Goal: Information Seeking & Learning: Learn about a topic

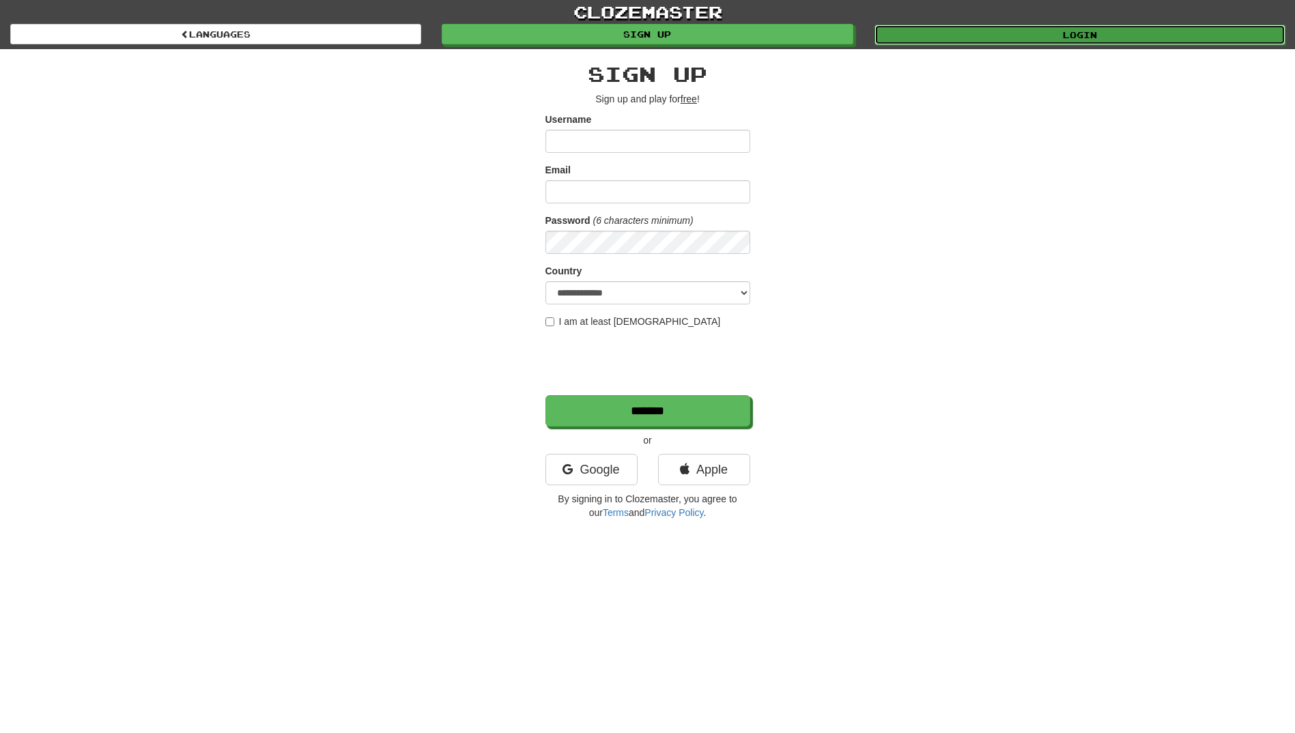
click at [1030, 29] on link "Login" at bounding box center [1079, 35] width 411 height 20
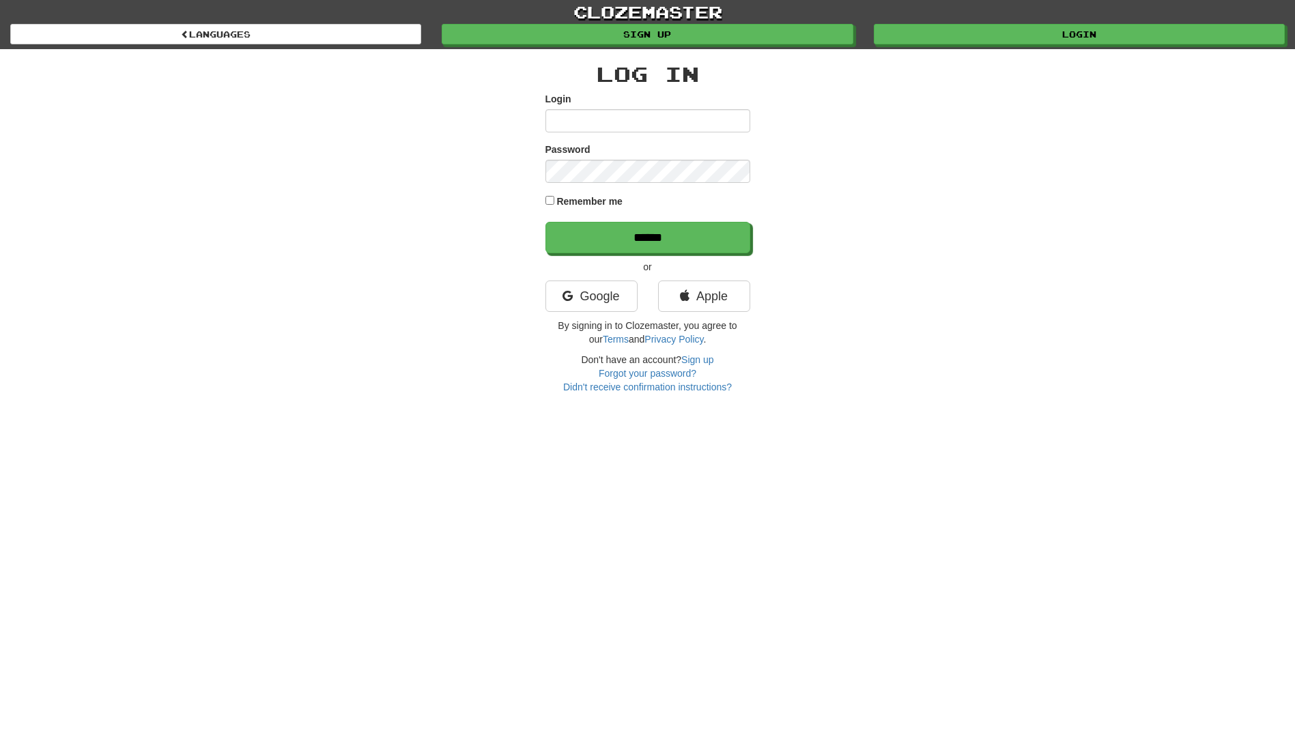
type input "**********"
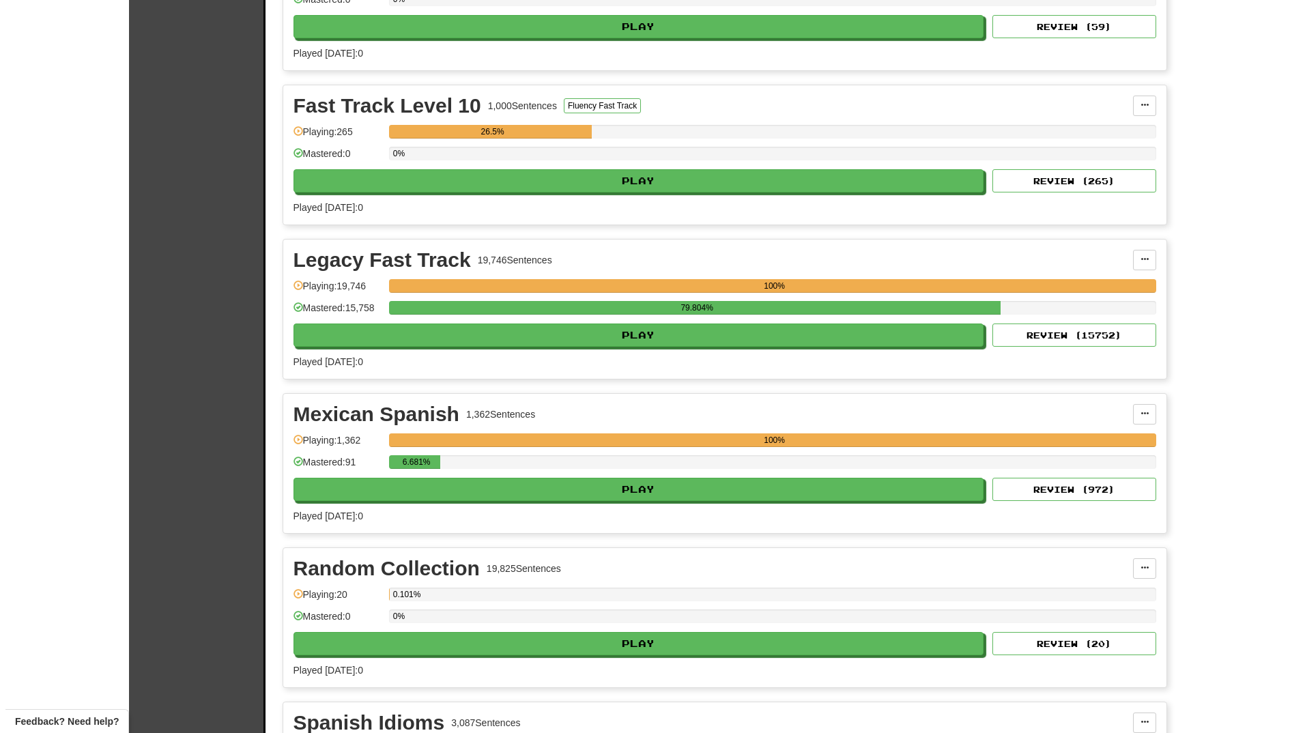
scroll to position [546, 0]
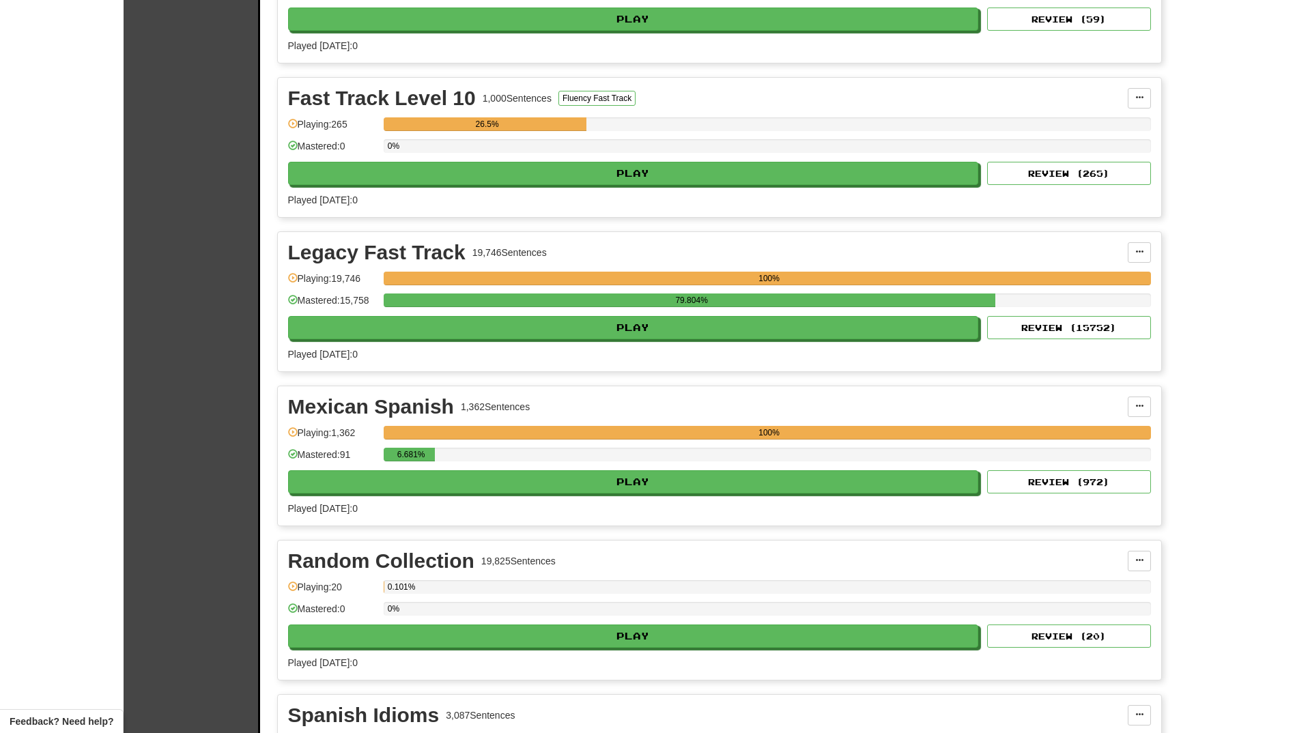
click at [611, 467] on div "6.681%" at bounding box center [767, 459] width 767 height 23
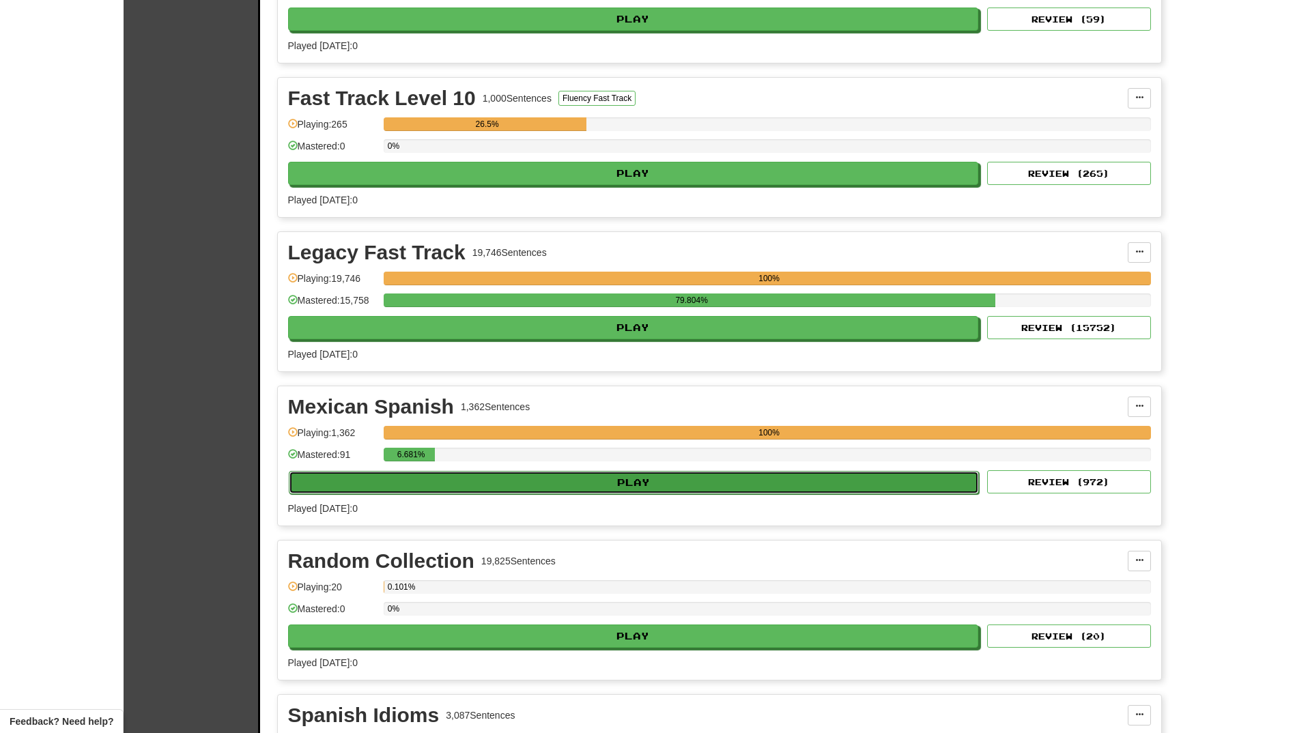
click at [607, 478] on button "Play" at bounding box center [634, 482] width 691 height 23
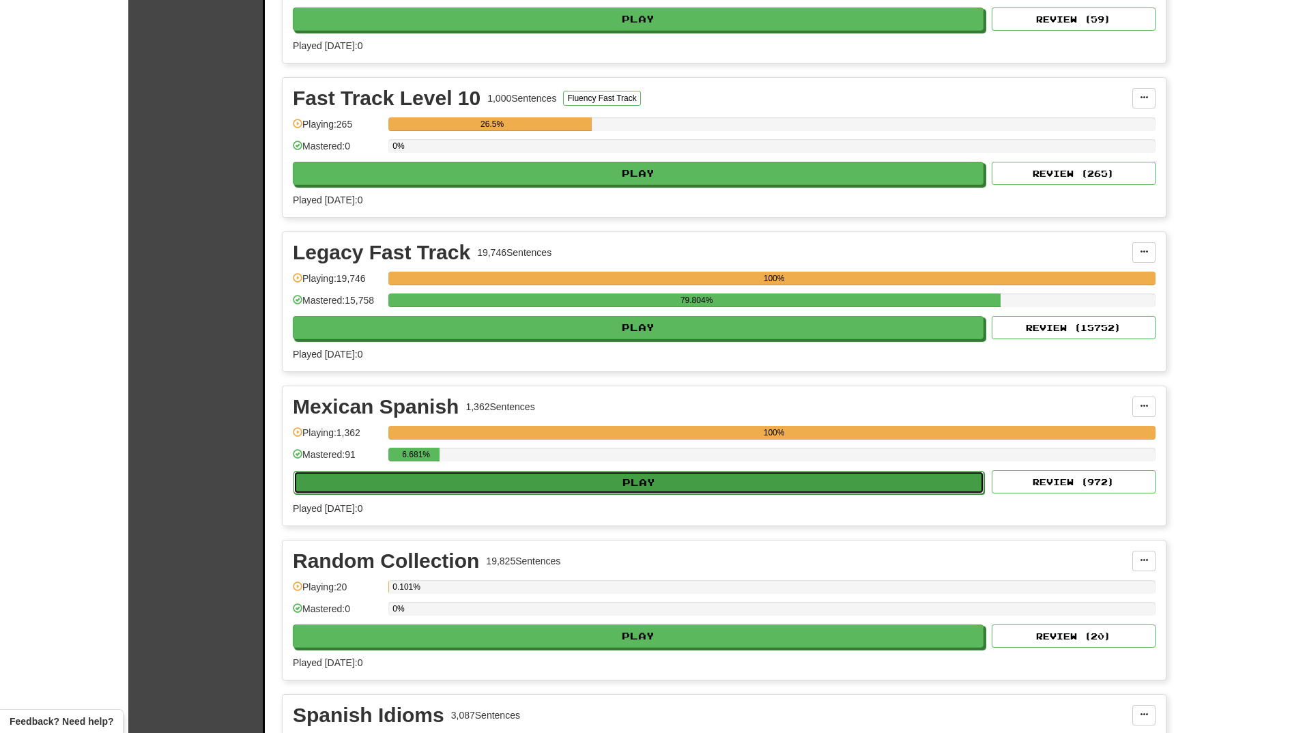
select select "**"
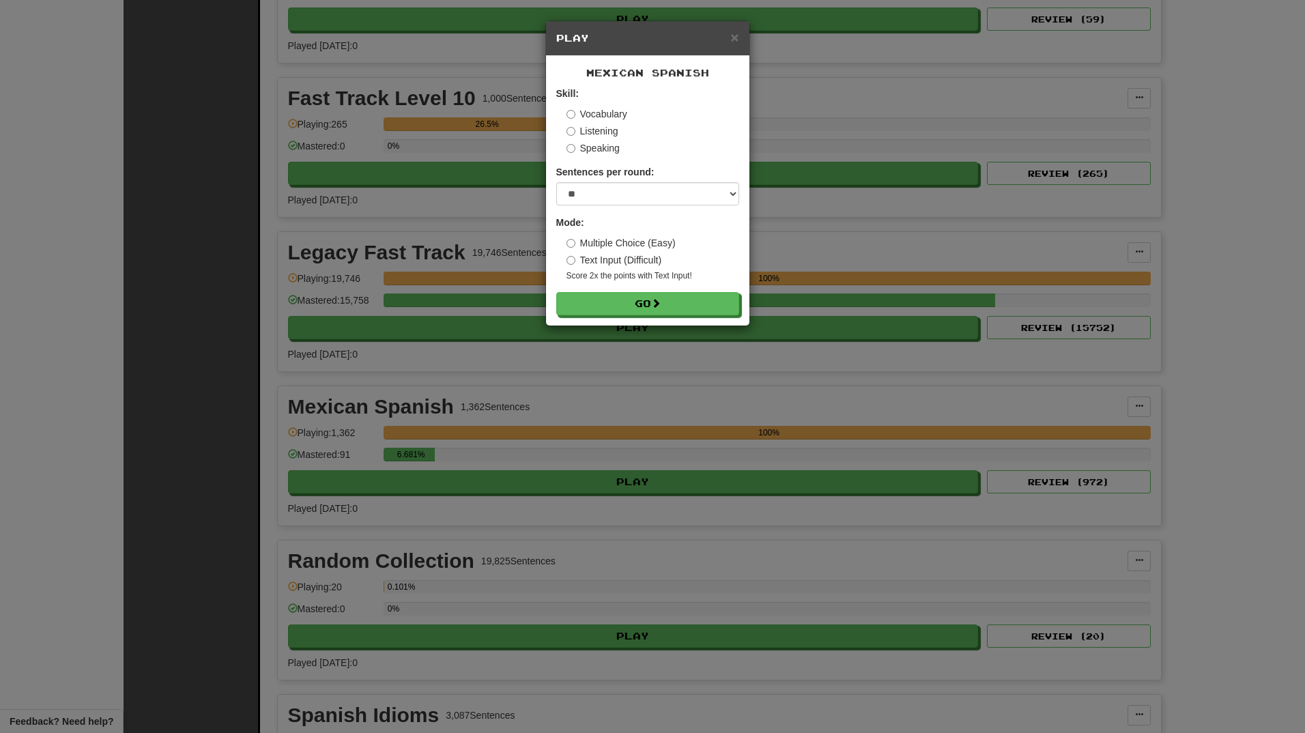
click at [611, 152] on label "Speaking" at bounding box center [592, 148] width 53 height 14
click at [648, 306] on button "Go" at bounding box center [648, 304] width 183 height 23
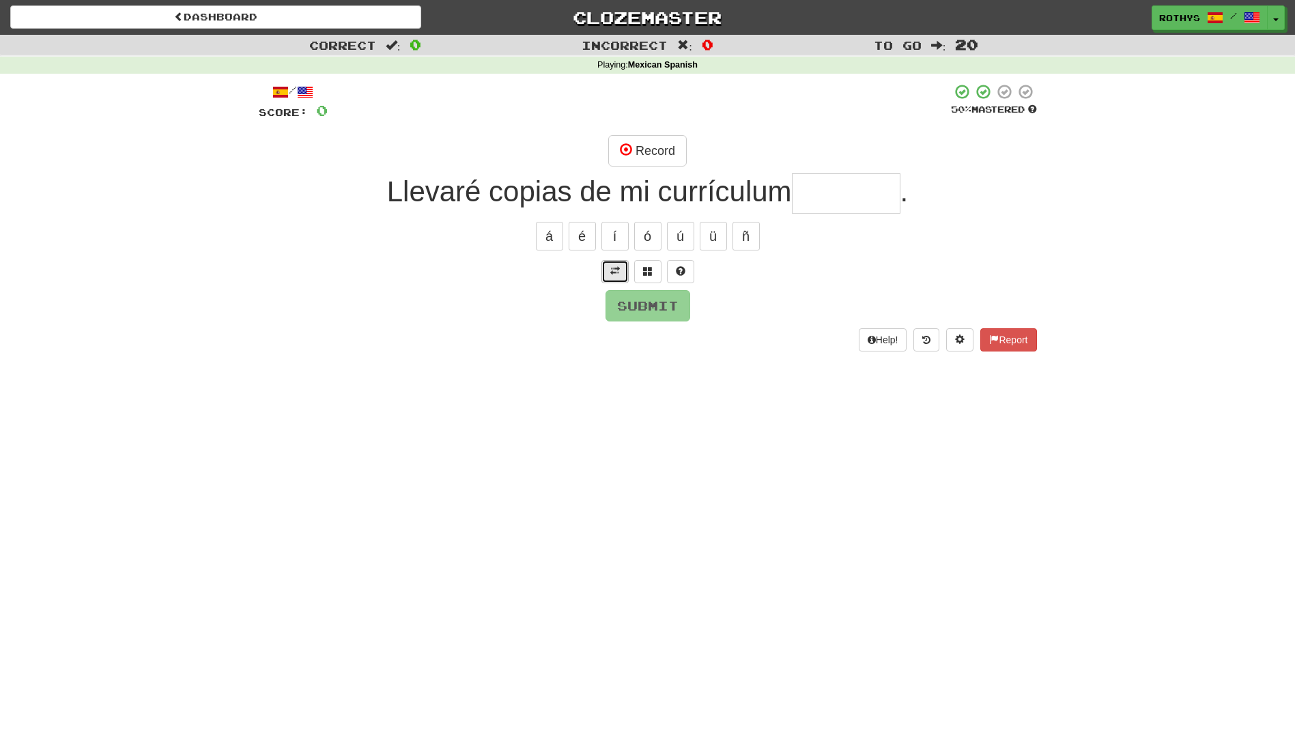
click at [613, 266] on span at bounding box center [615, 271] width 10 height 10
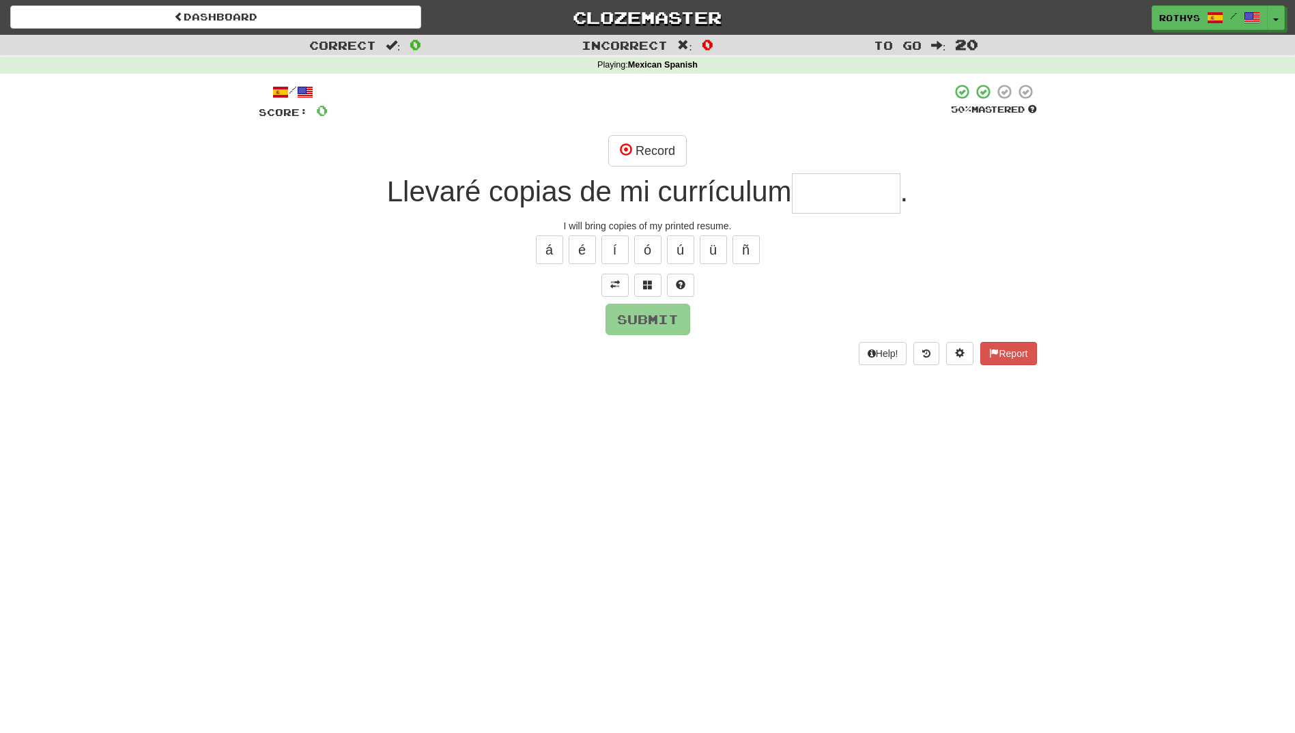
click at [846, 190] on input "text" at bounding box center [846, 193] width 109 height 40
click at [649, 143] on button "Record" at bounding box center [647, 150] width 78 height 31
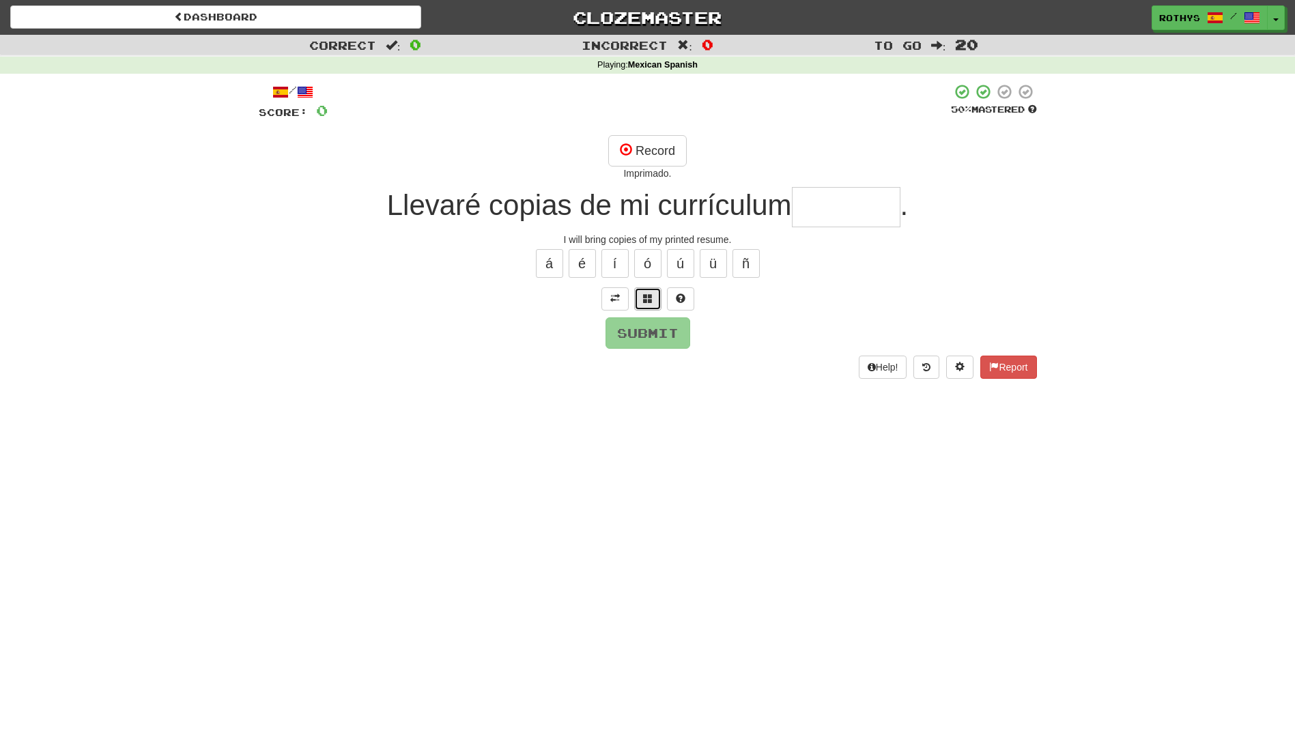
click at [652, 305] on button at bounding box center [647, 298] width 27 height 23
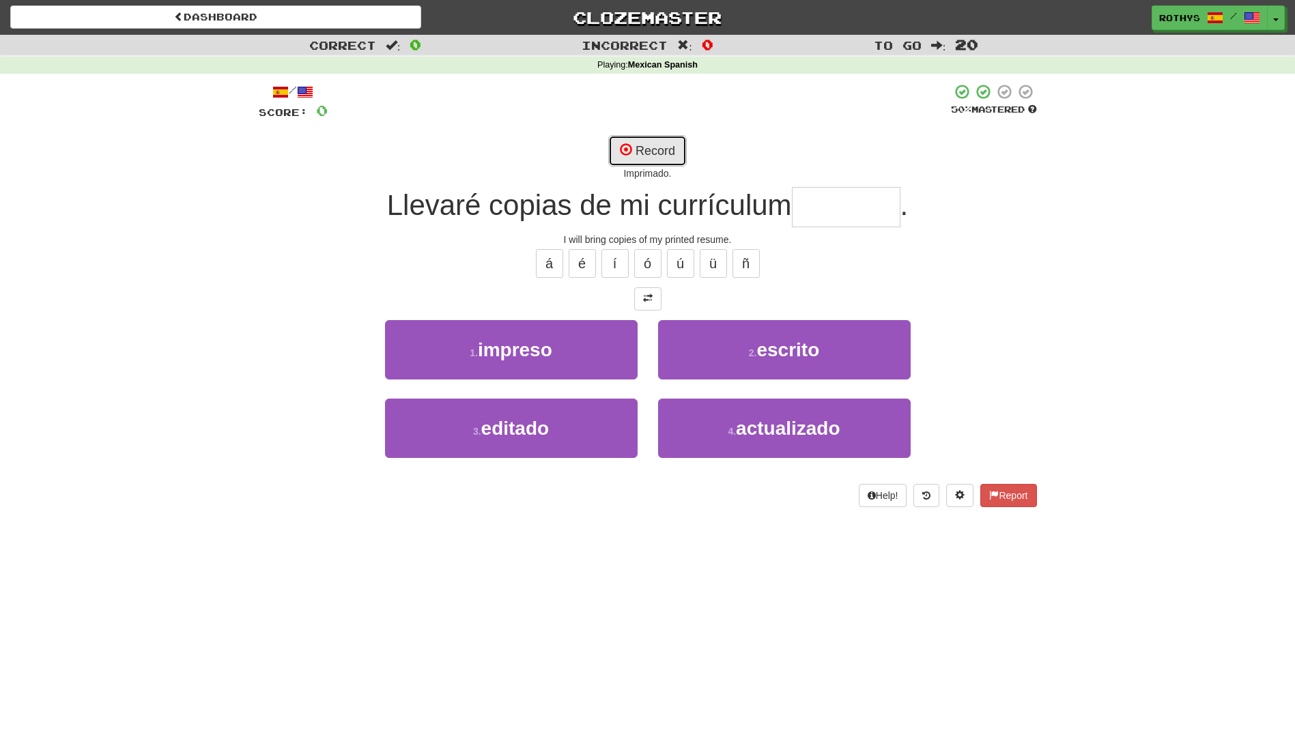
click at [654, 150] on button "Record" at bounding box center [647, 150] width 78 height 31
type input "*******"
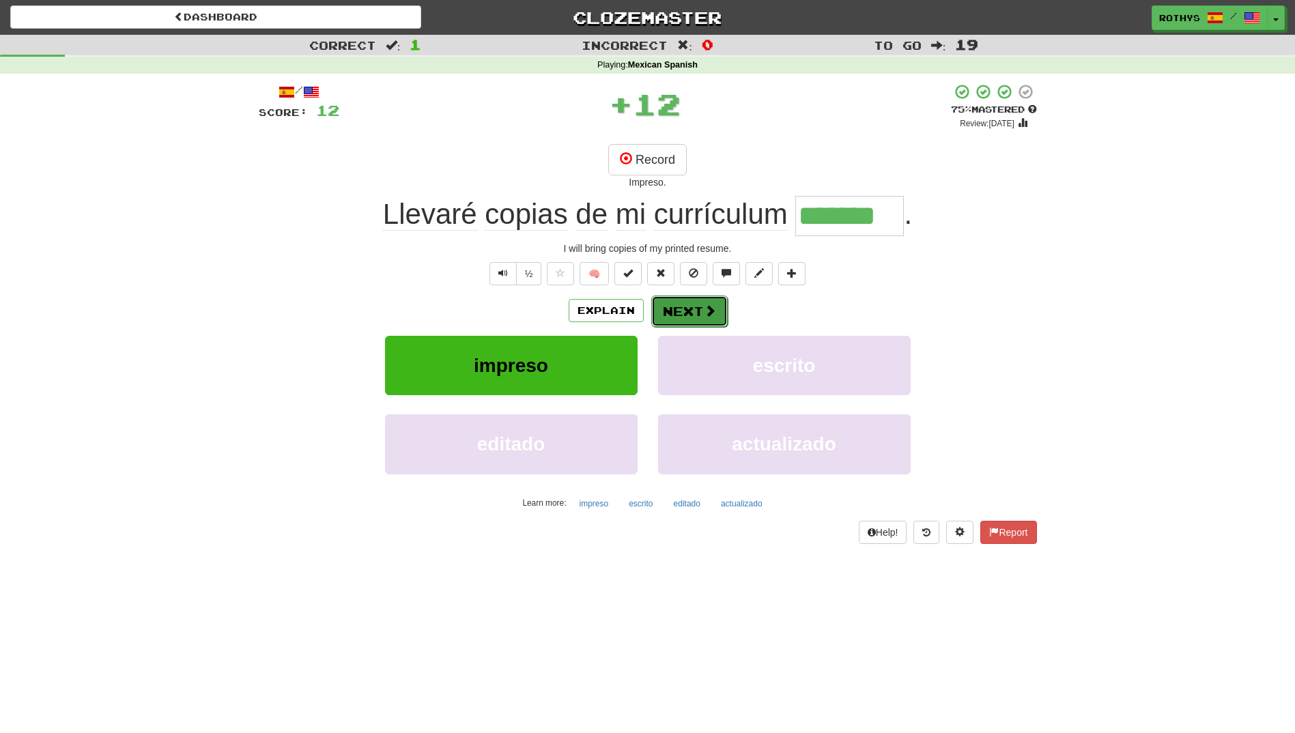
click at [698, 311] on button "Next" at bounding box center [689, 310] width 76 height 31
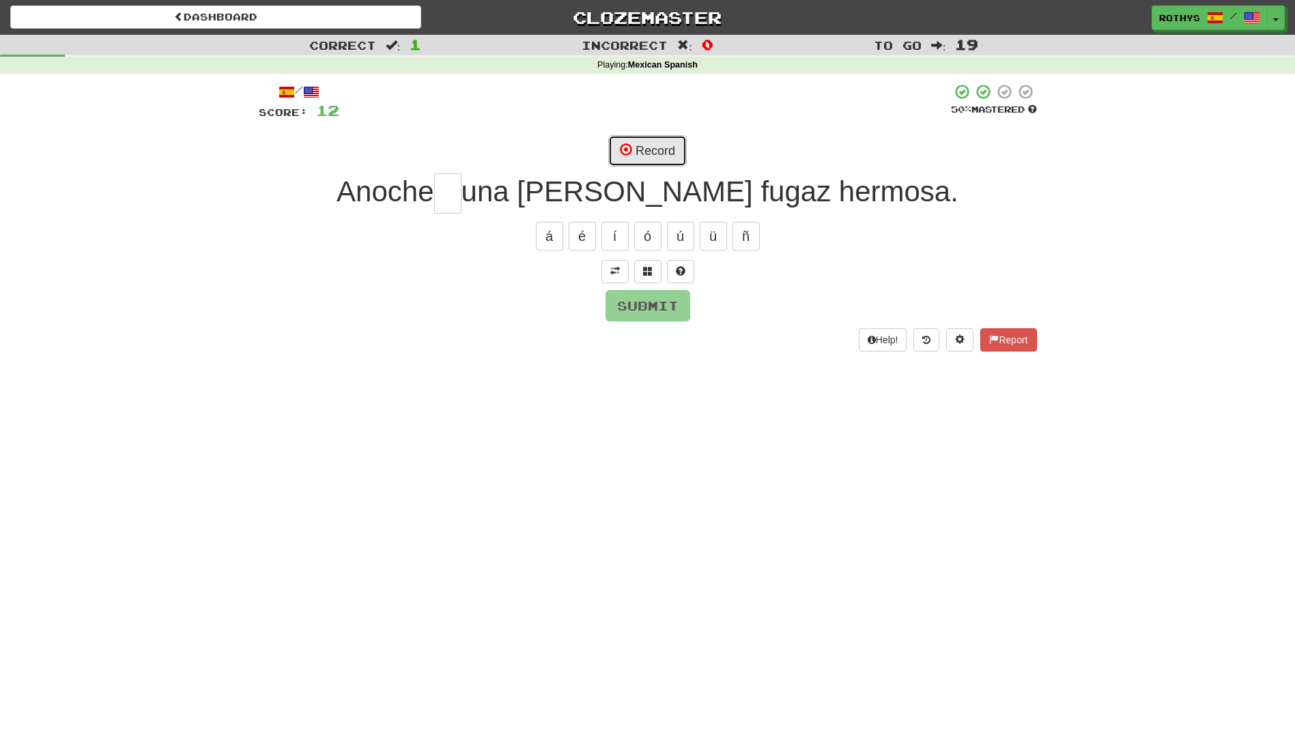
click at [650, 147] on button "Record" at bounding box center [647, 150] width 78 height 31
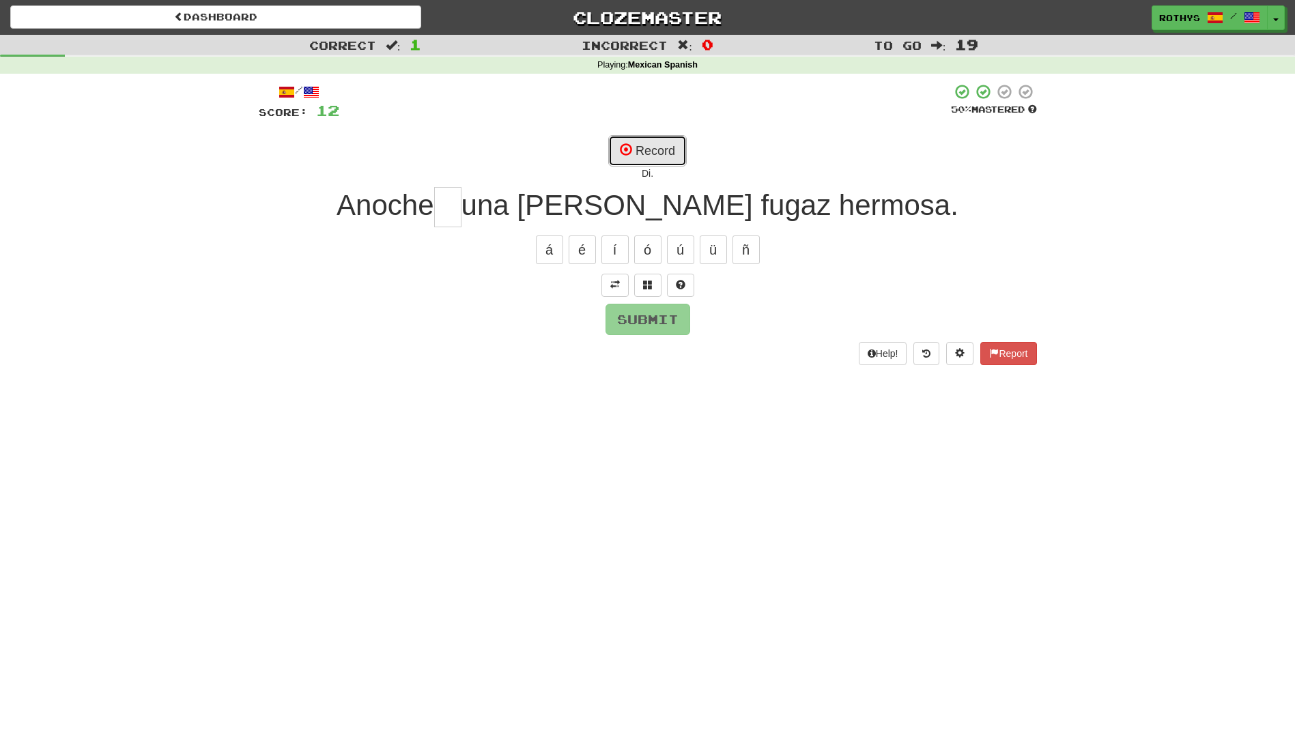
click at [650, 147] on button "Record" at bounding box center [647, 150] width 78 height 31
type input "**"
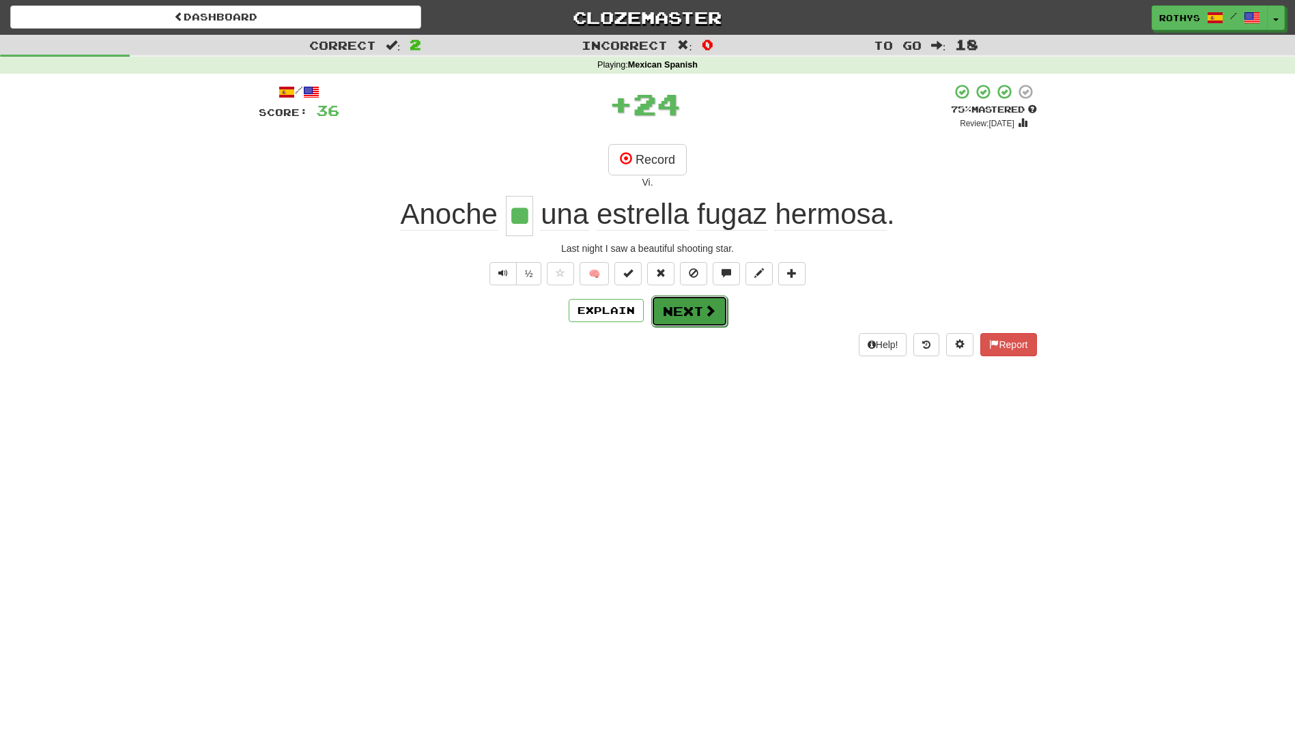
click at [686, 305] on button "Next" at bounding box center [689, 310] width 76 height 31
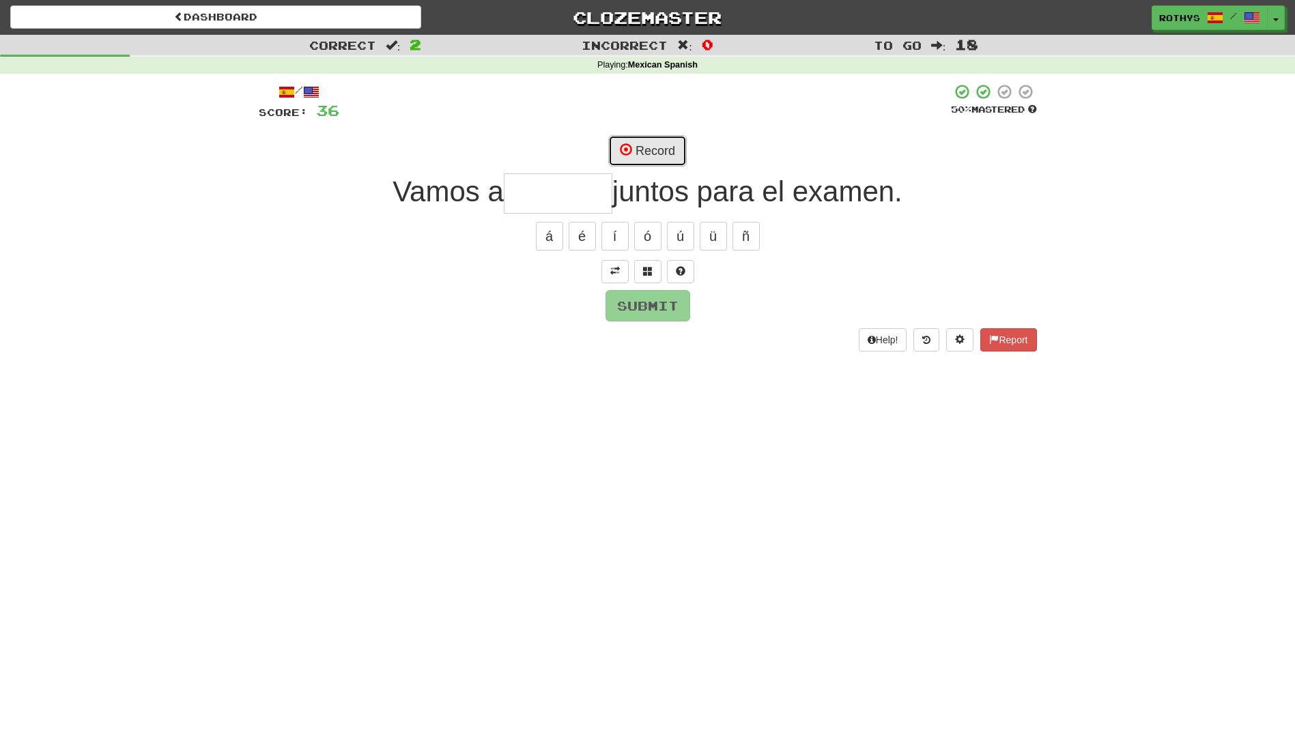
click at [656, 151] on button "Record" at bounding box center [647, 150] width 78 height 31
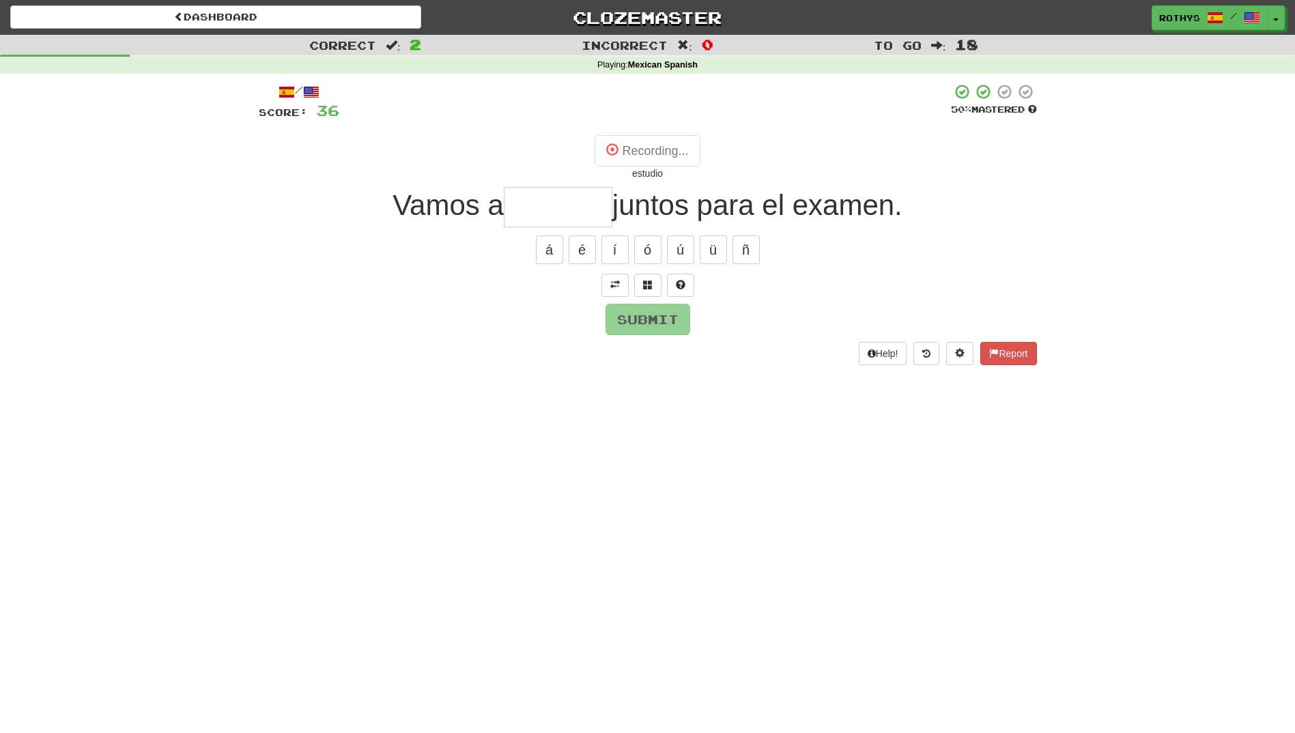
type input "********"
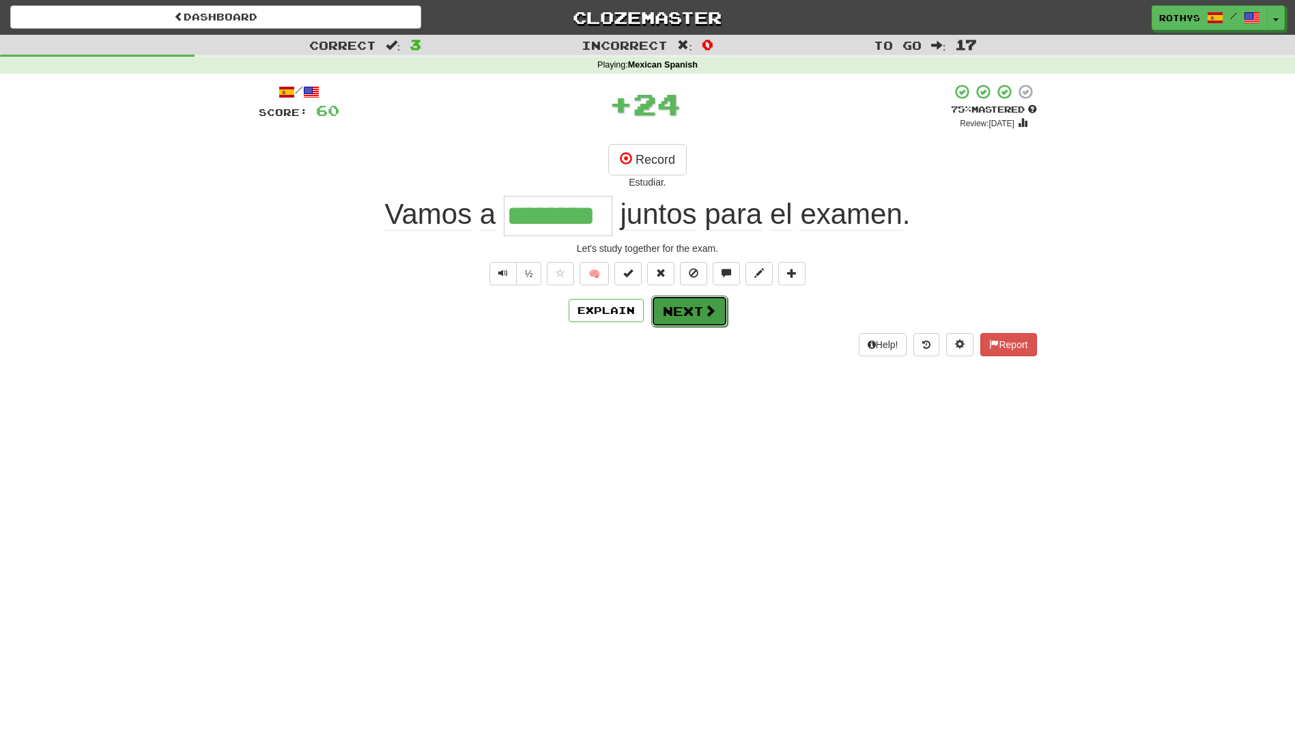
click at [678, 307] on button "Next" at bounding box center [689, 310] width 76 height 31
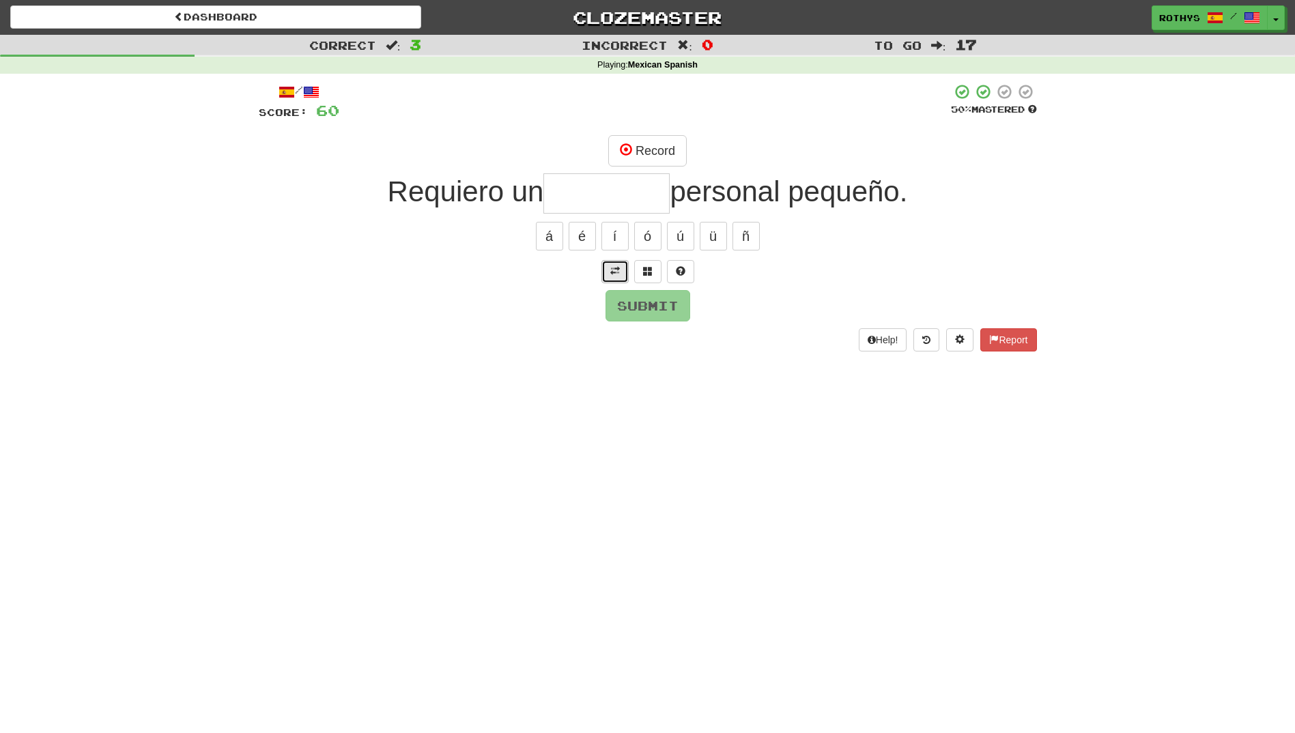
click at [613, 270] on span at bounding box center [615, 271] width 10 height 10
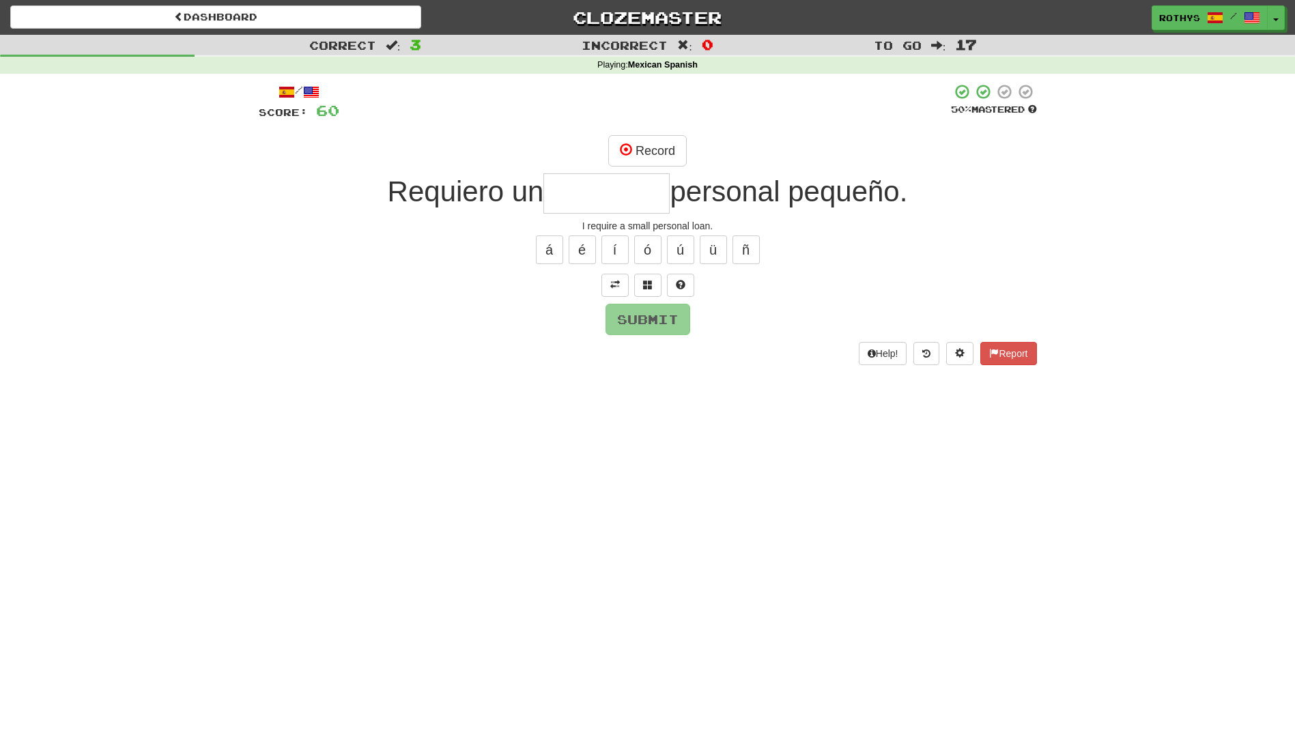
click at [615, 194] on input "text" at bounding box center [606, 193] width 126 height 40
click at [640, 155] on button "Record" at bounding box center [647, 150] width 78 height 31
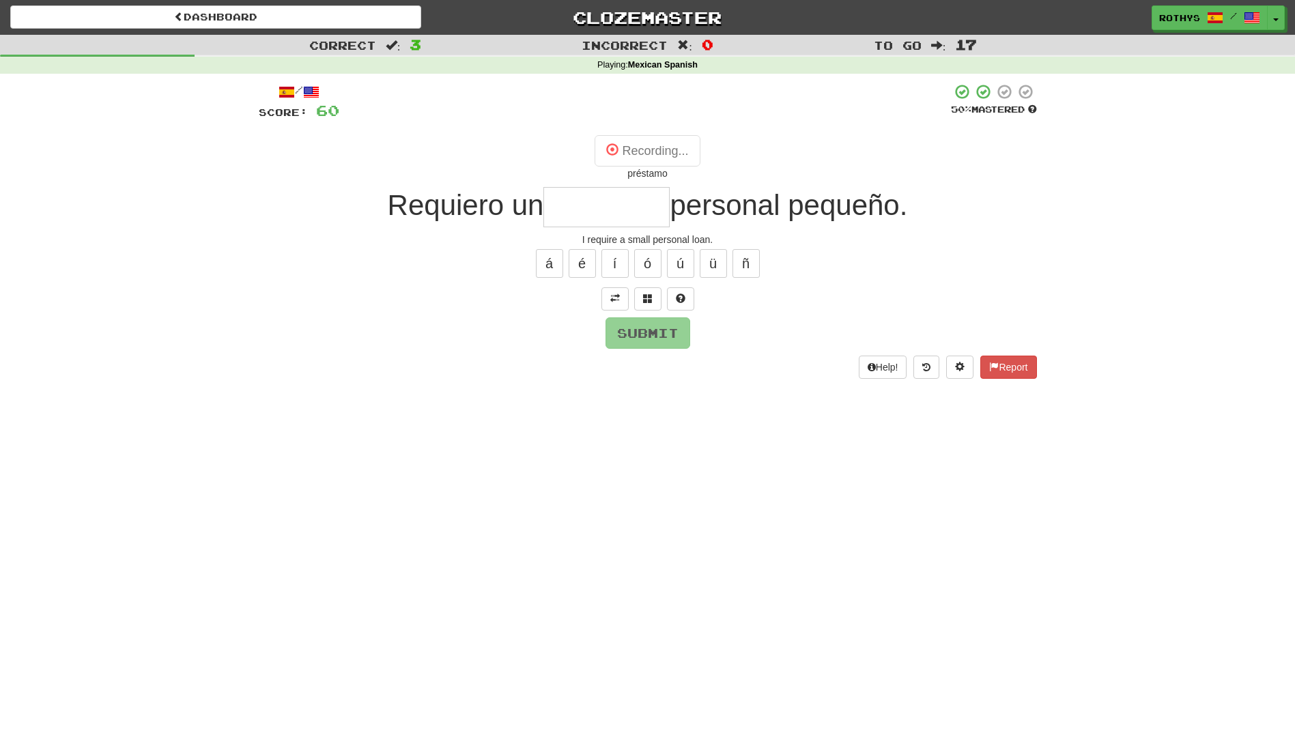
type input "********"
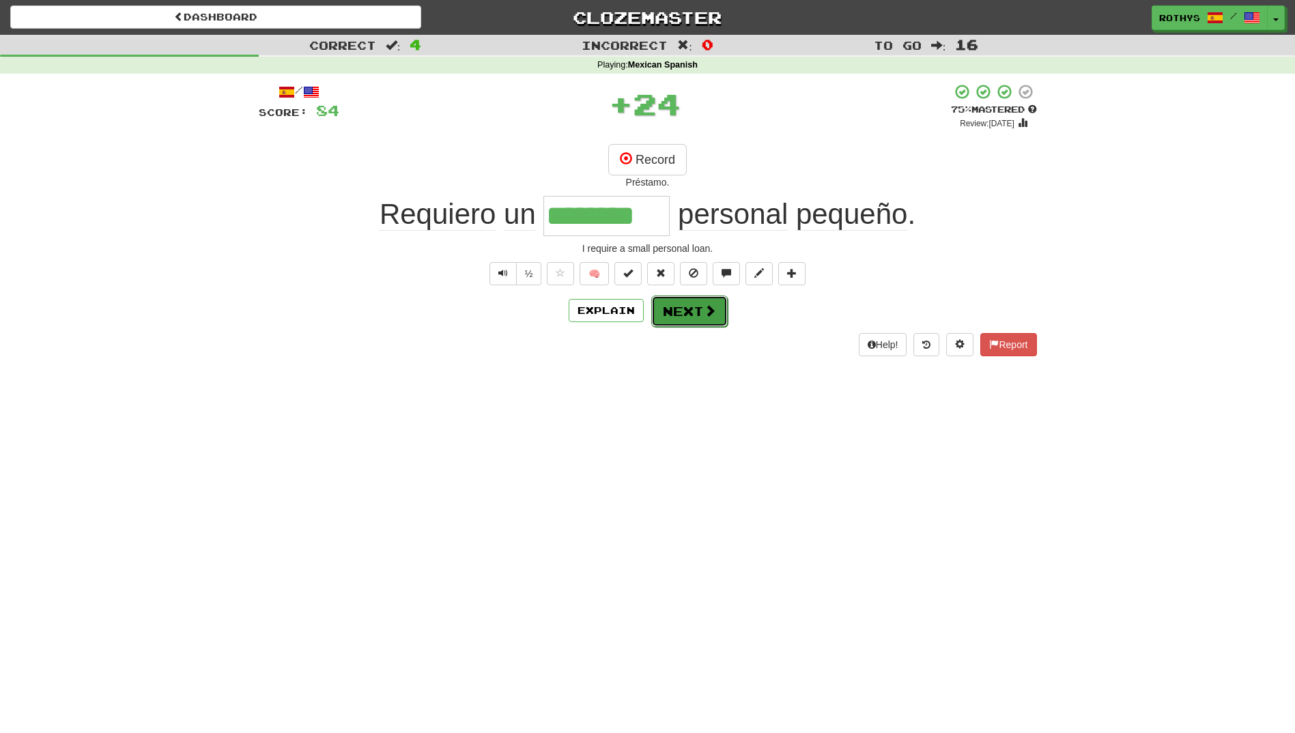
click at [663, 307] on button "Next" at bounding box center [689, 310] width 76 height 31
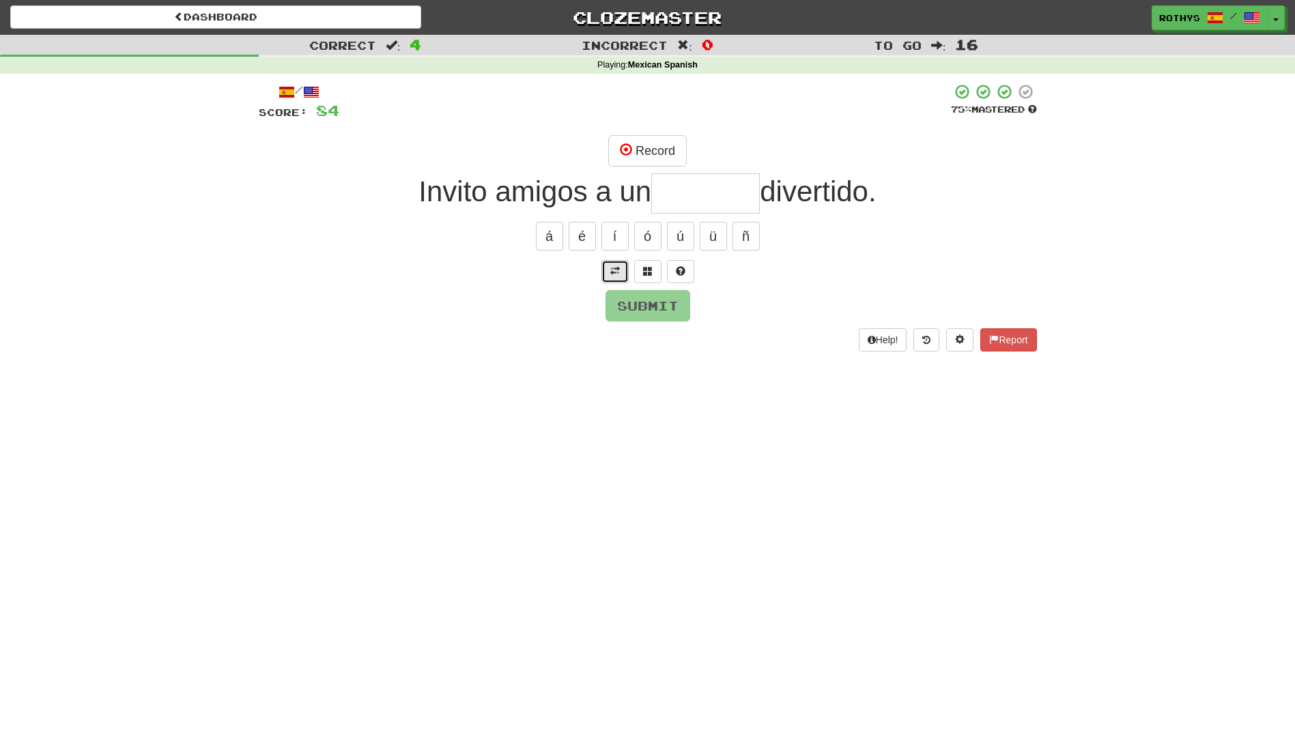
click at [618, 267] on span at bounding box center [615, 271] width 10 height 10
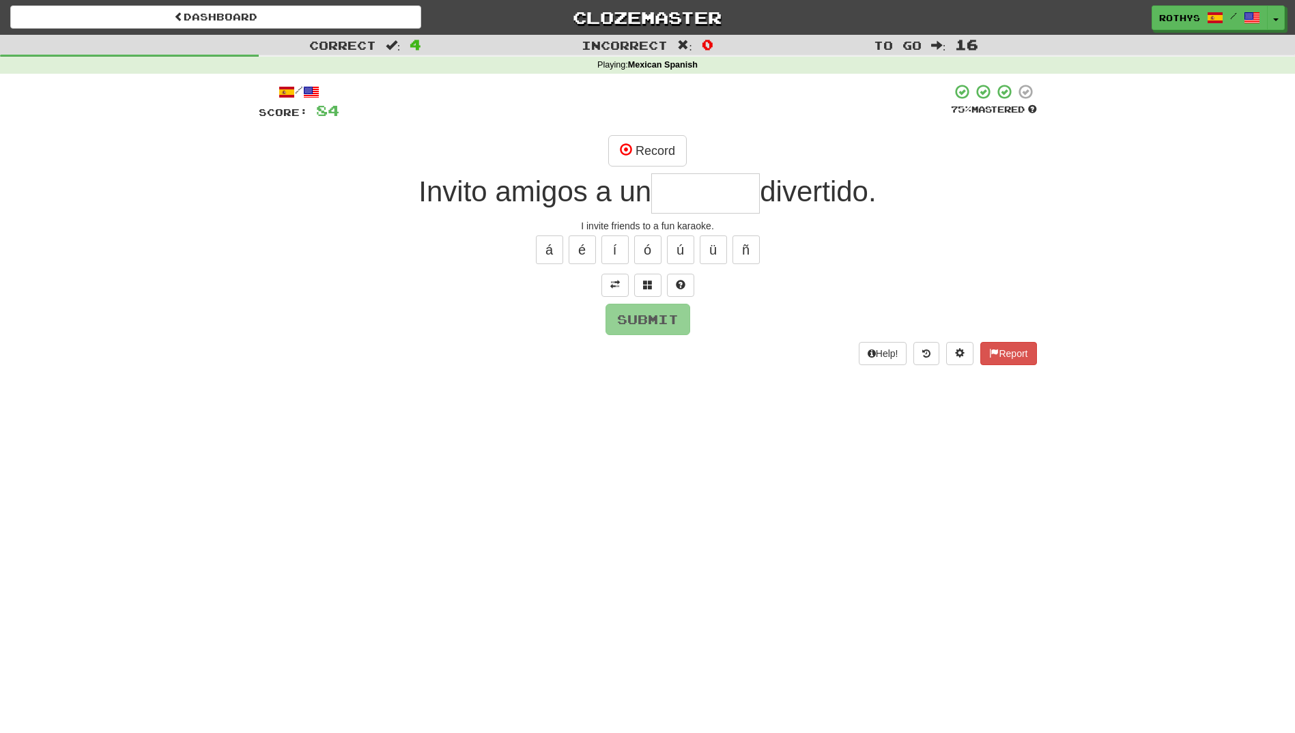
click at [725, 190] on input "text" at bounding box center [705, 193] width 109 height 40
click at [657, 149] on button "Record" at bounding box center [647, 150] width 78 height 31
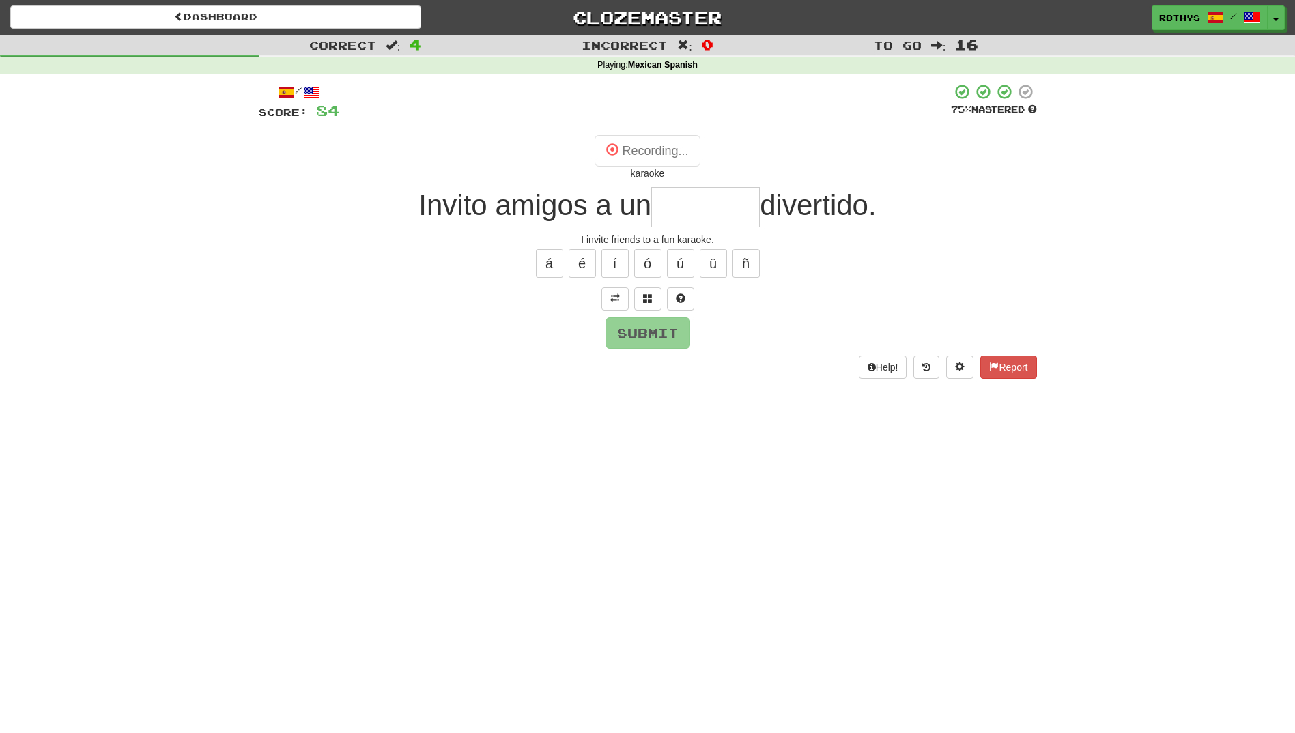
type input "*******"
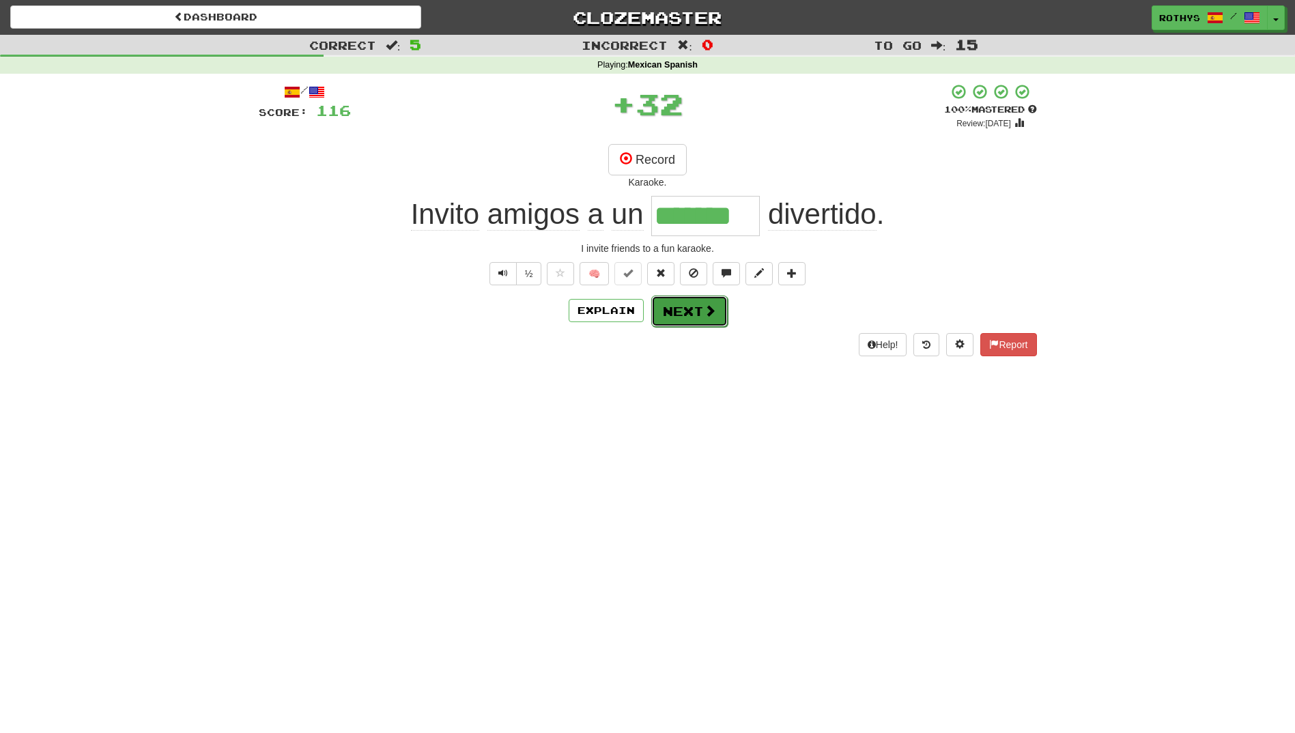
click at [694, 323] on button "Next" at bounding box center [689, 310] width 76 height 31
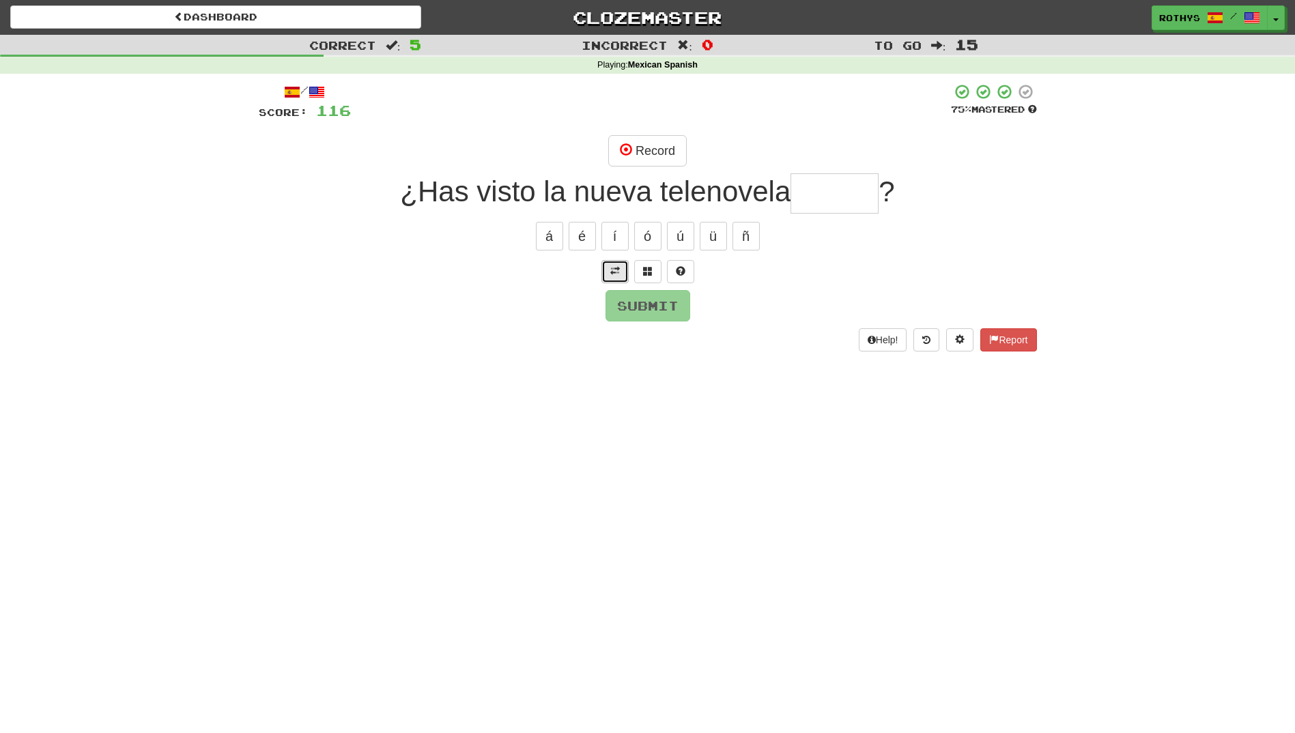
click at [616, 271] on span at bounding box center [615, 271] width 10 height 10
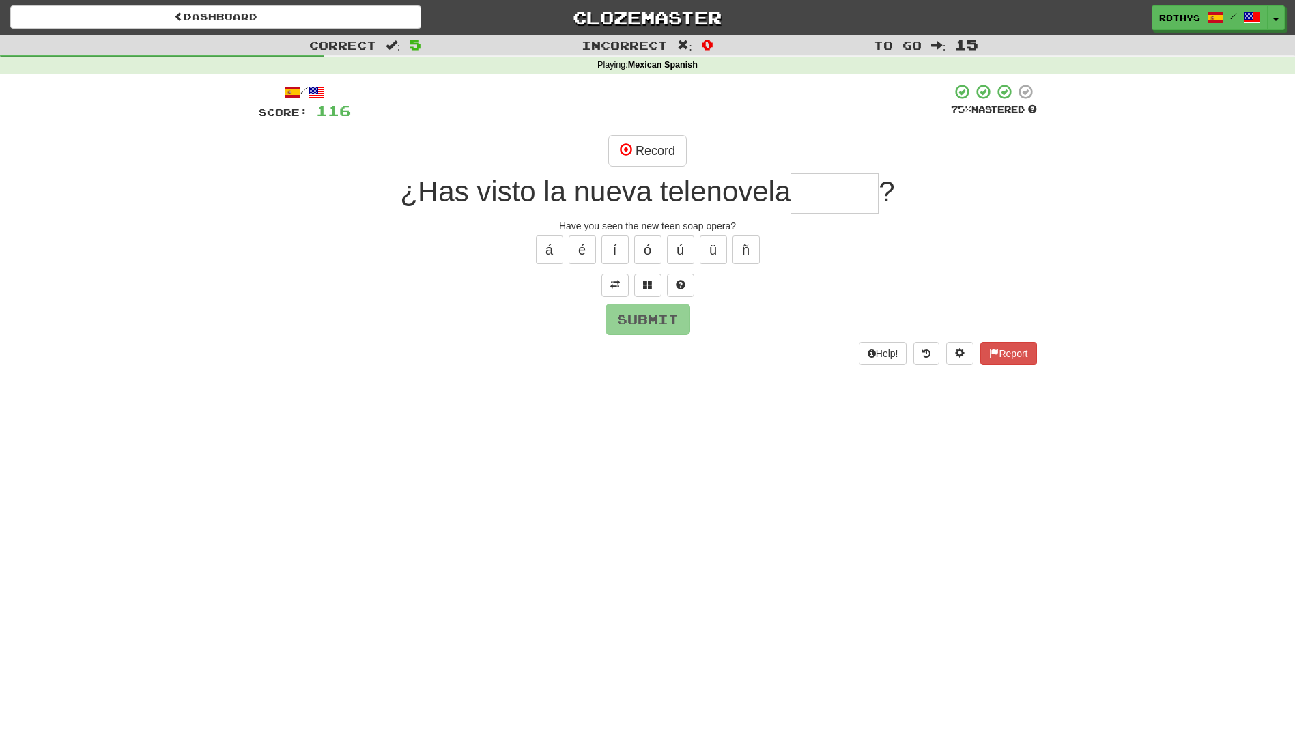
drag, startPoint x: 828, startPoint y: 193, endPoint x: 852, endPoint y: 197, distance: 24.2
click at [852, 197] on input "text" at bounding box center [834, 193] width 88 height 40
click at [646, 280] on span at bounding box center [648, 285] width 10 height 10
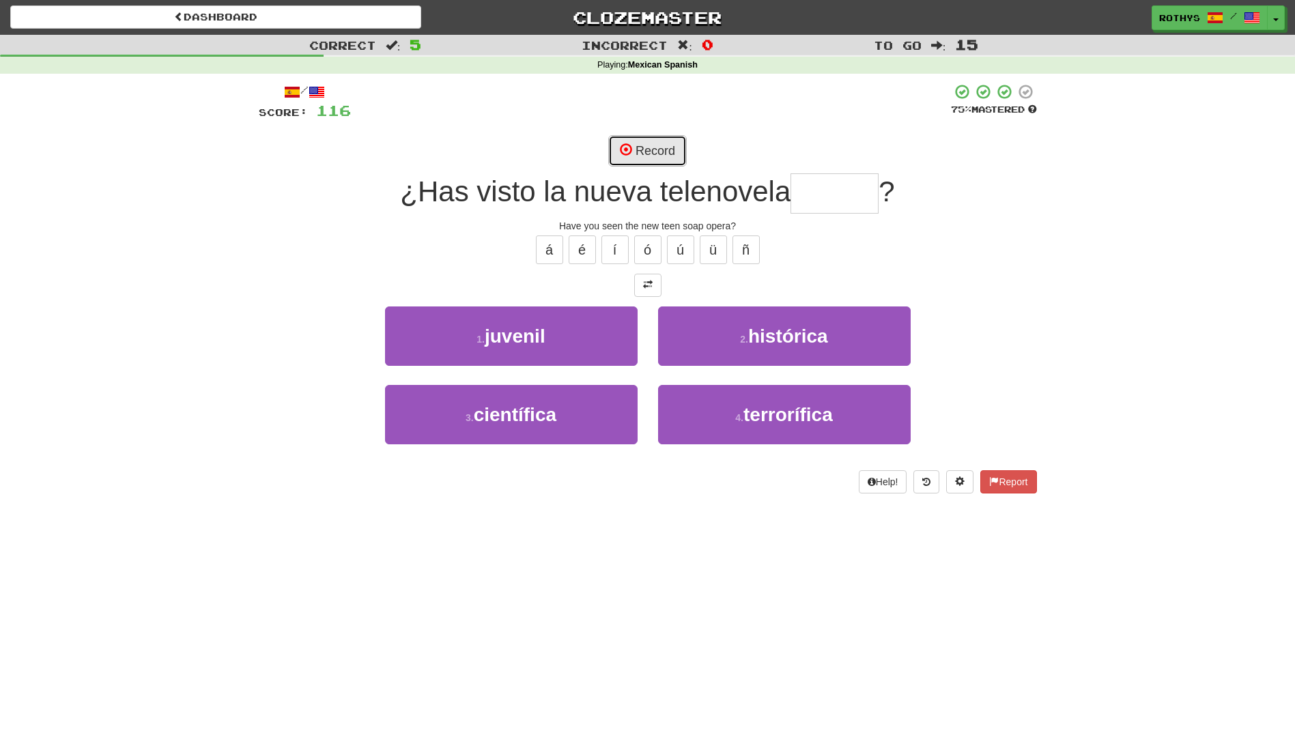
click at [656, 149] on button "Record" at bounding box center [647, 150] width 78 height 31
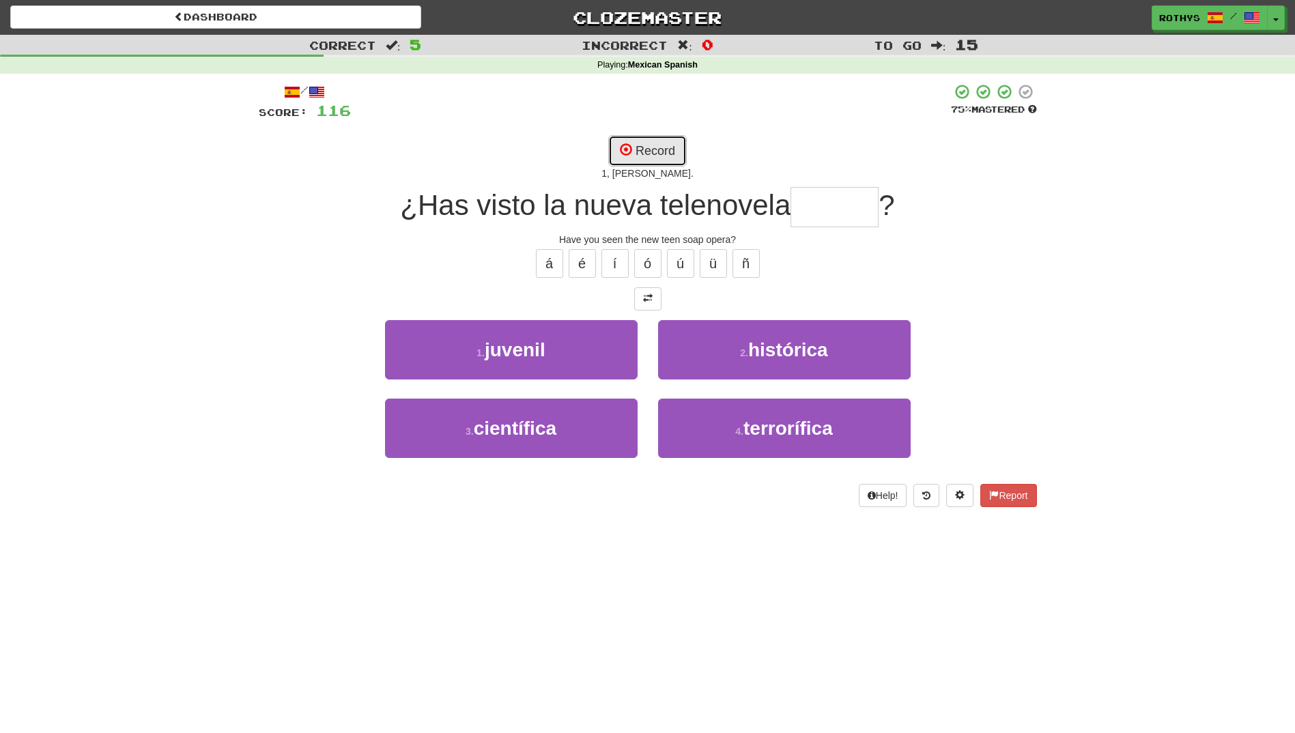
click at [656, 151] on button "Record" at bounding box center [647, 150] width 78 height 31
type input "*******"
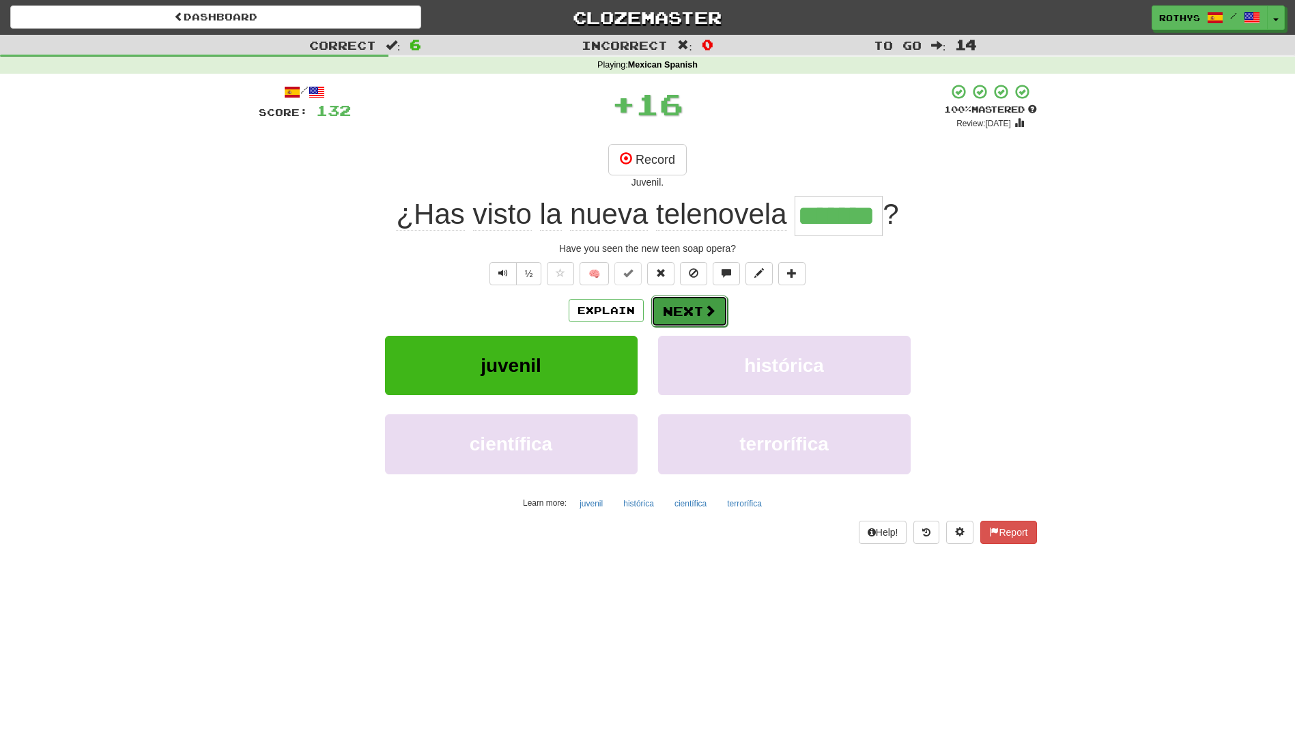
click at [676, 312] on button "Next" at bounding box center [689, 310] width 76 height 31
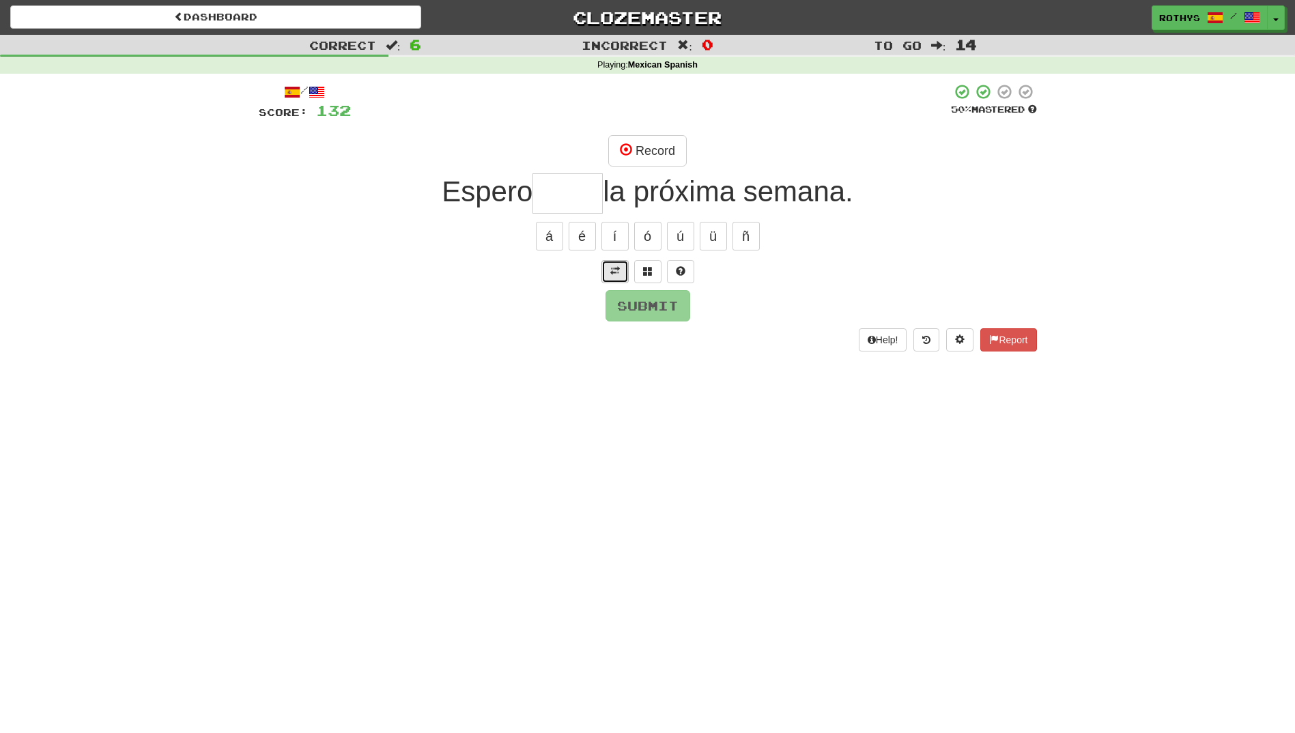
click at [621, 268] on button at bounding box center [614, 271] width 27 height 23
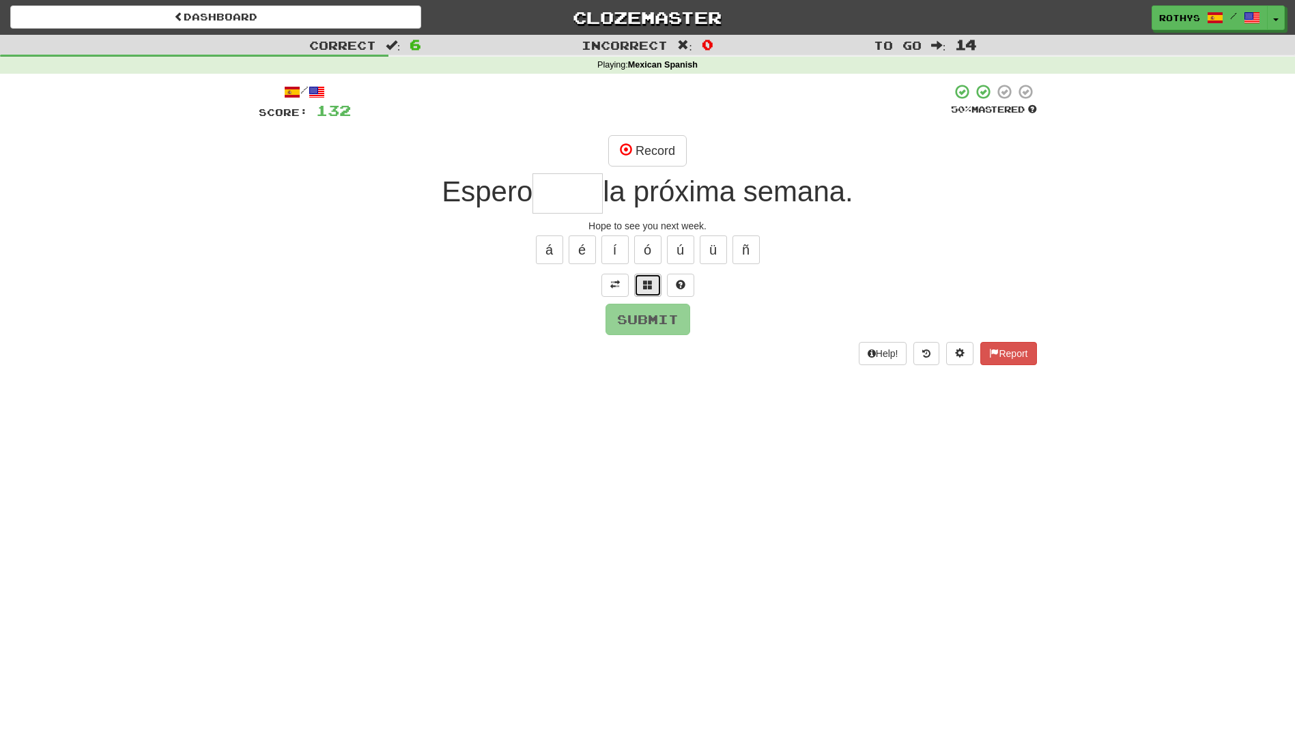
click at [649, 283] on span at bounding box center [648, 285] width 10 height 10
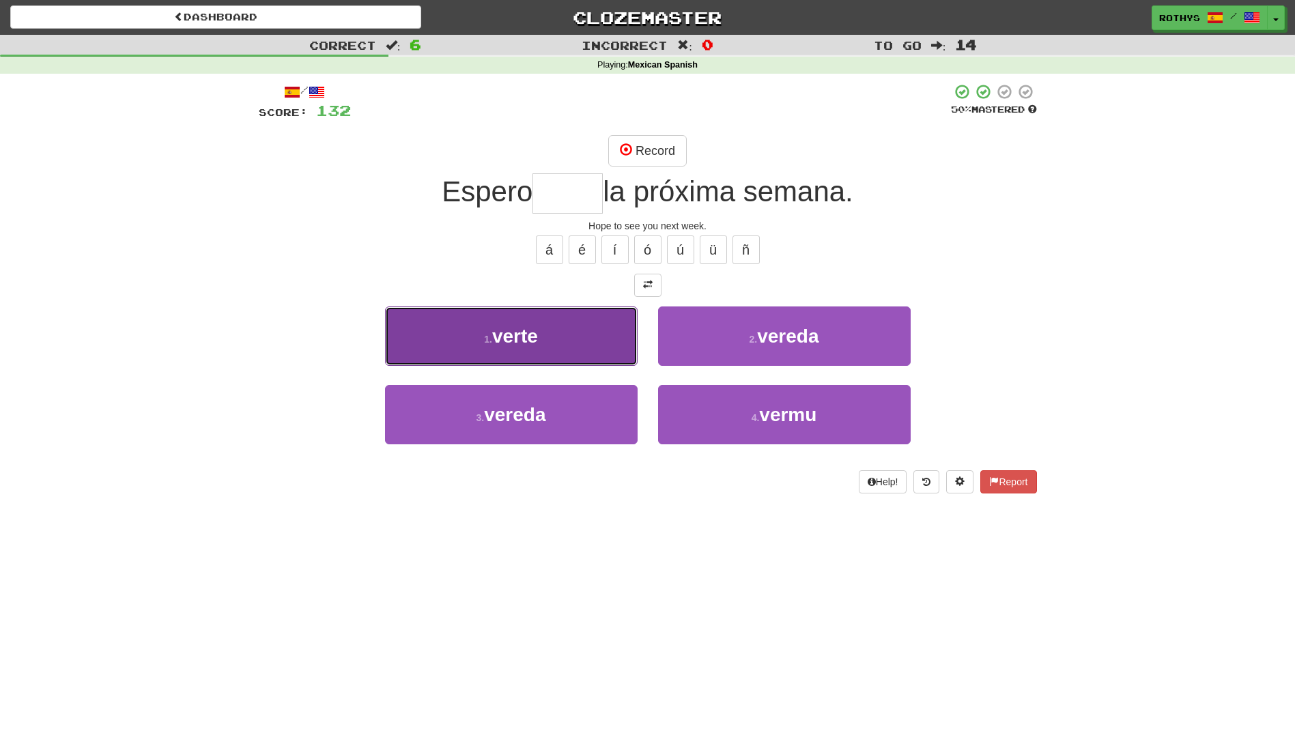
click at [551, 341] on button "1 . verte" at bounding box center [511, 335] width 252 height 59
type input "*****"
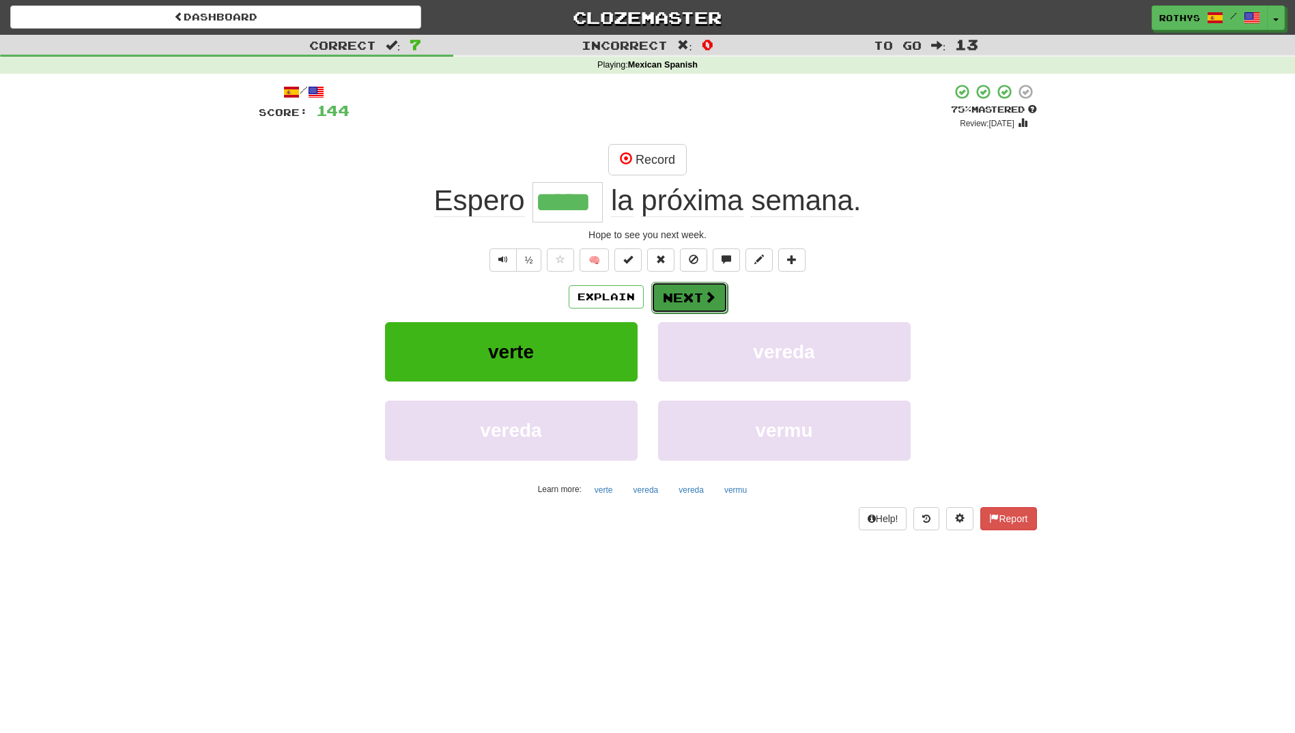
click at [695, 304] on button "Next" at bounding box center [689, 297] width 76 height 31
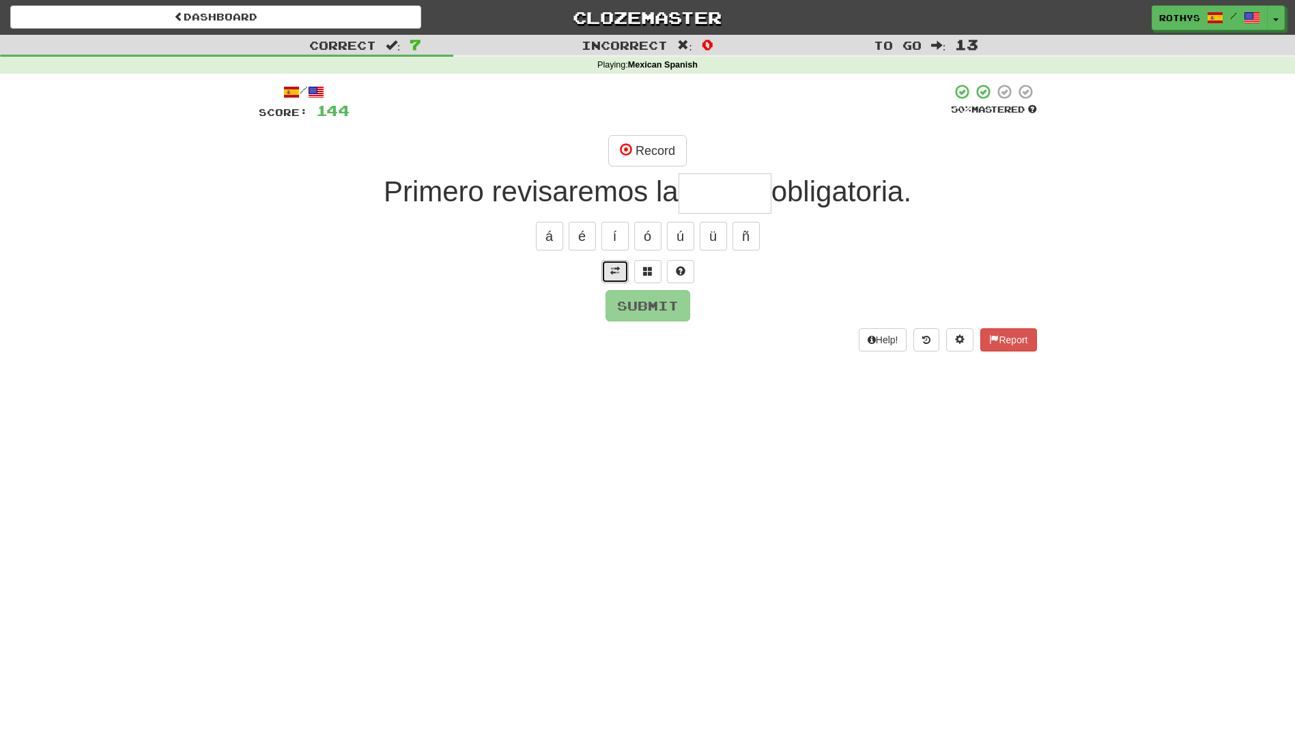
click at [613, 272] on span at bounding box center [615, 271] width 10 height 10
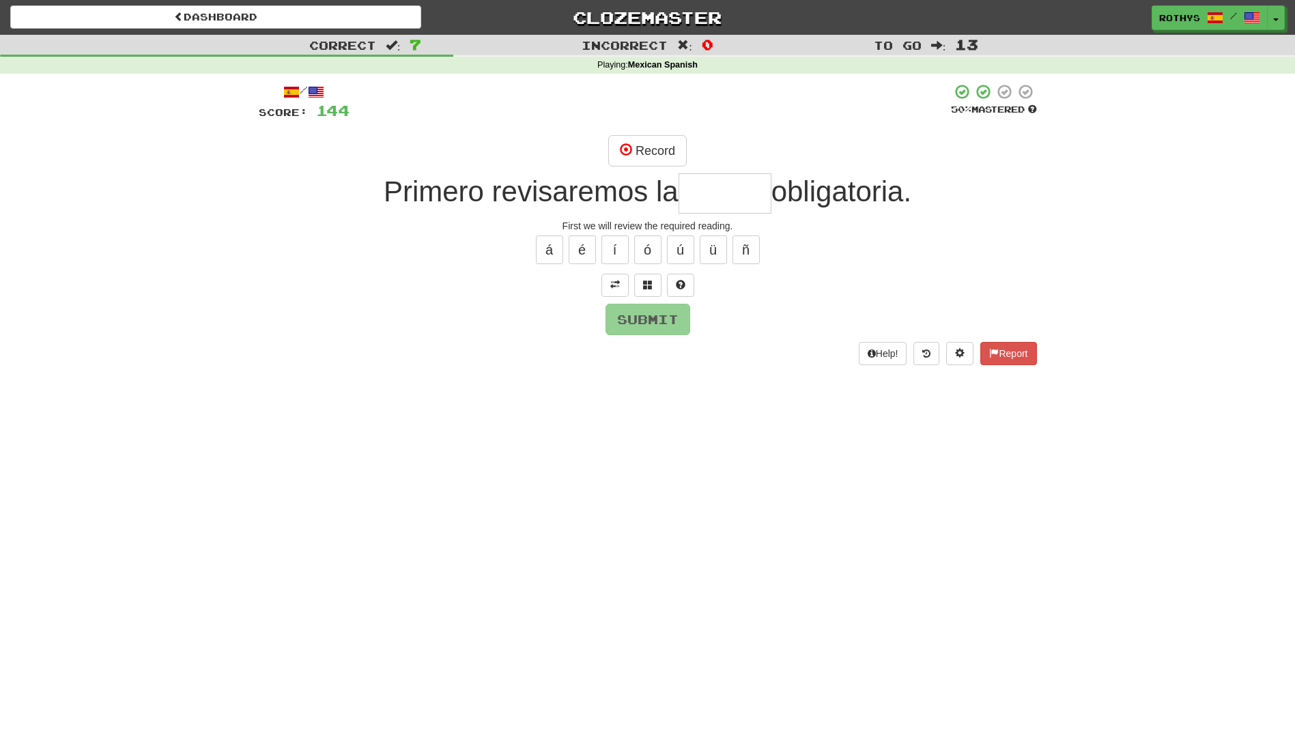
click at [731, 194] on input "text" at bounding box center [724, 193] width 93 height 40
click at [655, 144] on button "Record" at bounding box center [647, 150] width 78 height 31
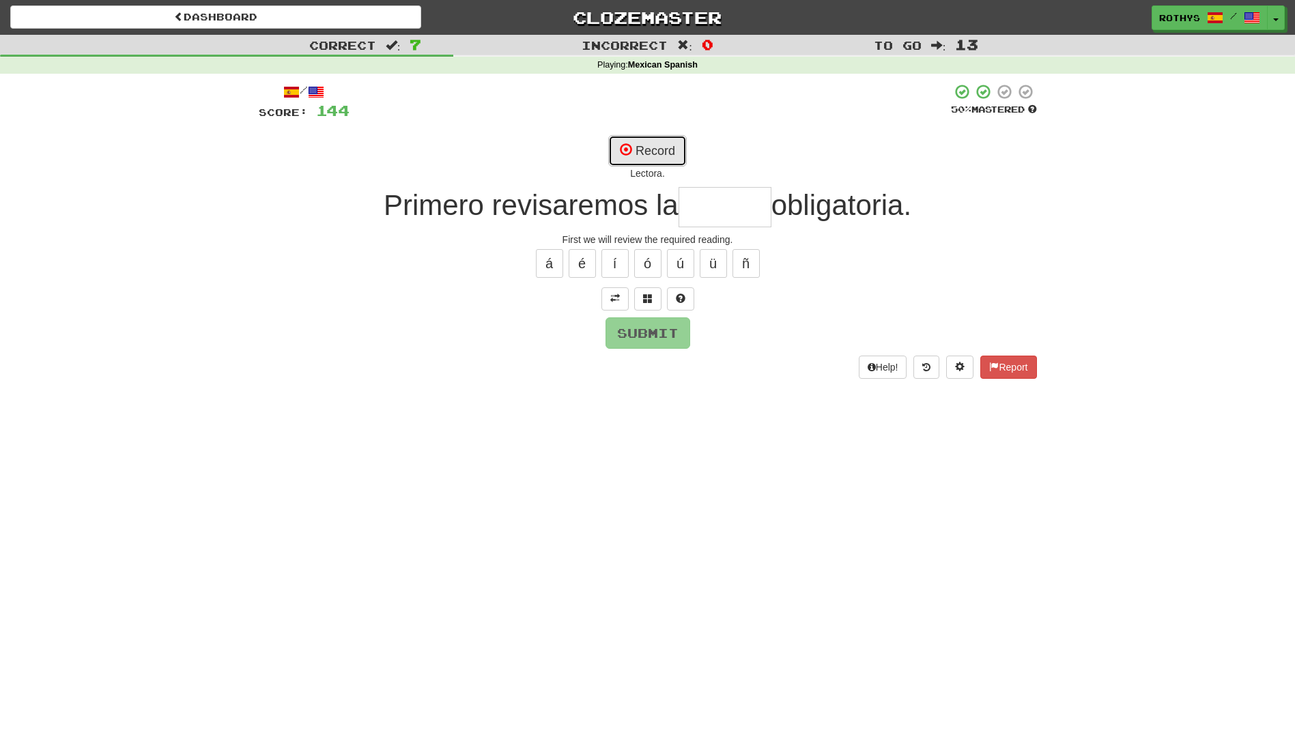
click at [663, 148] on button "Record" at bounding box center [647, 150] width 78 height 31
type input "*******"
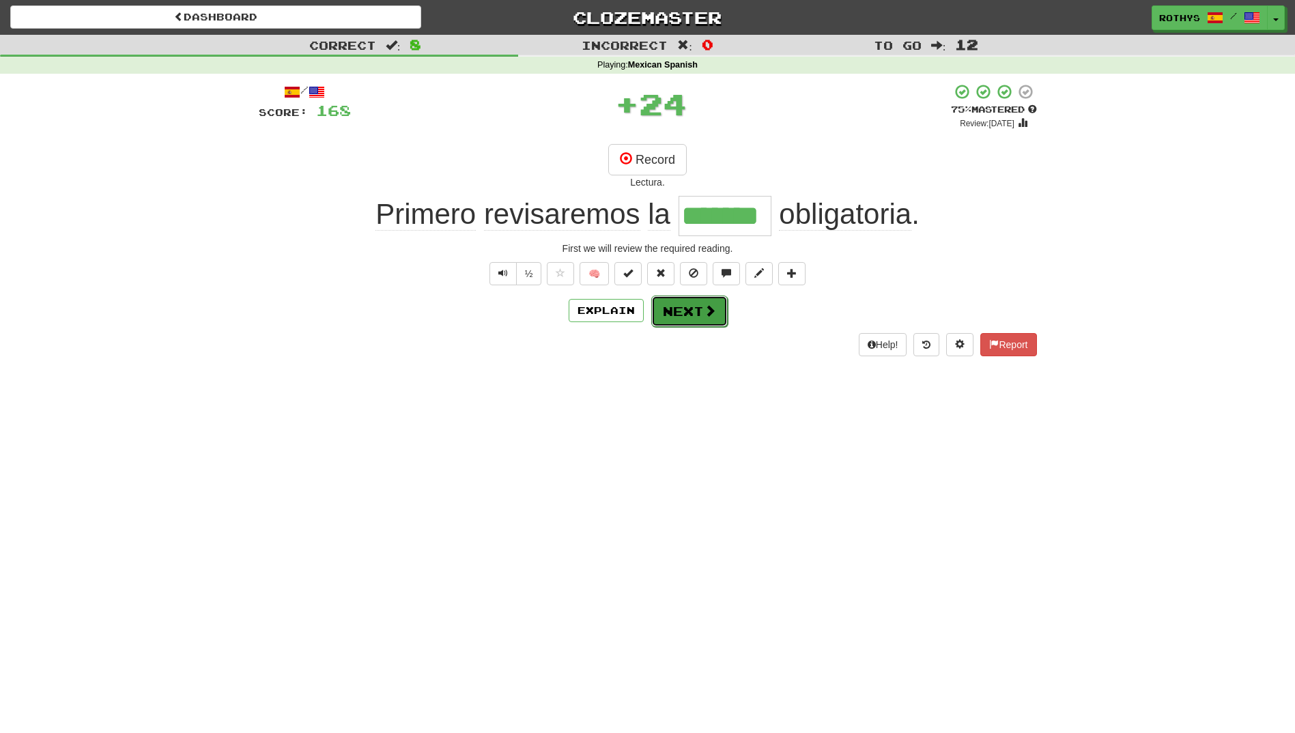
click at [701, 312] on button "Next" at bounding box center [689, 310] width 76 height 31
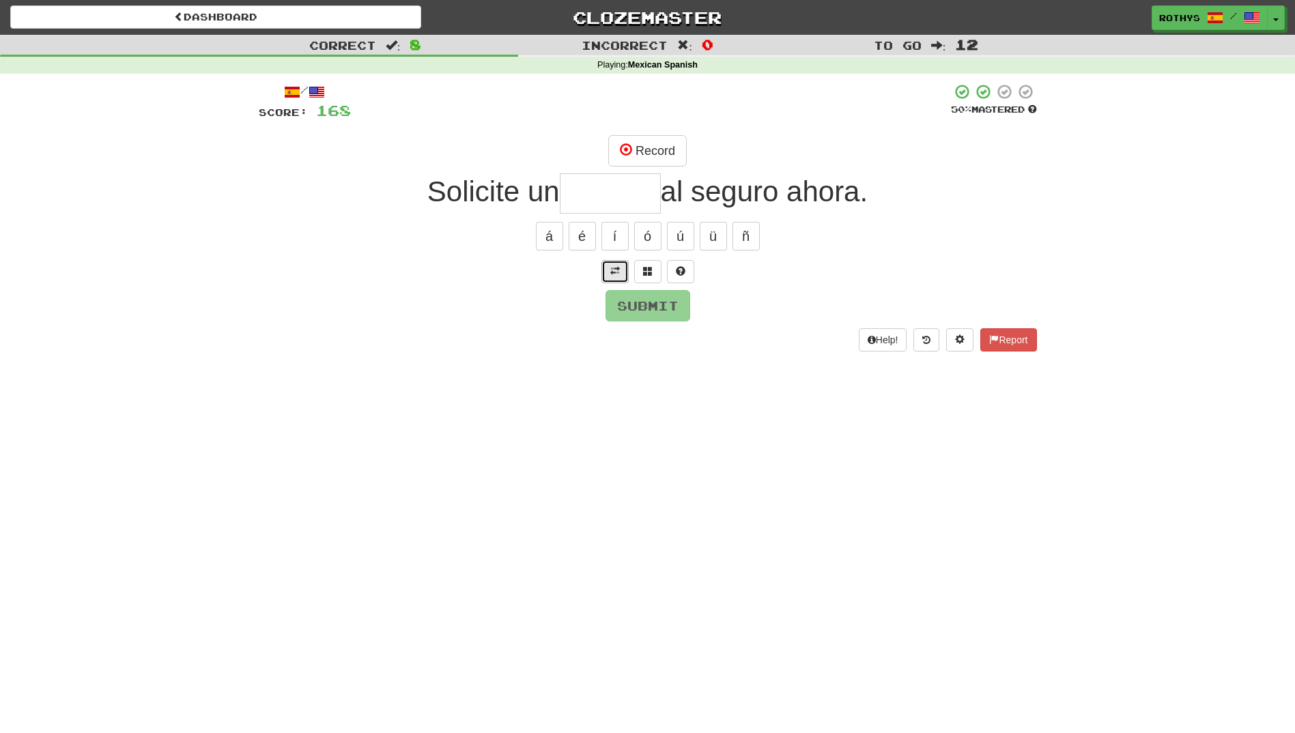
click at [611, 273] on span at bounding box center [615, 271] width 10 height 10
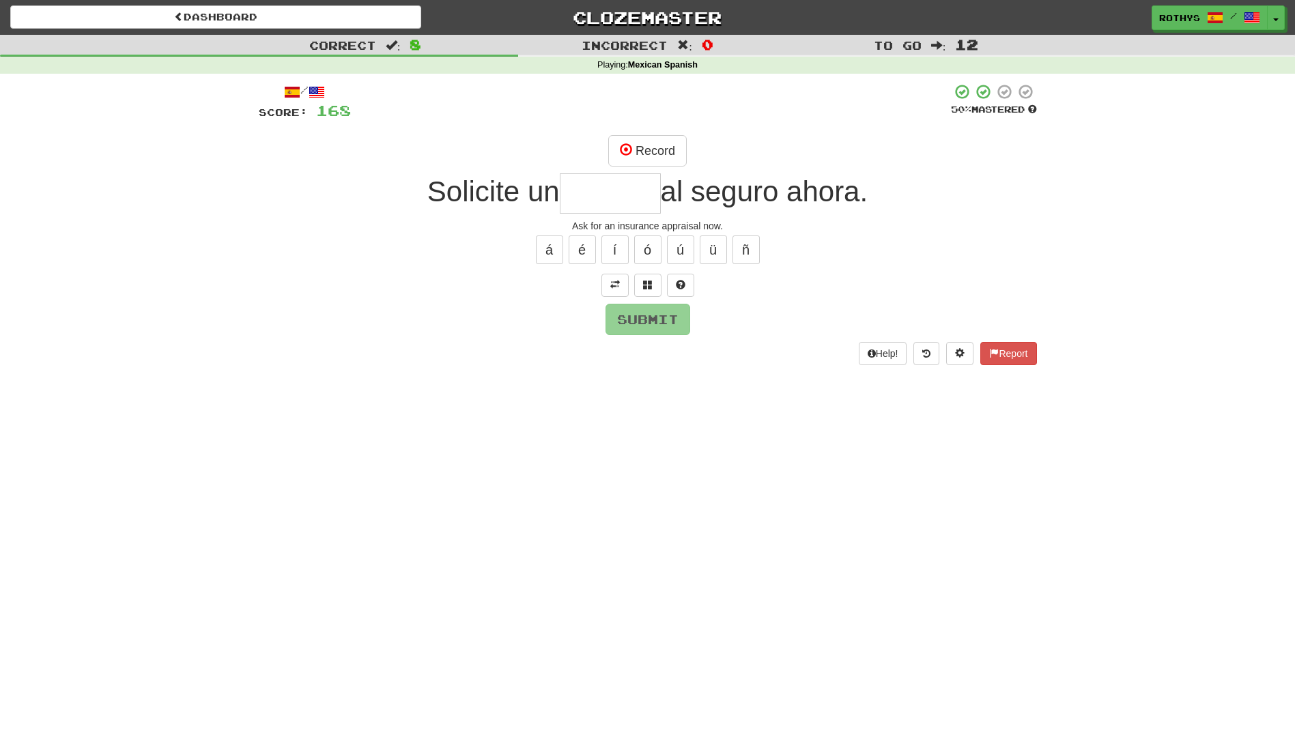
click at [624, 194] on input "text" at bounding box center [610, 193] width 101 height 40
click at [651, 288] on span at bounding box center [648, 285] width 10 height 10
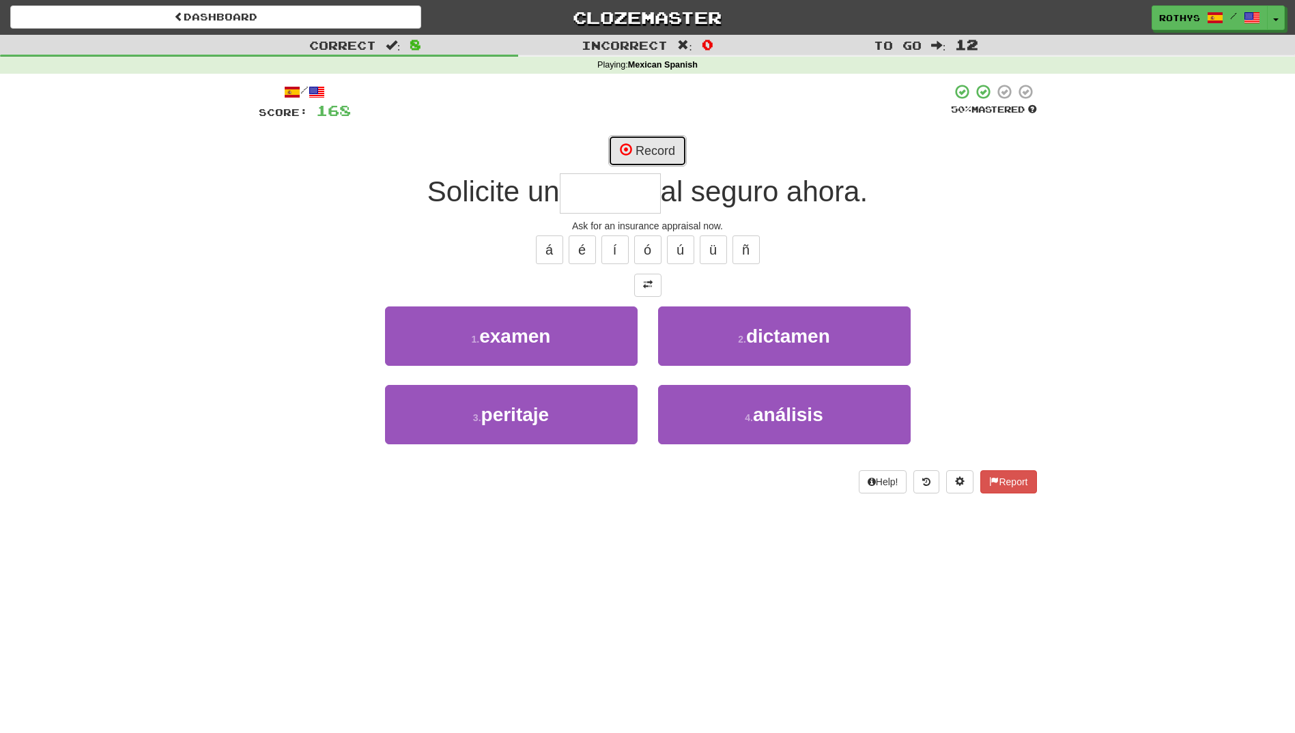
click at [628, 151] on span at bounding box center [626, 149] width 12 height 12
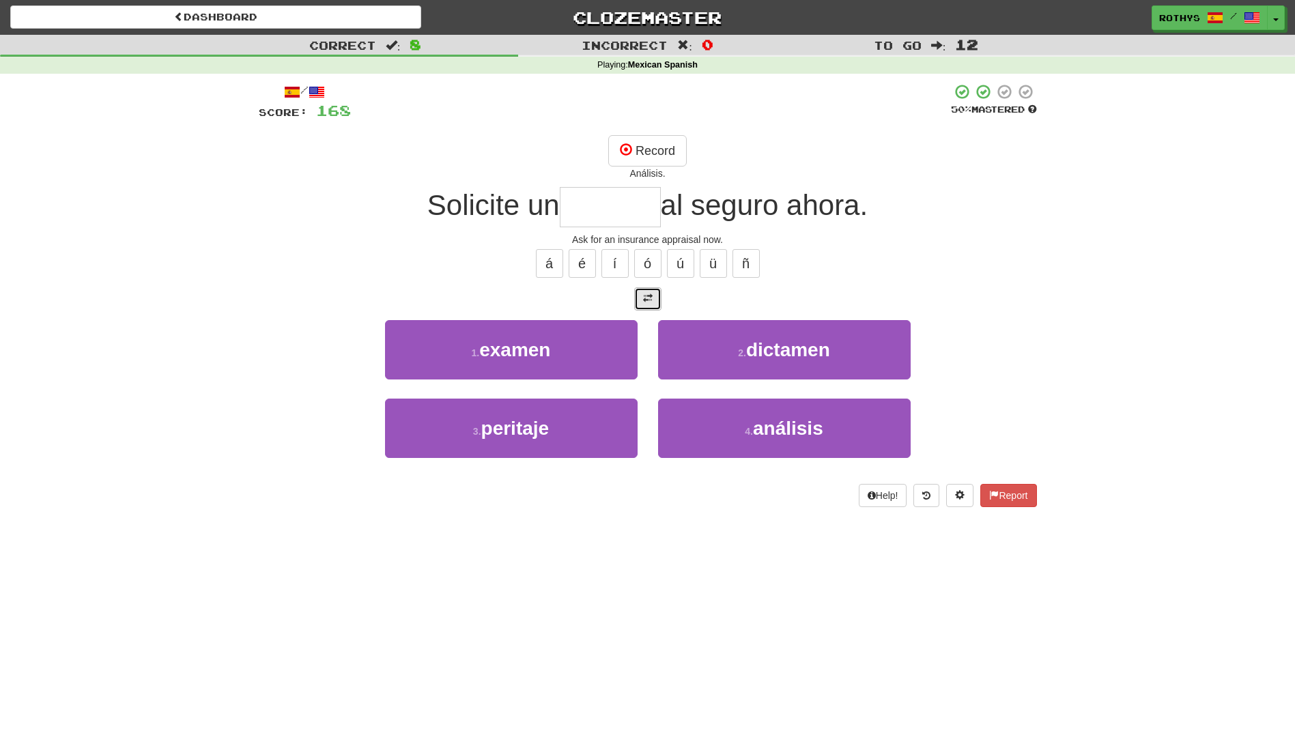
click at [644, 291] on button at bounding box center [647, 298] width 27 height 23
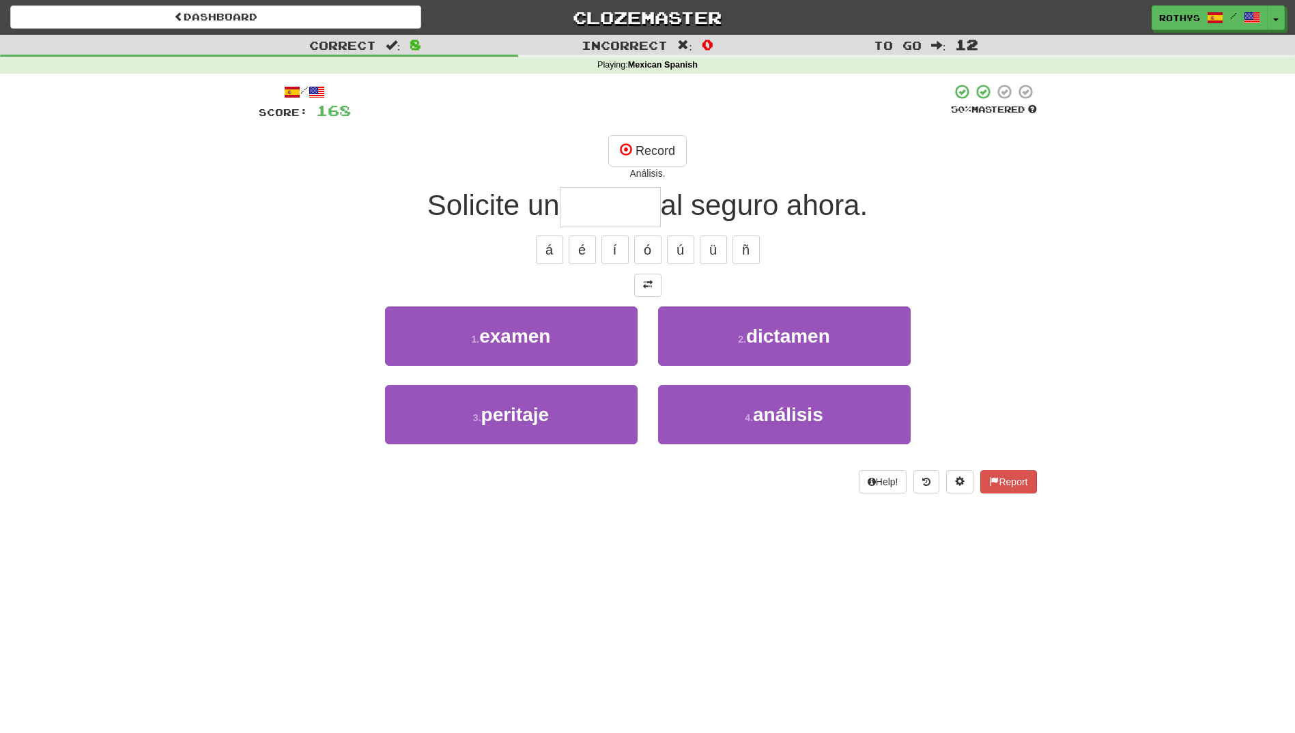
click at [643, 205] on input "text" at bounding box center [610, 207] width 101 height 40
type input "*"
click at [675, 146] on button "Record" at bounding box center [647, 150] width 78 height 31
click at [656, 153] on button "Record" at bounding box center [647, 150] width 78 height 31
type input "********"
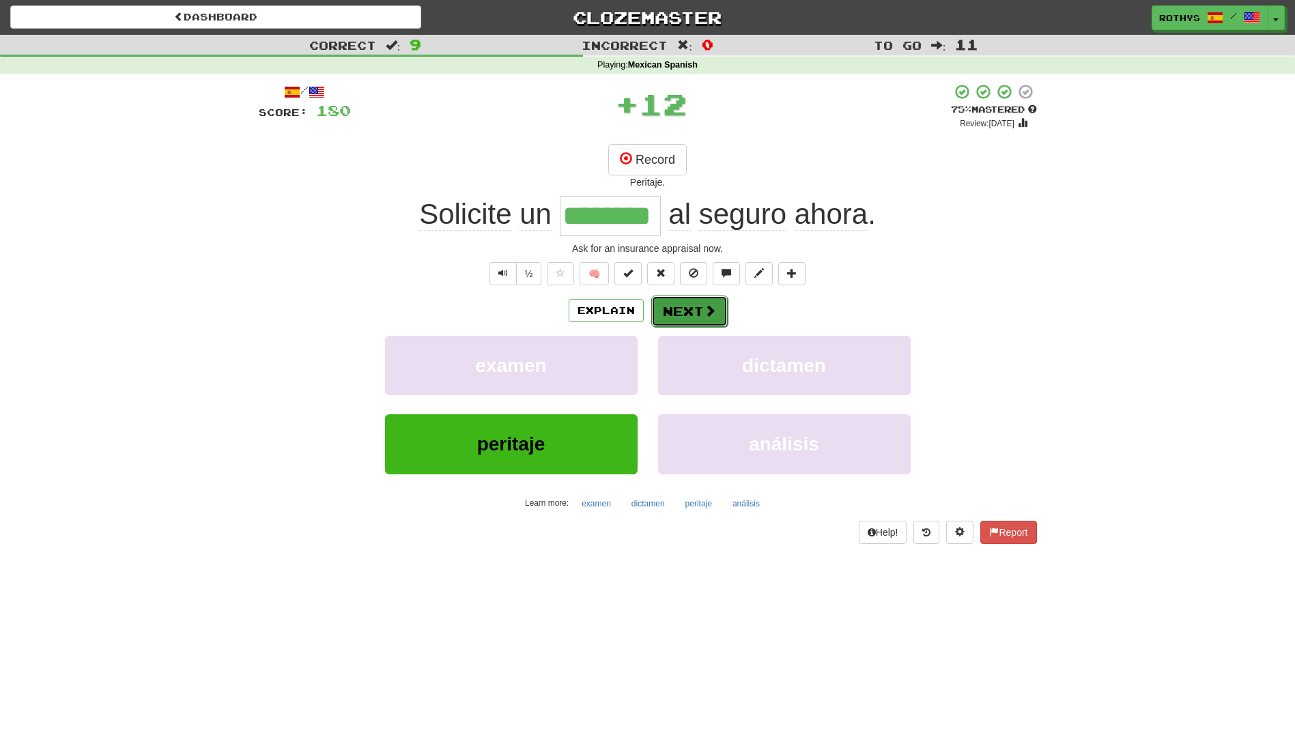
click at [675, 317] on button "Next" at bounding box center [689, 310] width 76 height 31
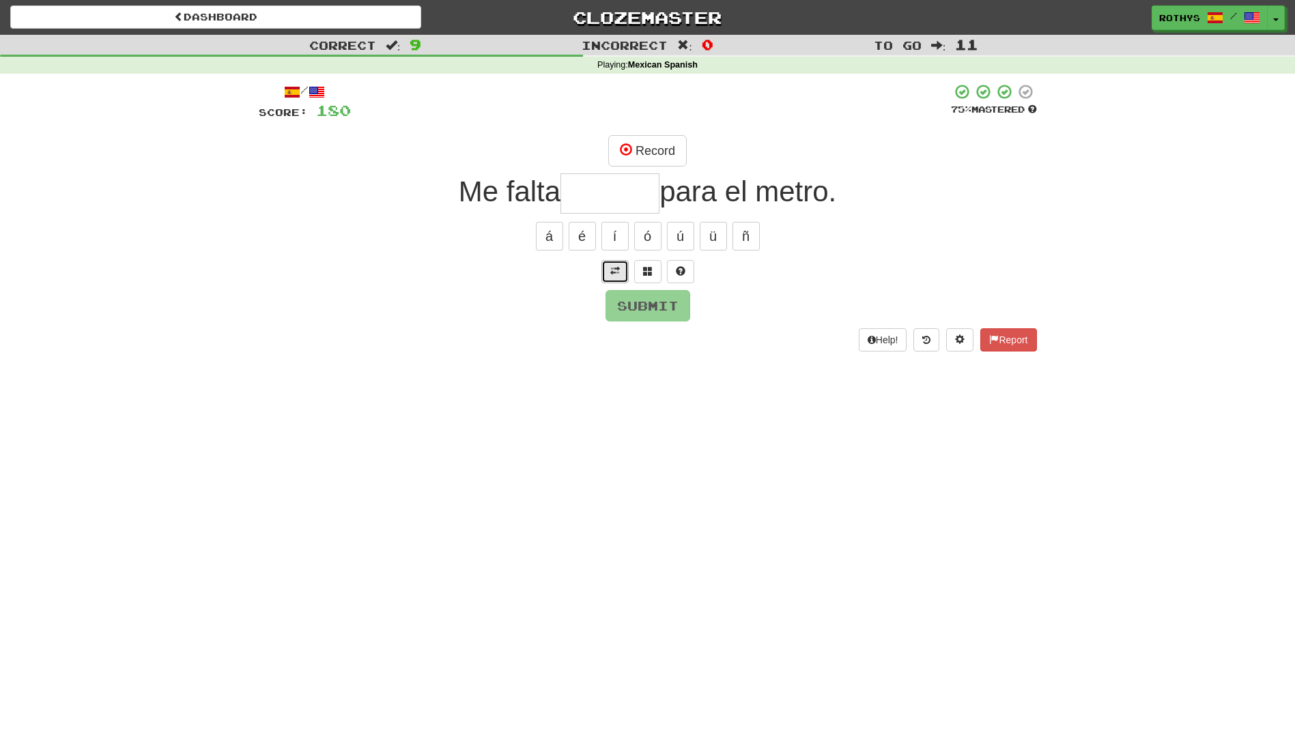
click at [613, 273] on span at bounding box center [615, 271] width 10 height 10
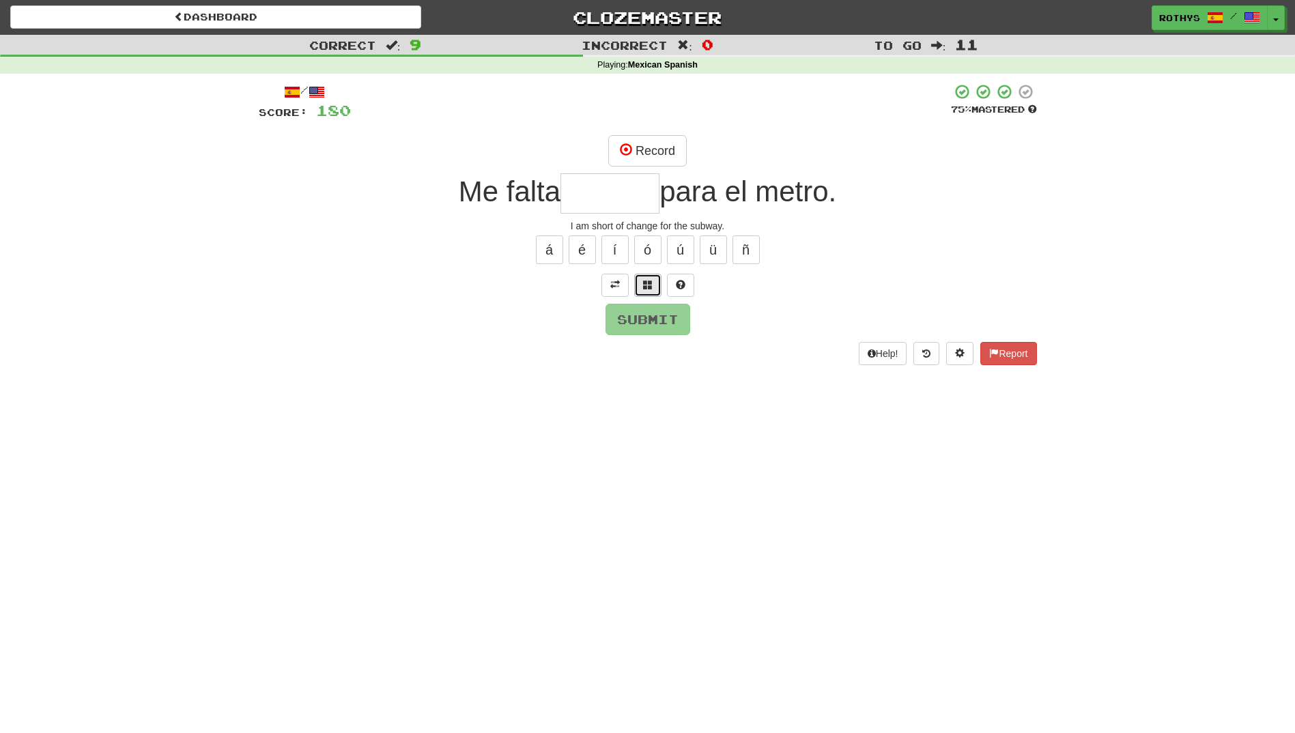
click at [646, 282] on span at bounding box center [648, 285] width 10 height 10
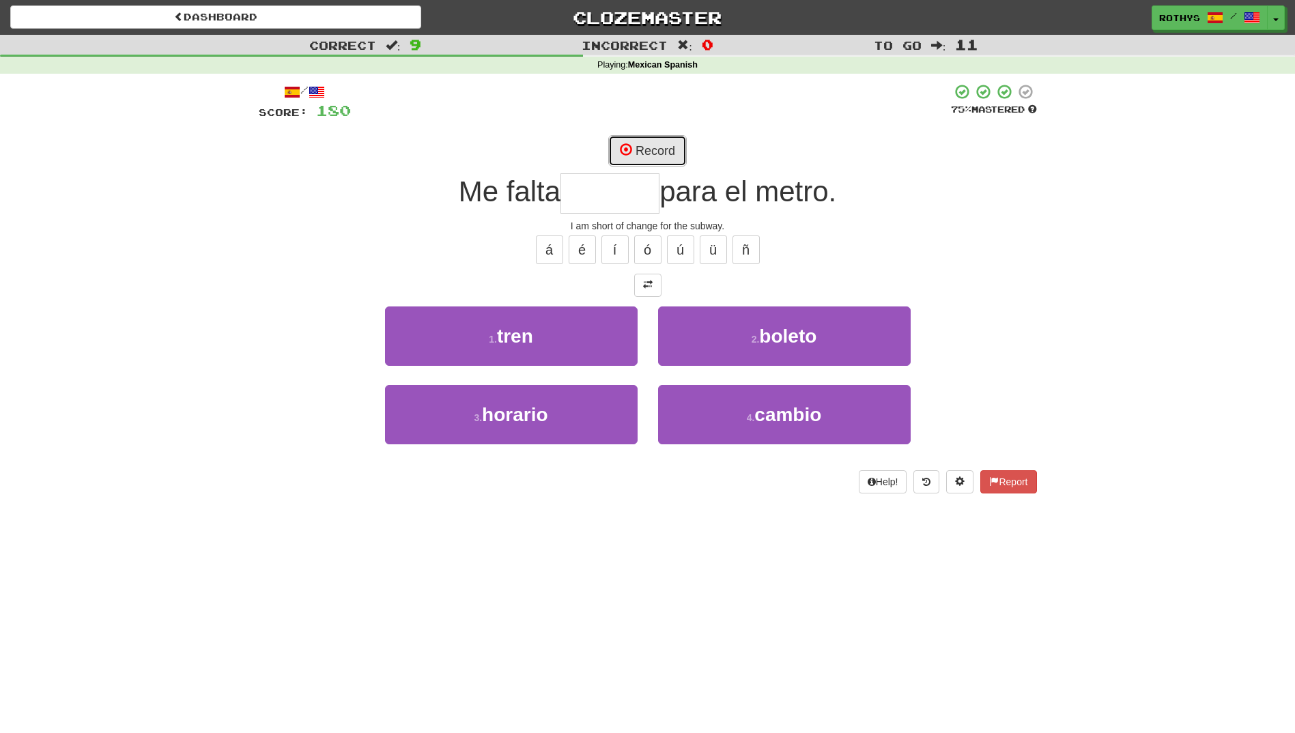
click at [680, 148] on button "Record" at bounding box center [647, 150] width 78 height 31
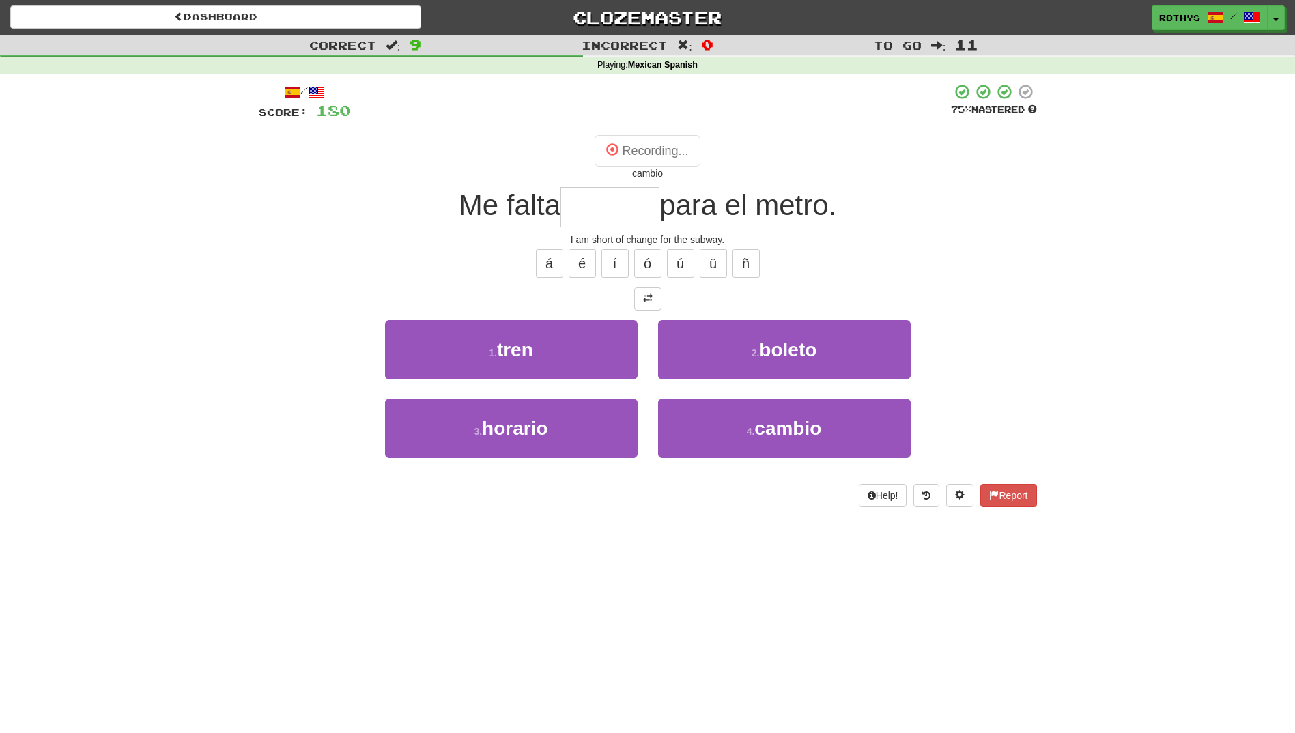
type input "******"
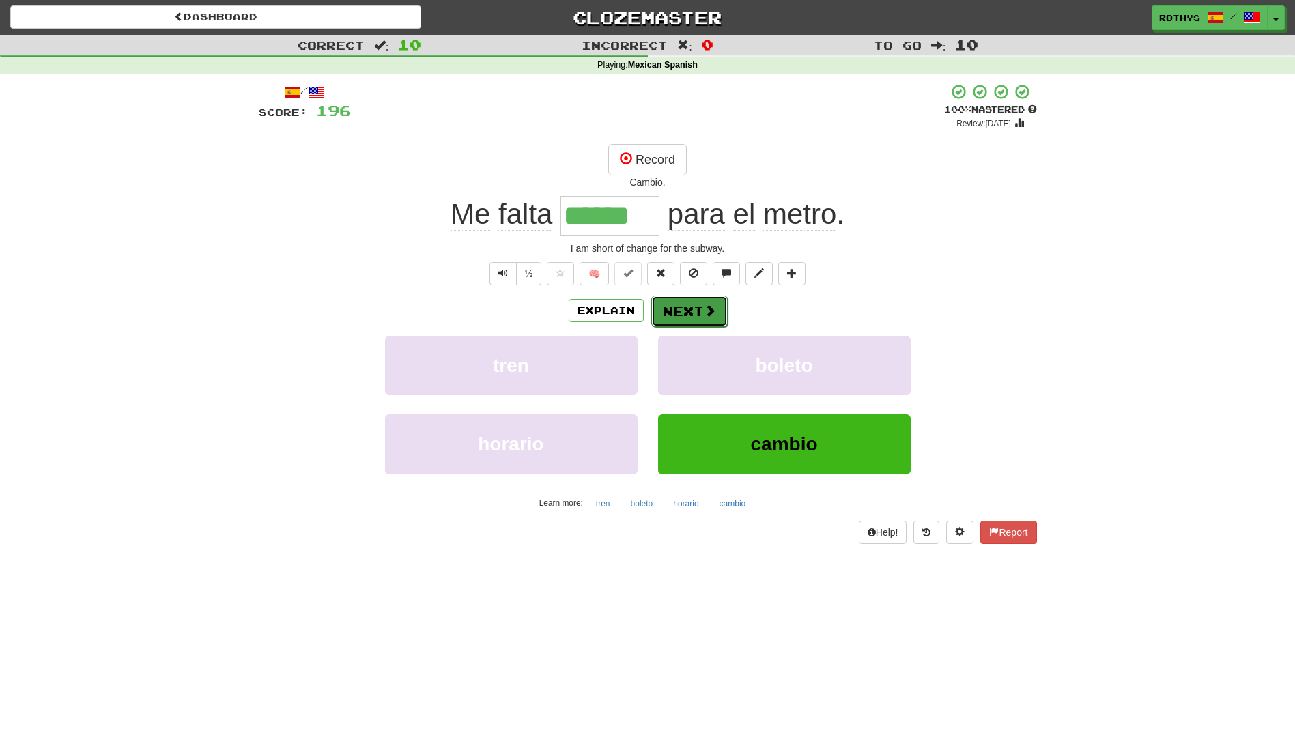
click at [704, 309] on span at bounding box center [710, 310] width 12 height 12
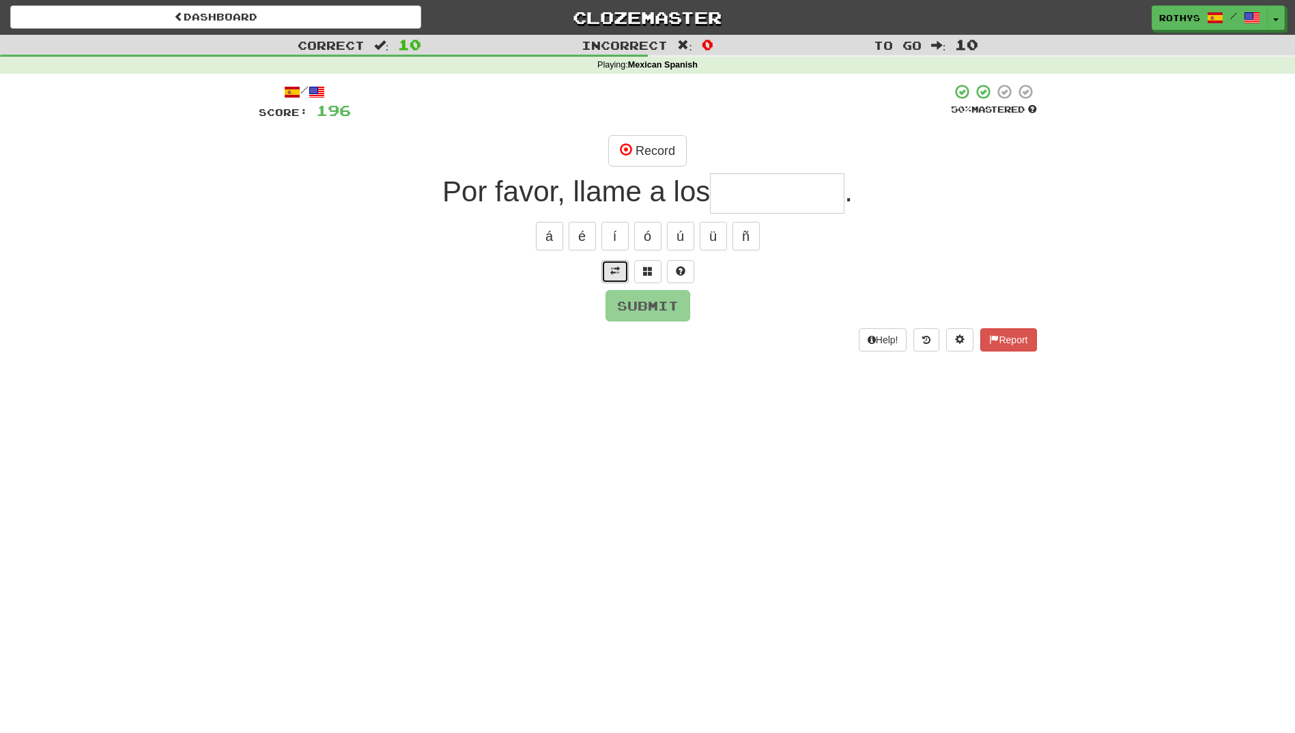
click at [613, 268] on span at bounding box center [615, 271] width 10 height 10
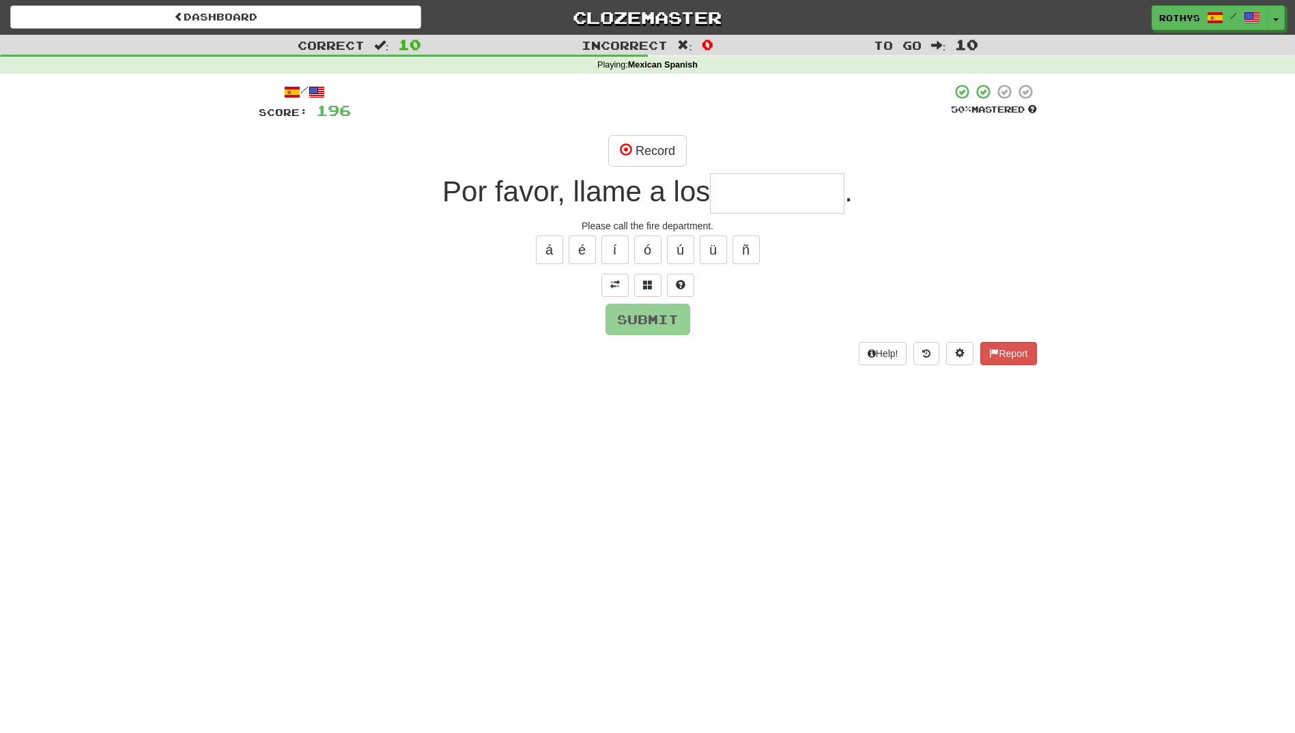
click at [687, 154] on div "Record" at bounding box center [648, 150] width 778 height 31
click at [661, 156] on button "Record" at bounding box center [647, 150] width 78 height 31
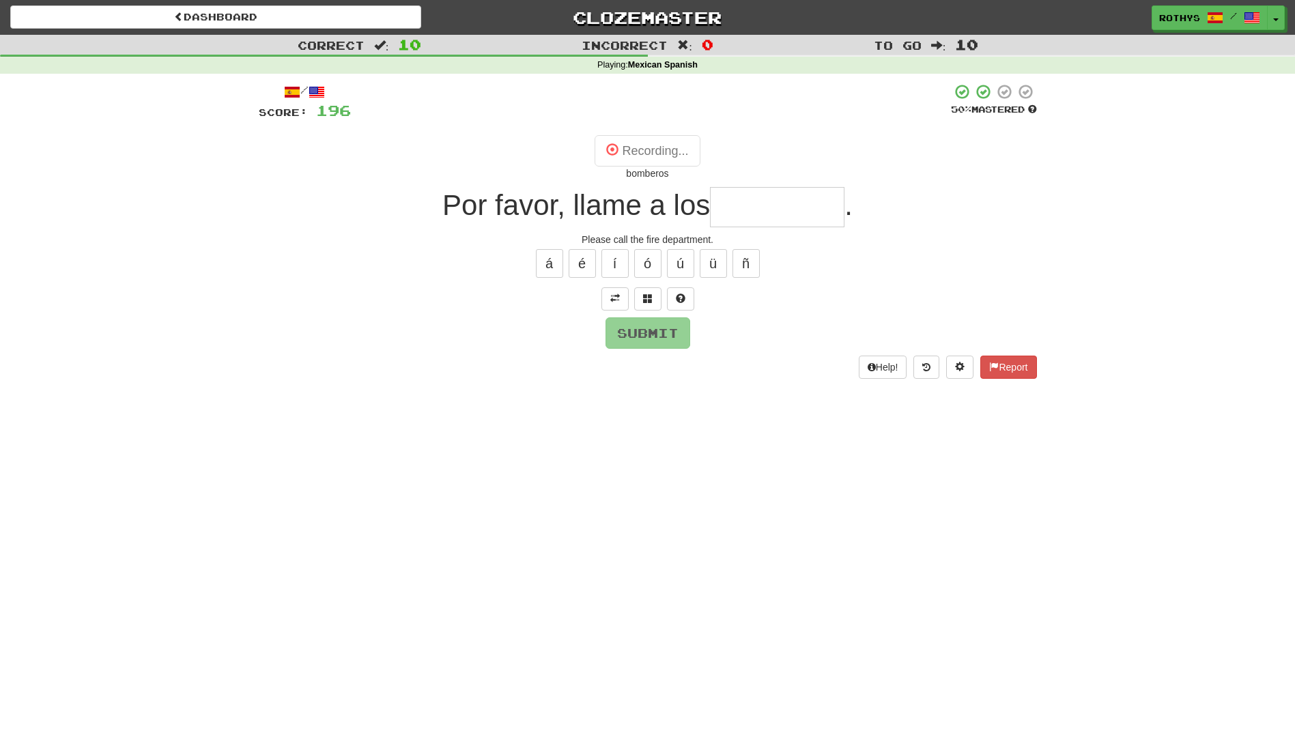
type input "********"
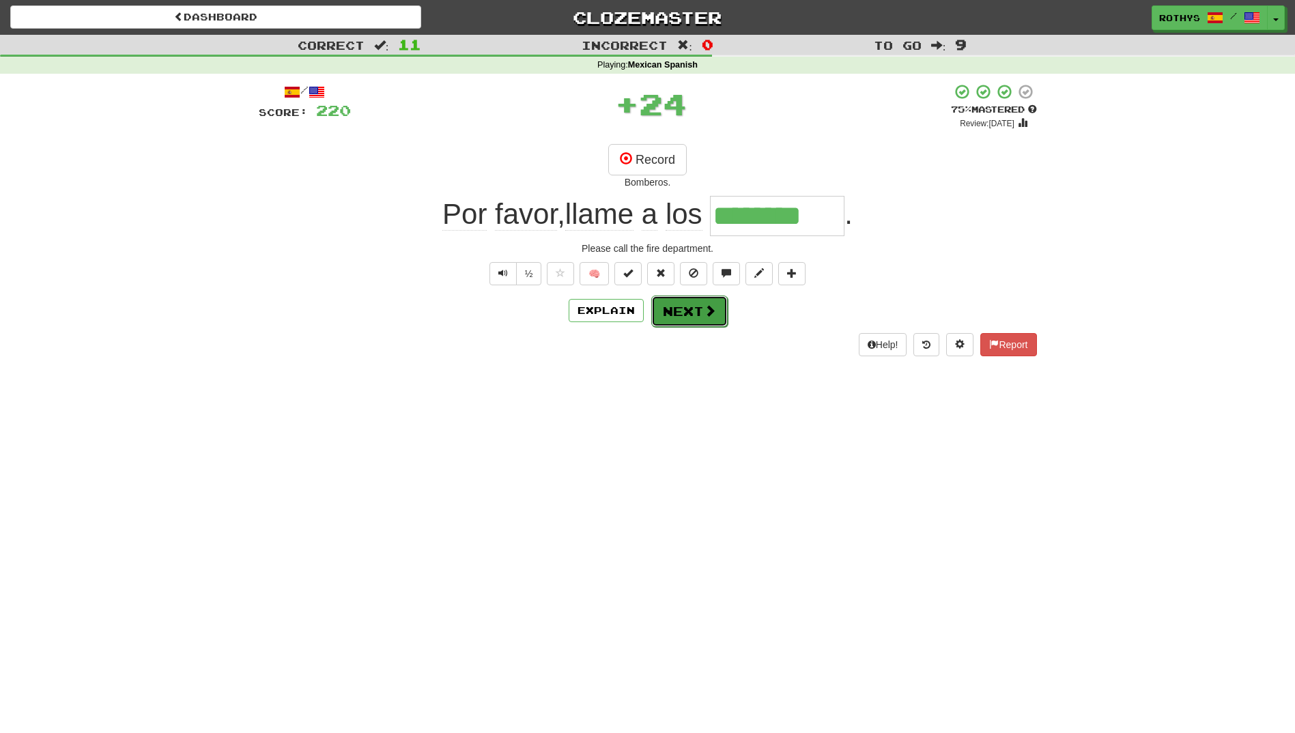
click at [680, 306] on button "Next" at bounding box center [689, 310] width 76 height 31
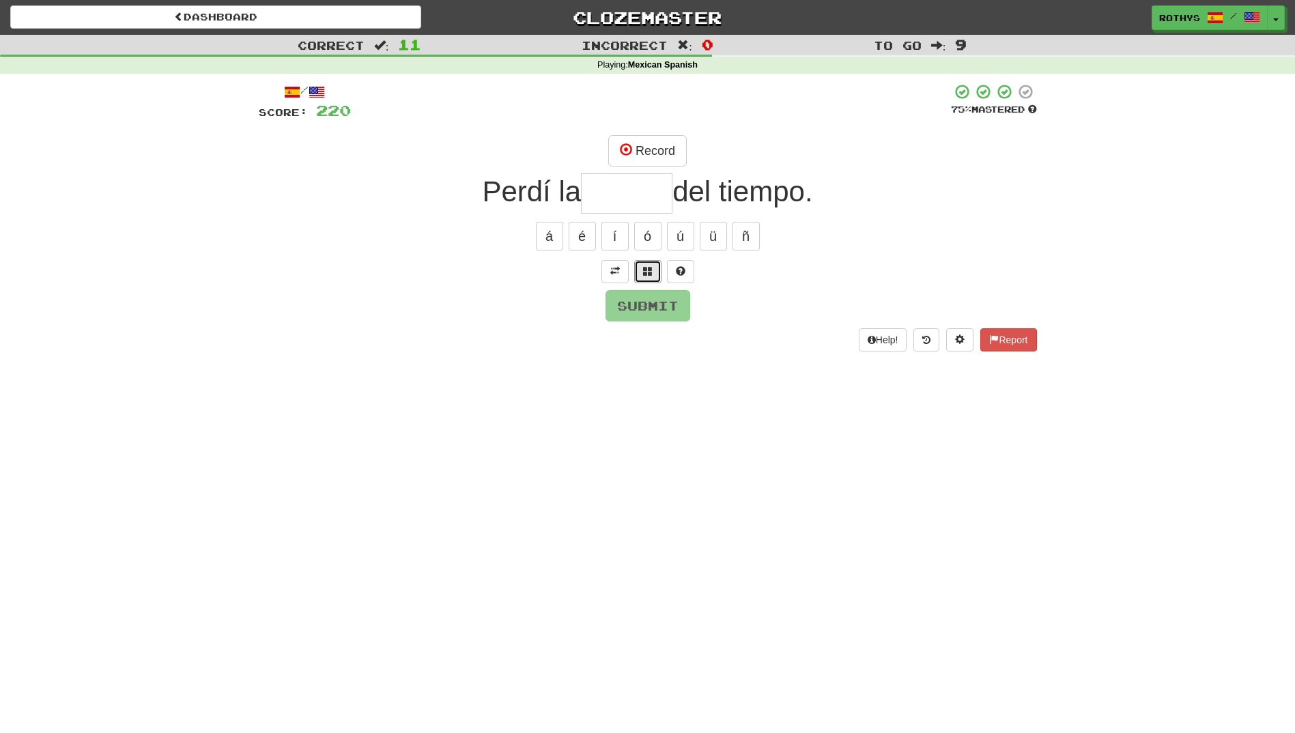
drag, startPoint x: 651, startPoint y: 273, endPoint x: 728, endPoint y: 92, distance: 196.6
click at [555, 364] on div "/ Score: 220 75 % Mastered Record Perdí la del tiempo. á é í ó ú ü ñ Submit Hel…" at bounding box center [648, 222] width 778 height 296
click at [627, 145] on span at bounding box center [626, 149] width 12 height 12
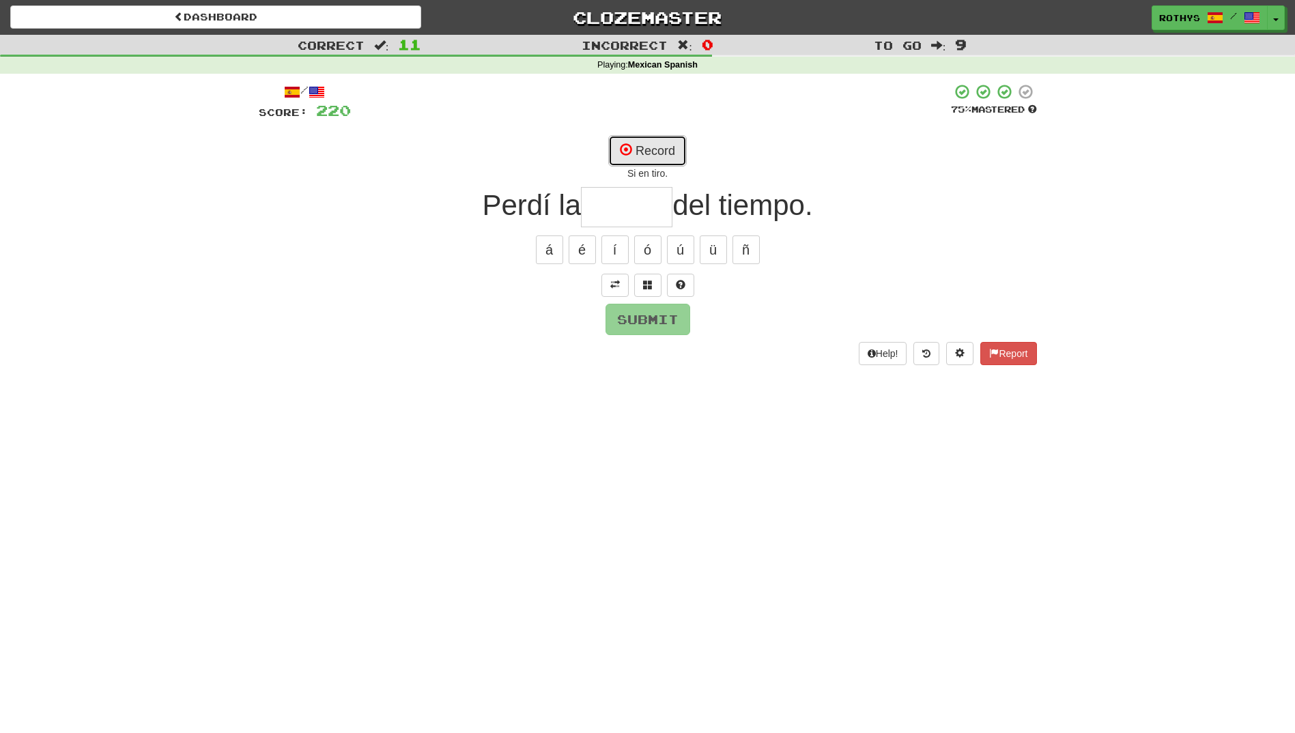
click at [629, 144] on span at bounding box center [626, 149] width 12 height 12
click at [652, 283] on span at bounding box center [648, 285] width 10 height 10
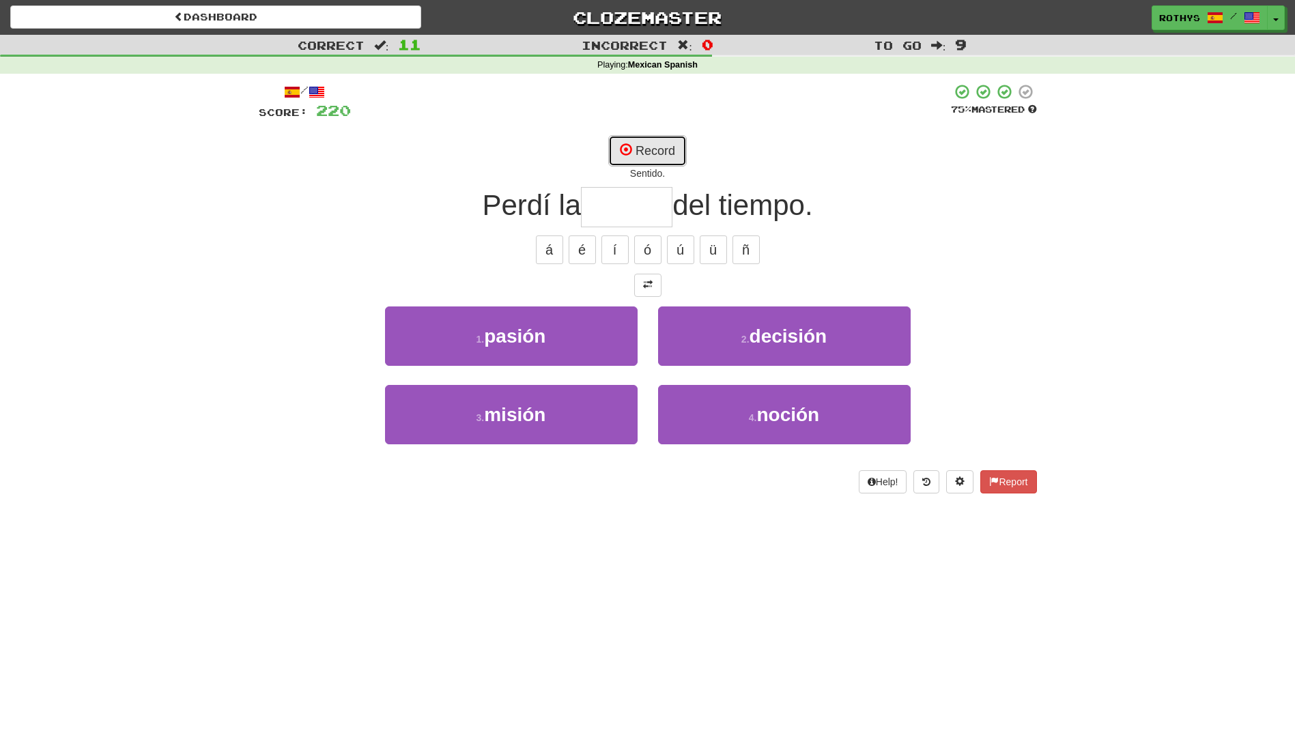
click at [667, 156] on button "Record" at bounding box center [647, 150] width 78 height 31
click at [674, 149] on button "Record" at bounding box center [647, 150] width 78 height 31
click at [651, 159] on button "Record" at bounding box center [647, 150] width 78 height 31
type input "******"
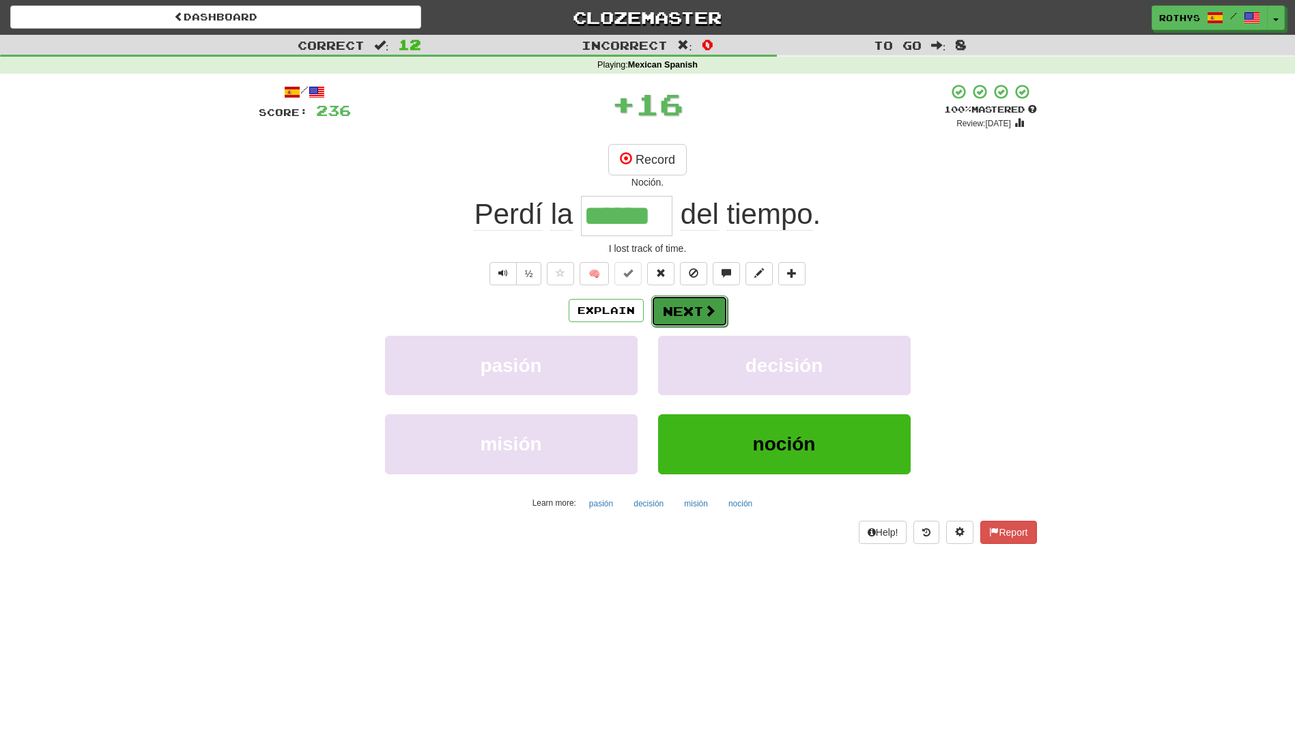
click at [693, 313] on button "Next" at bounding box center [689, 310] width 76 height 31
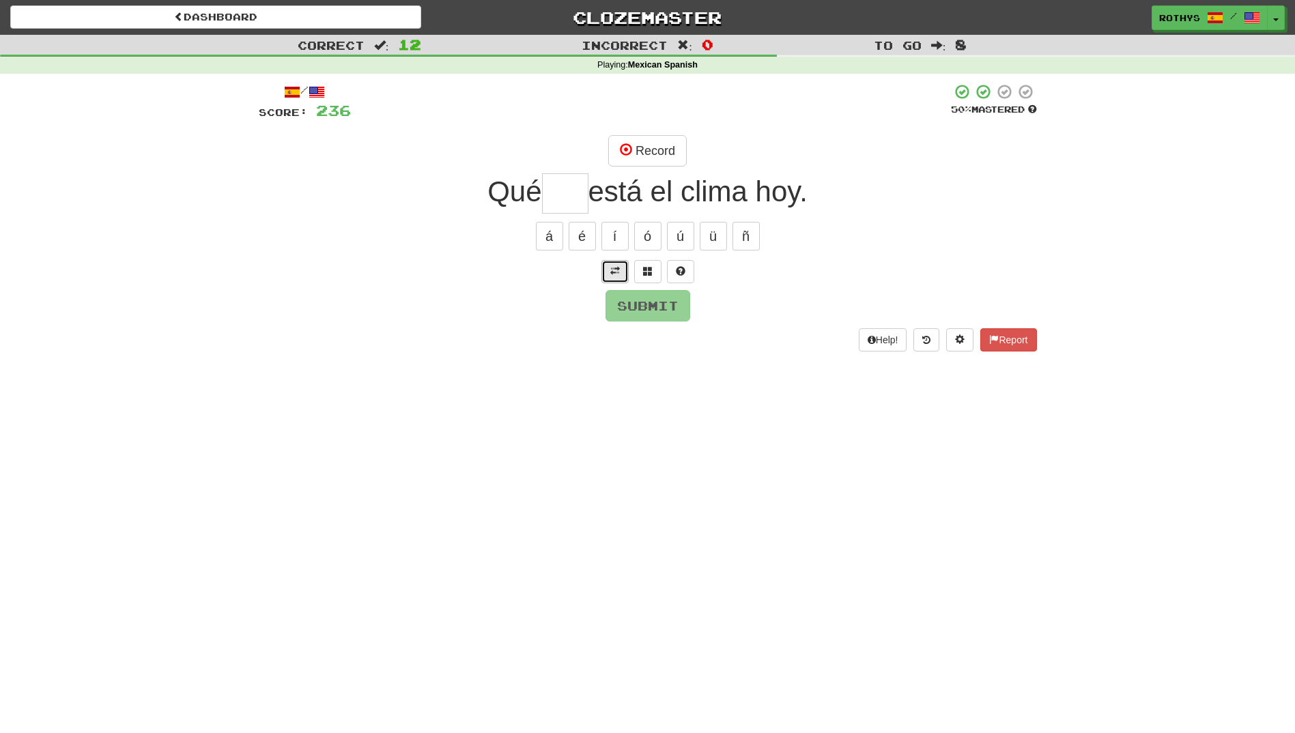
click at [614, 270] on span at bounding box center [615, 271] width 10 height 10
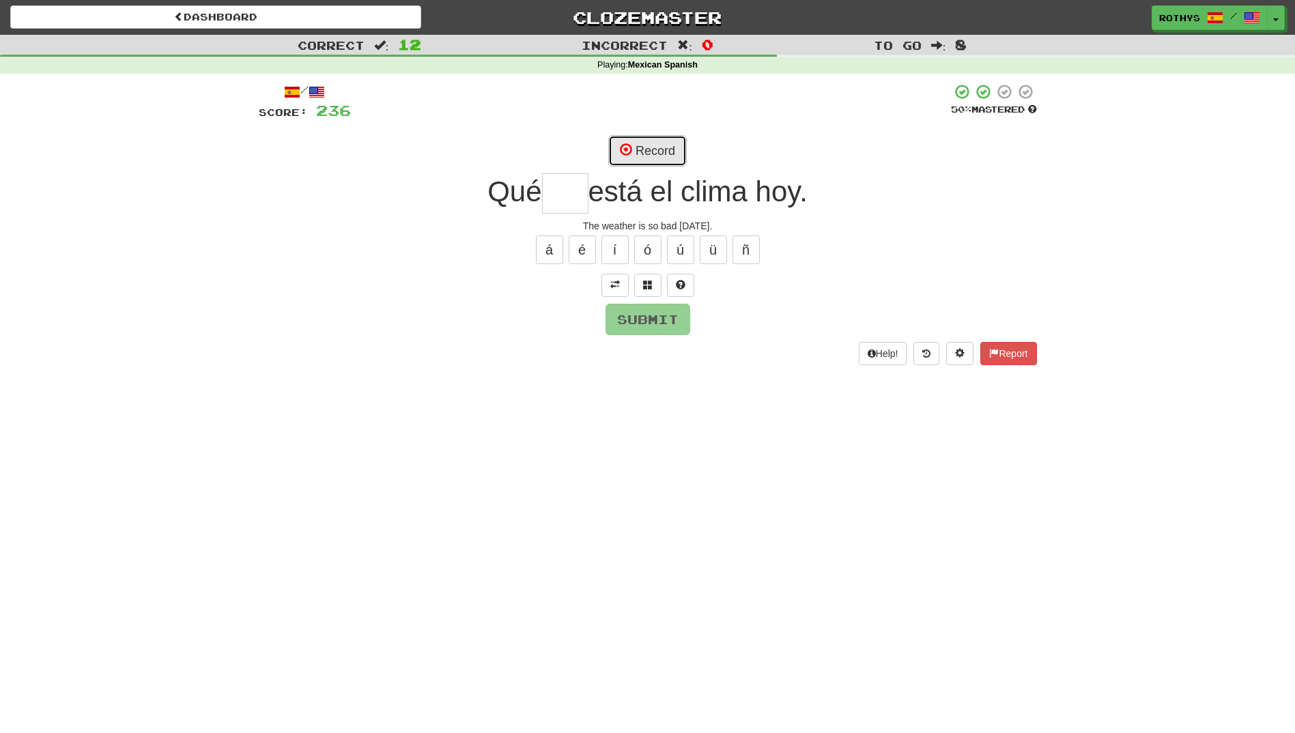
click at [663, 145] on button "Record" at bounding box center [647, 150] width 78 height 31
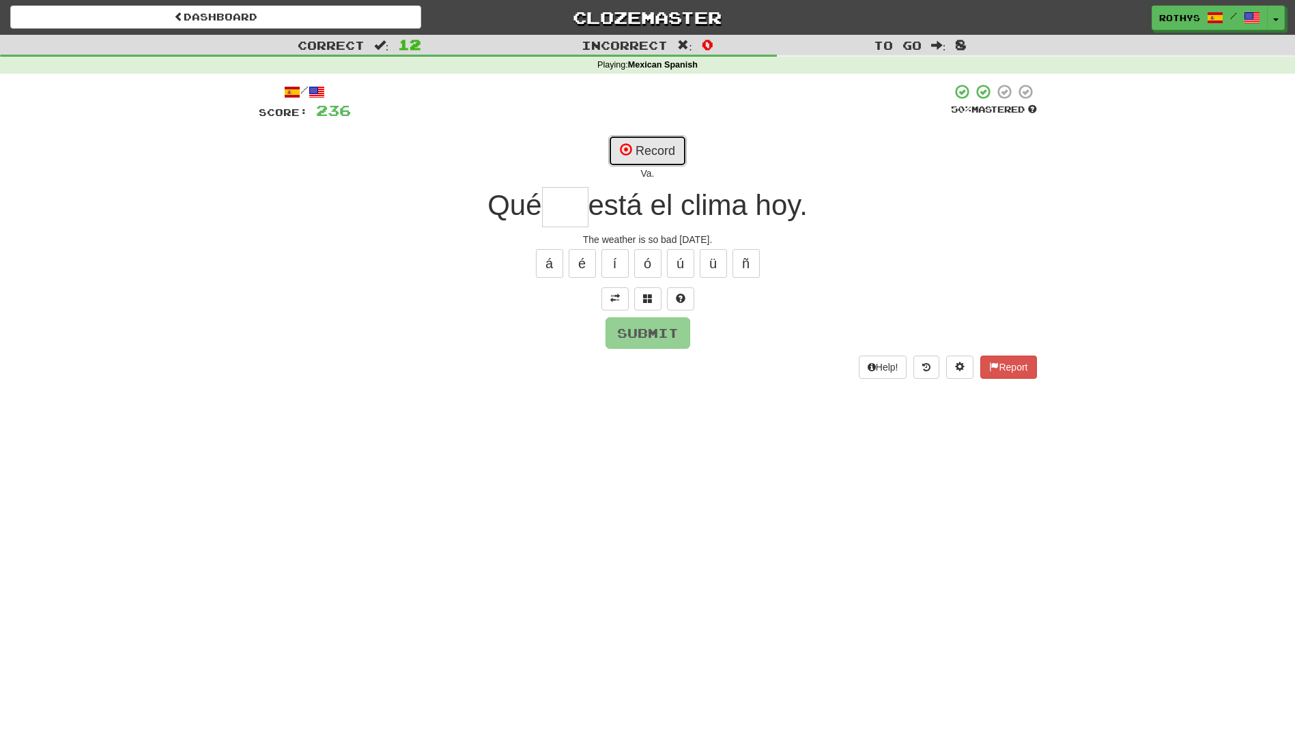
click at [678, 153] on button "Record" at bounding box center [647, 150] width 78 height 31
click at [658, 155] on button "Record" at bounding box center [647, 150] width 78 height 31
type input "***"
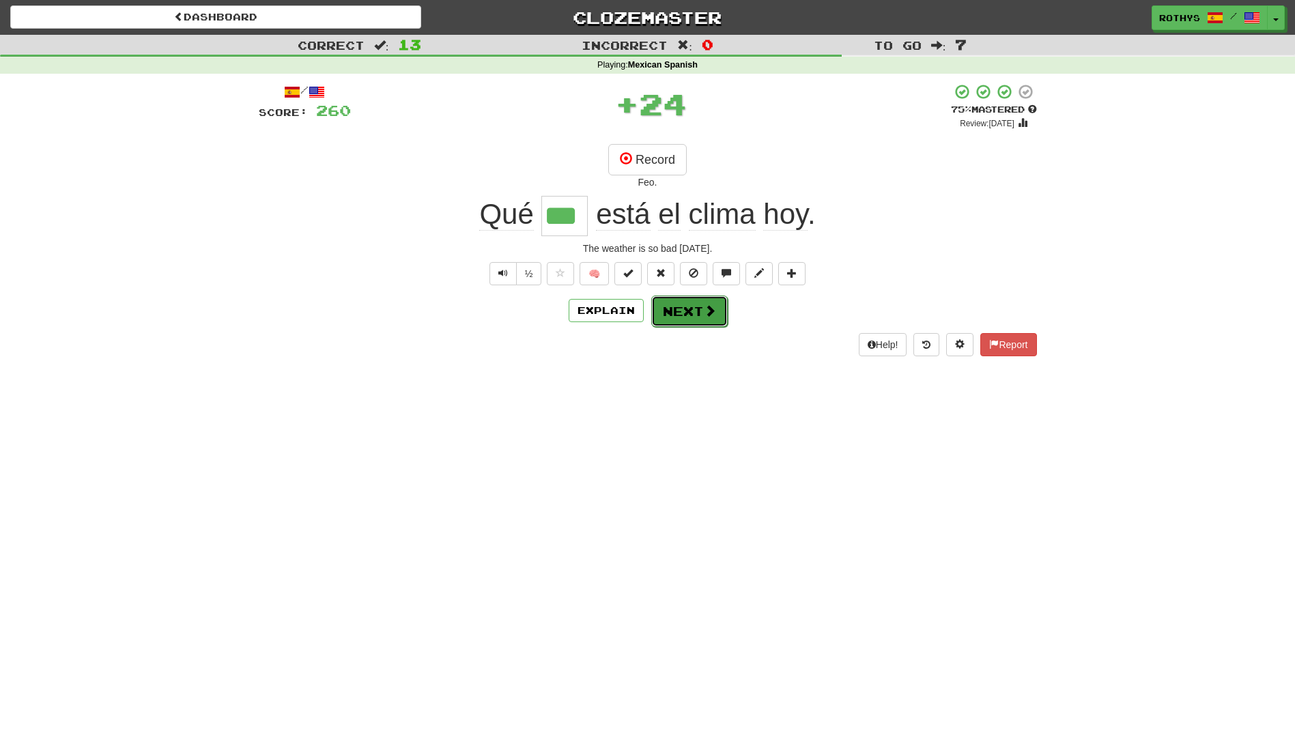
click at [711, 311] on span at bounding box center [710, 310] width 12 height 12
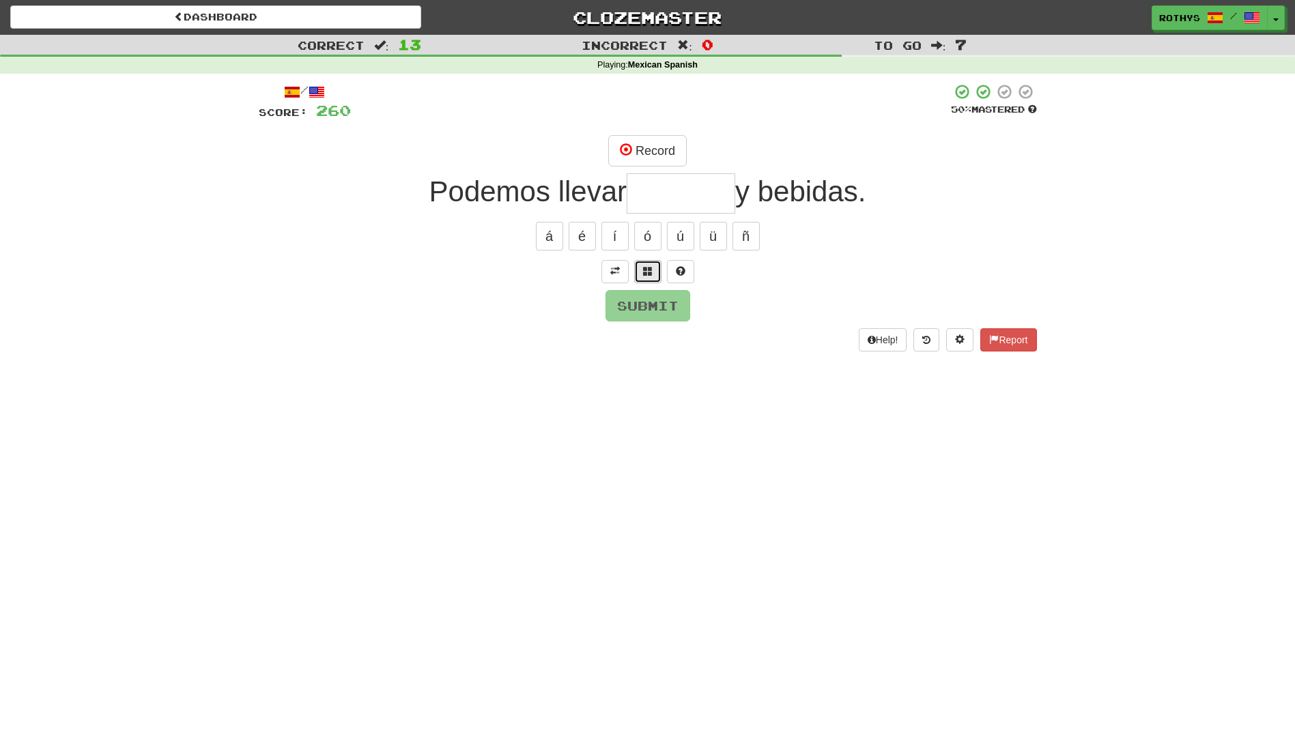
click at [647, 270] on span at bounding box center [648, 271] width 10 height 10
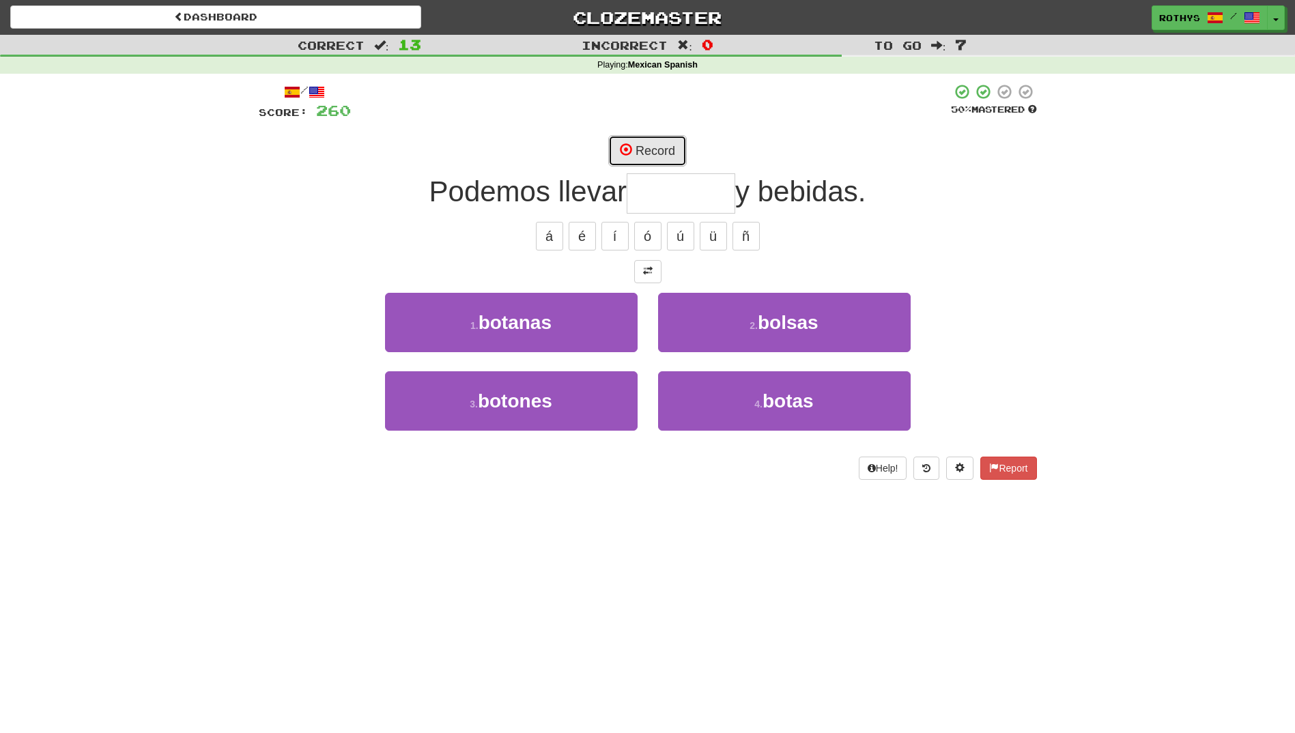
click at [644, 154] on button "Record" at bounding box center [647, 150] width 78 height 31
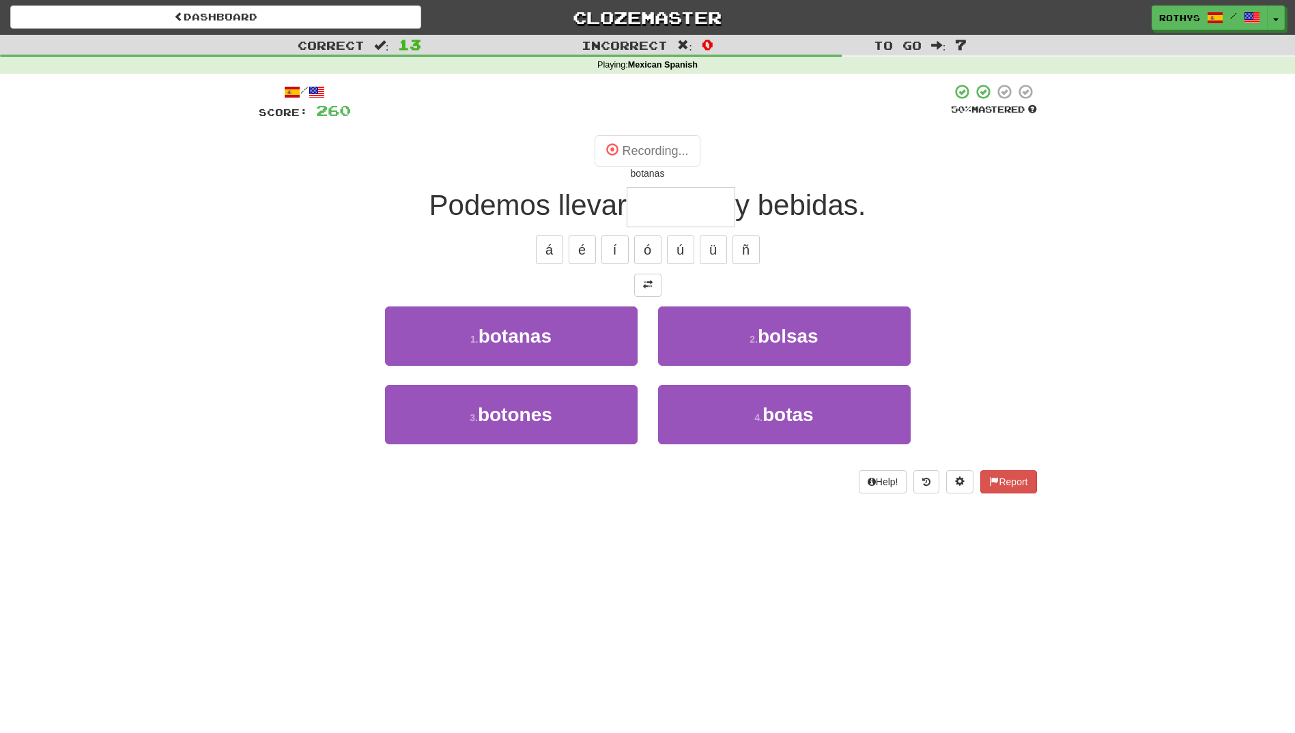
type input "*******"
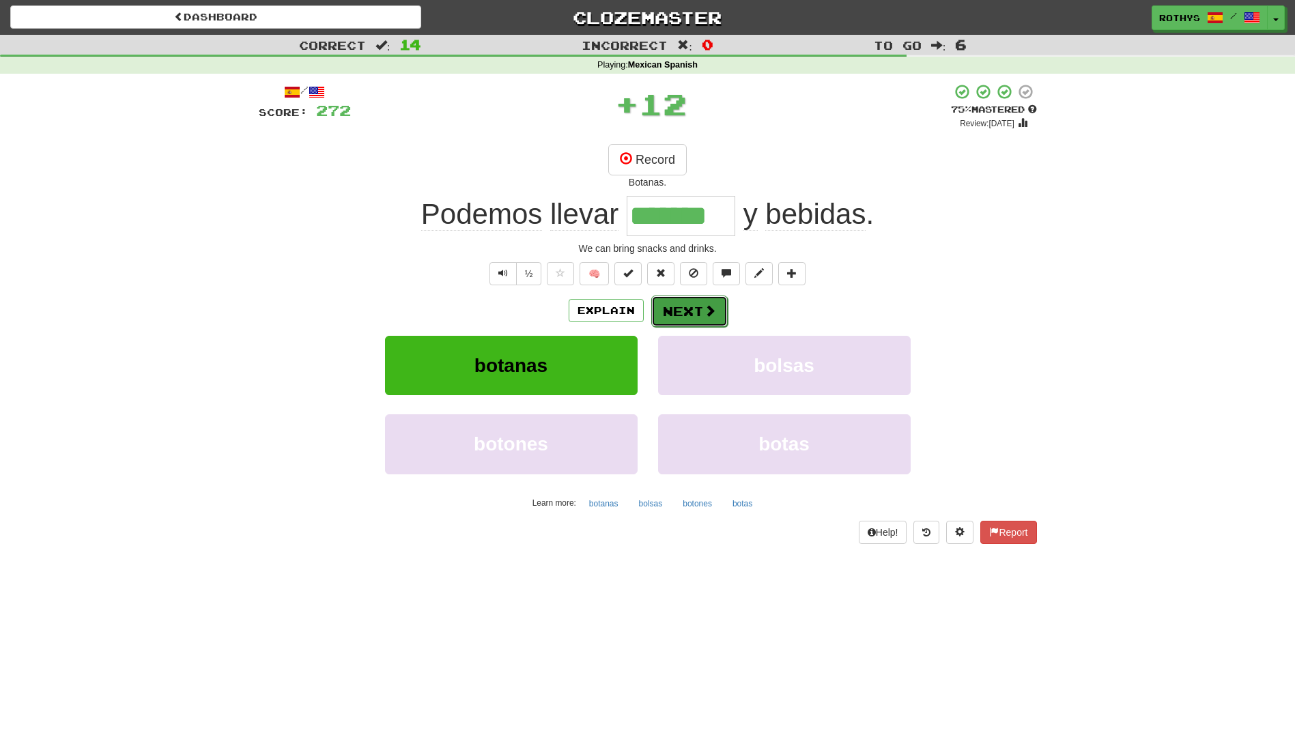
click at [672, 311] on button "Next" at bounding box center [689, 310] width 76 height 31
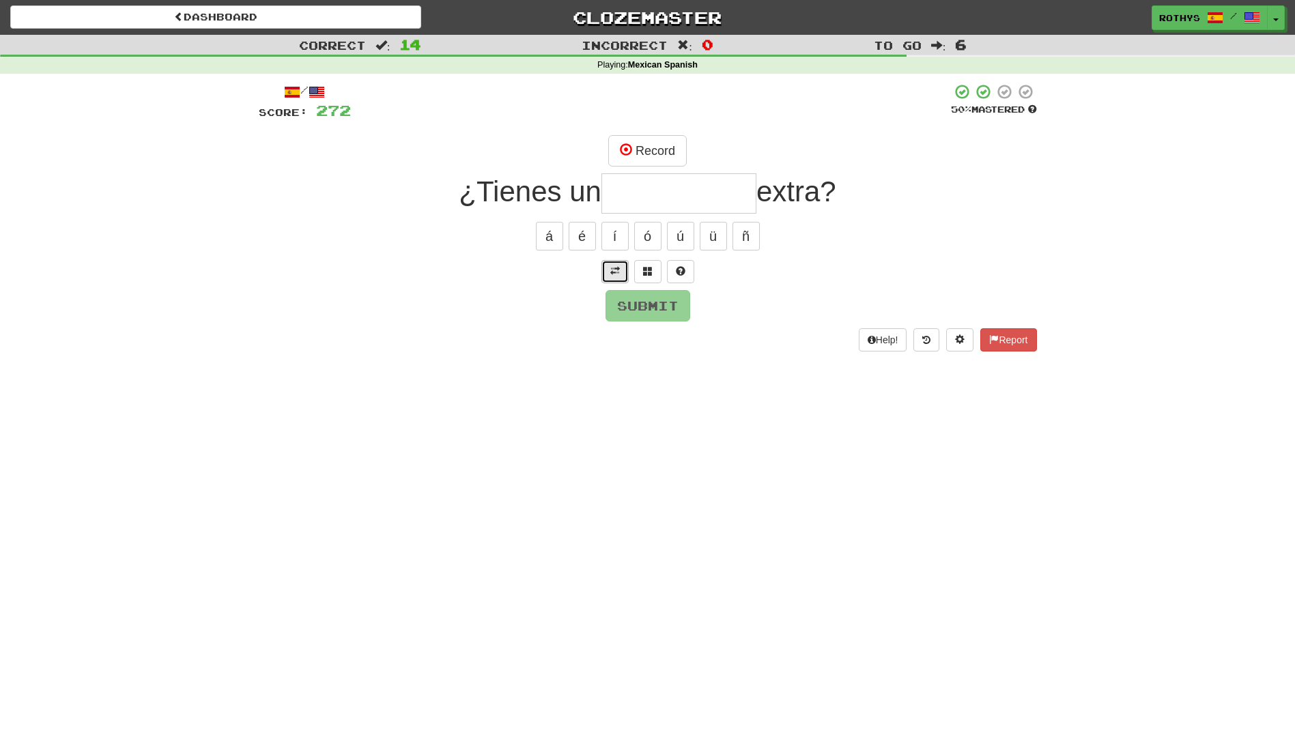
click at [609, 268] on button at bounding box center [614, 271] width 27 height 23
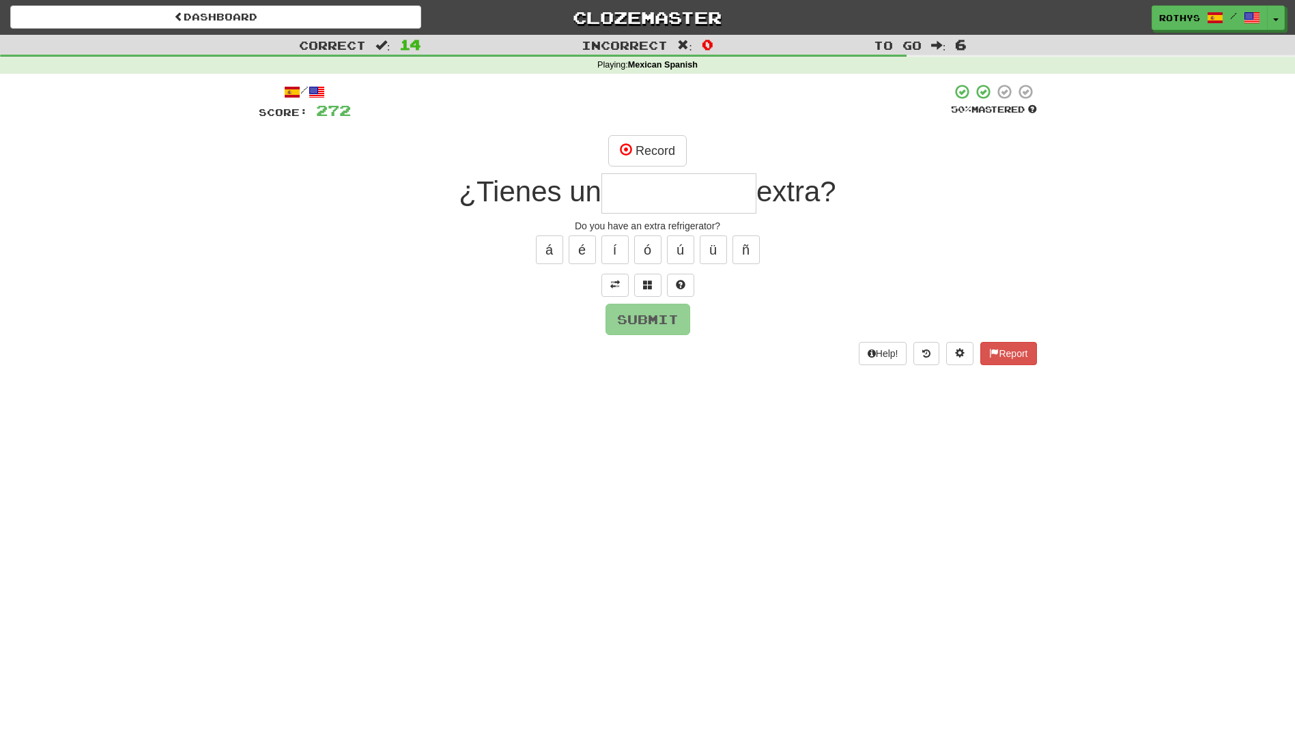
click at [692, 201] on input "text" at bounding box center [678, 193] width 155 height 40
click at [666, 150] on button "Record" at bounding box center [647, 150] width 78 height 31
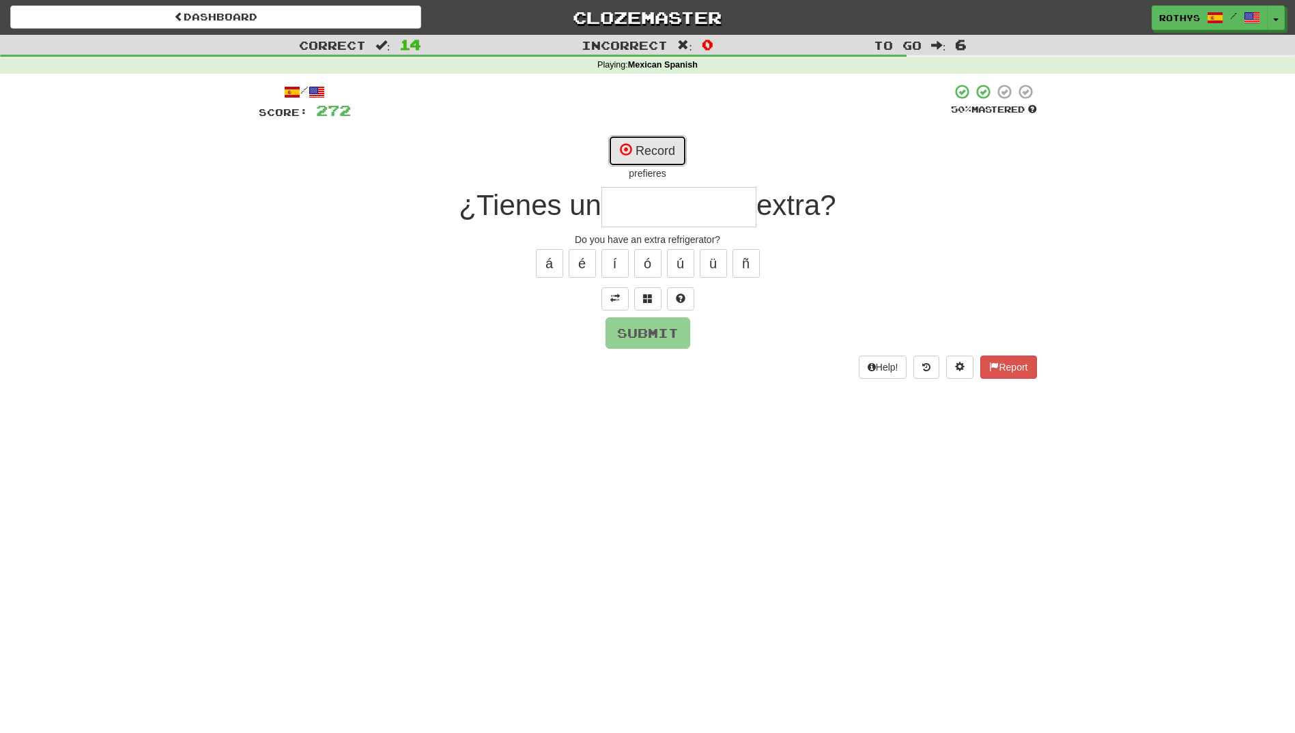
click at [659, 151] on button "Record" at bounding box center [647, 150] width 78 height 31
type input "**********"
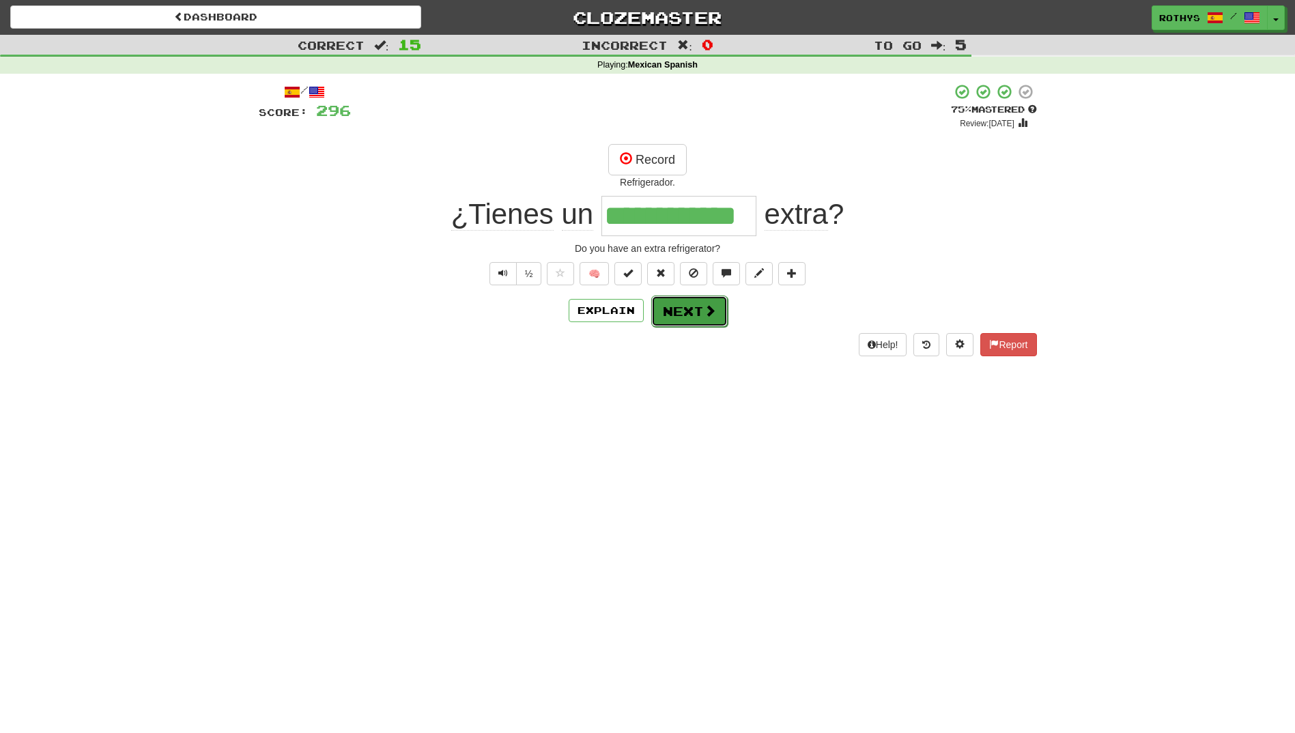
click at [693, 313] on button "Next" at bounding box center [689, 310] width 76 height 31
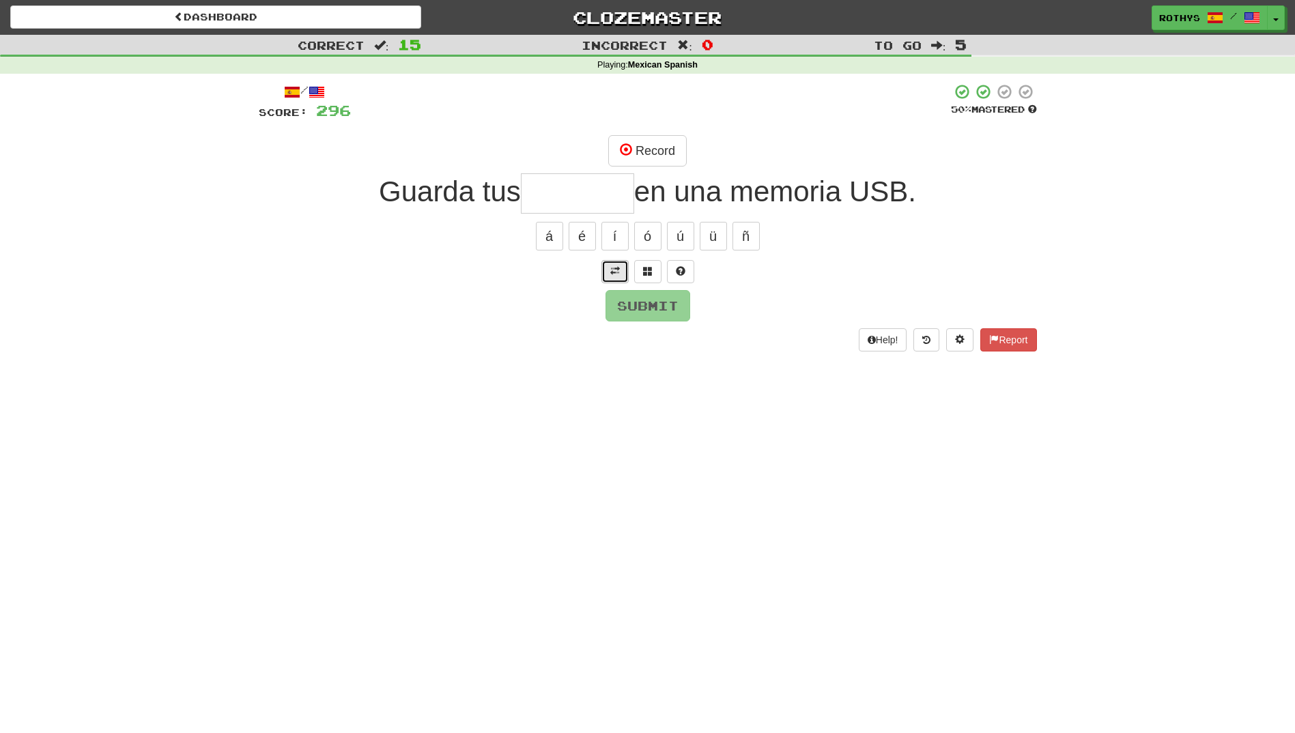
click at [611, 270] on span at bounding box center [615, 271] width 10 height 10
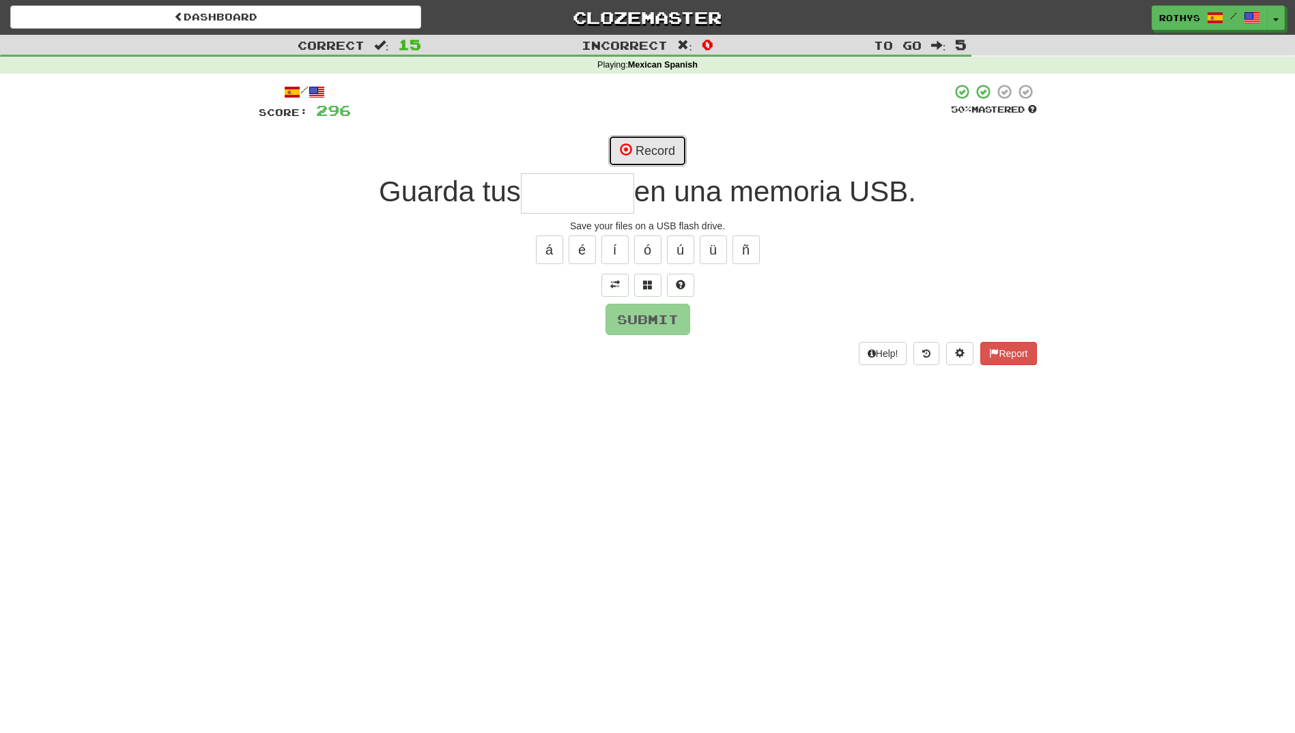
click at [661, 147] on button "Record" at bounding box center [647, 150] width 78 height 31
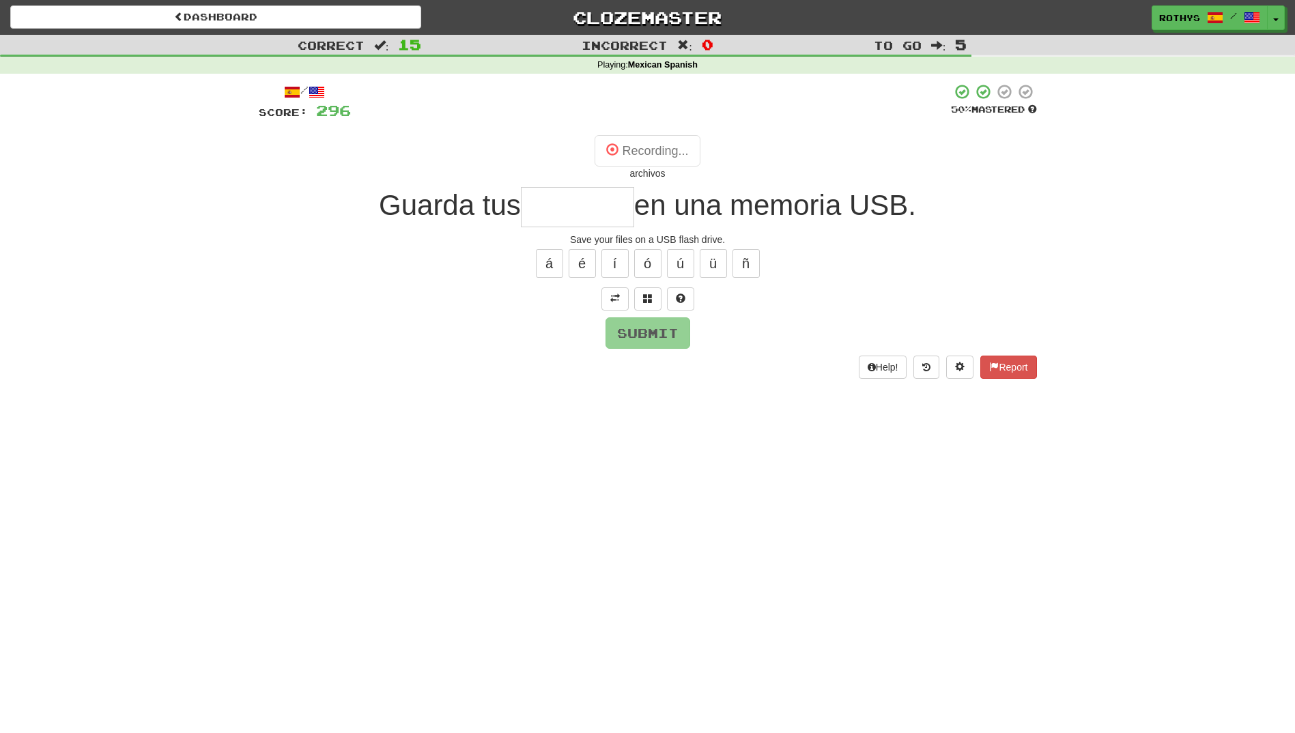
type input "********"
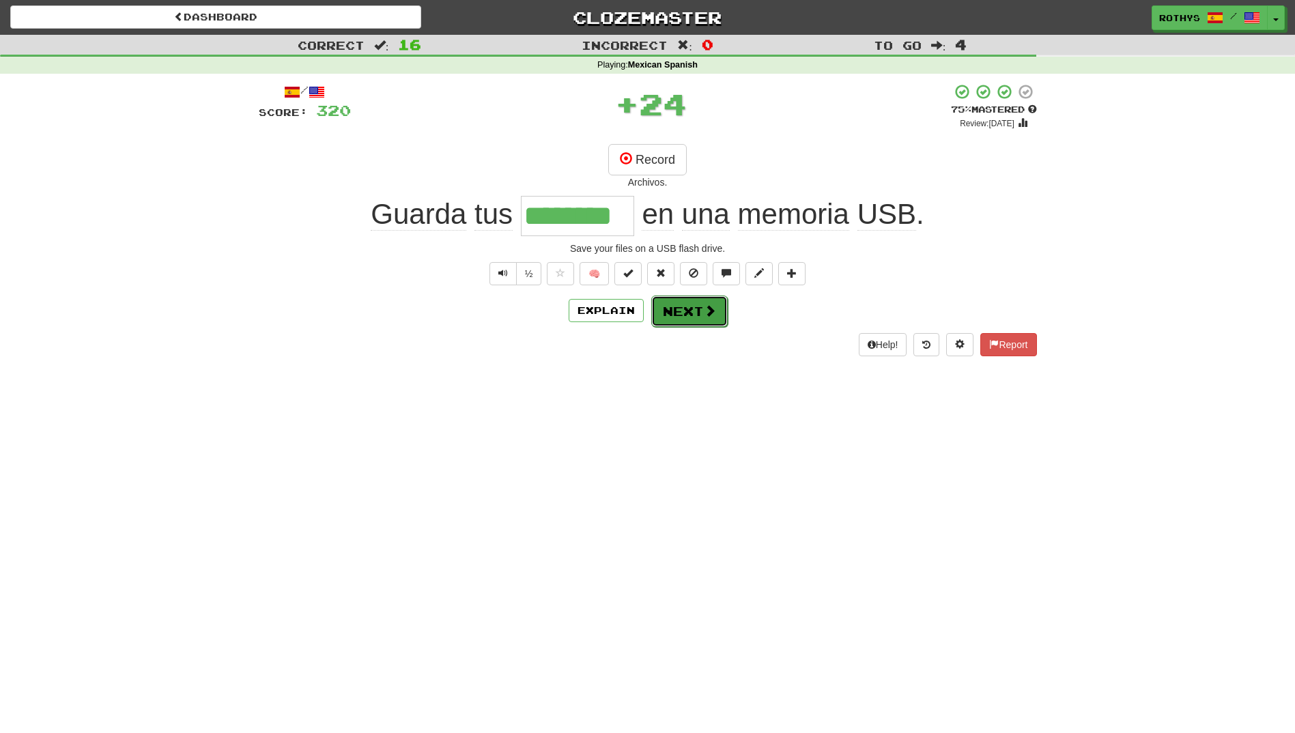
click at [665, 317] on button "Next" at bounding box center [689, 310] width 76 height 31
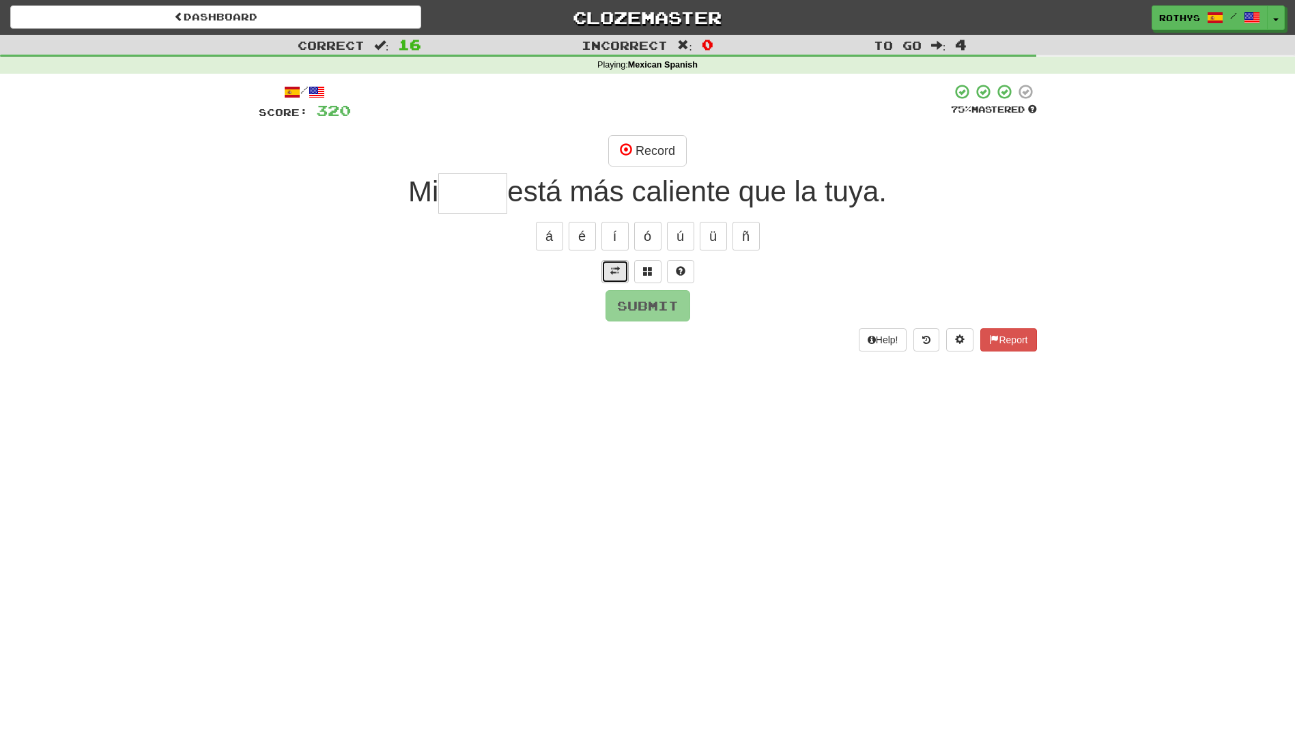
click at [613, 267] on span at bounding box center [615, 271] width 10 height 10
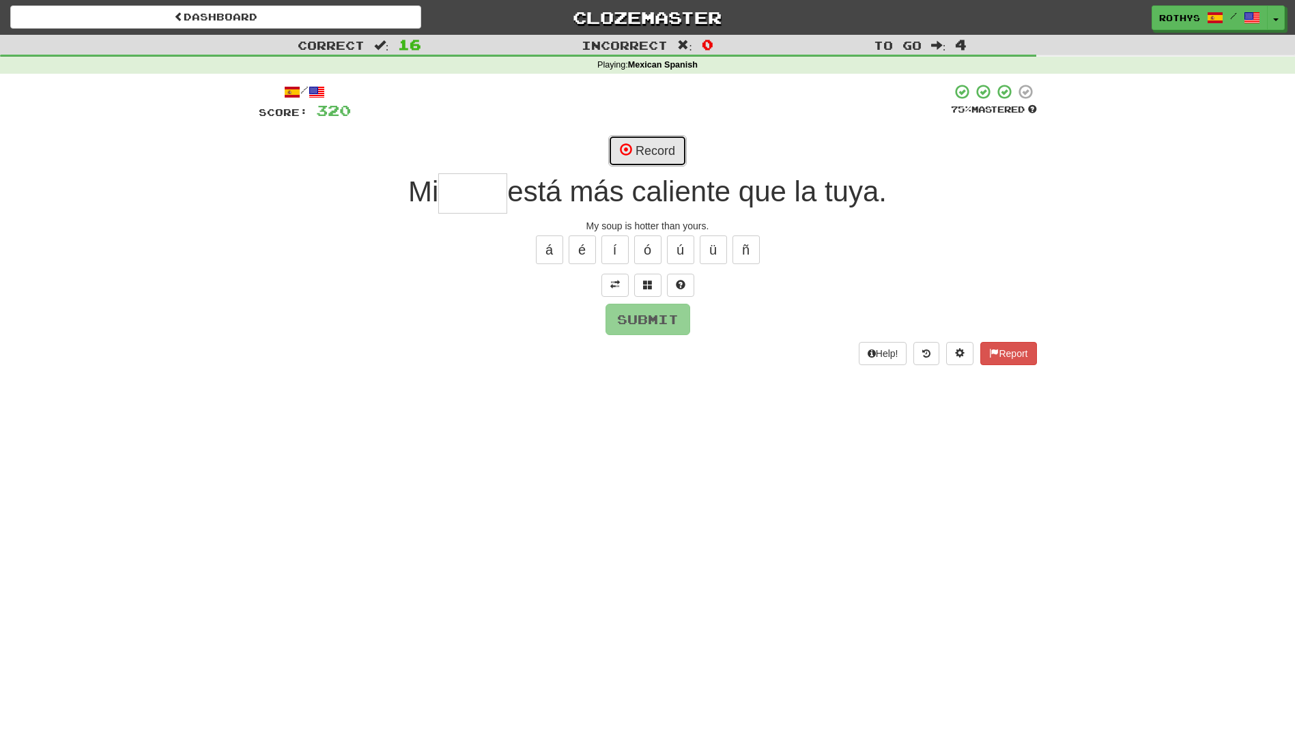
click at [642, 153] on button "Record" at bounding box center [647, 150] width 78 height 31
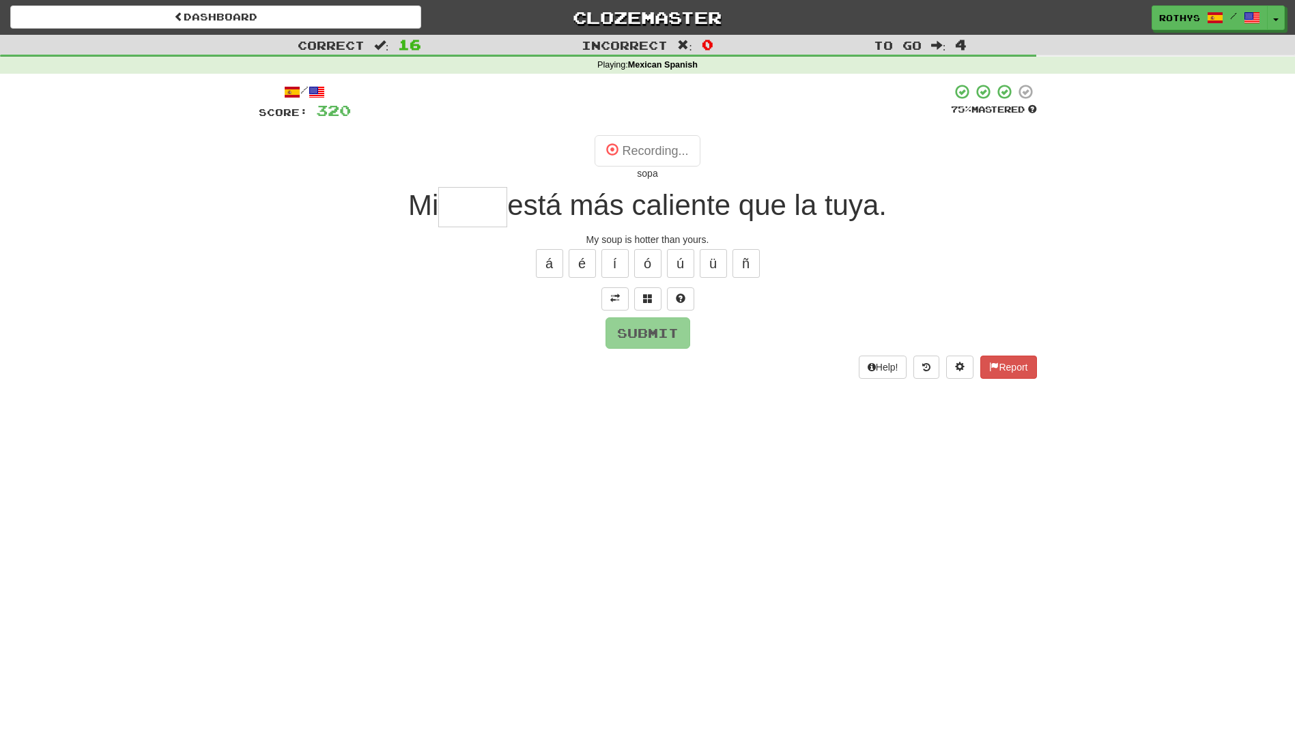
type input "****"
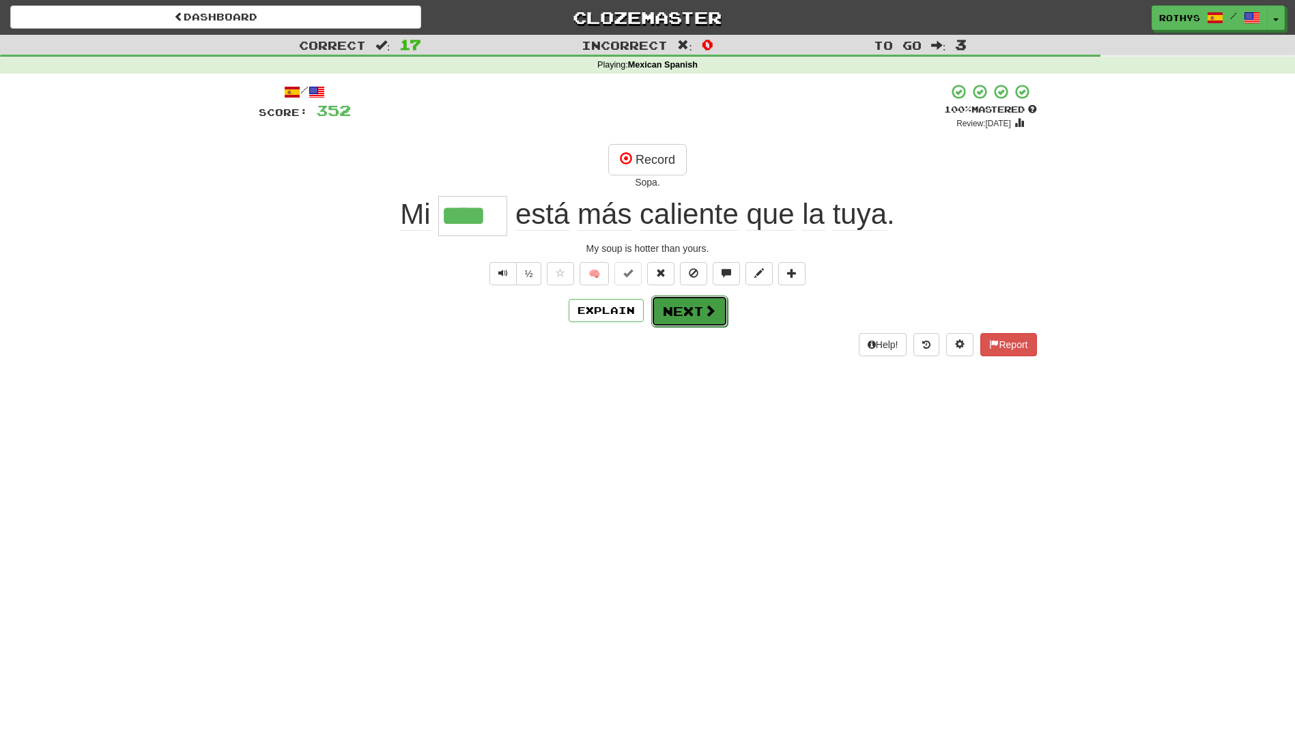
click at [676, 308] on button "Next" at bounding box center [689, 310] width 76 height 31
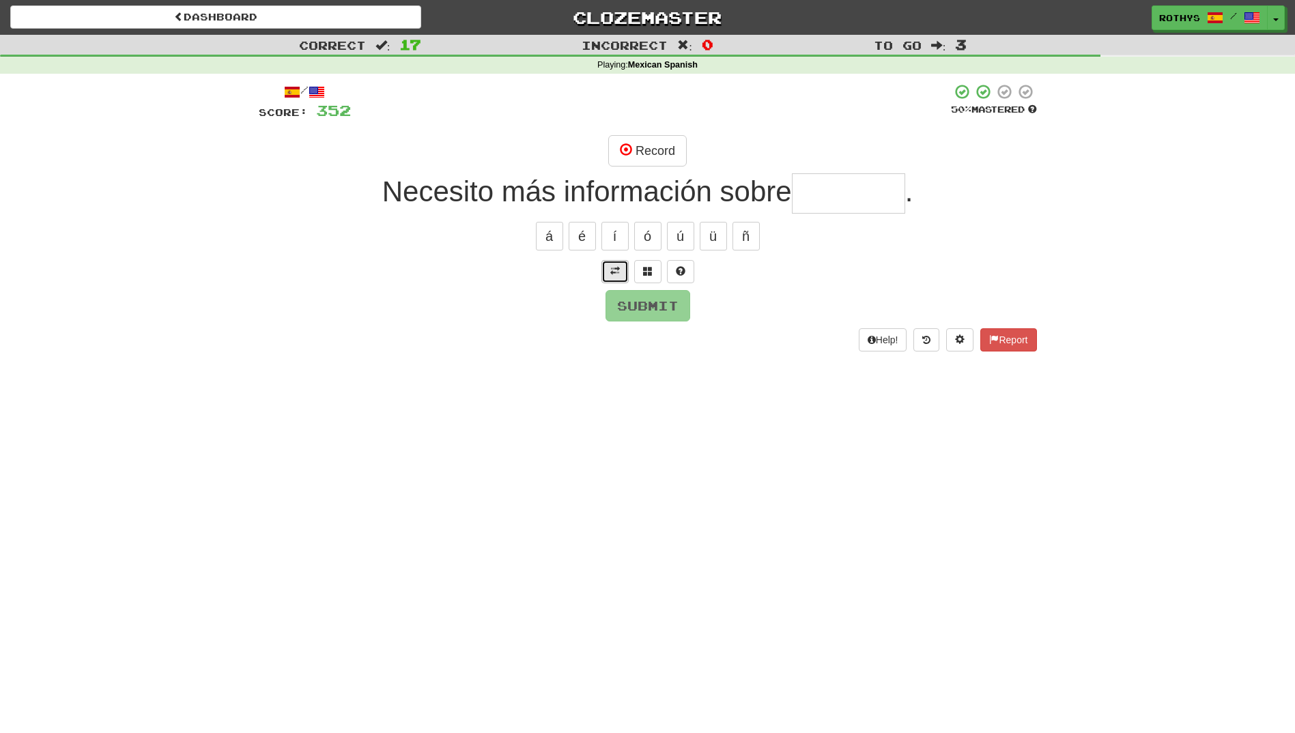
click at [612, 268] on span at bounding box center [615, 271] width 10 height 10
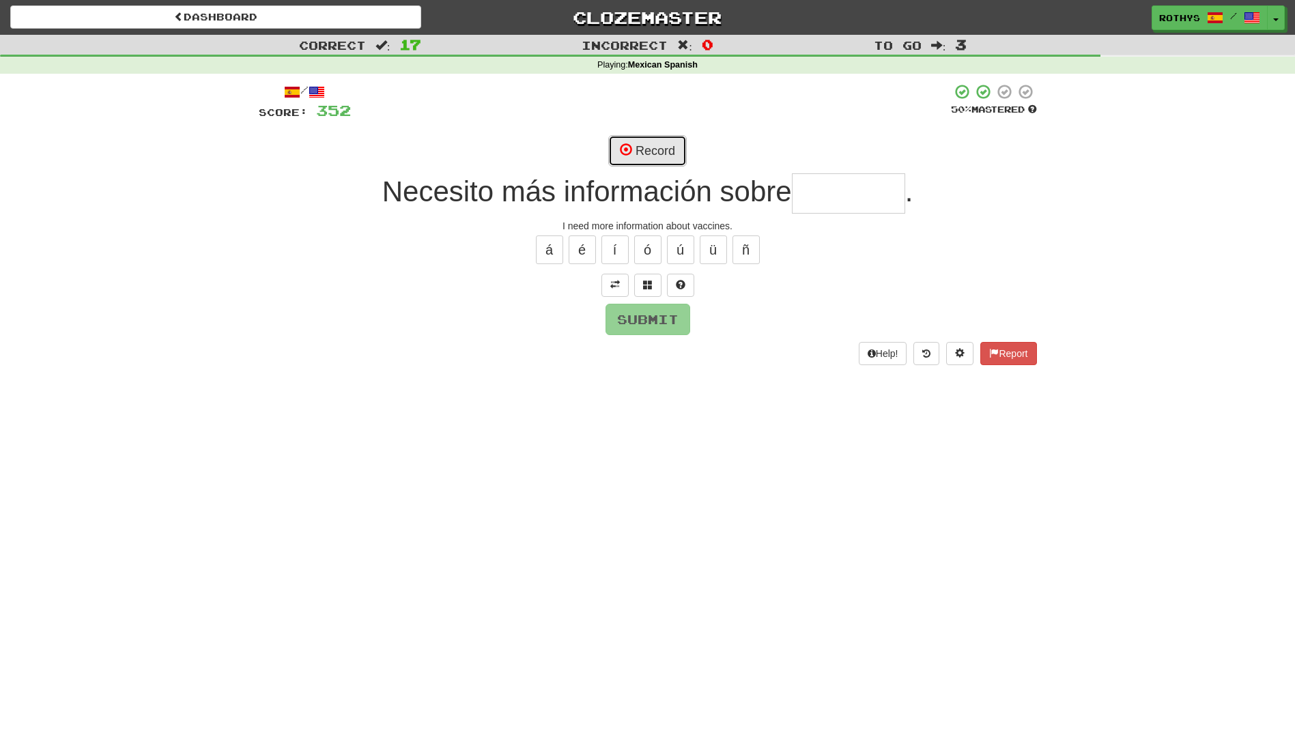
click at [654, 149] on button "Record" at bounding box center [647, 150] width 78 height 31
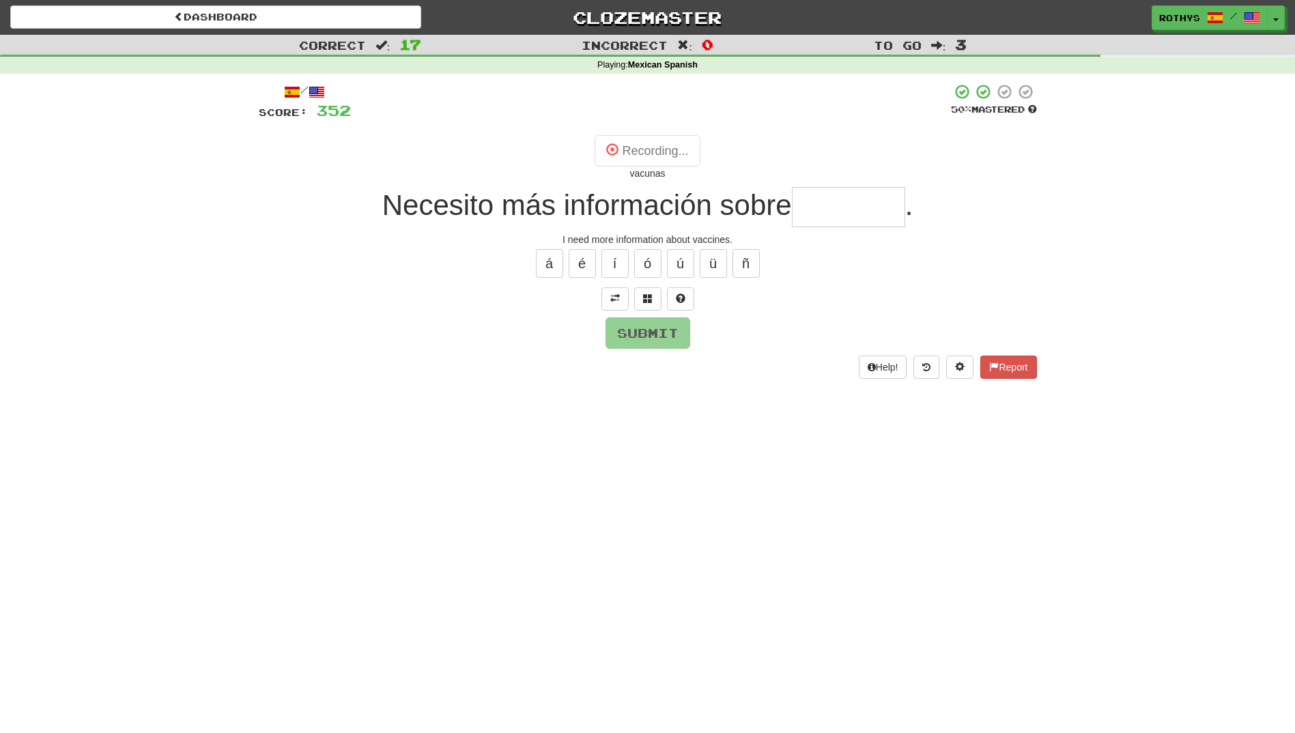
type input "*******"
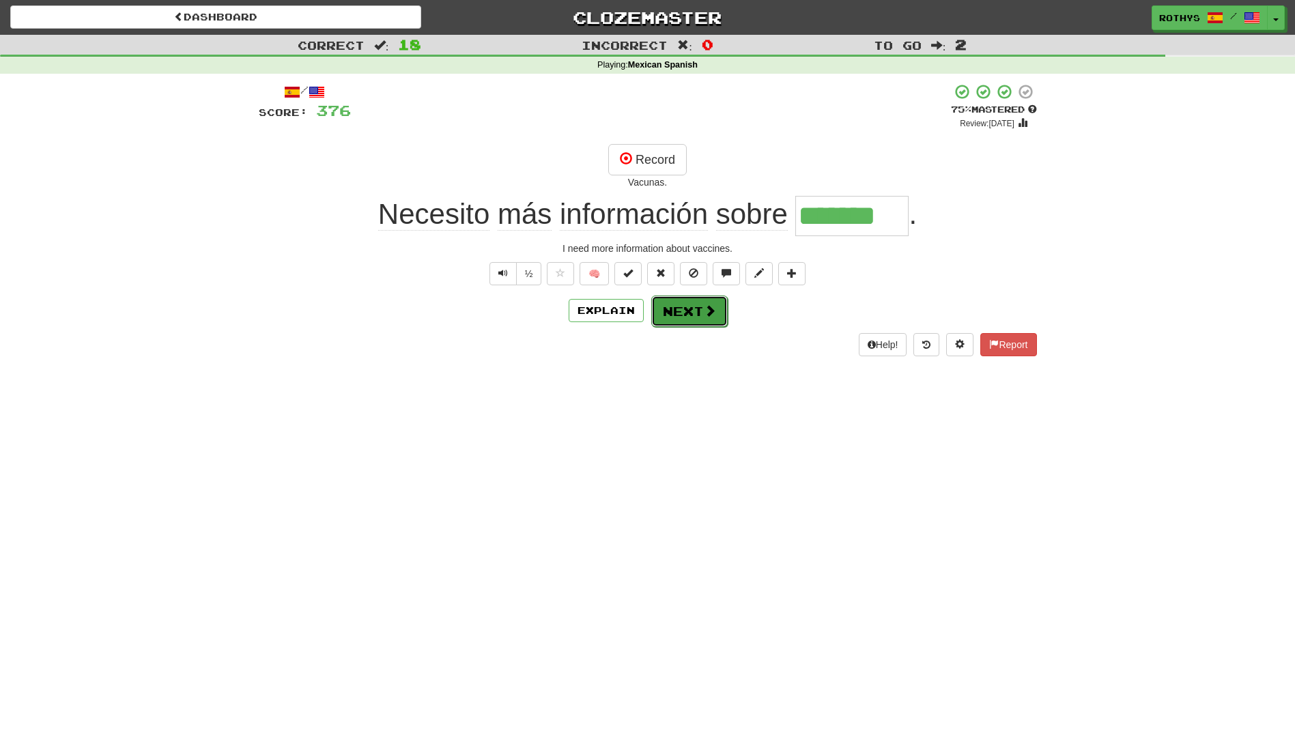
click at [695, 309] on button "Next" at bounding box center [689, 310] width 76 height 31
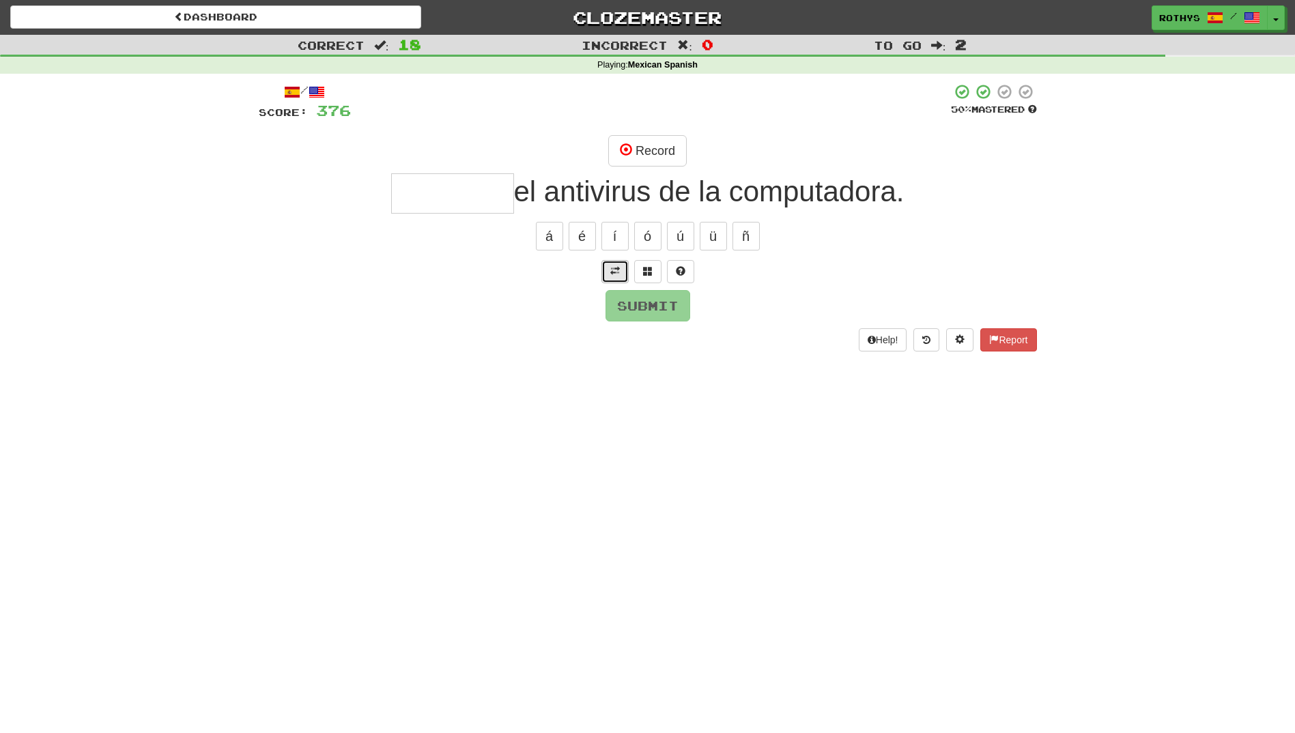
click at [609, 273] on button at bounding box center [614, 271] width 27 height 23
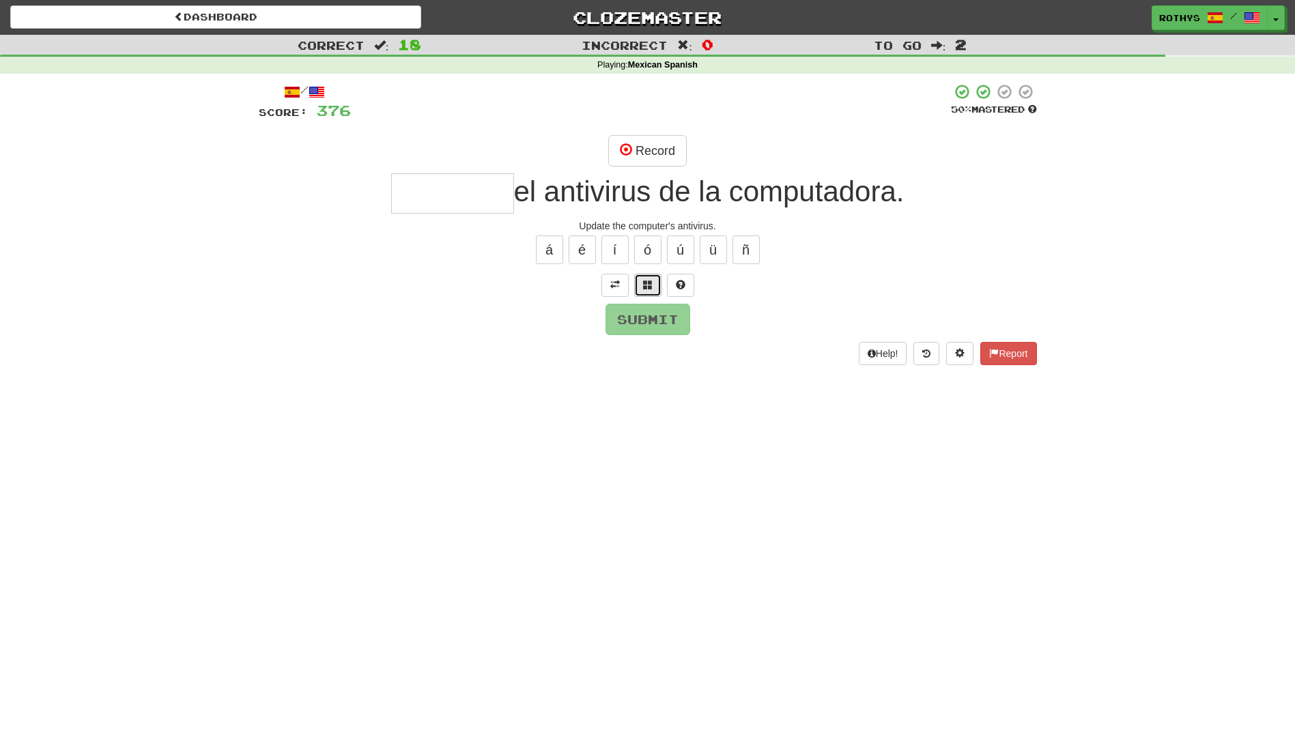
click at [644, 287] on span at bounding box center [648, 285] width 10 height 10
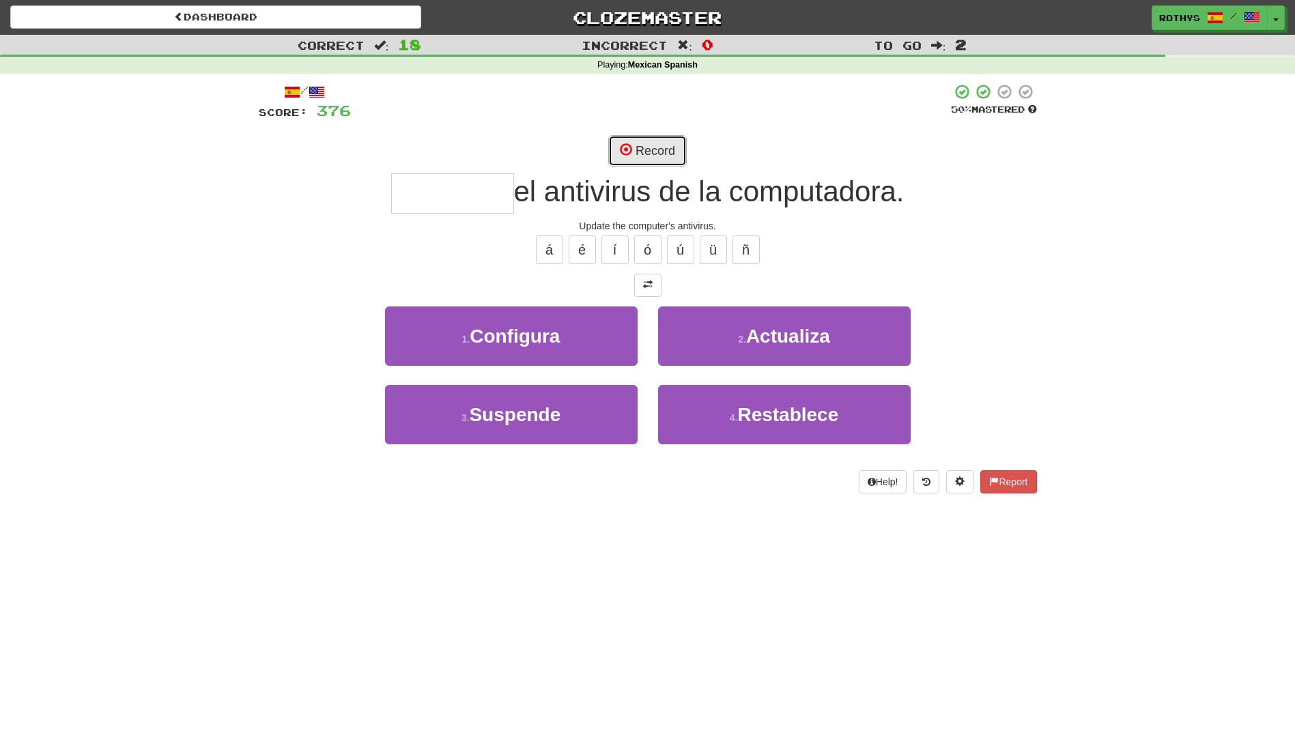
drag, startPoint x: 656, startPoint y: 141, endPoint x: 856, endPoint y: 141, distance: 199.3
click at [656, 142] on button "Record" at bounding box center [647, 150] width 78 height 31
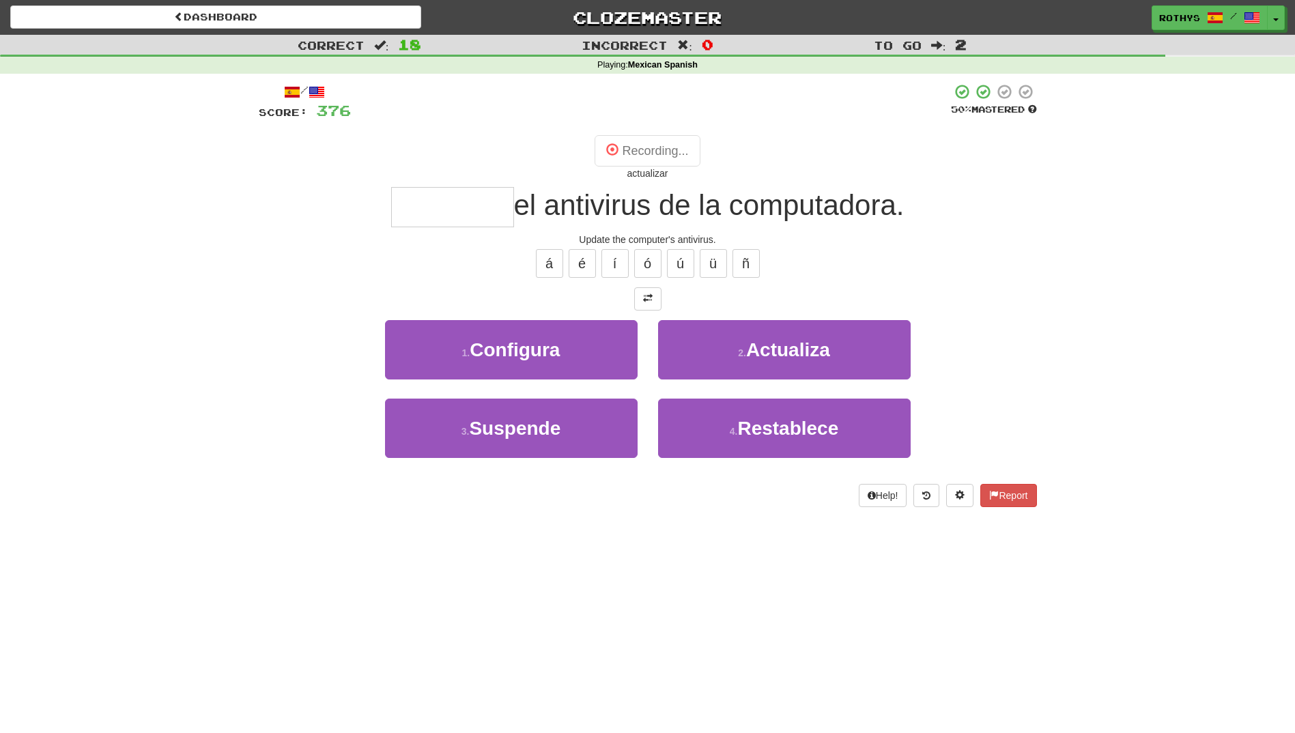
type input "*********"
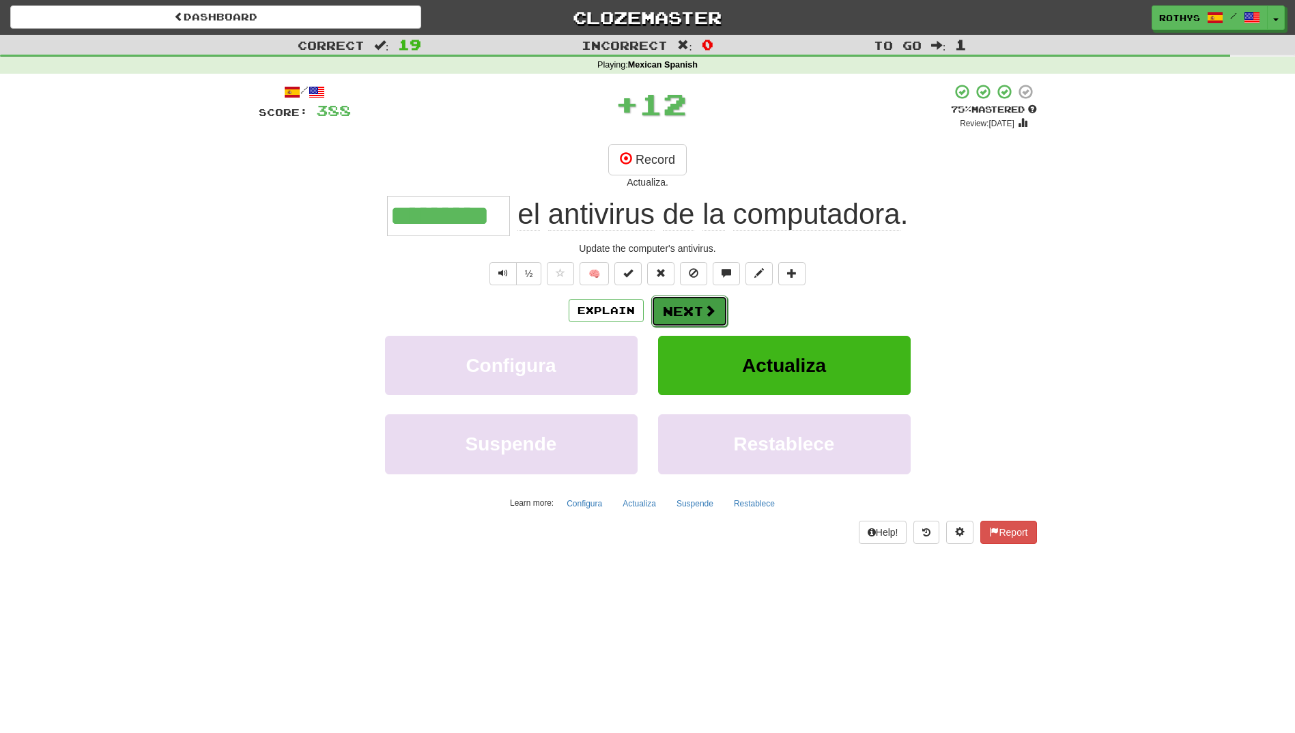
click at [693, 315] on button "Next" at bounding box center [689, 310] width 76 height 31
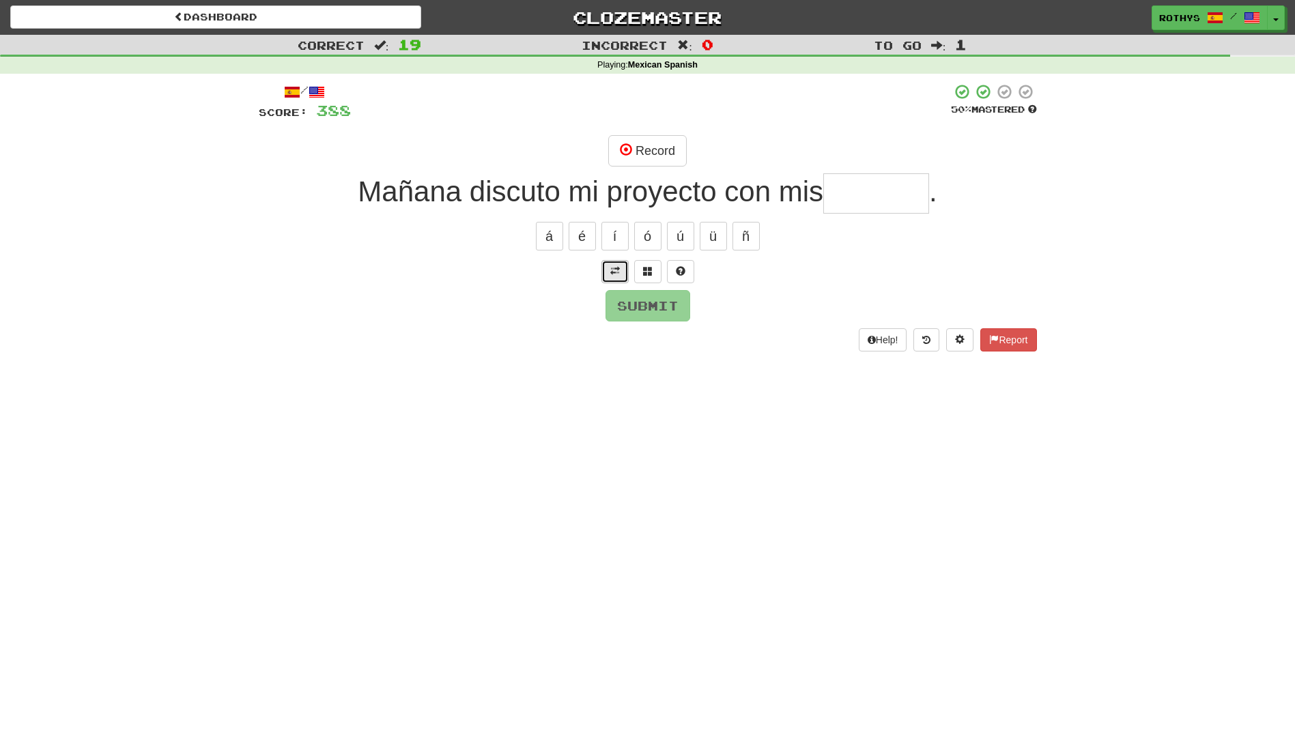
click at [613, 274] on span at bounding box center [615, 271] width 10 height 10
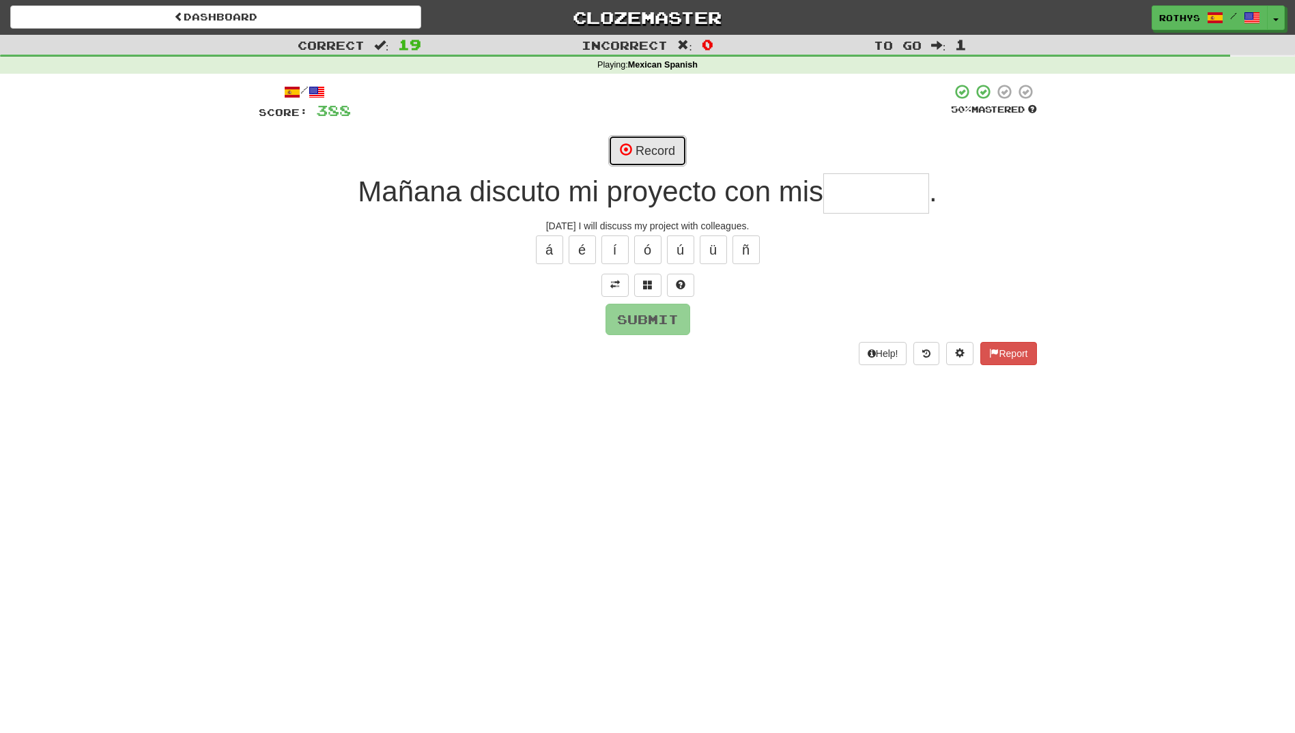
click at [661, 151] on button "Record" at bounding box center [647, 150] width 78 height 31
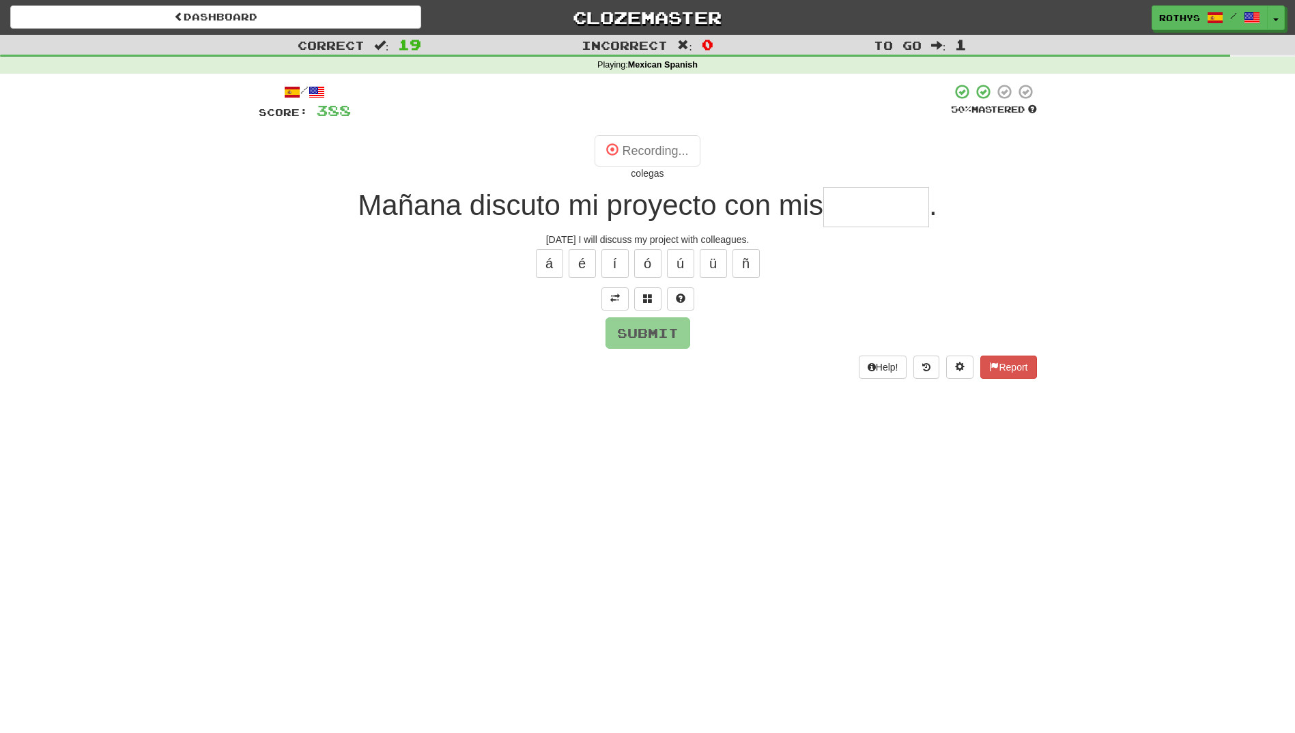
type input "*******"
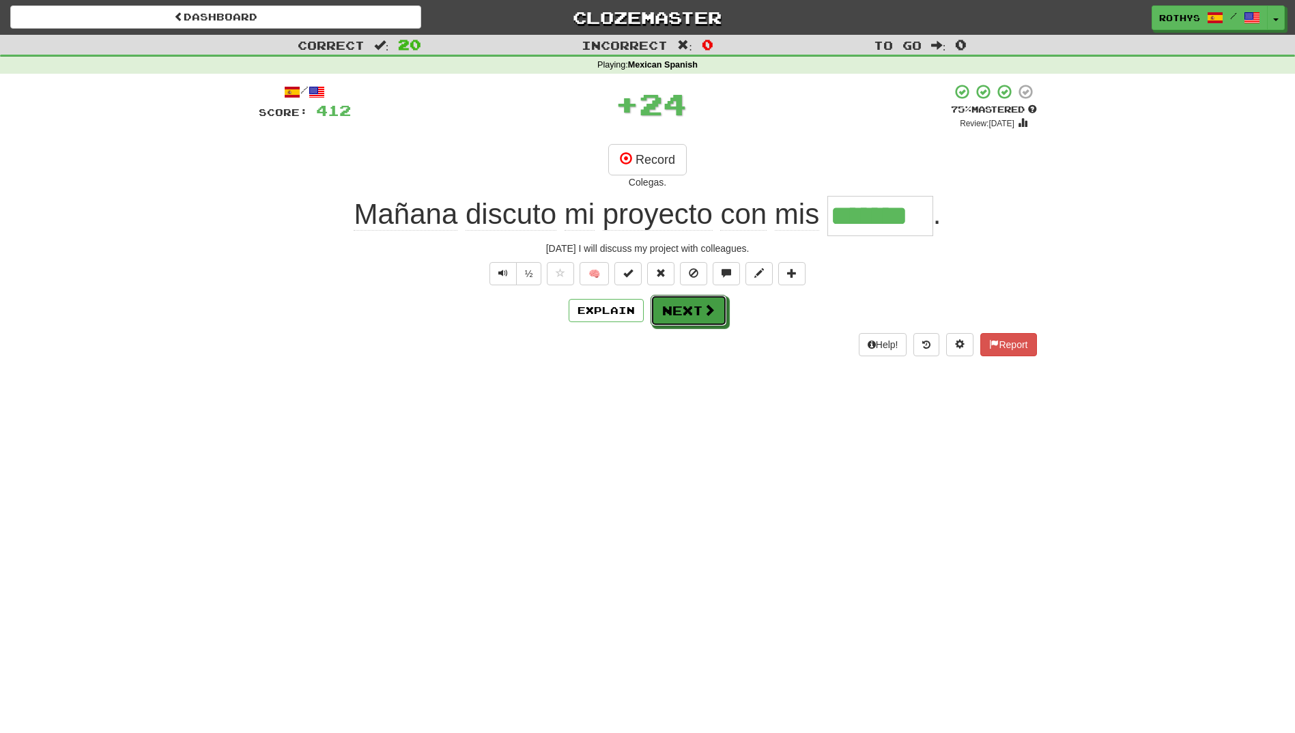
click at [667, 303] on button "Next" at bounding box center [688, 310] width 76 height 31
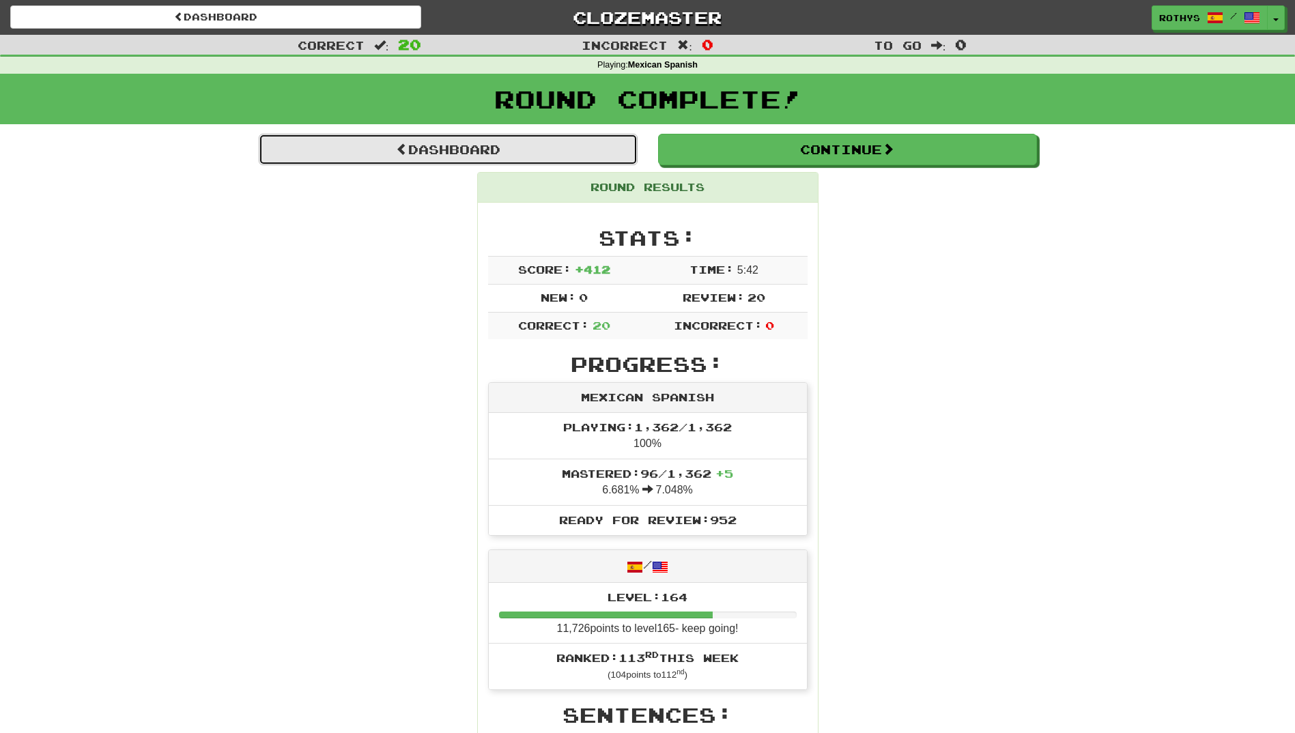
click at [369, 144] on link "Dashboard" at bounding box center [448, 149] width 379 height 31
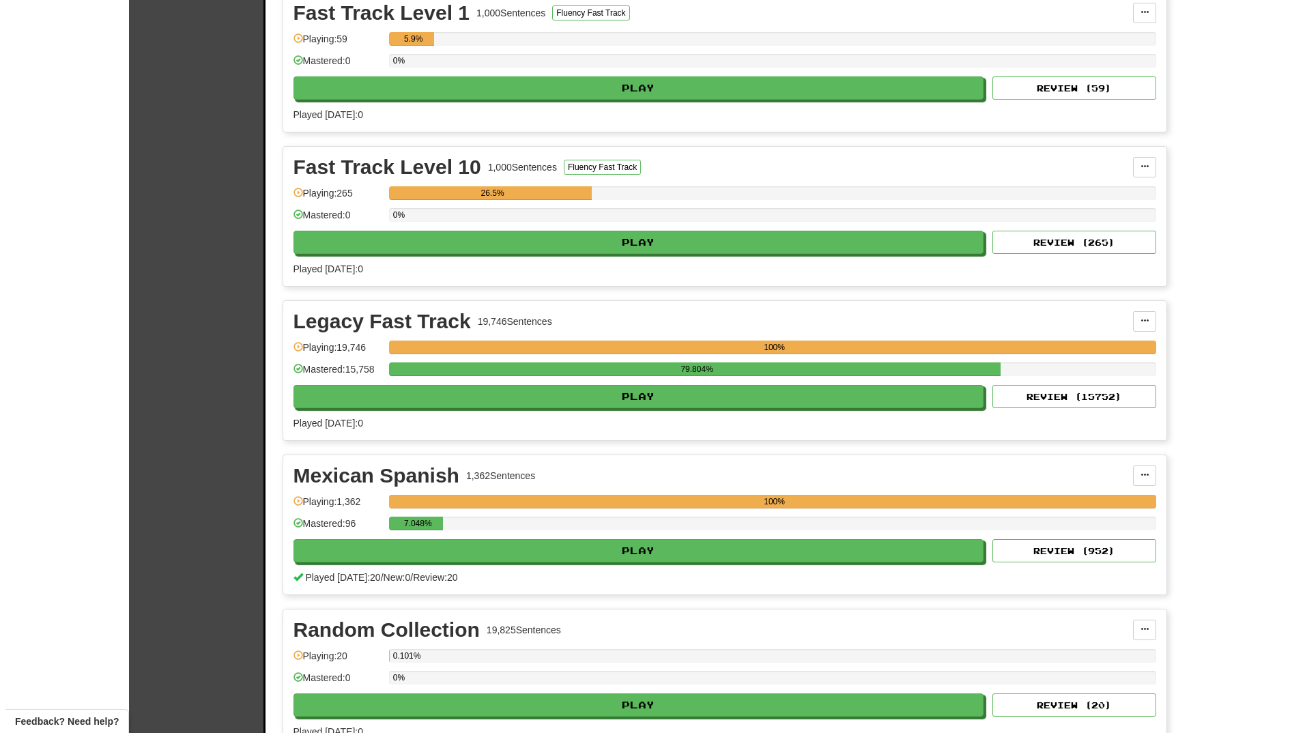
scroll to position [478, 0]
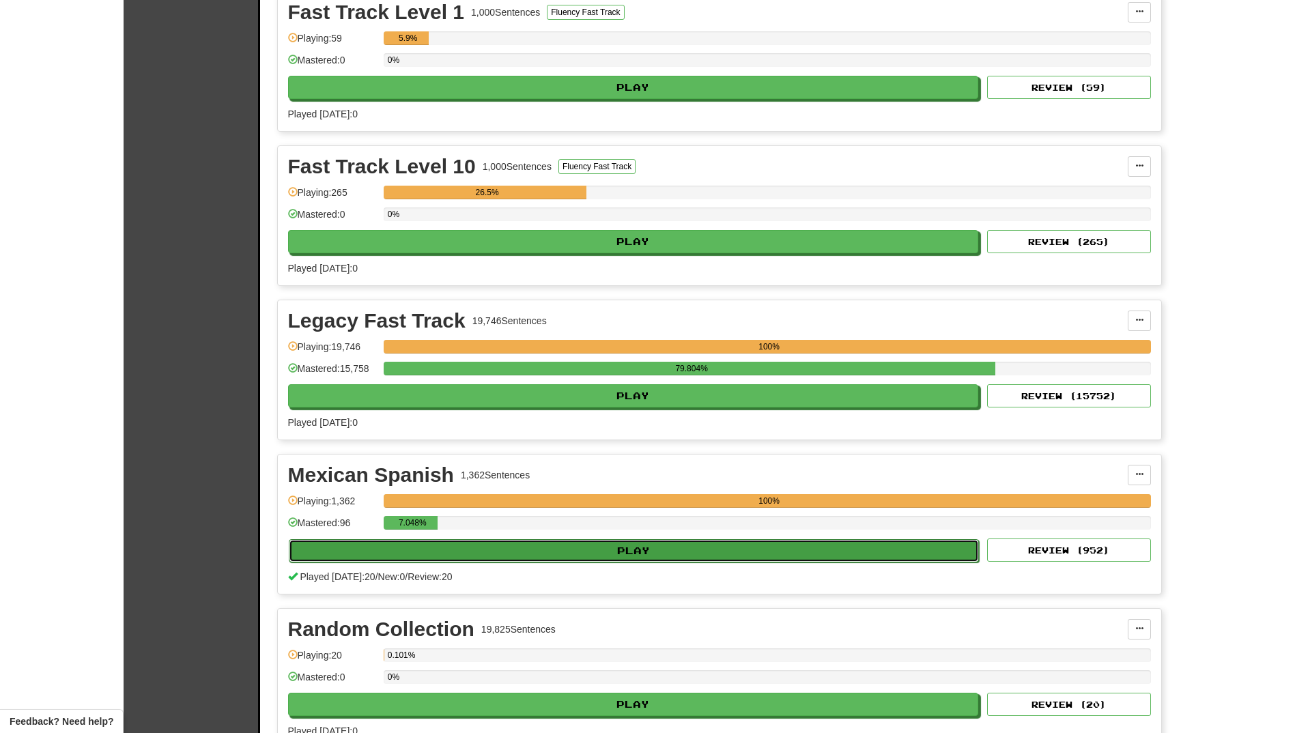
click at [550, 546] on button "Play" at bounding box center [634, 550] width 691 height 23
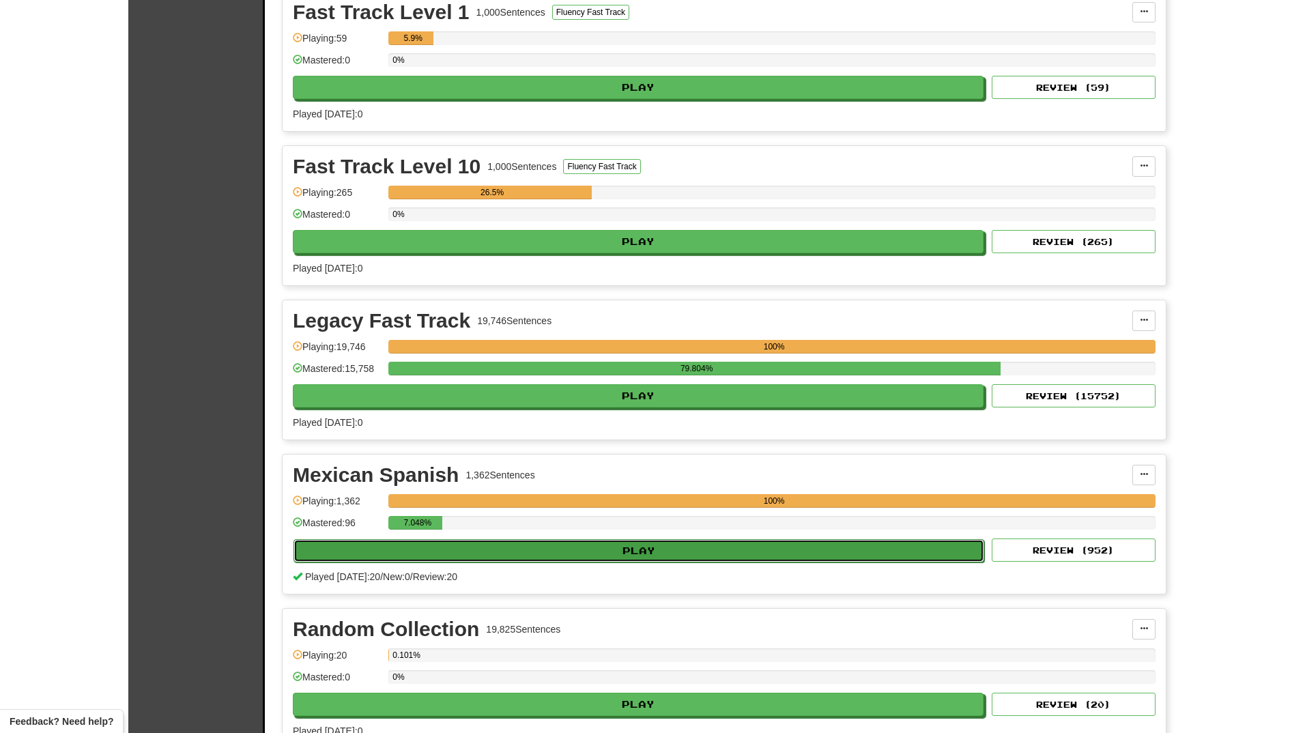
select select "**"
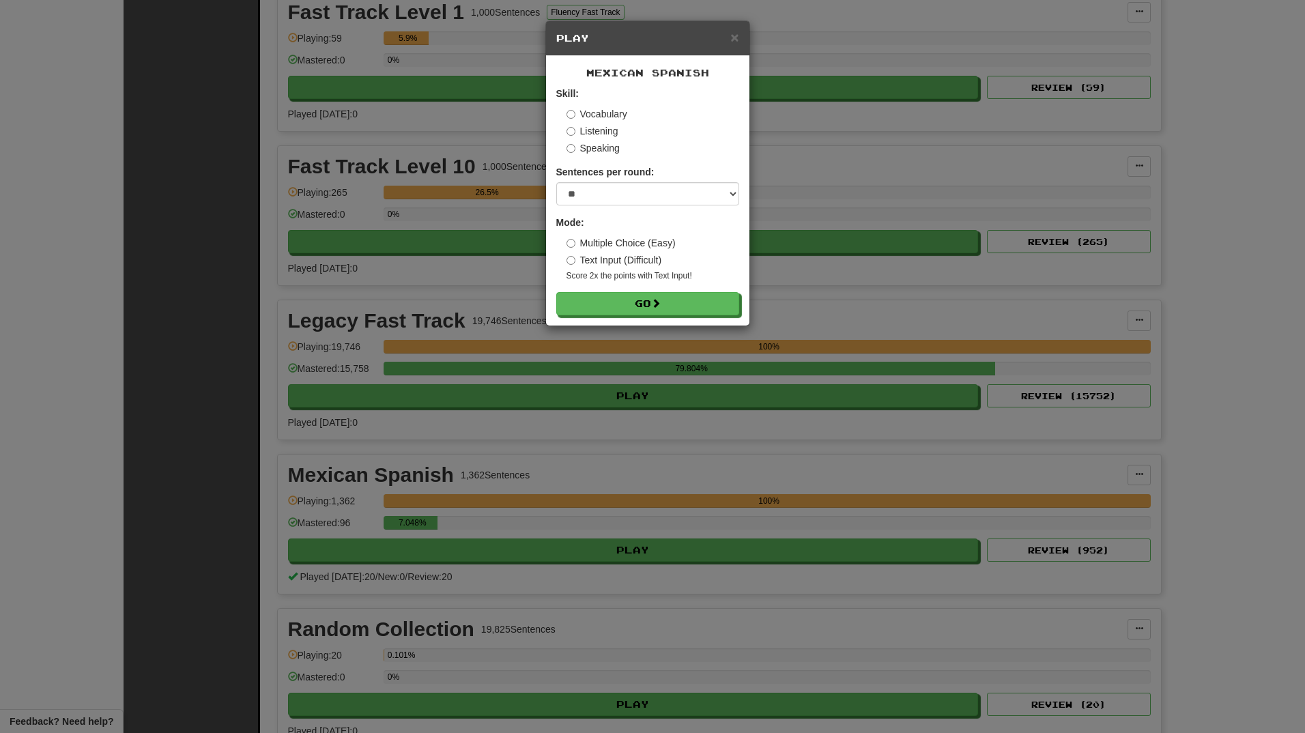
click at [597, 126] on label "Listening" at bounding box center [592, 131] width 52 height 14
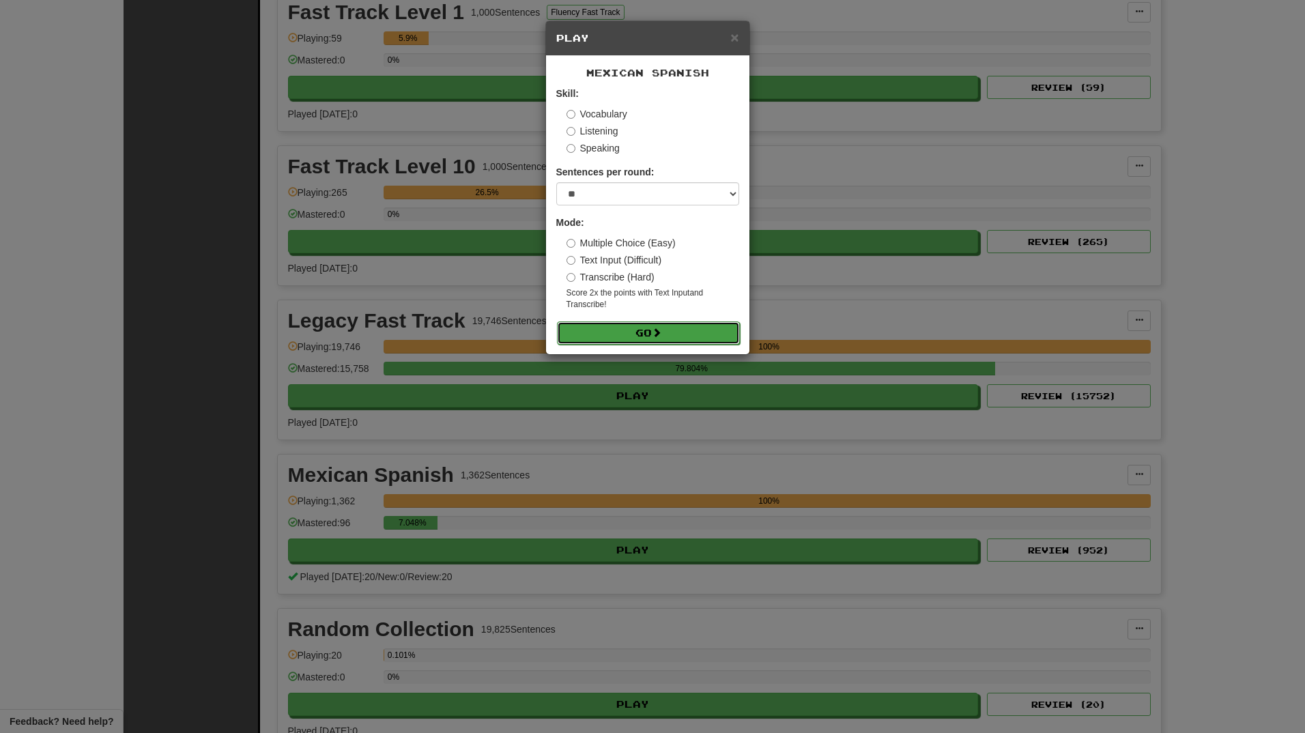
click at [654, 339] on button "Go" at bounding box center [648, 332] width 183 height 23
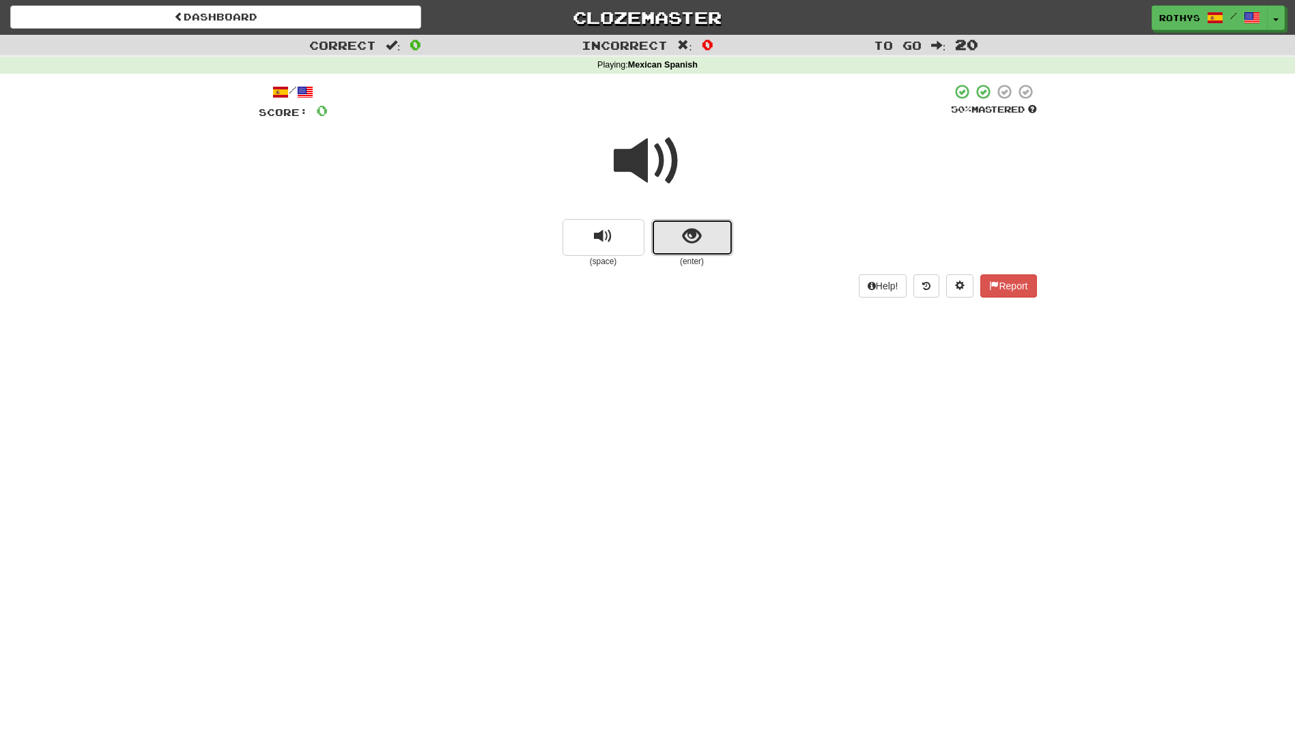
click at [677, 237] on button "show sentence" at bounding box center [692, 237] width 82 height 37
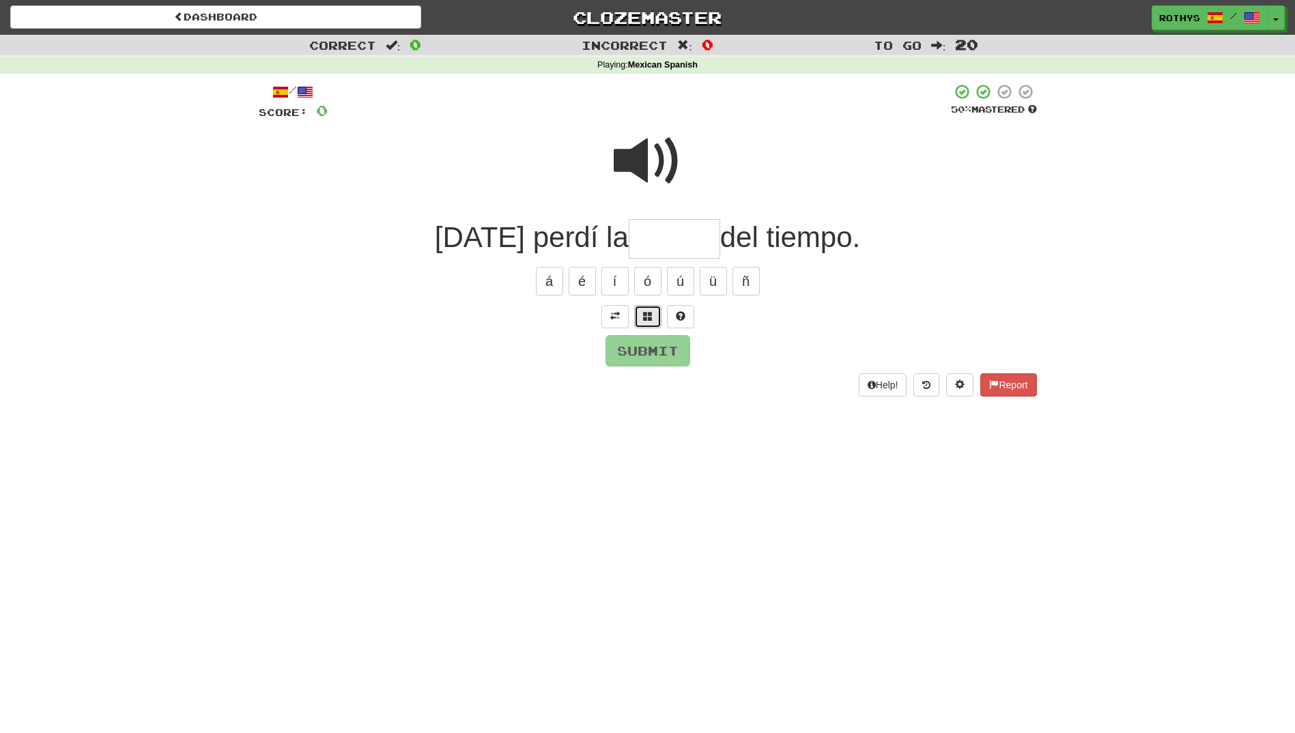
click at [646, 315] on span at bounding box center [648, 316] width 10 height 10
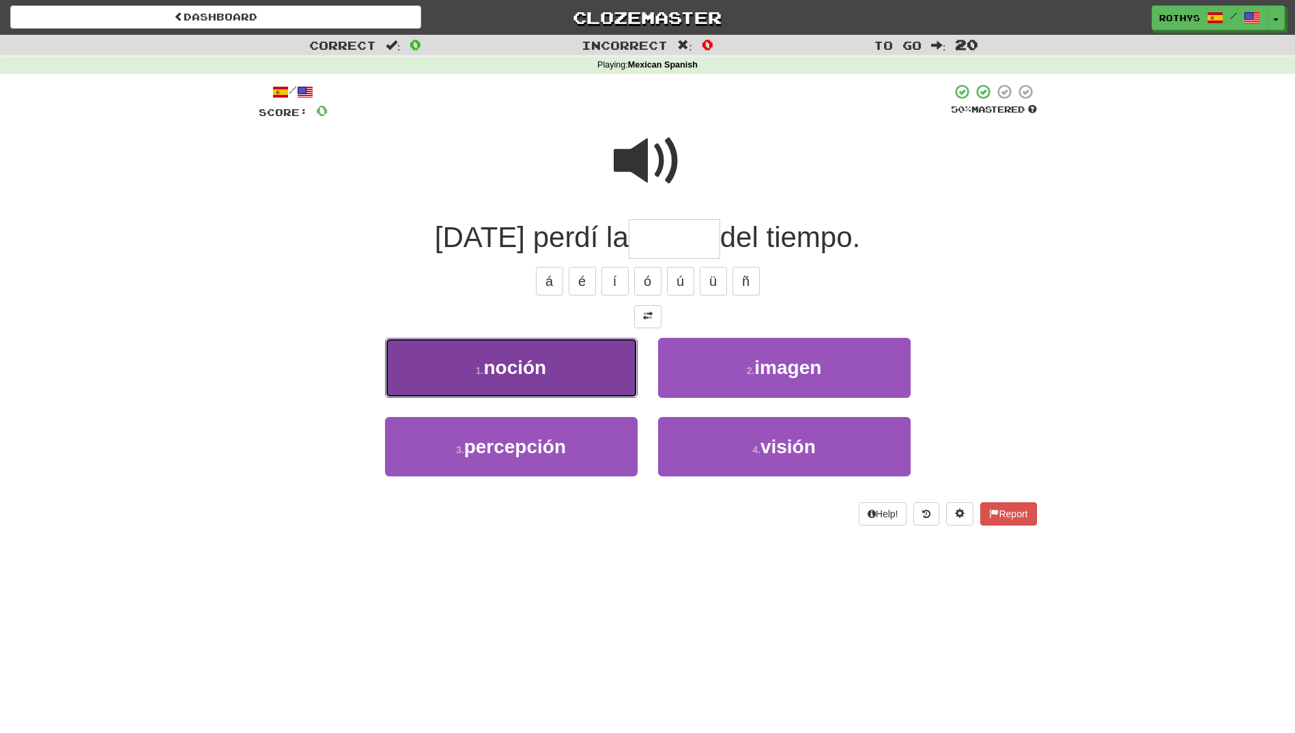
click at [536, 355] on button "1 . [GEOGRAPHIC_DATA]" at bounding box center [511, 367] width 252 height 59
type input "******"
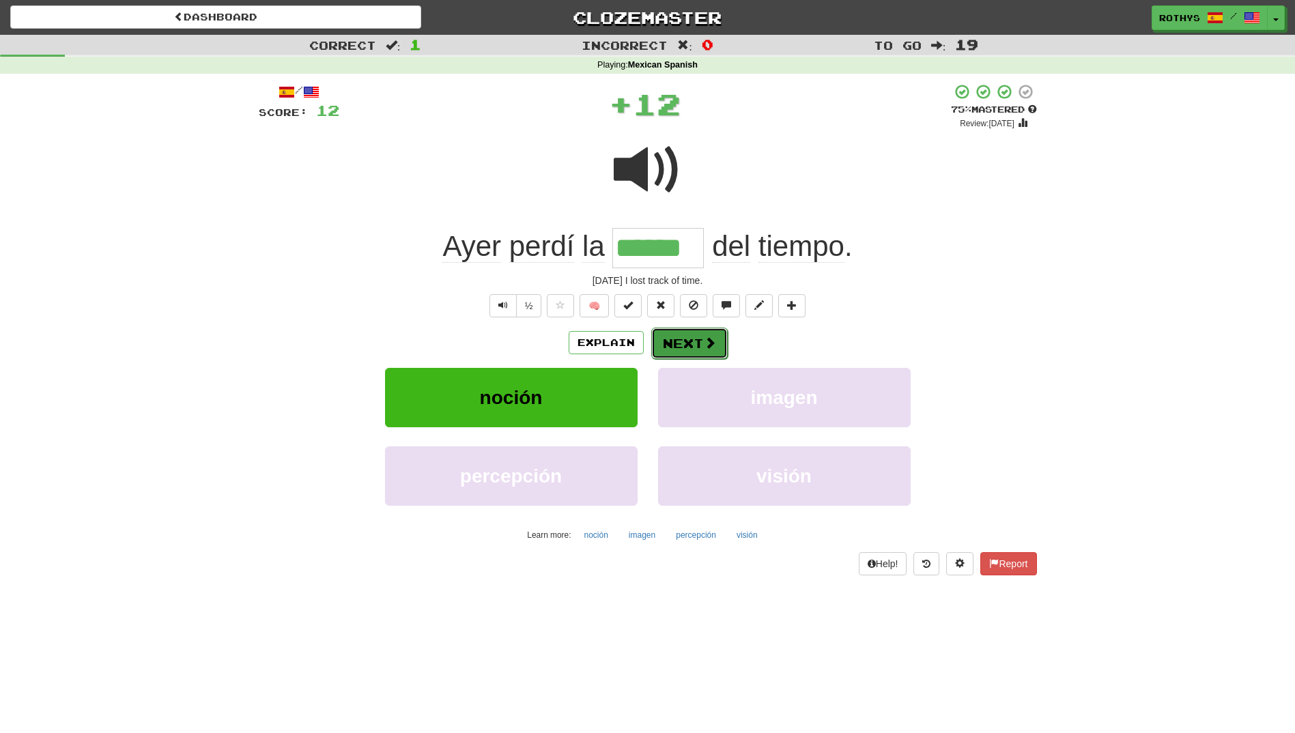
click at [687, 339] on button "Next" at bounding box center [689, 343] width 76 height 31
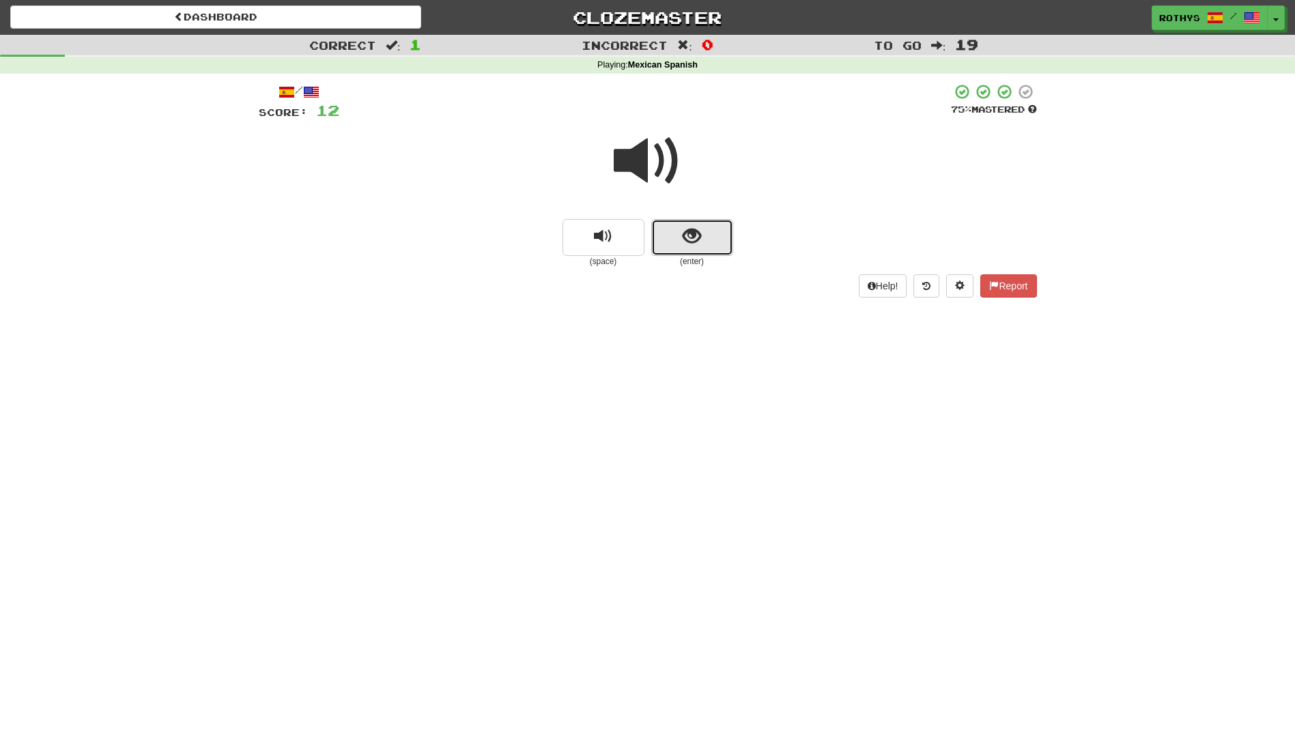
click at [676, 238] on button "show sentence" at bounding box center [692, 237] width 82 height 37
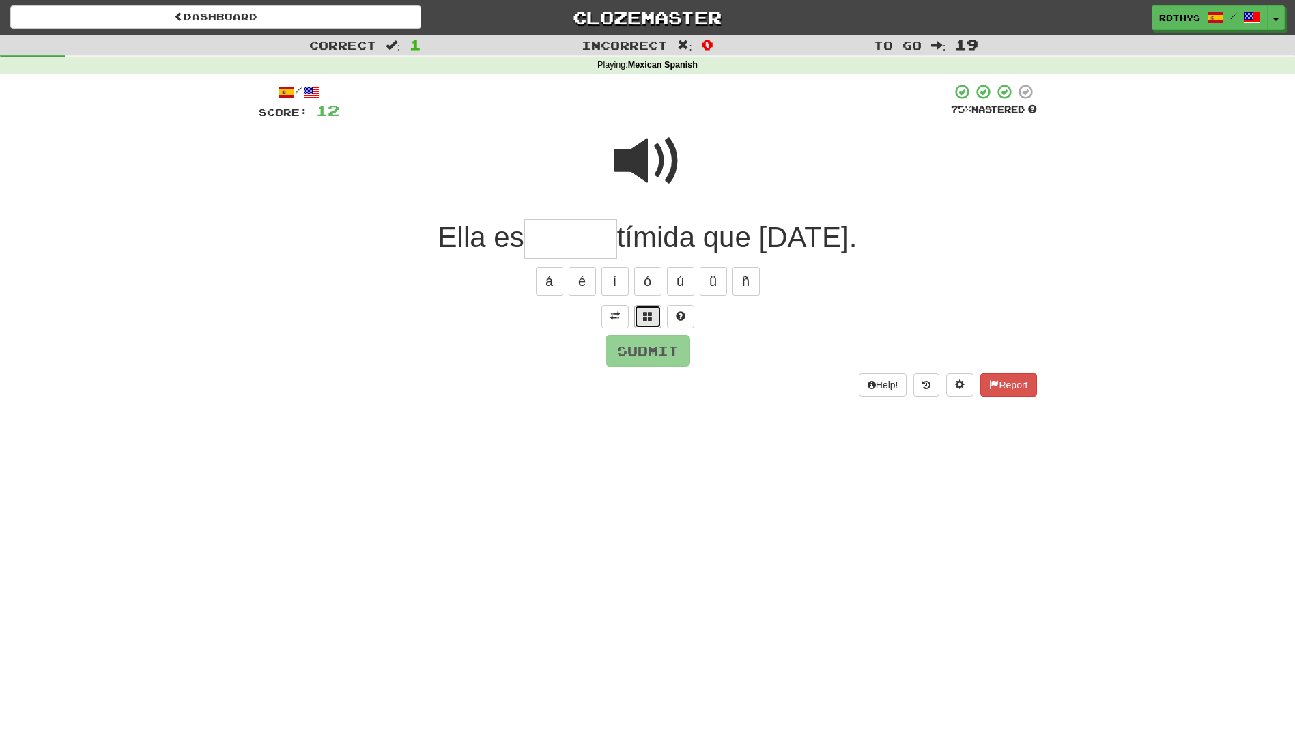
click at [639, 315] on button at bounding box center [647, 316] width 27 height 23
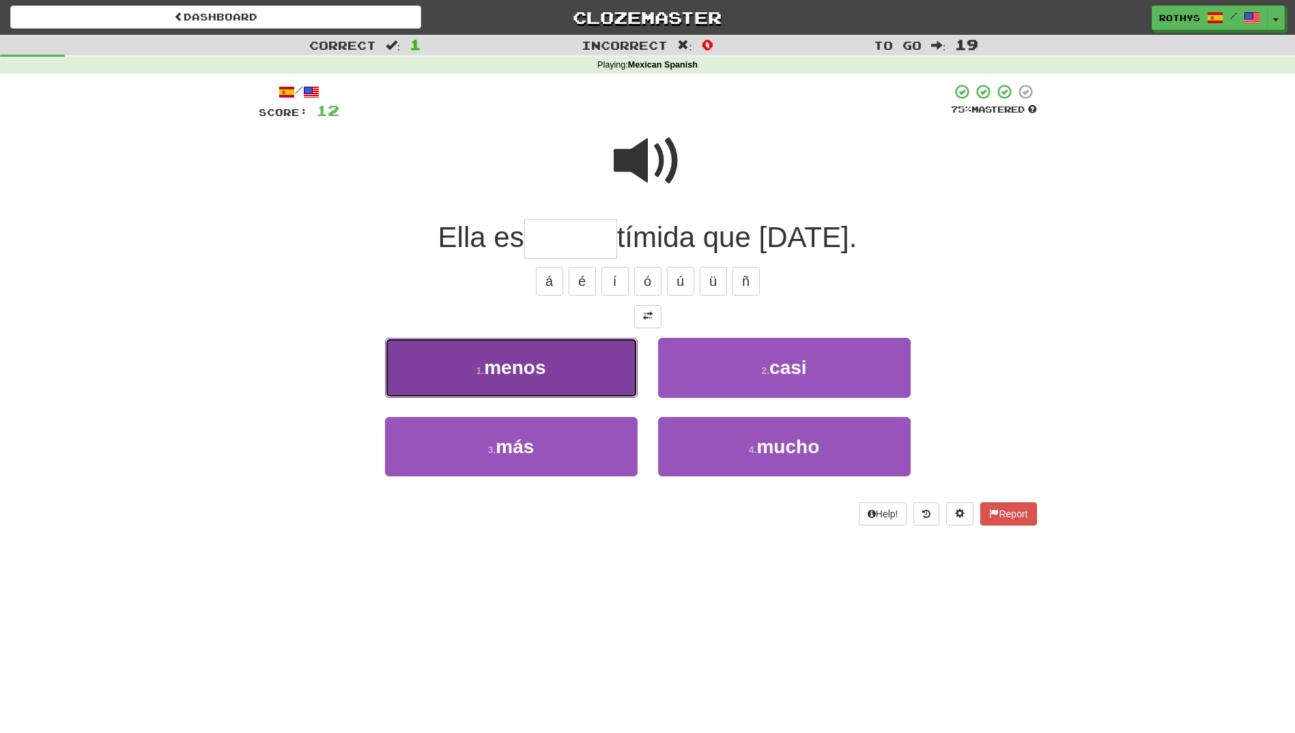
click at [564, 381] on button "1 . menos" at bounding box center [511, 367] width 252 height 59
type input "*****"
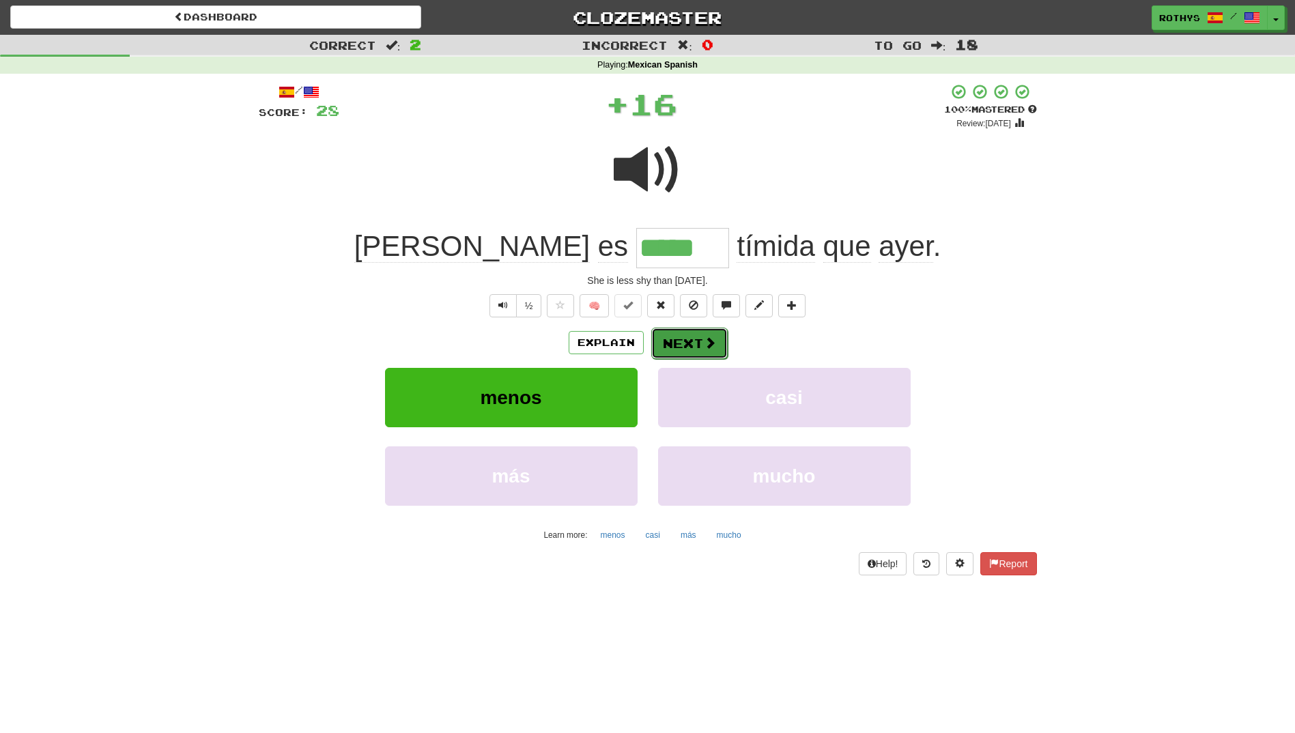
click at [690, 342] on button "Next" at bounding box center [689, 343] width 76 height 31
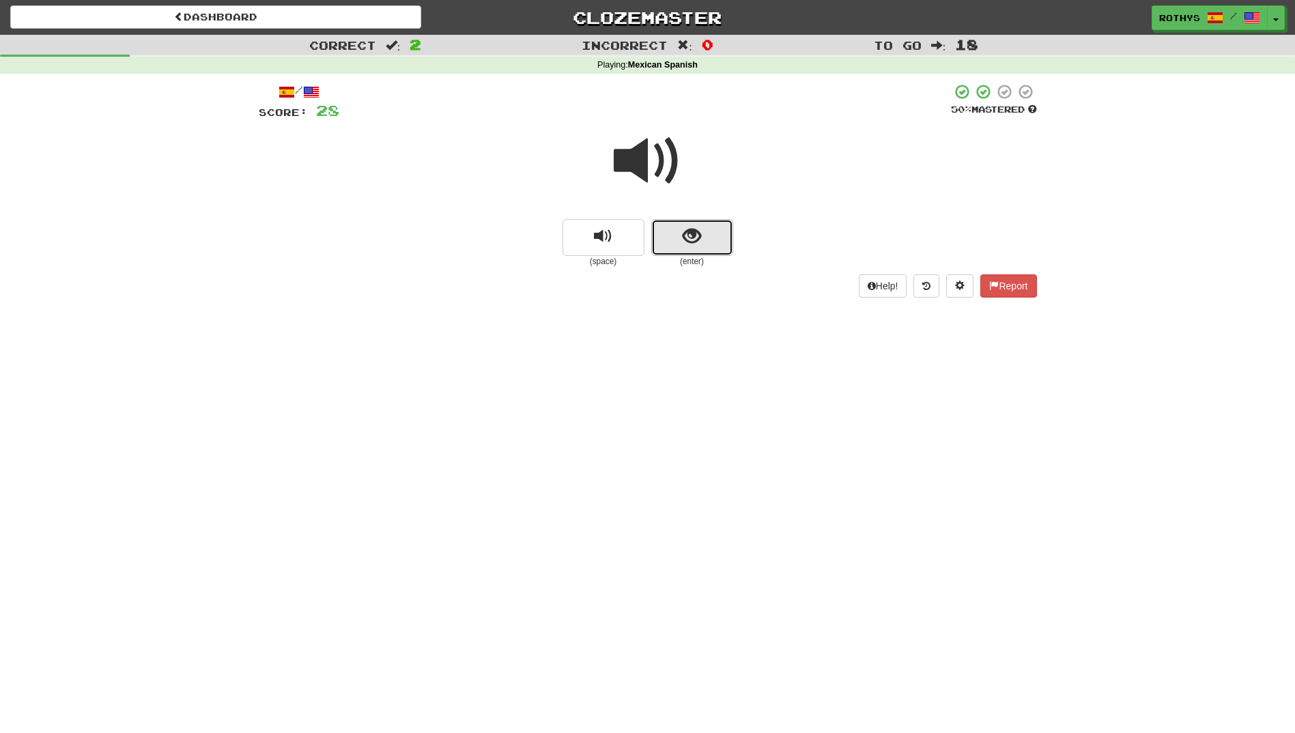
click at [708, 240] on button "show sentence" at bounding box center [692, 237] width 82 height 37
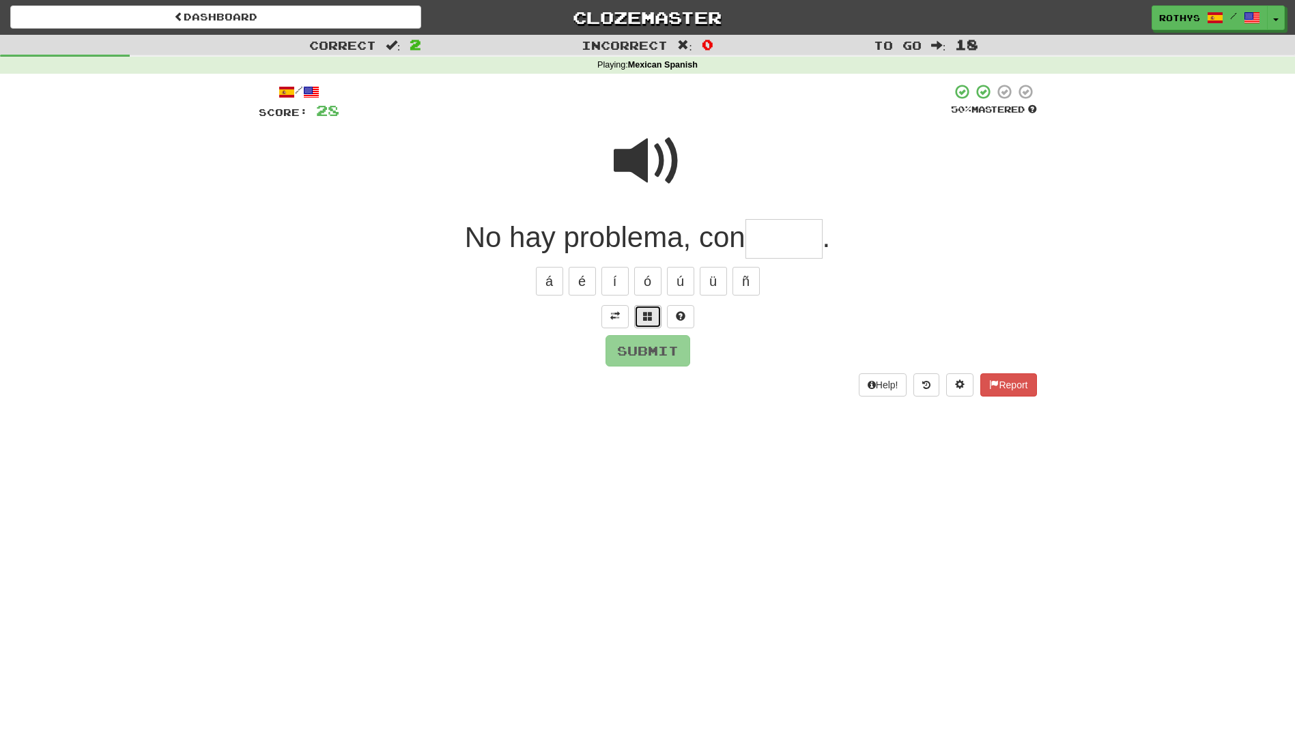
click at [655, 315] on button at bounding box center [647, 316] width 27 height 23
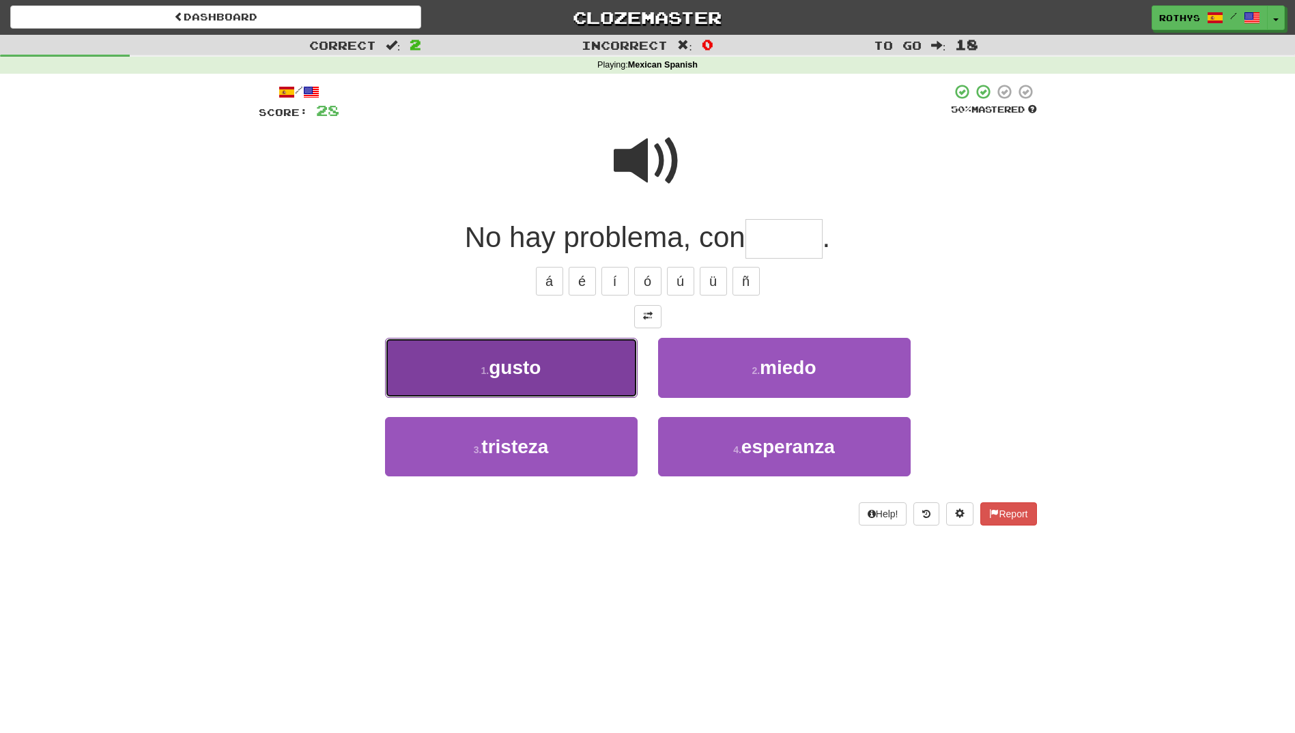
click at [609, 369] on button "1 . gusto" at bounding box center [511, 367] width 252 height 59
type input "*****"
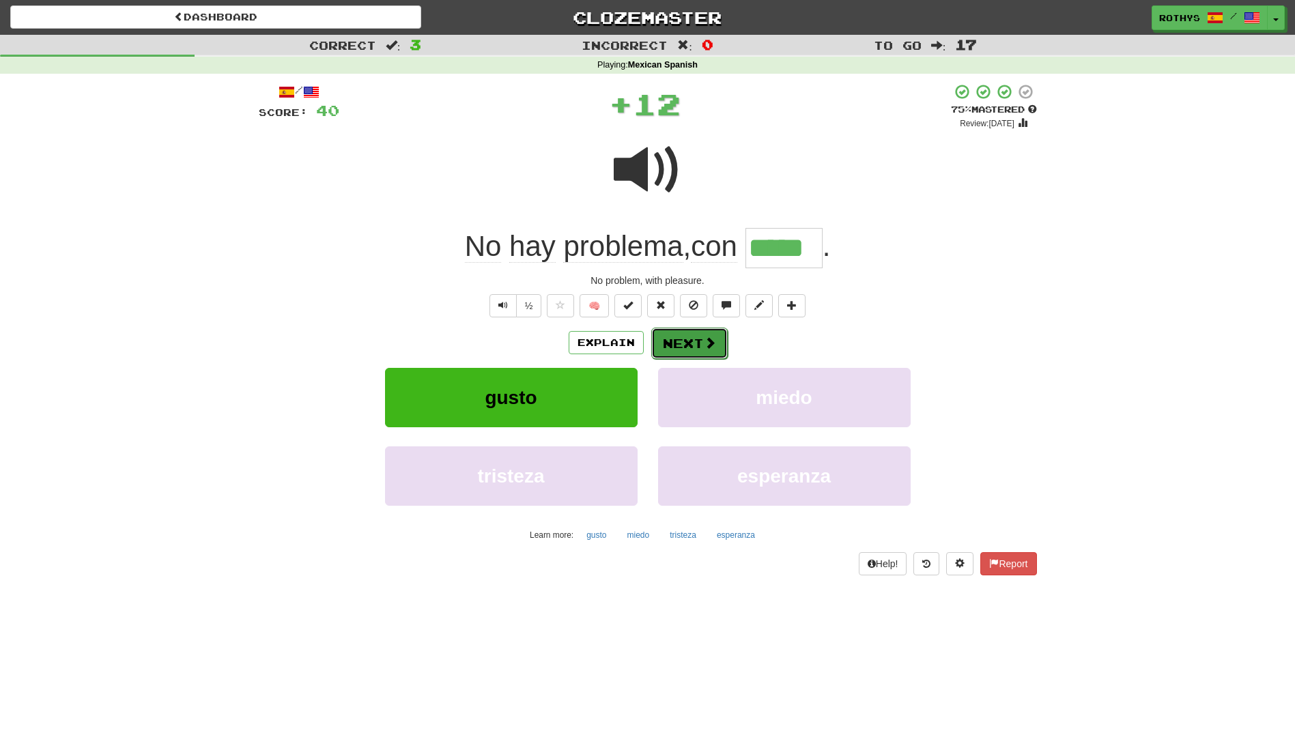
click at [687, 351] on button "Next" at bounding box center [689, 343] width 76 height 31
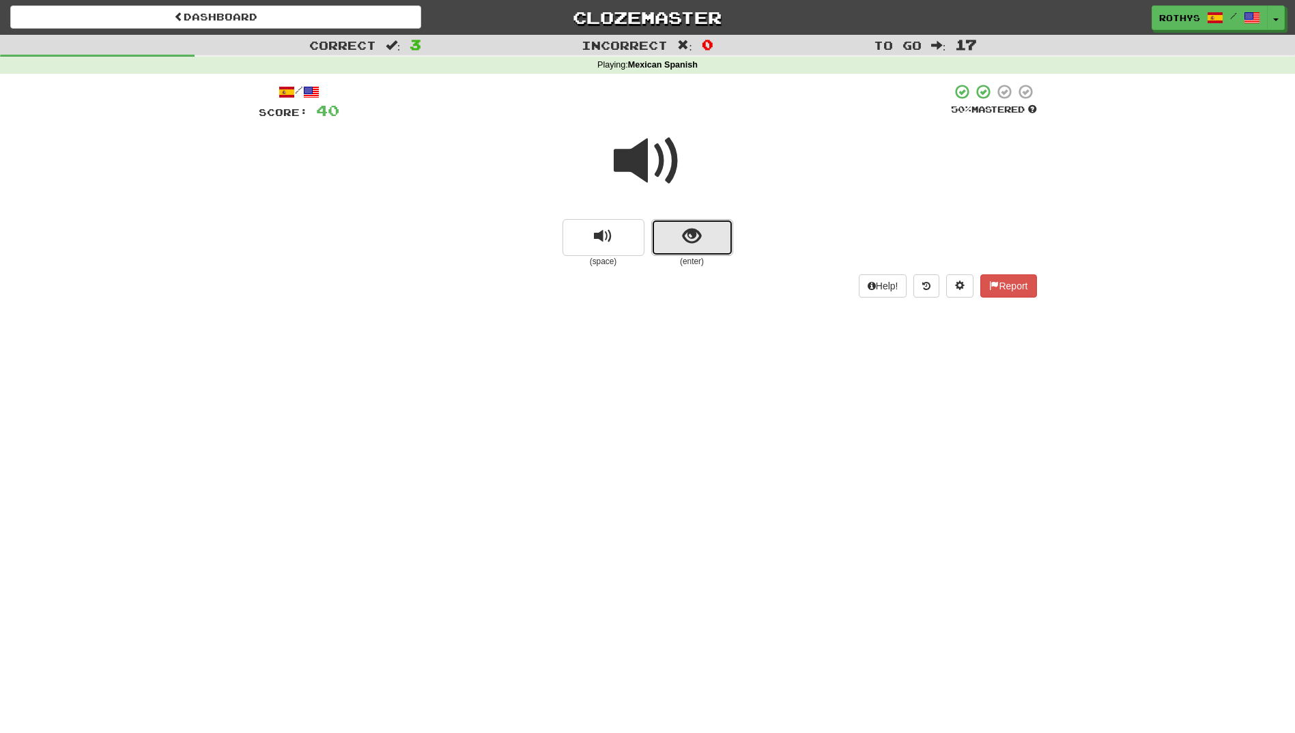
click at [704, 251] on button "show sentence" at bounding box center [692, 237] width 82 height 37
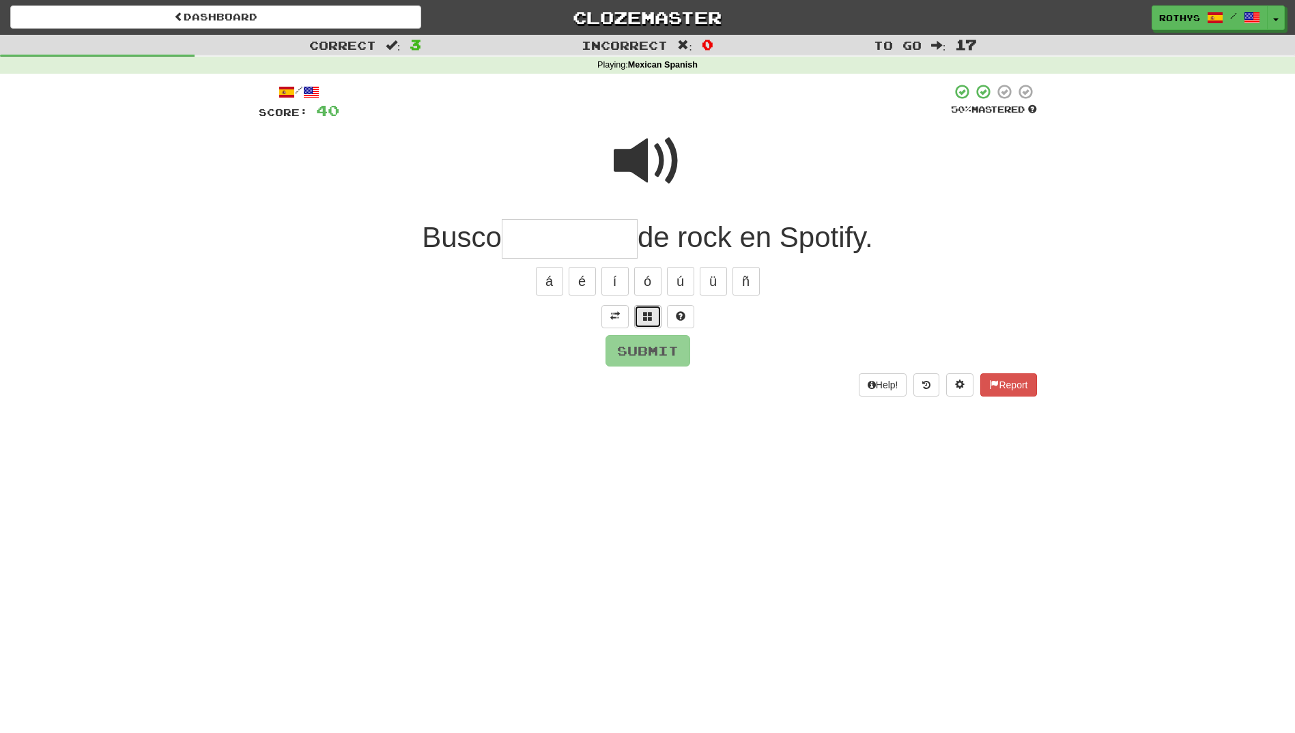
click at [637, 321] on button at bounding box center [647, 316] width 27 height 23
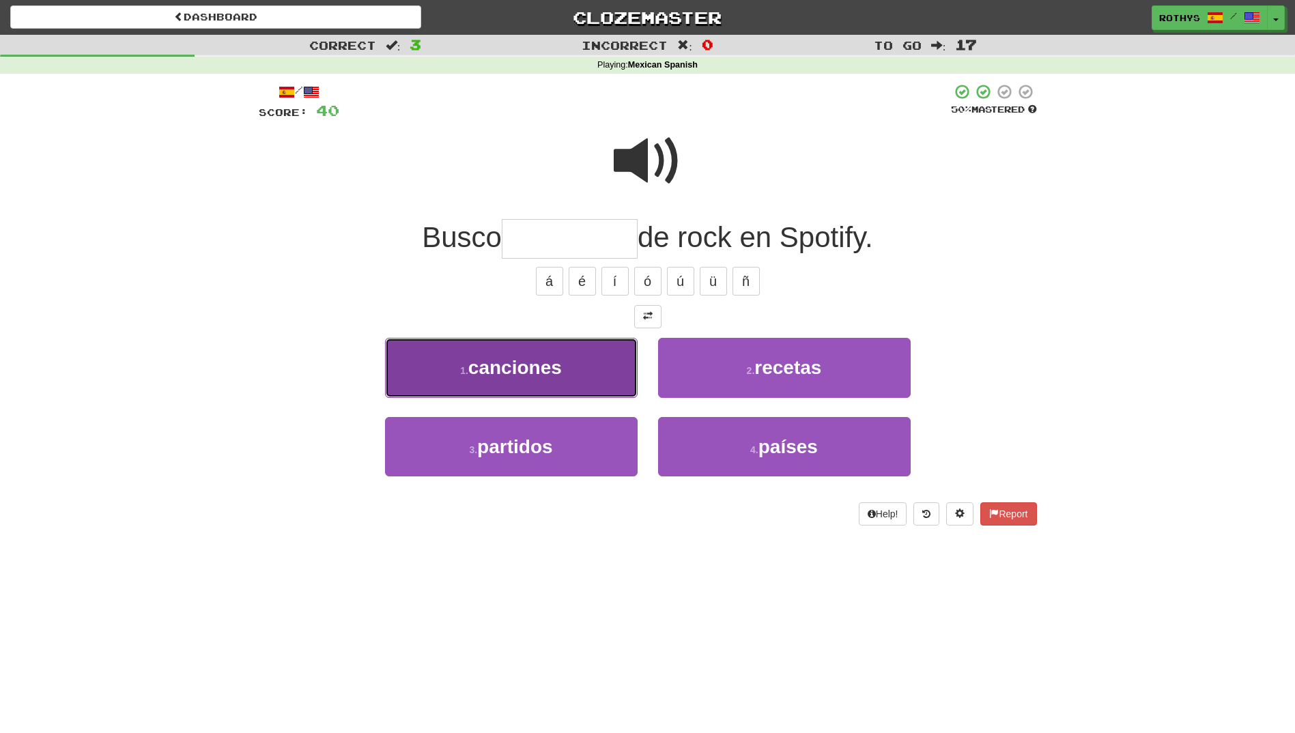
click at [601, 368] on button "1 . canciones" at bounding box center [511, 367] width 252 height 59
type input "*********"
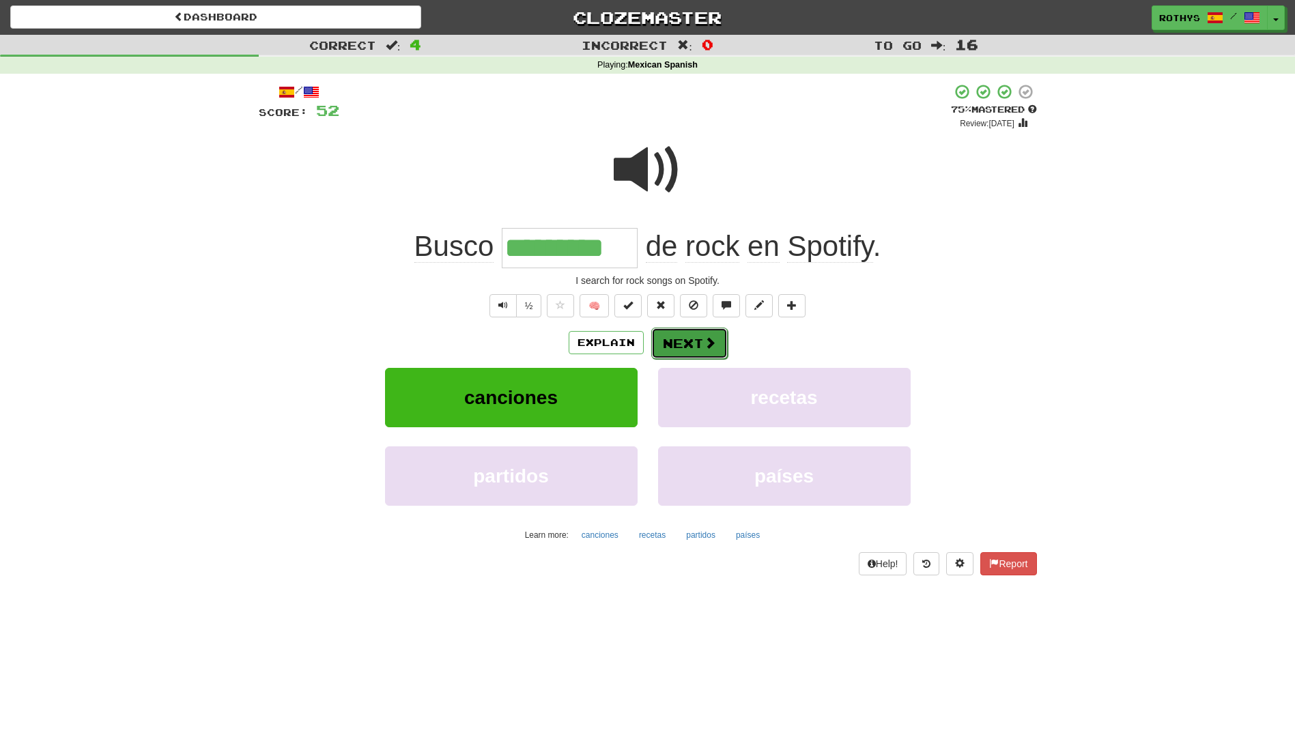
click at [676, 351] on button "Next" at bounding box center [689, 343] width 76 height 31
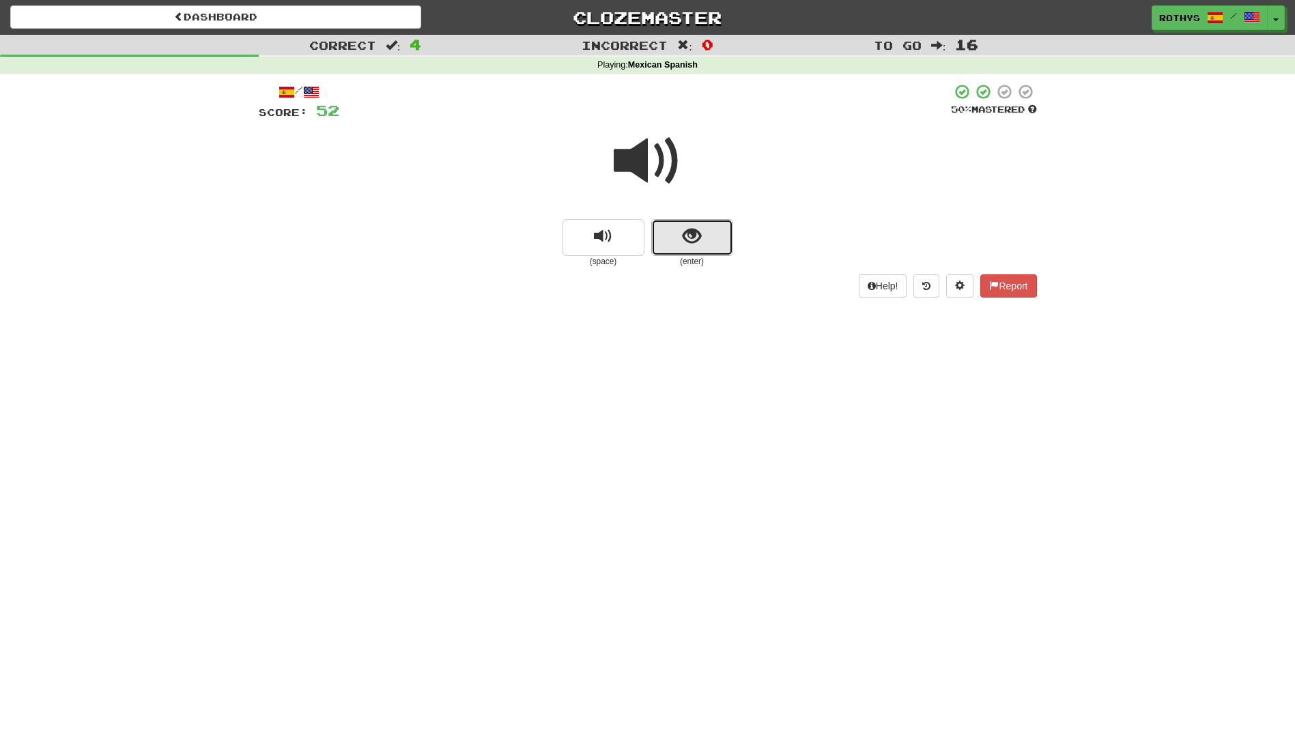
click at [669, 252] on button "show sentence" at bounding box center [692, 237] width 82 height 37
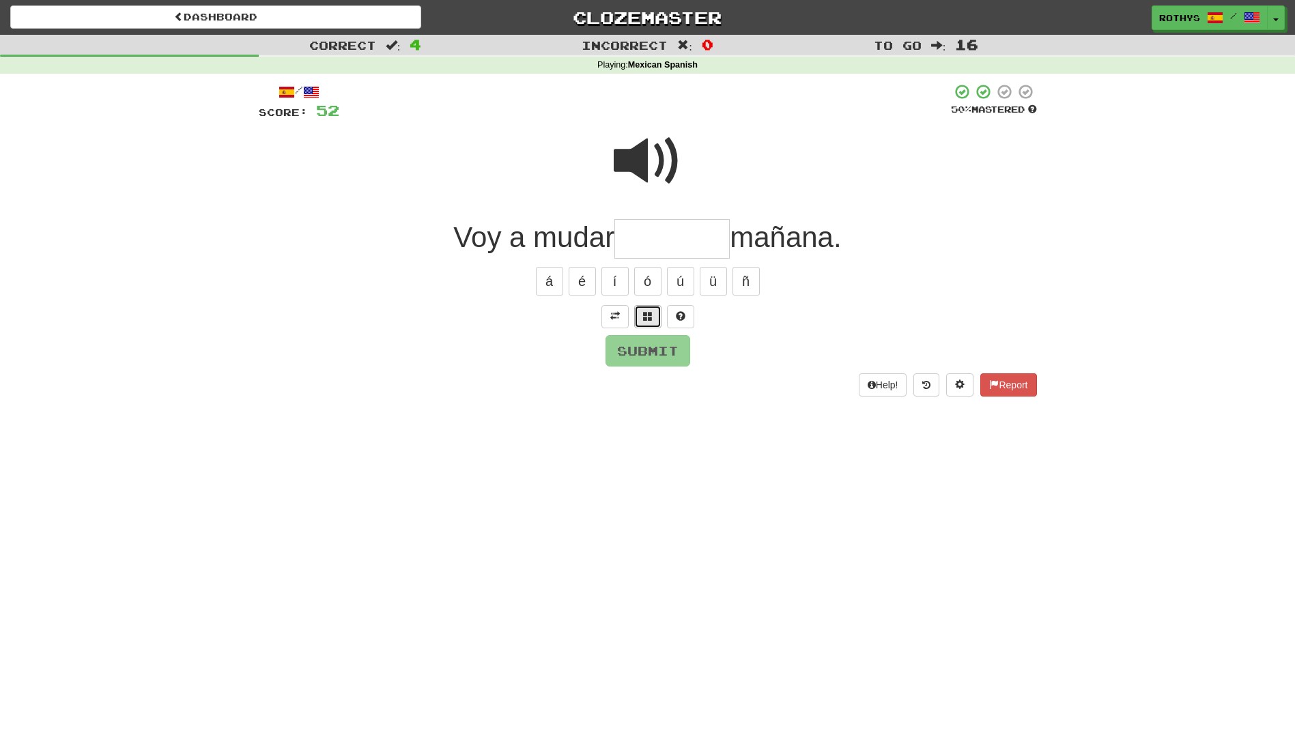
click at [654, 312] on button at bounding box center [647, 316] width 27 height 23
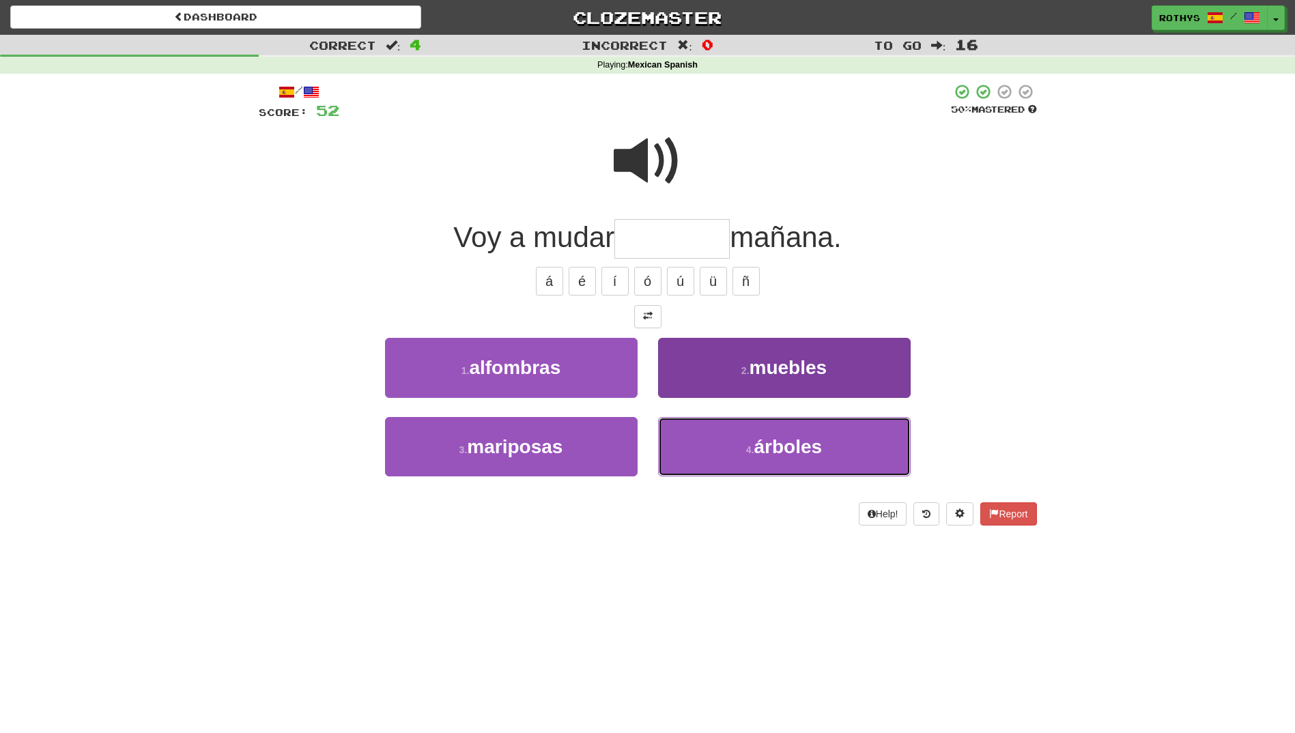
drag, startPoint x: 761, startPoint y: 450, endPoint x: 787, endPoint y: 376, distance: 78.8
click at [792, 379] on div "1 . alfombras 2 . muebles 3 . mariposas 4 . árboles" at bounding box center [647, 417] width 798 height 158
click at [787, 376] on span "muebles" at bounding box center [788, 367] width 78 height 21
type input "*******"
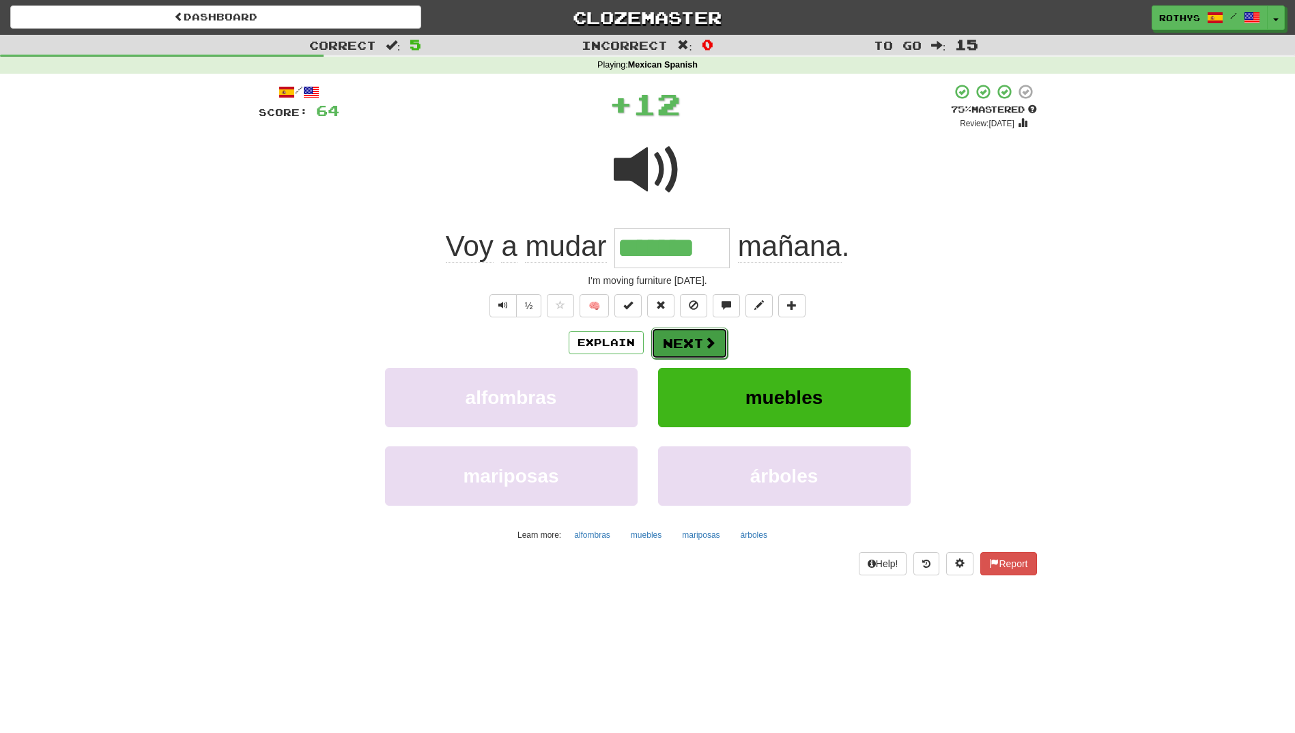
click at [680, 346] on button "Next" at bounding box center [689, 343] width 76 height 31
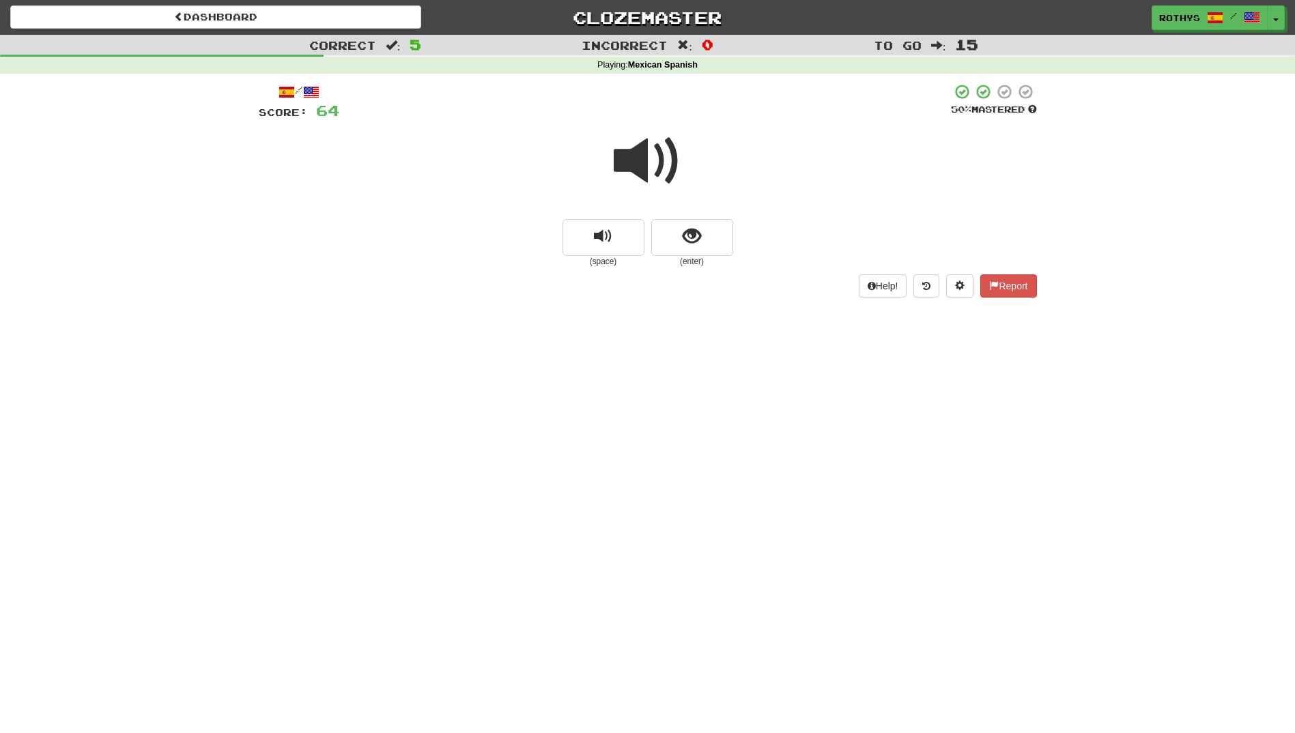
click at [656, 164] on span at bounding box center [647, 161] width 68 height 68
click at [667, 243] on button "show sentence" at bounding box center [692, 237] width 82 height 37
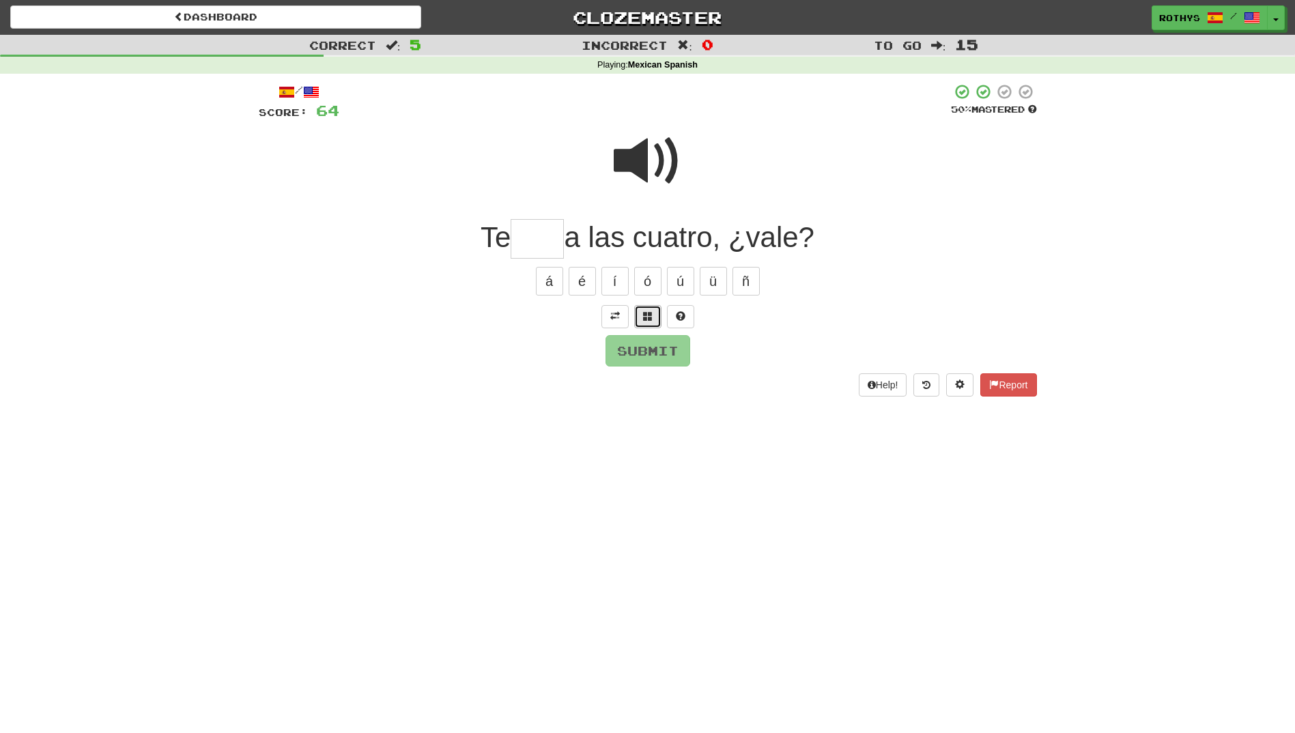
click at [644, 316] on span at bounding box center [648, 316] width 10 height 10
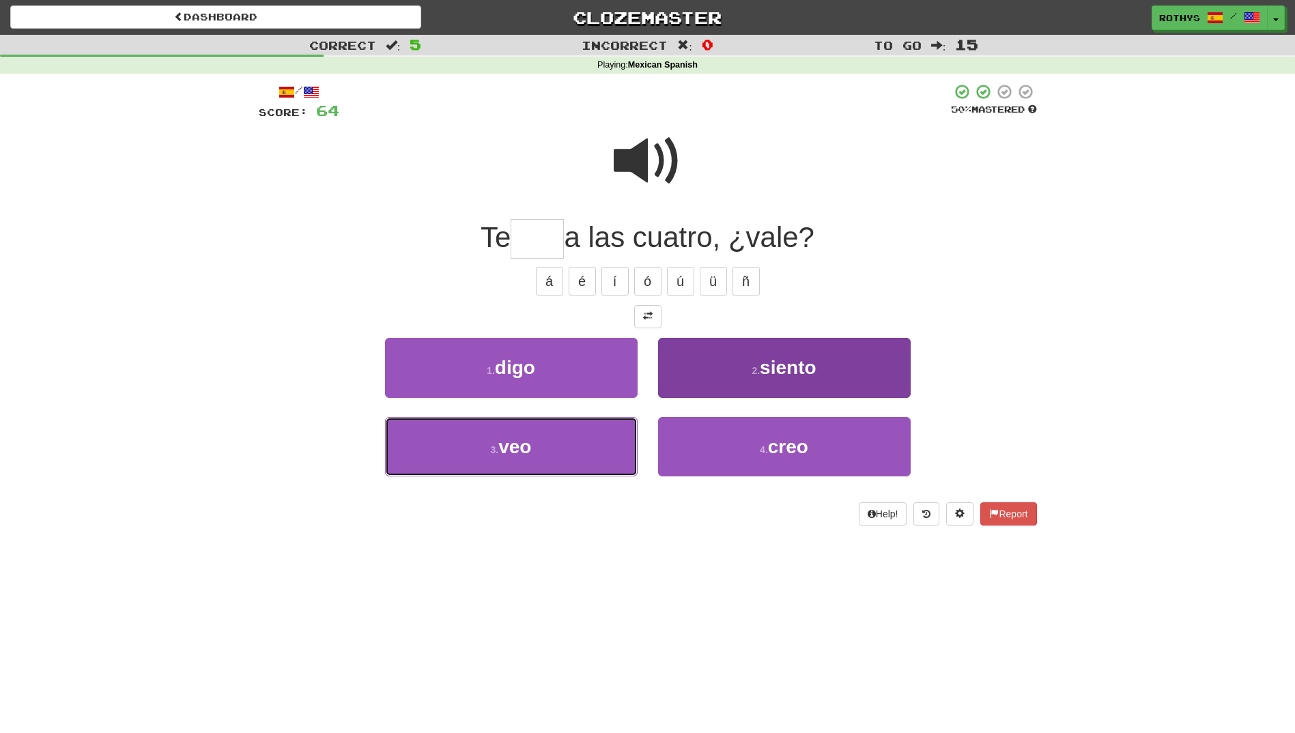
drag, startPoint x: 572, startPoint y: 450, endPoint x: 714, endPoint y: 412, distance: 147.7
click at [584, 447] on button "3 . veo" at bounding box center [511, 446] width 252 height 59
type input "***"
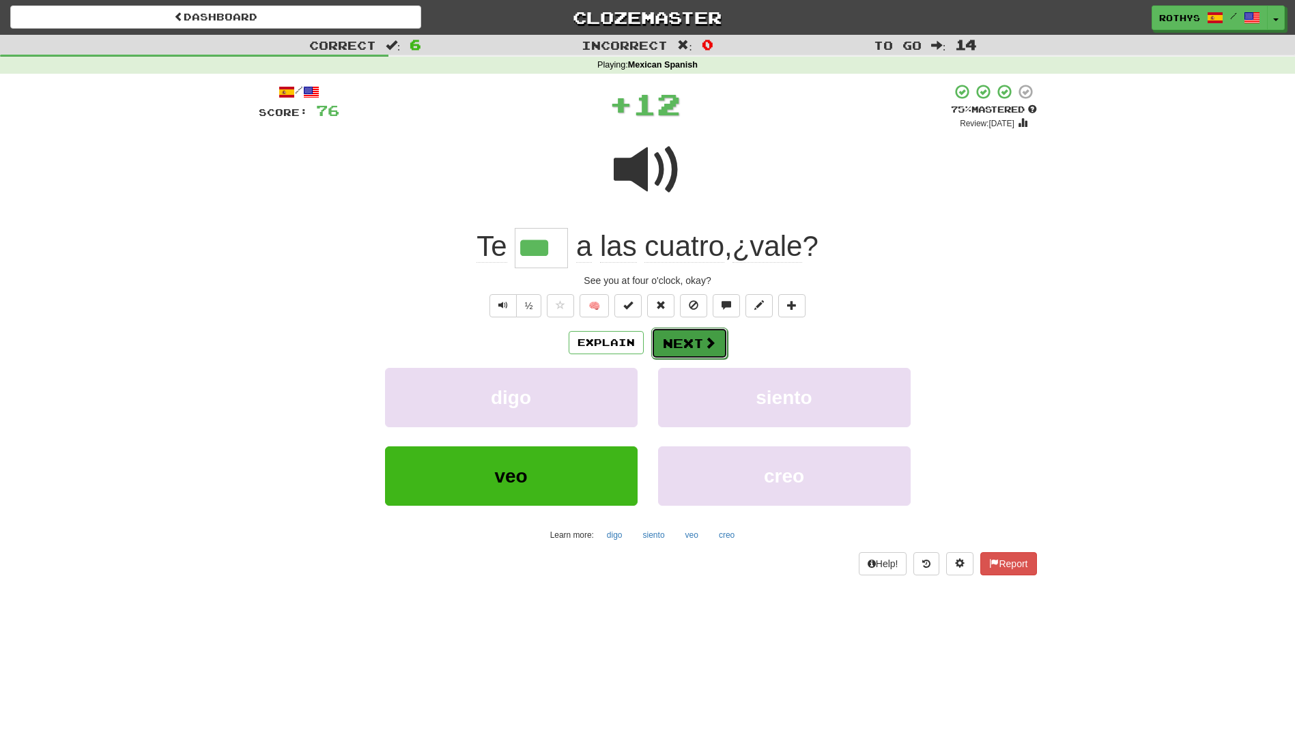
click at [686, 349] on button "Next" at bounding box center [689, 343] width 76 height 31
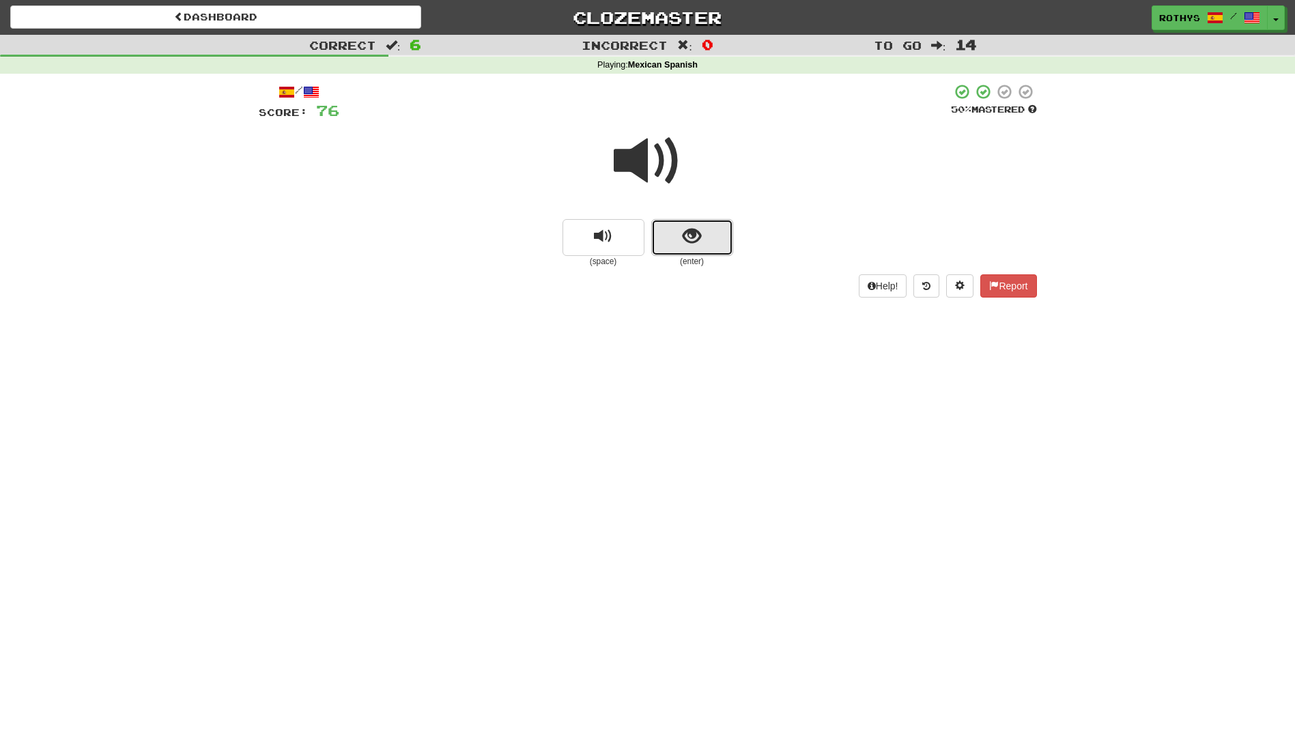
click at [689, 238] on span "show sentence" at bounding box center [691, 236] width 18 height 18
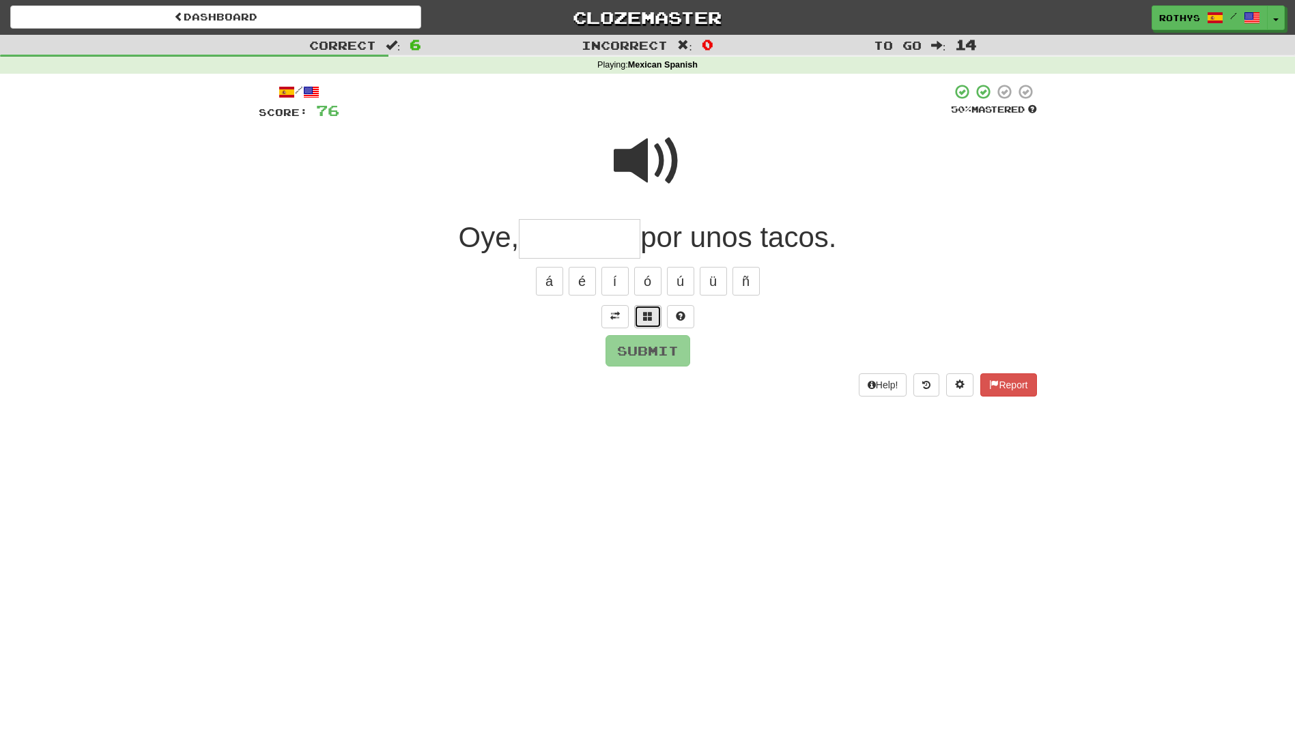
click at [650, 311] on button at bounding box center [647, 316] width 27 height 23
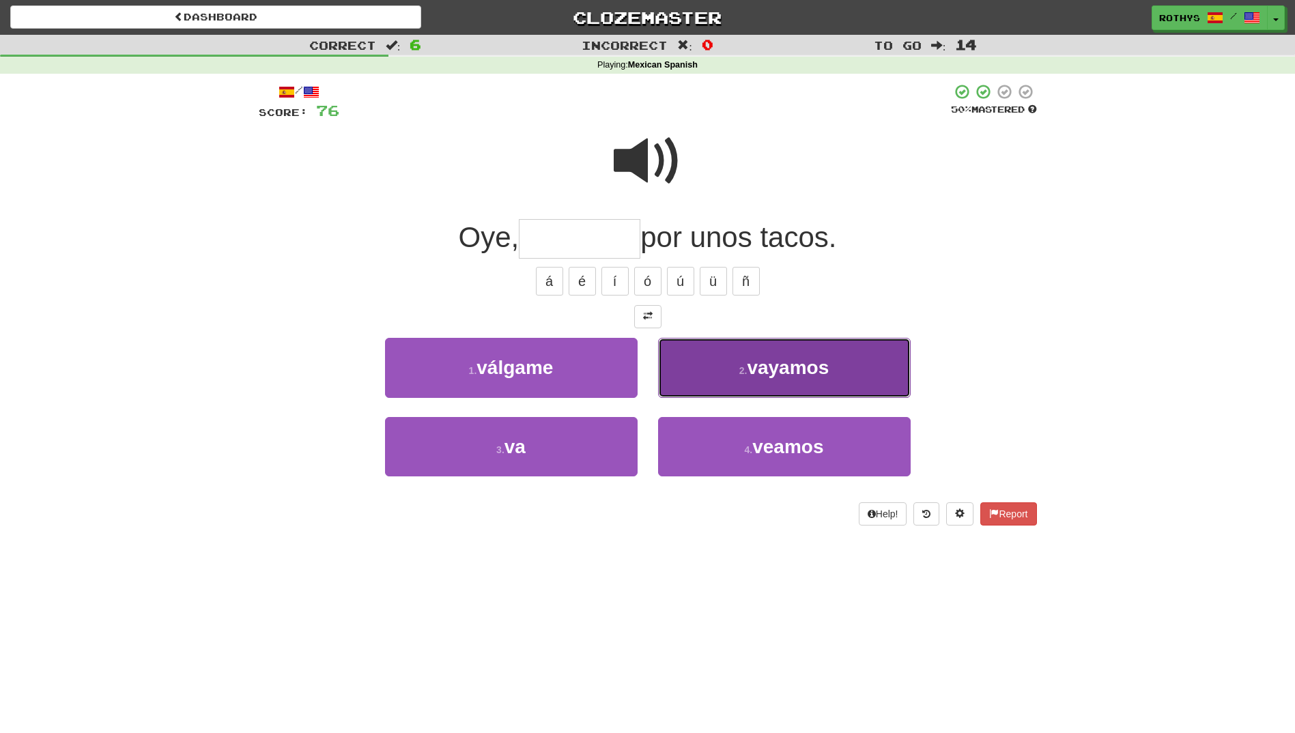
click at [736, 361] on button "2 . vayamos" at bounding box center [784, 367] width 252 height 59
type input "*******"
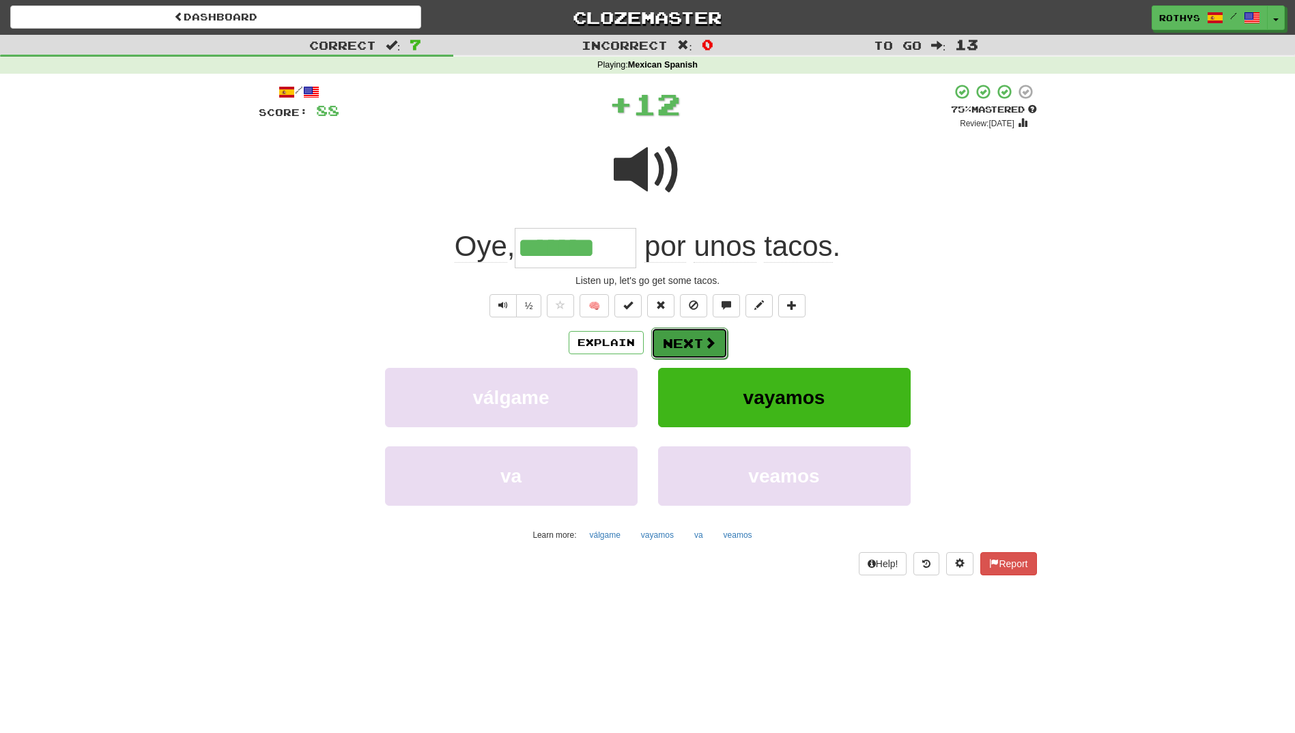
click at [697, 337] on button "Next" at bounding box center [689, 343] width 76 height 31
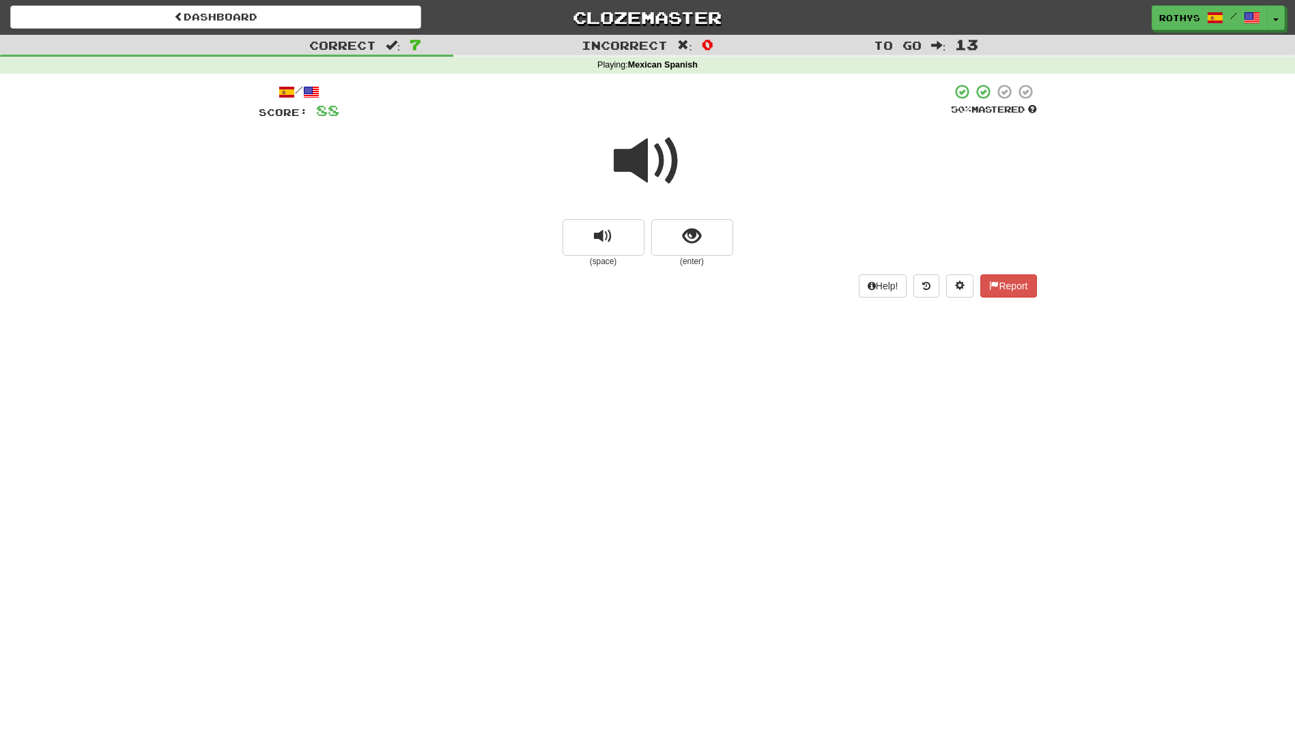
click at [665, 158] on span at bounding box center [647, 161] width 68 height 68
click at [708, 232] on button "show sentence" at bounding box center [692, 237] width 82 height 37
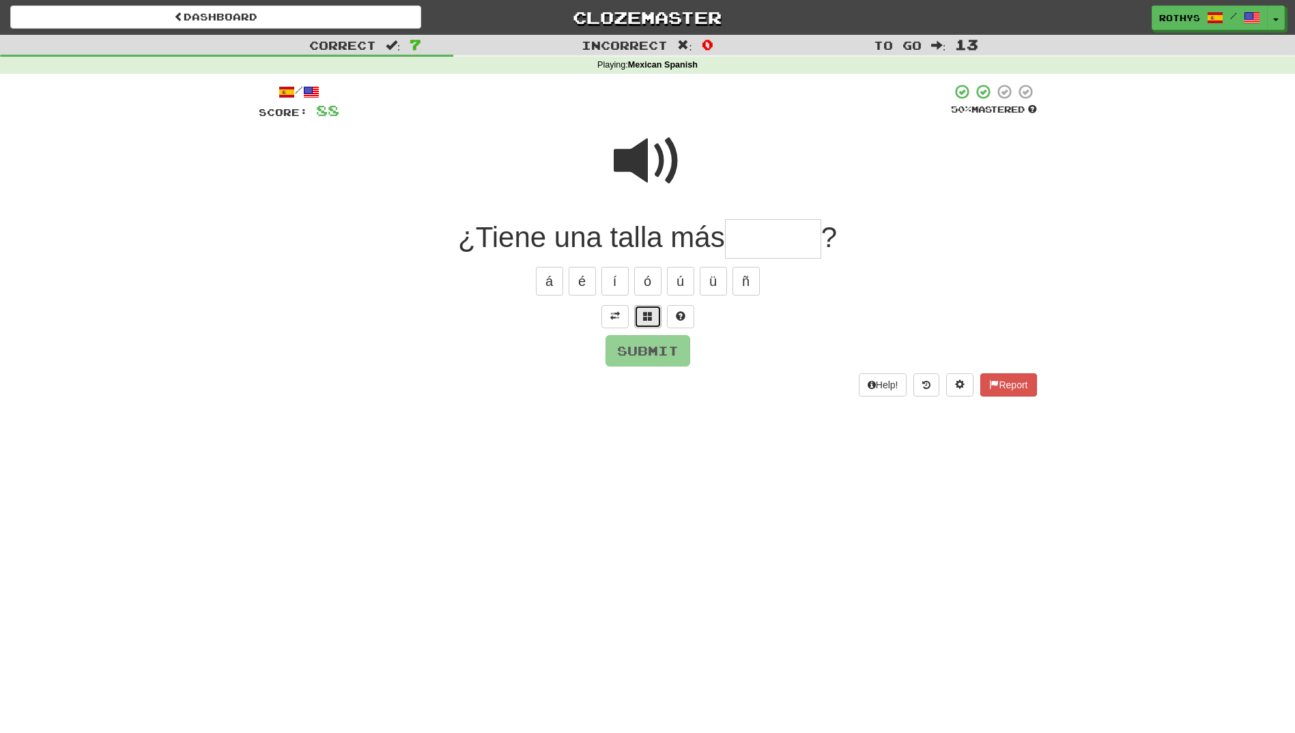
click at [652, 320] on button at bounding box center [647, 316] width 27 height 23
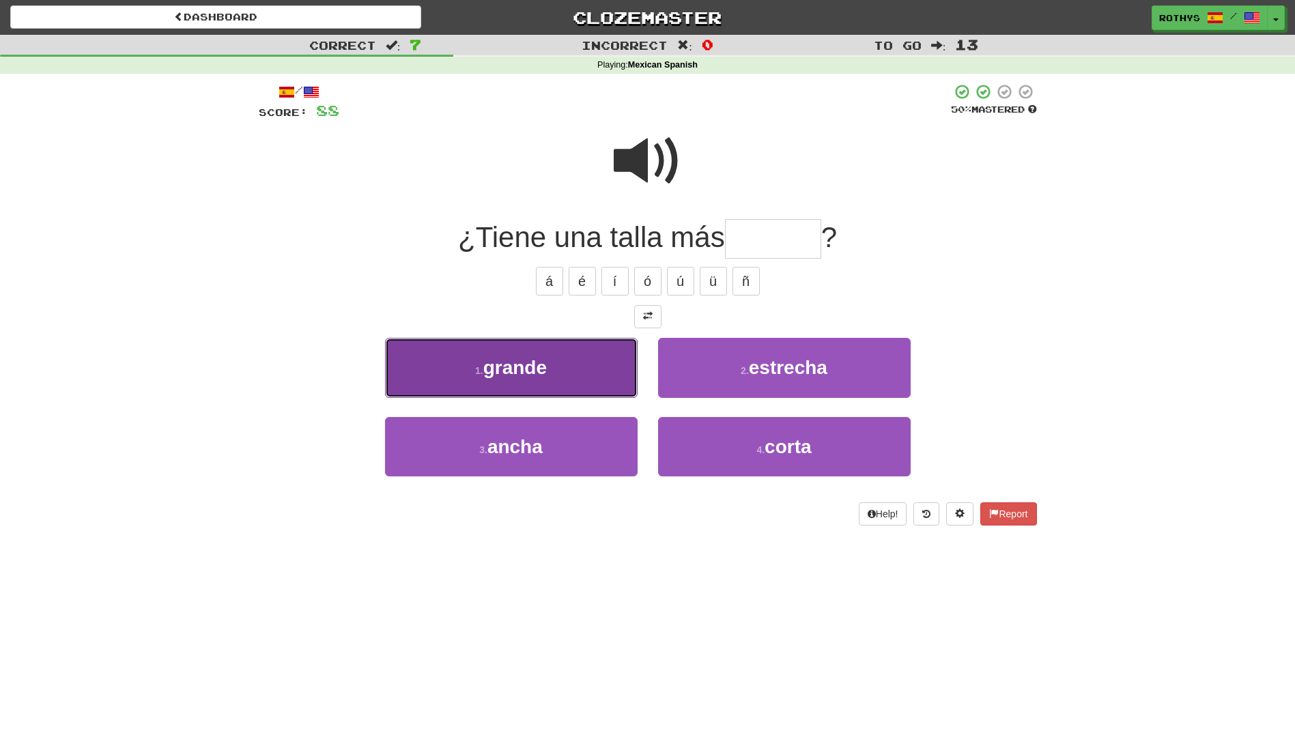
click at [562, 368] on button "1 . grande" at bounding box center [511, 367] width 252 height 59
type input "******"
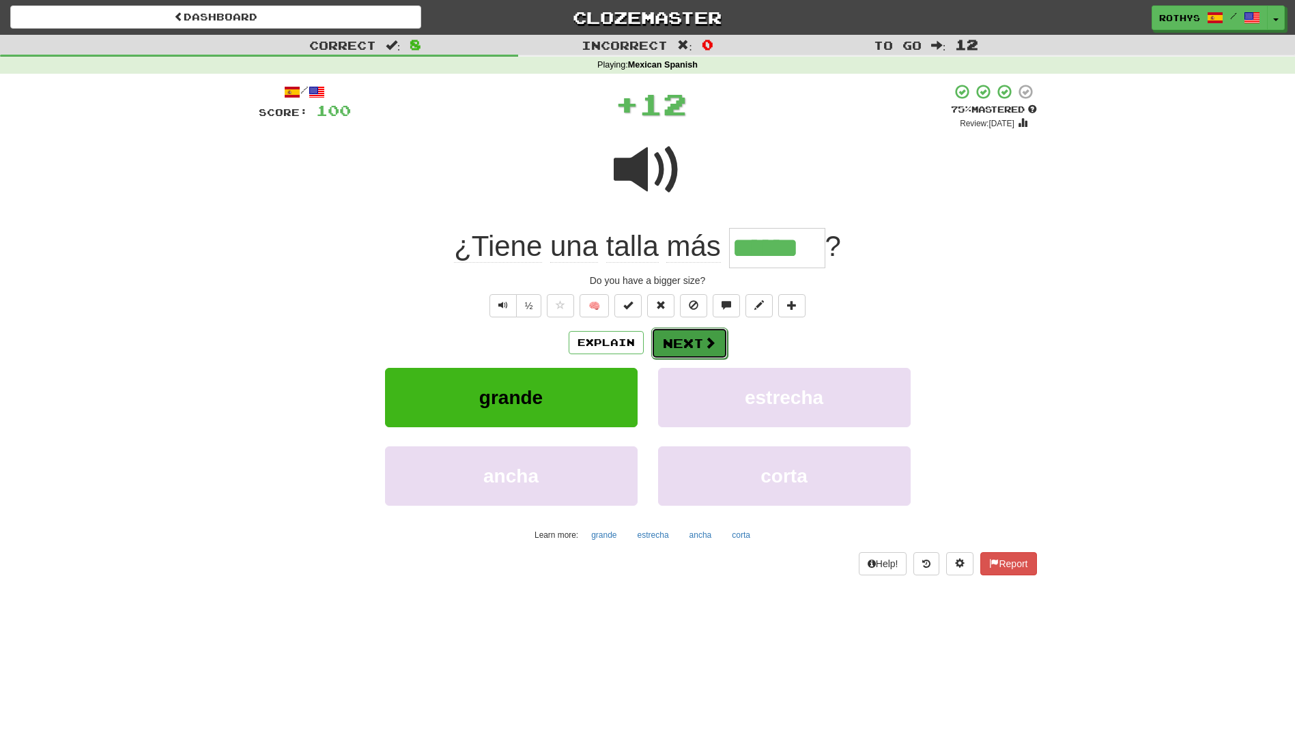
click at [682, 342] on button "Next" at bounding box center [689, 343] width 76 height 31
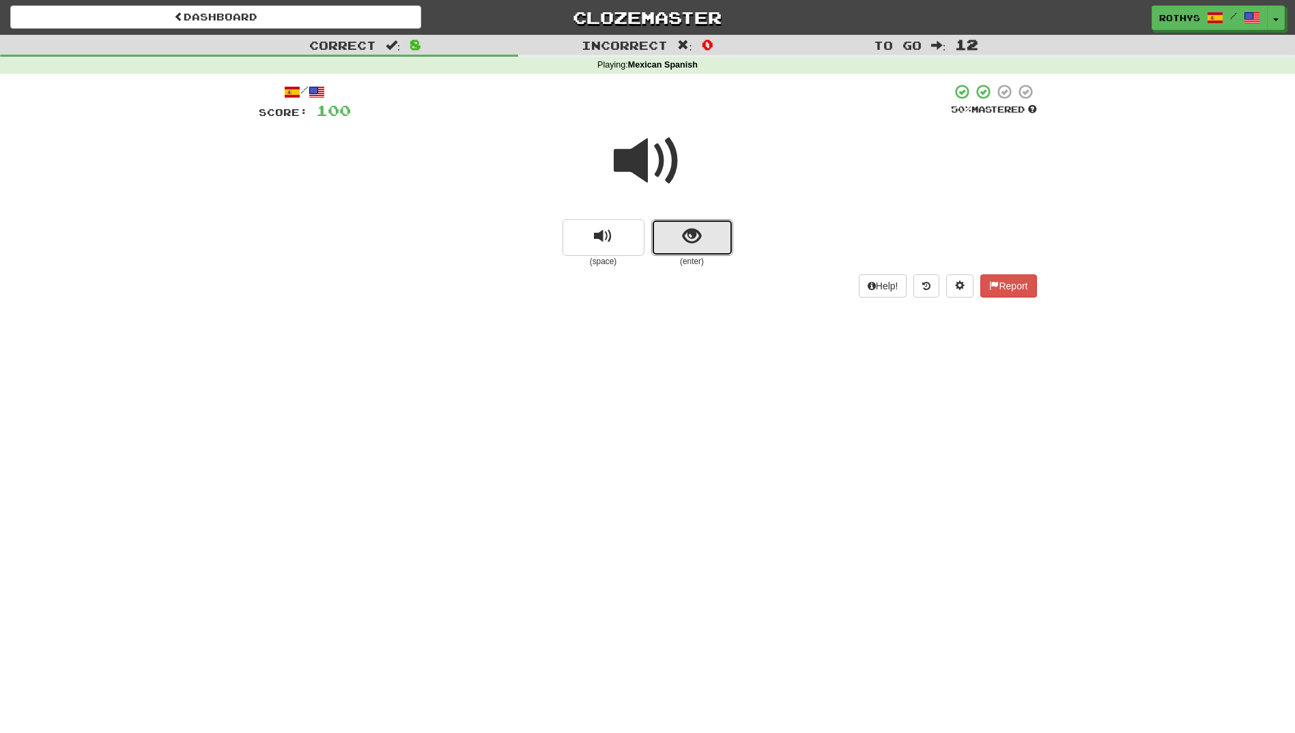
click at [691, 244] on span "show sentence" at bounding box center [691, 236] width 18 height 18
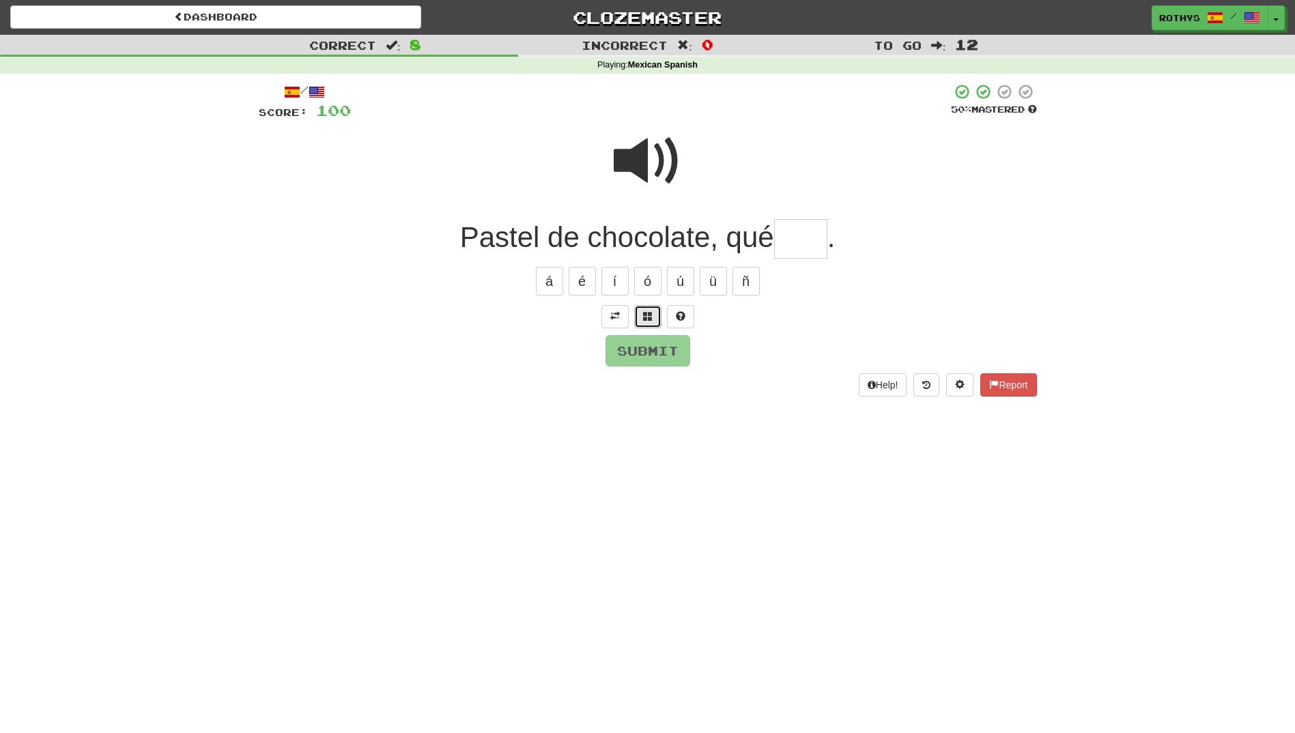
click at [646, 311] on span at bounding box center [648, 316] width 10 height 10
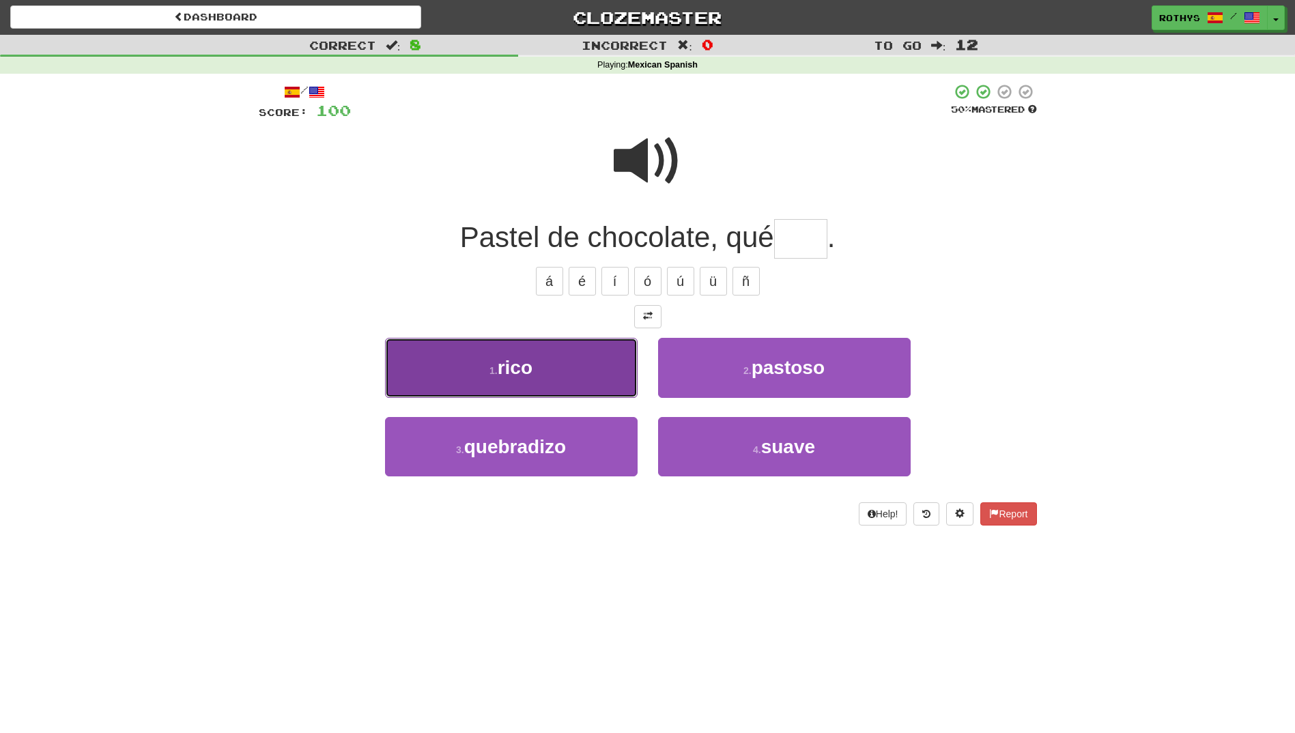
click at [593, 361] on button "1 . rico" at bounding box center [511, 367] width 252 height 59
type input "****"
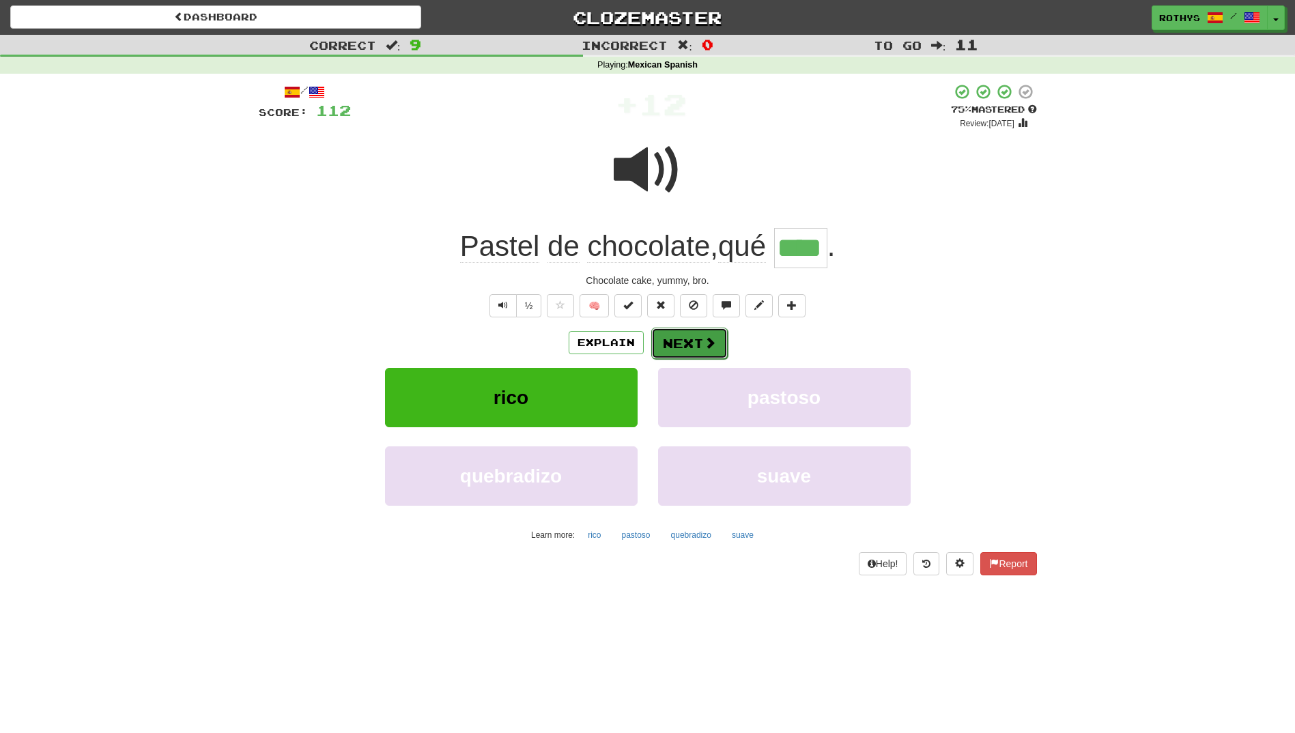
click at [687, 341] on button "Next" at bounding box center [689, 343] width 76 height 31
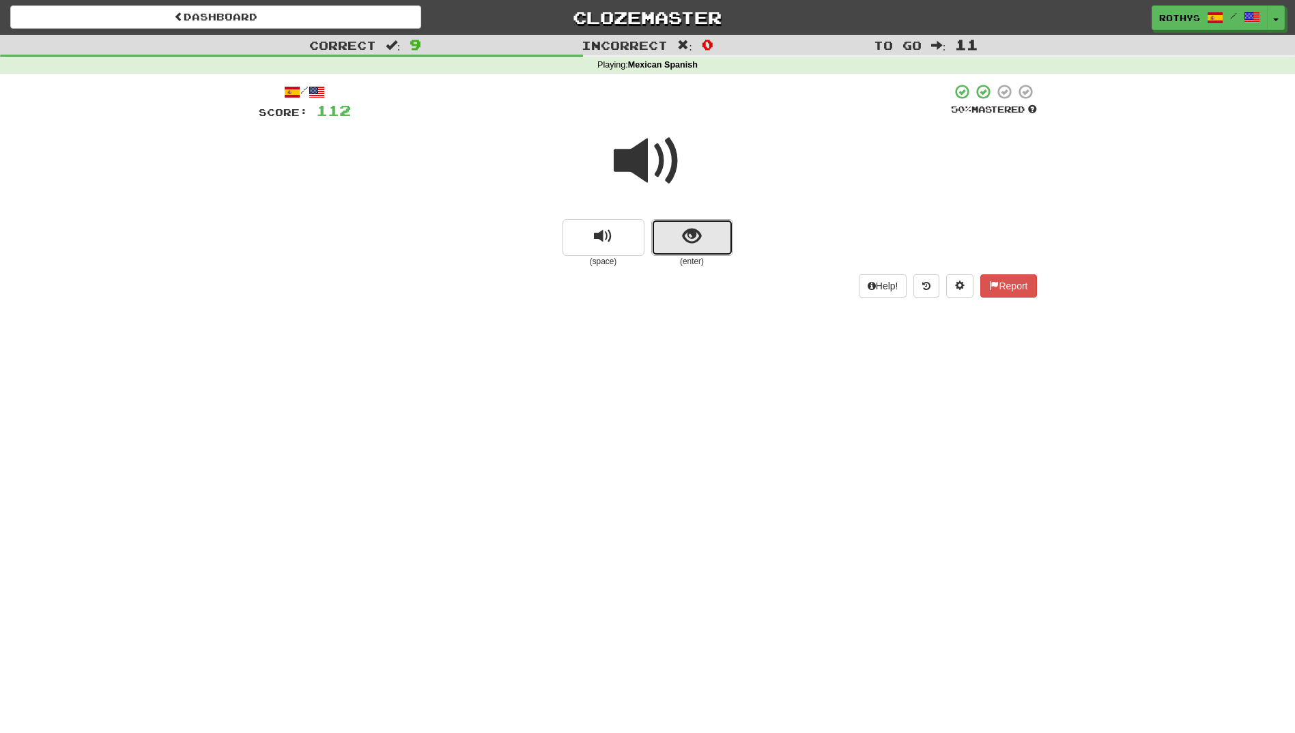
click at [680, 242] on button "show sentence" at bounding box center [692, 237] width 82 height 37
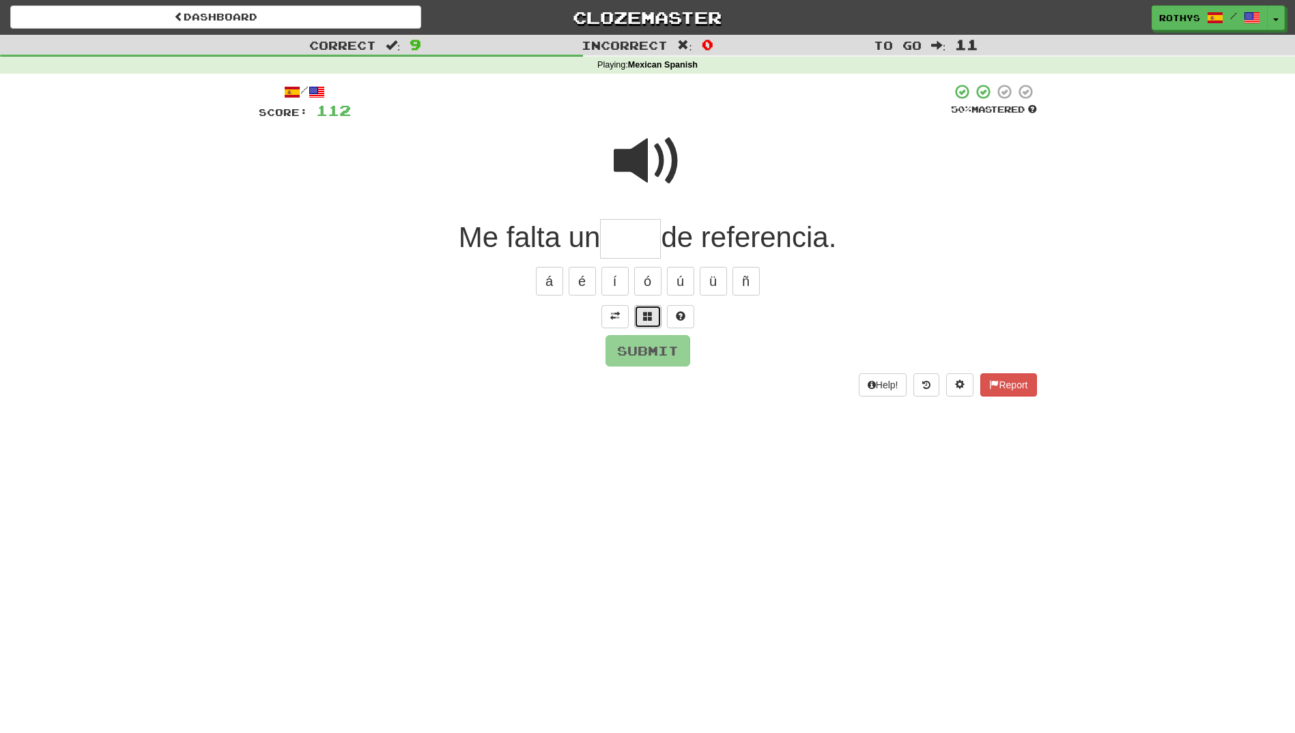
click at [644, 315] on span at bounding box center [648, 316] width 10 height 10
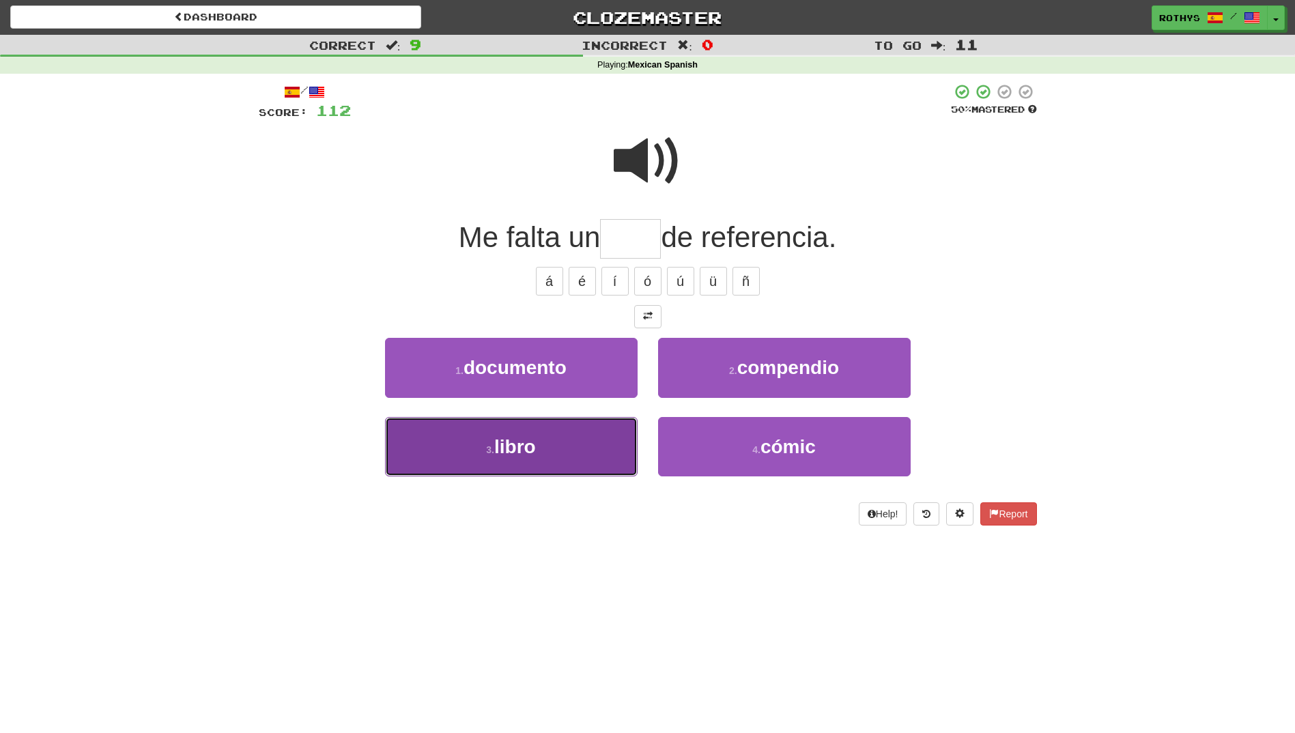
click at [545, 442] on button "3 . libro" at bounding box center [511, 446] width 252 height 59
type input "*****"
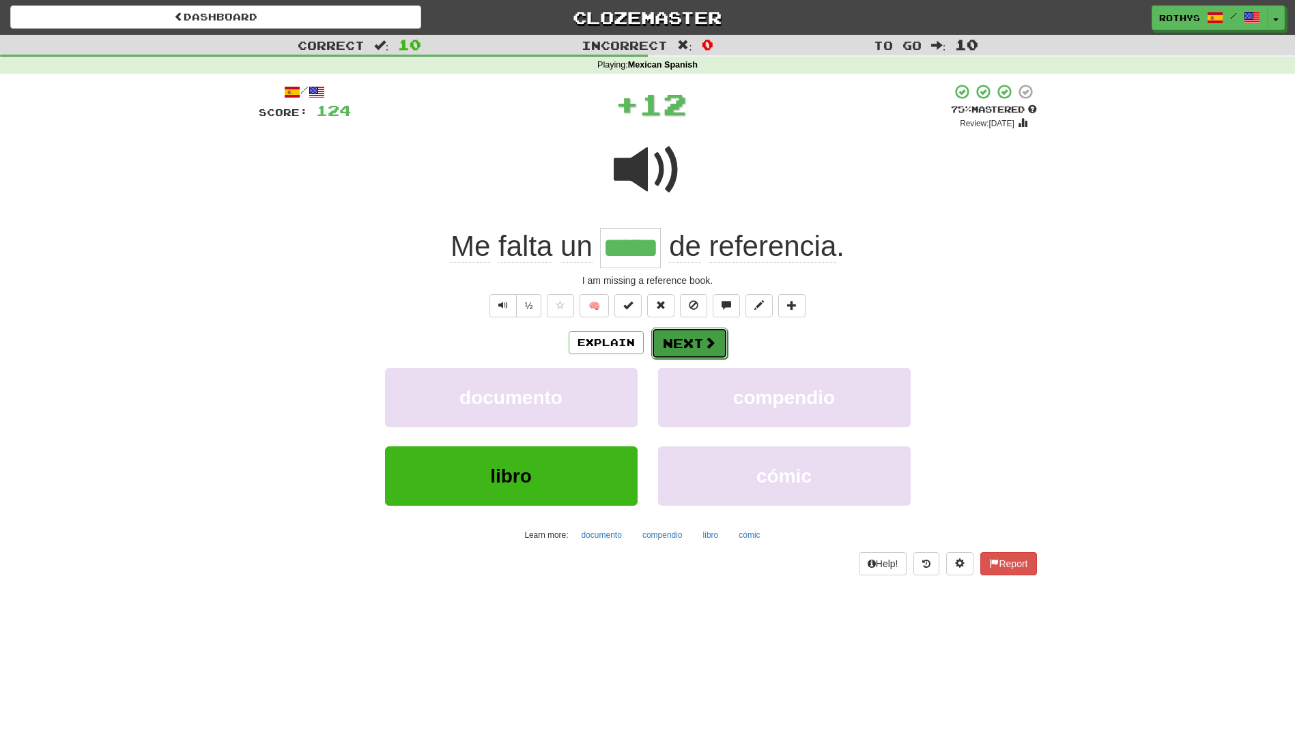
click at [702, 334] on button "Next" at bounding box center [689, 343] width 76 height 31
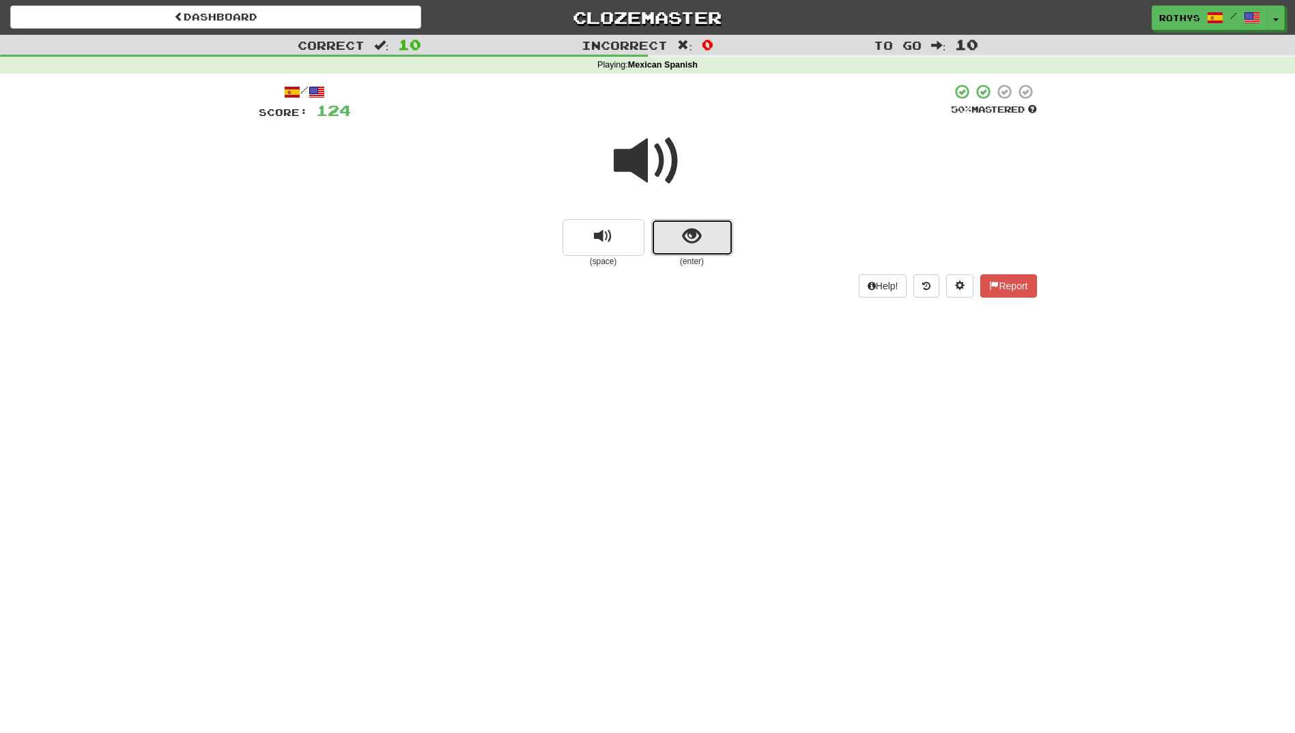
click at [714, 233] on button "show sentence" at bounding box center [692, 237] width 82 height 37
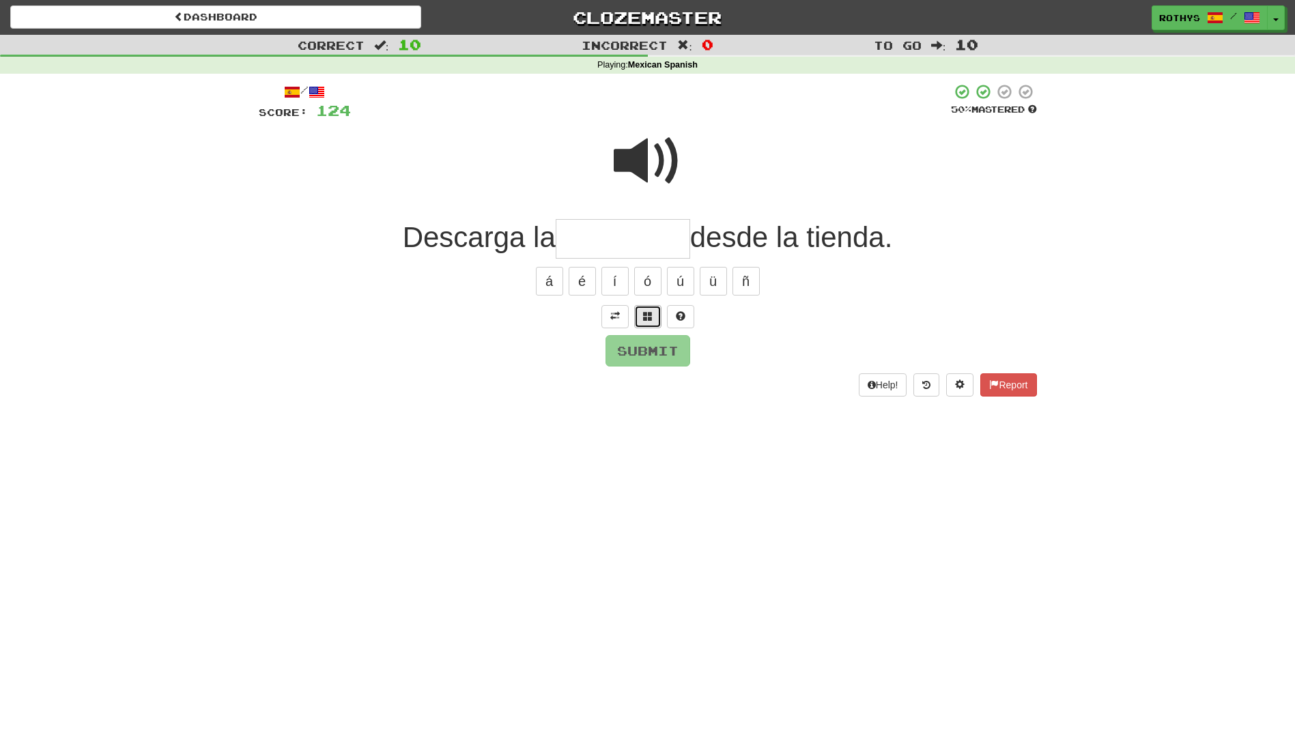
click at [638, 319] on button at bounding box center [647, 316] width 27 height 23
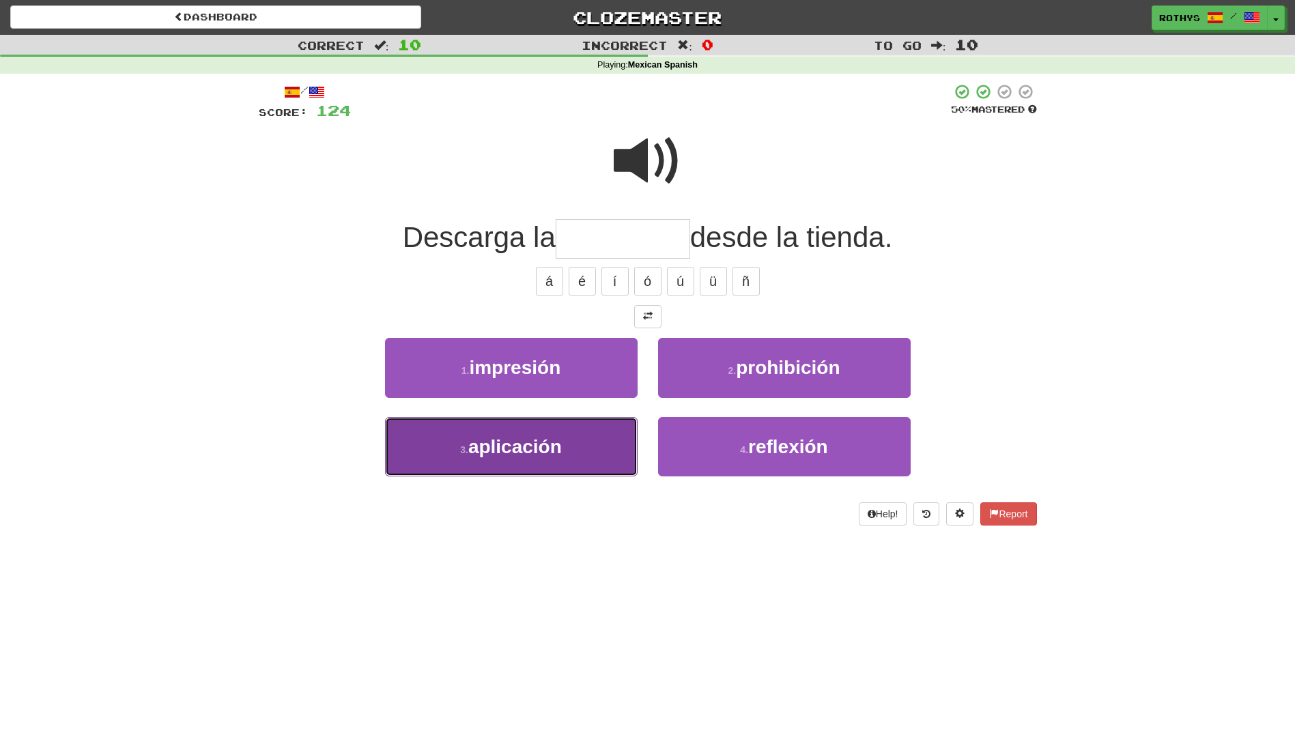
click at [539, 443] on span "aplicación" at bounding box center [514, 446] width 93 height 21
type input "**********"
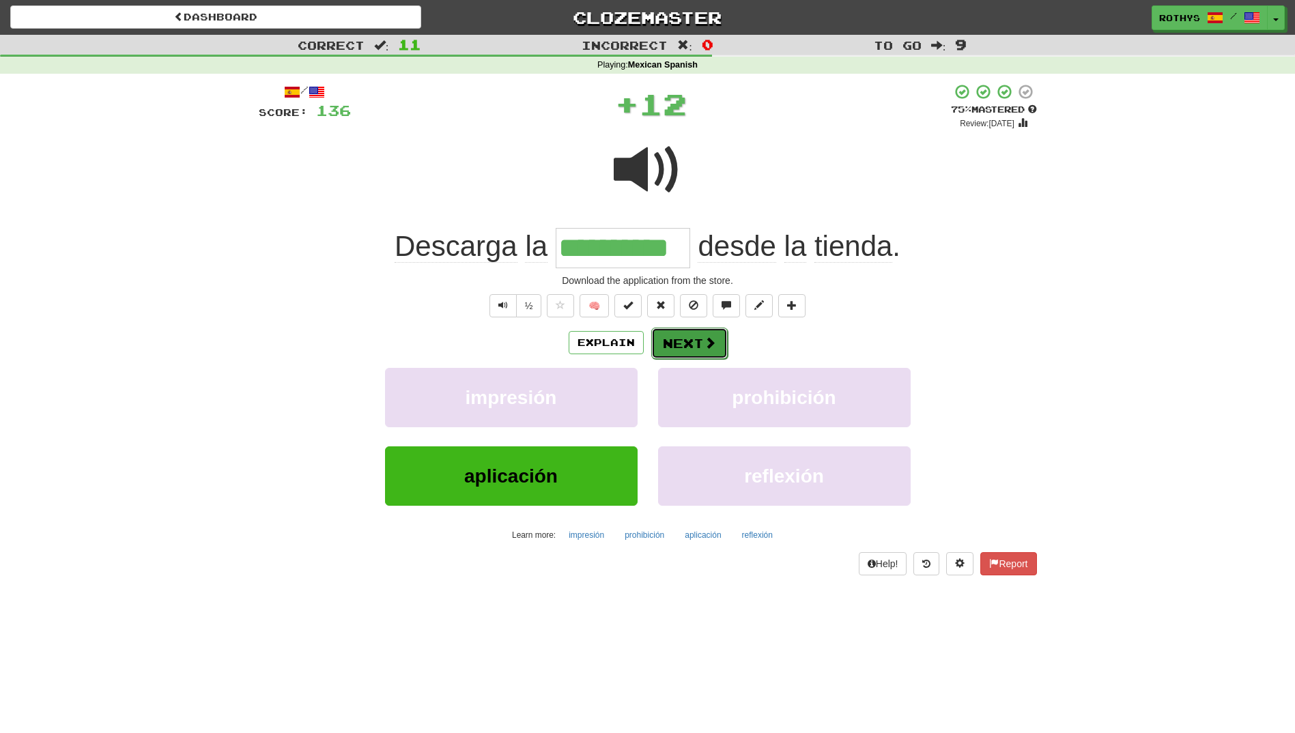
click at [706, 339] on span at bounding box center [710, 342] width 12 height 12
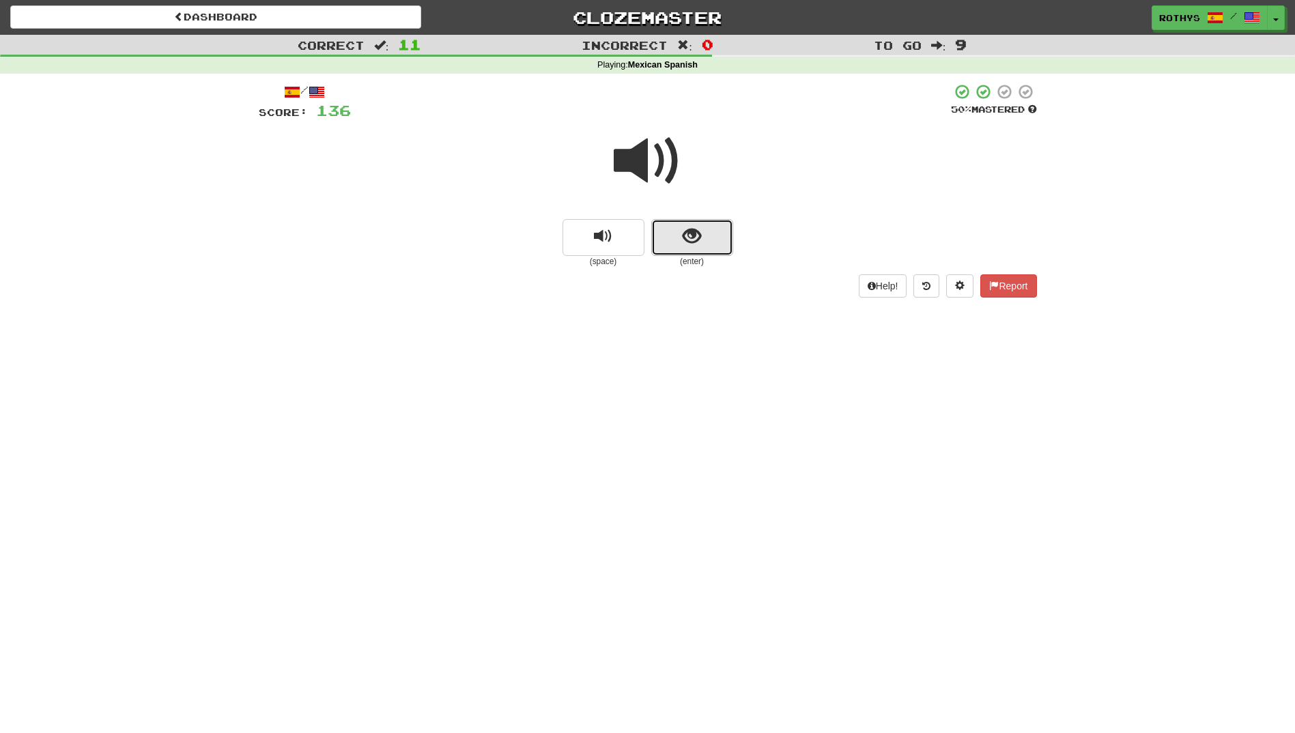
click at [682, 249] on button "show sentence" at bounding box center [692, 237] width 82 height 37
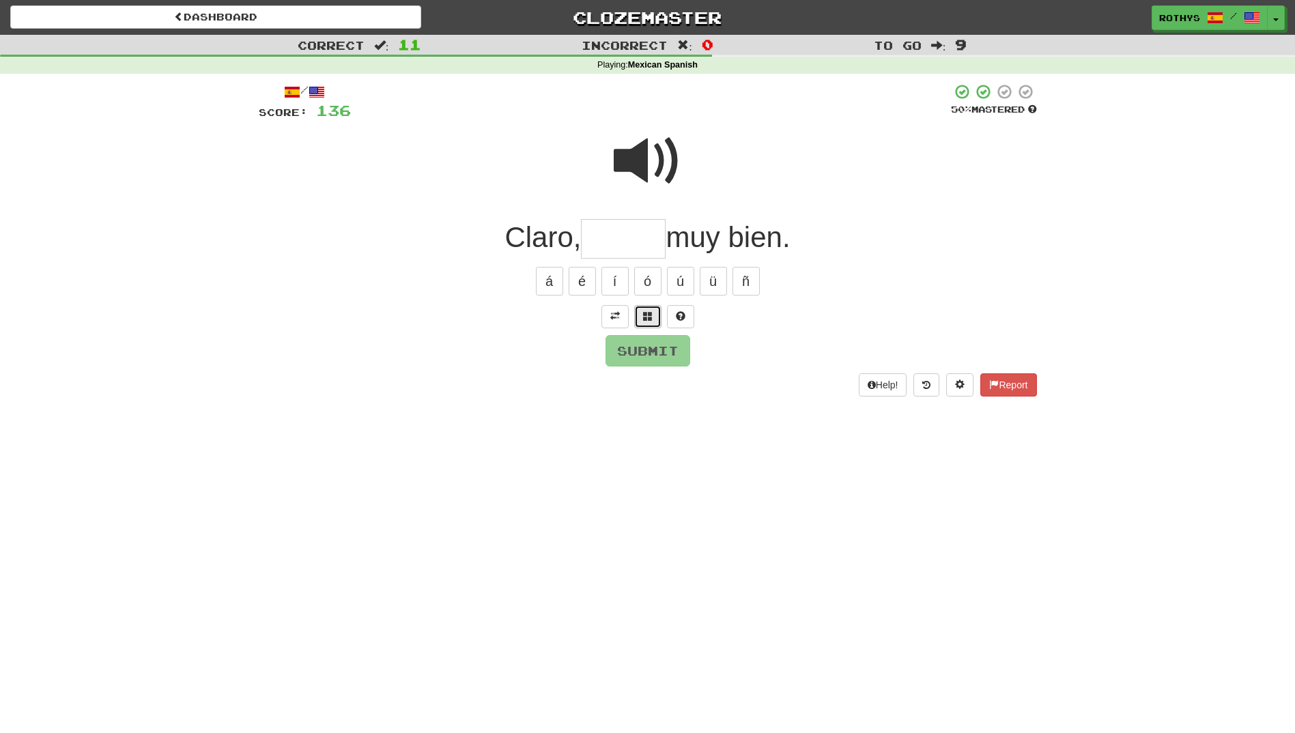
click at [648, 312] on span at bounding box center [648, 316] width 10 height 10
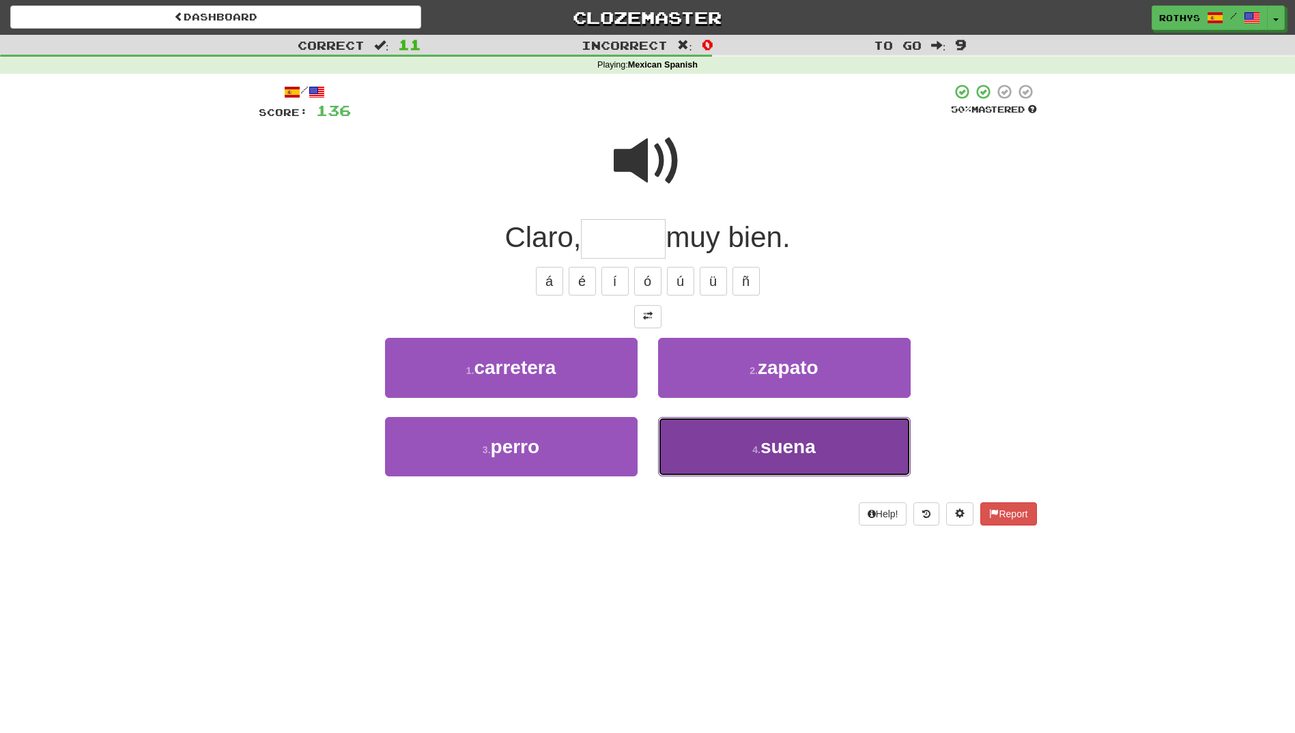
click at [734, 432] on button "4 . suena" at bounding box center [784, 446] width 252 height 59
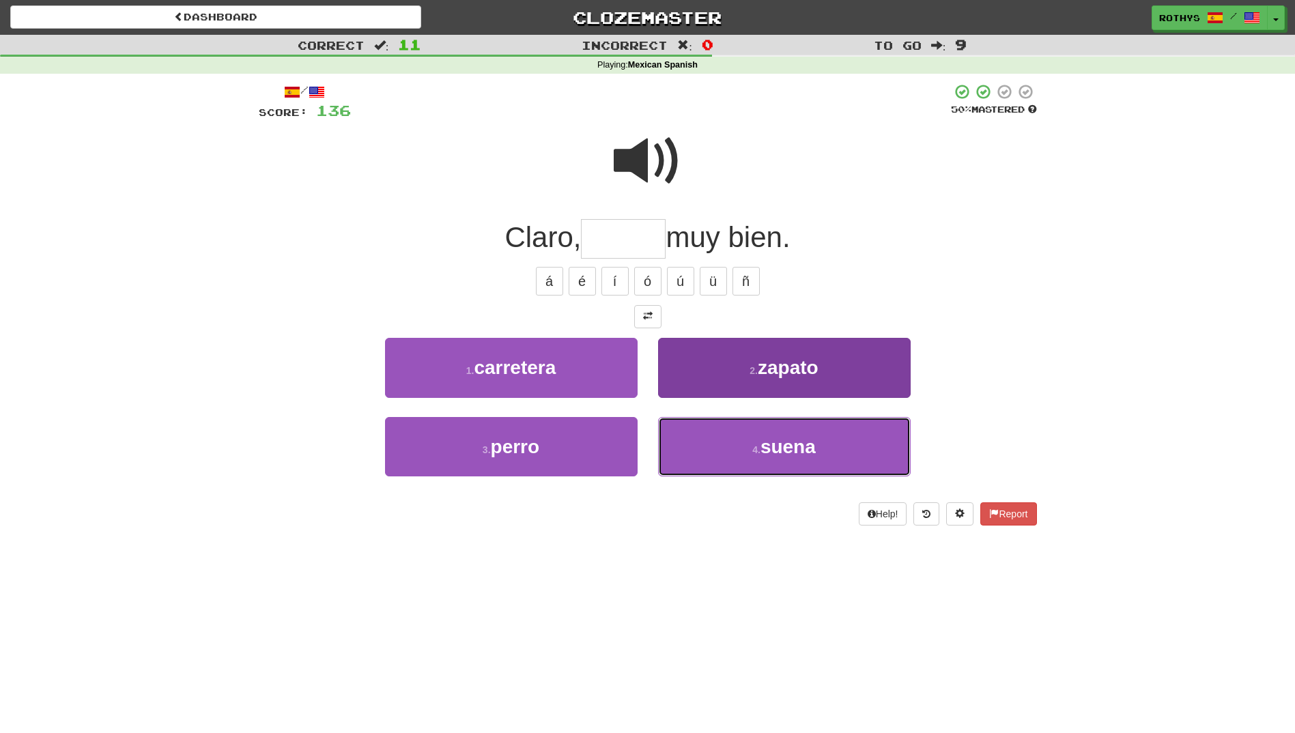
type input "*****"
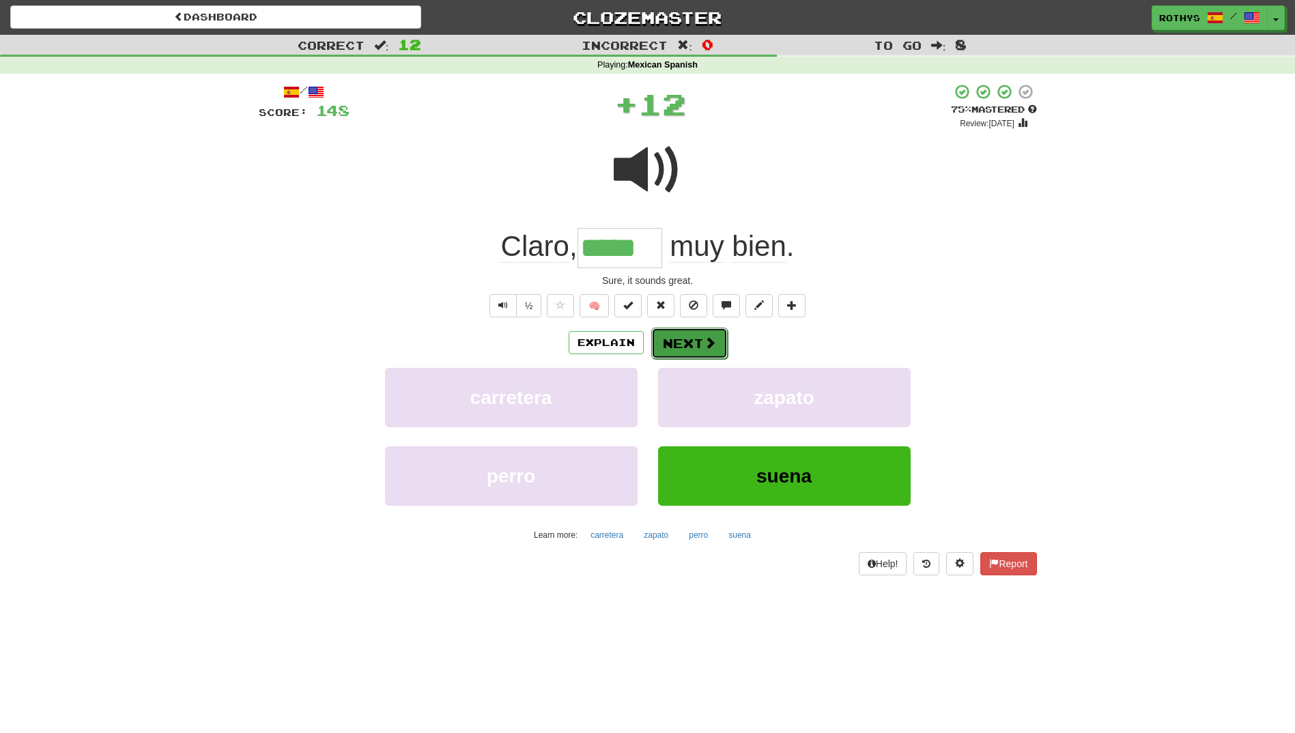
click at [704, 348] on span at bounding box center [710, 342] width 12 height 12
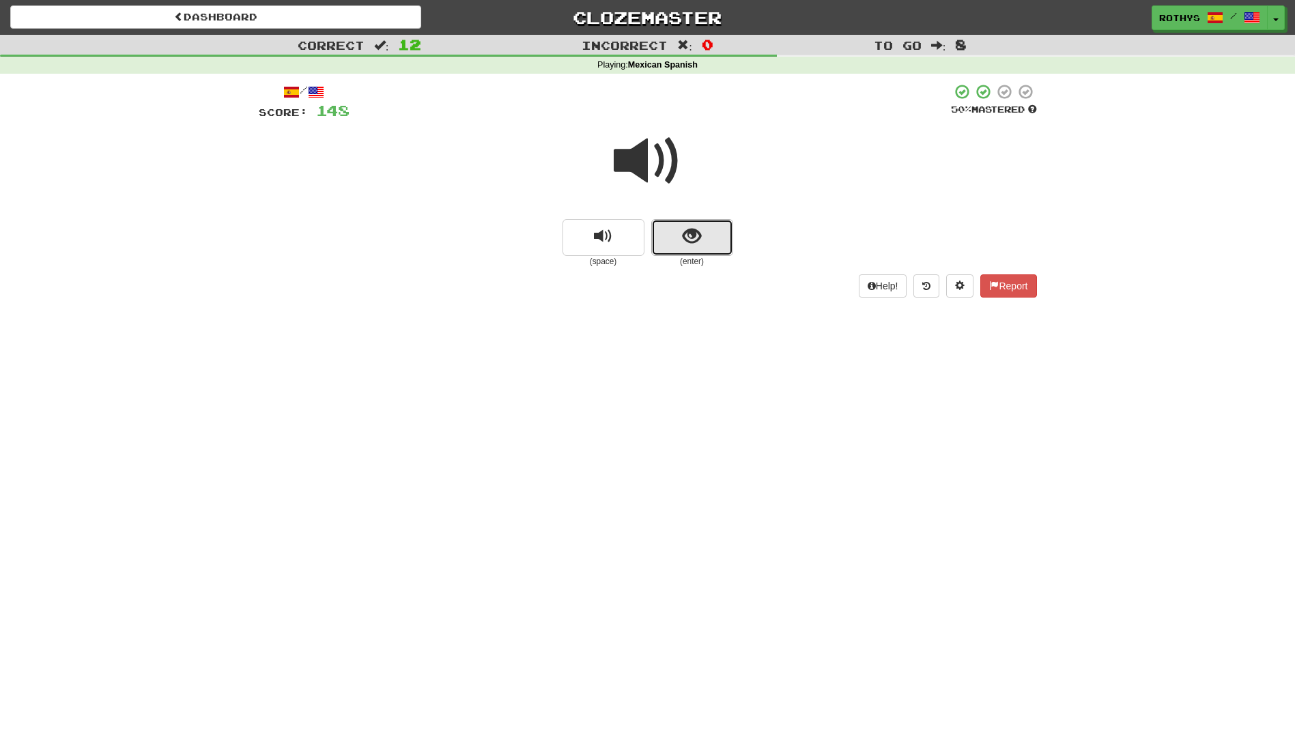
drag, startPoint x: 676, startPoint y: 251, endPoint x: 734, endPoint y: 262, distance: 59.0
click at [676, 252] on button "show sentence" at bounding box center [692, 237] width 82 height 37
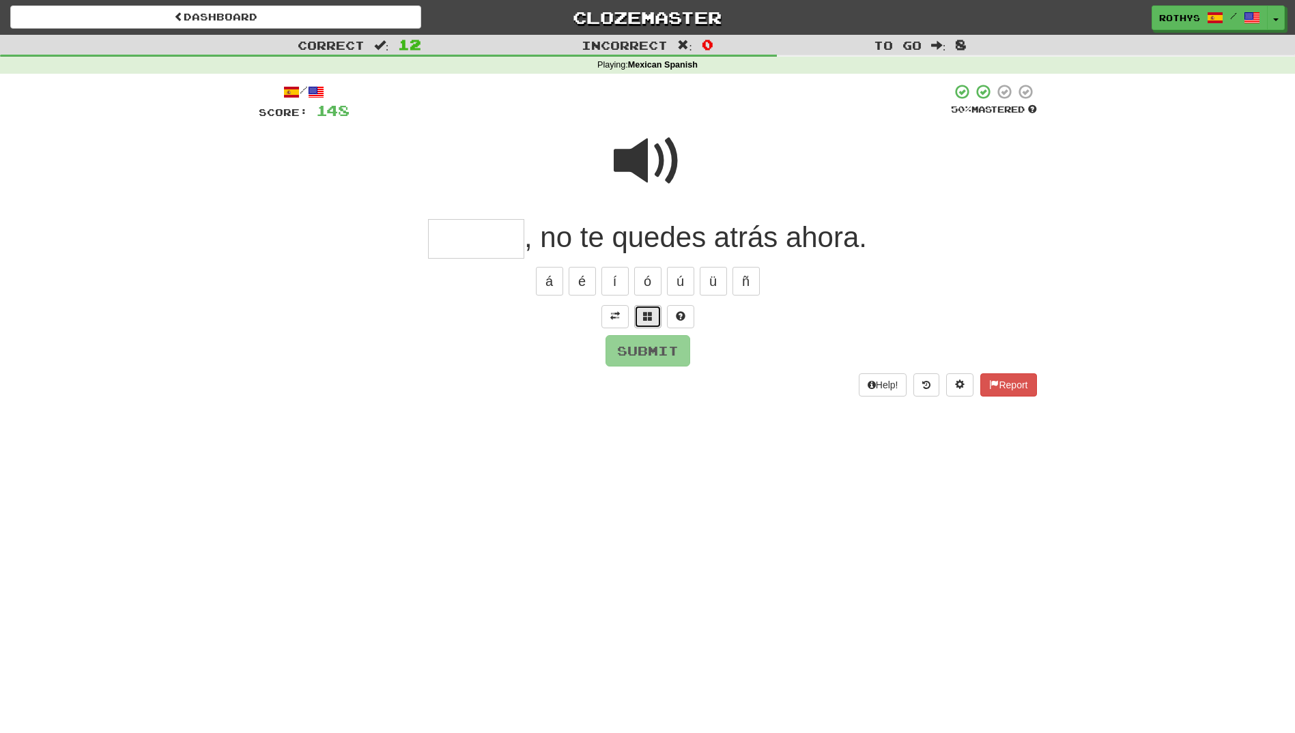
click at [653, 311] on button at bounding box center [647, 316] width 27 height 23
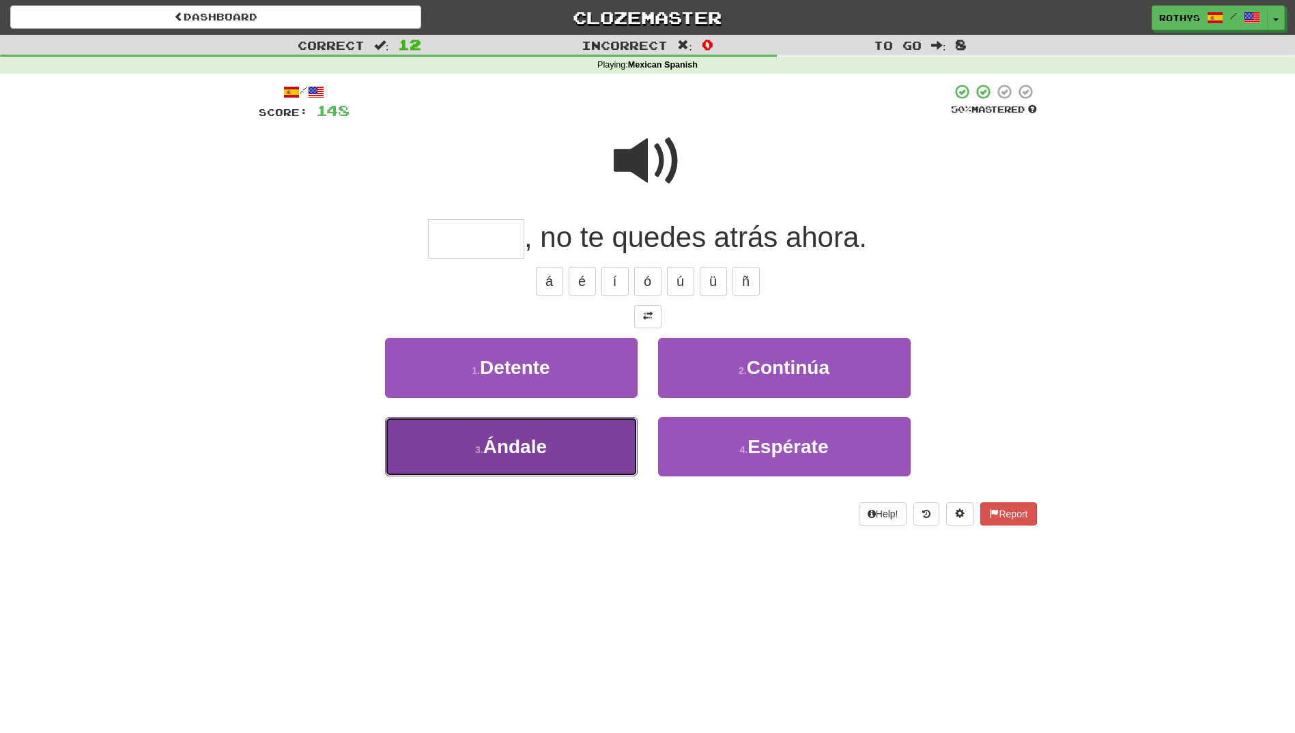
click at [549, 445] on button "3 . Ándale" at bounding box center [511, 446] width 252 height 59
type input "******"
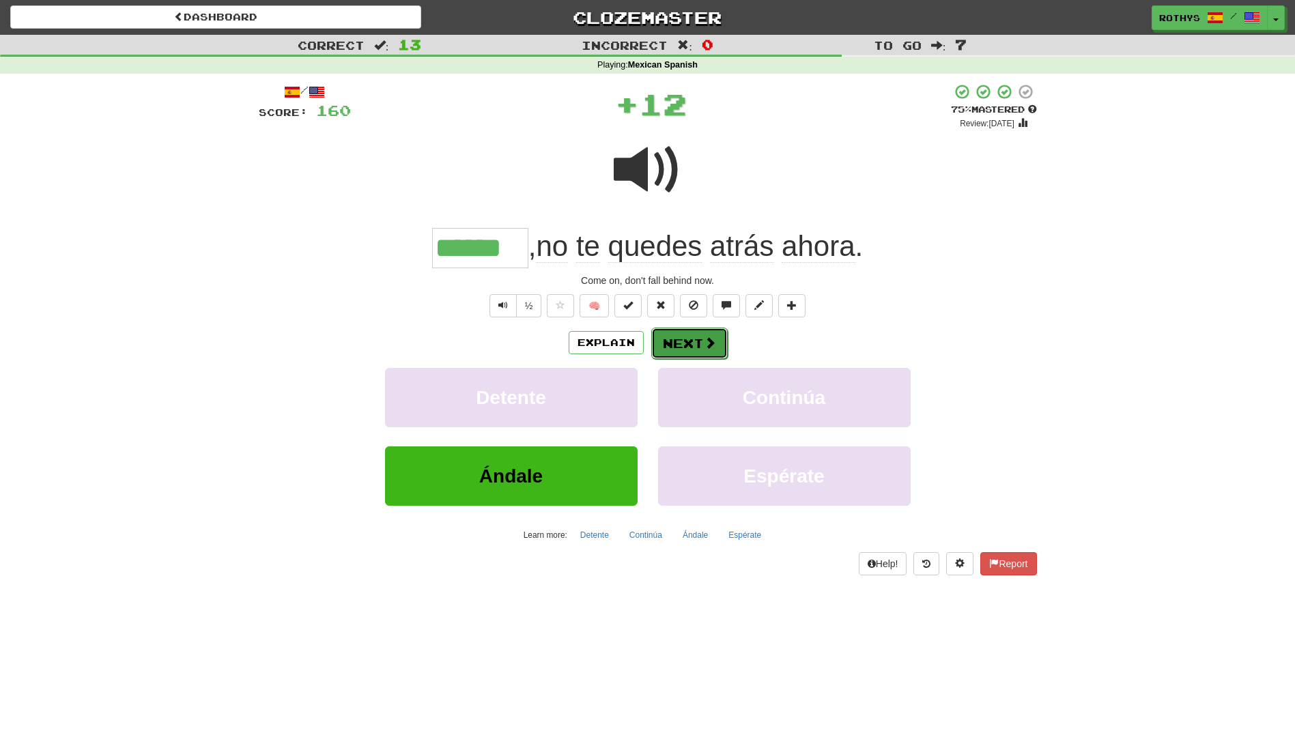
click at [678, 341] on button "Next" at bounding box center [689, 343] width 76 height 31
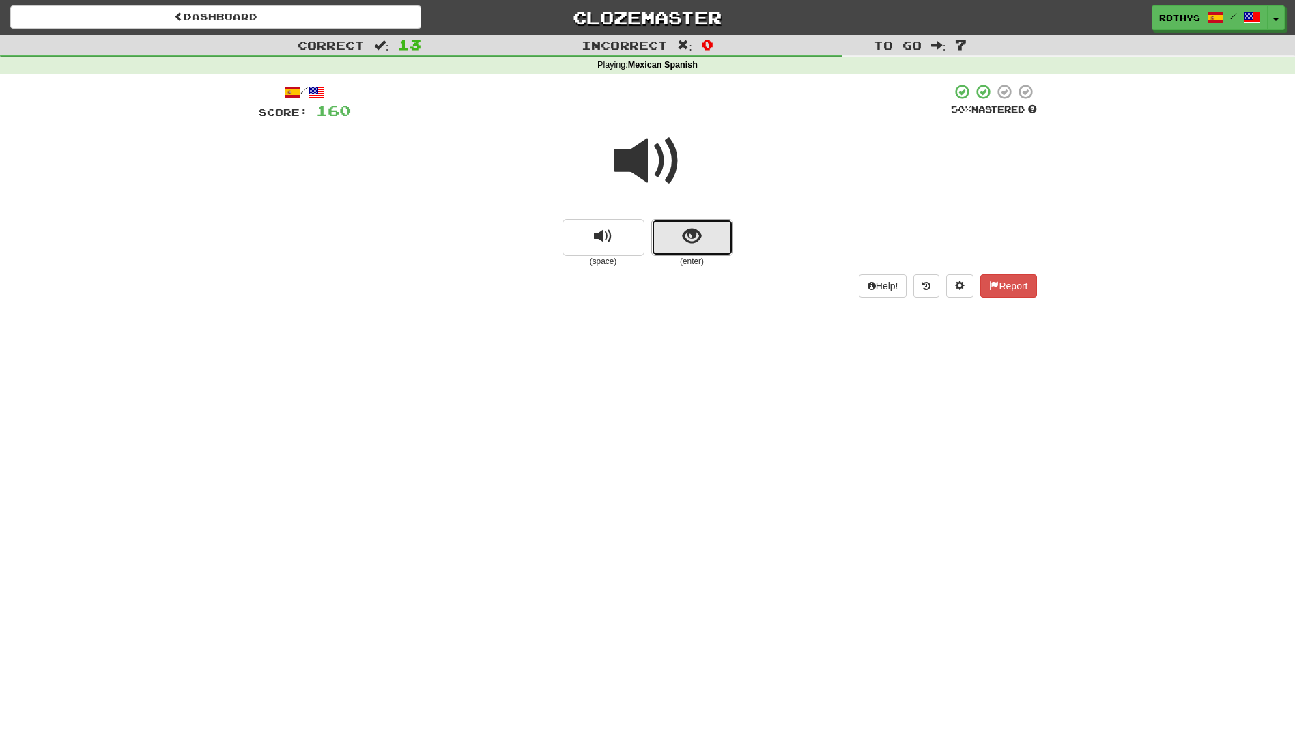
click at [670, 235] on button "show sentence" at bounding box center [692, 237] width 82 height 37
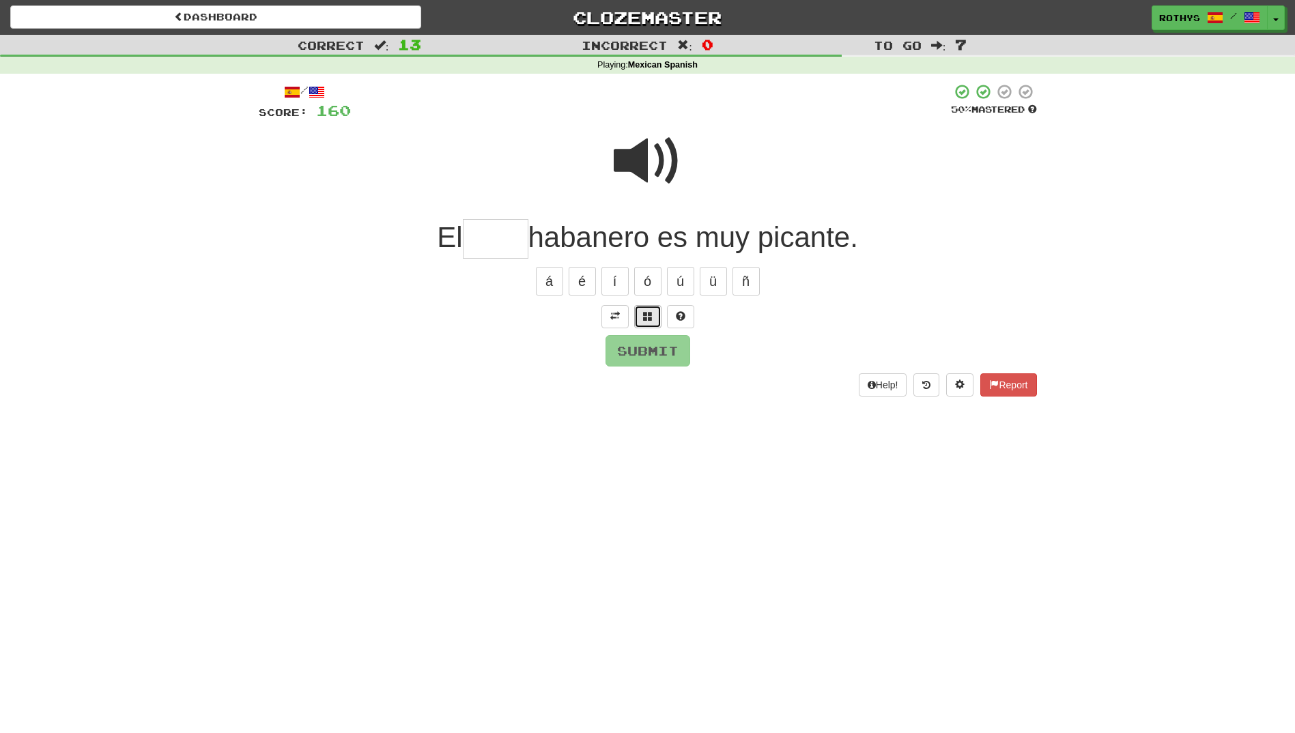
click at [641, 311] on button at bounding box center [647, 316] width 27 height 23
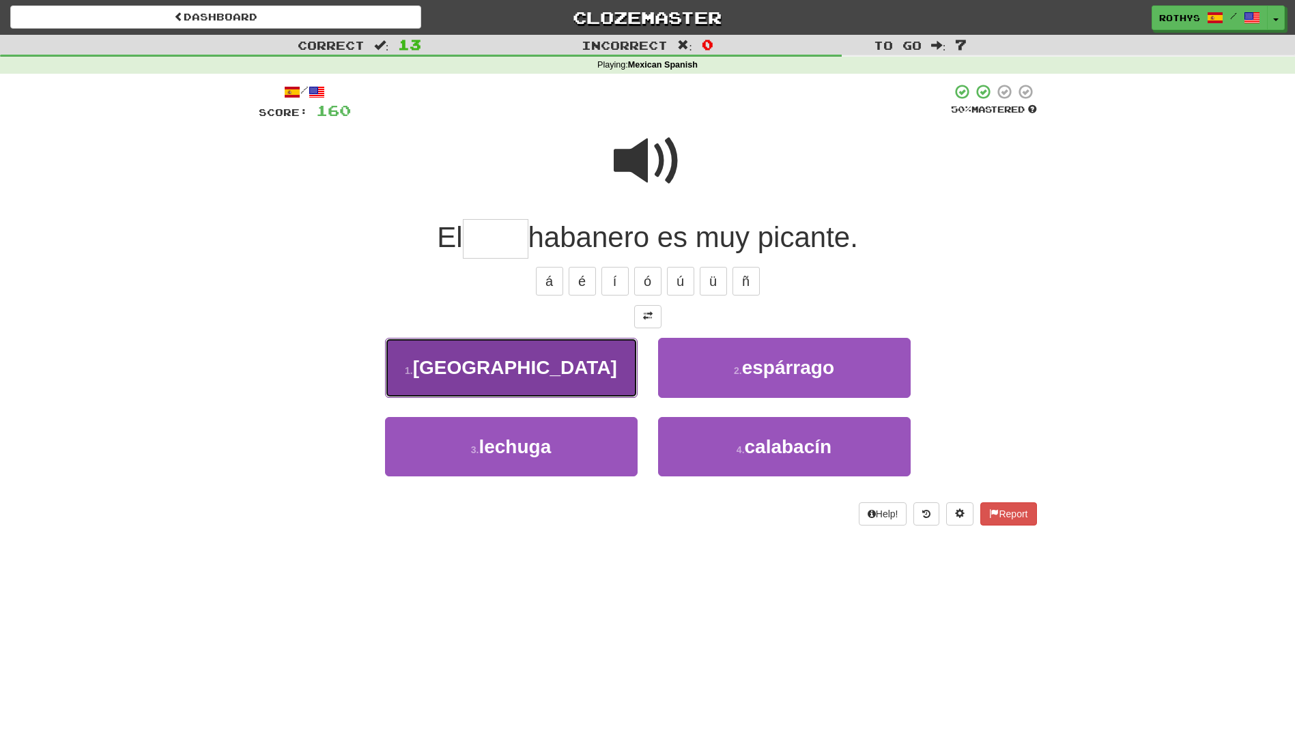
click at [624, 364] on button "1 . chile" at bounding box center [511, 367] width 252 height 59
type input "*****"
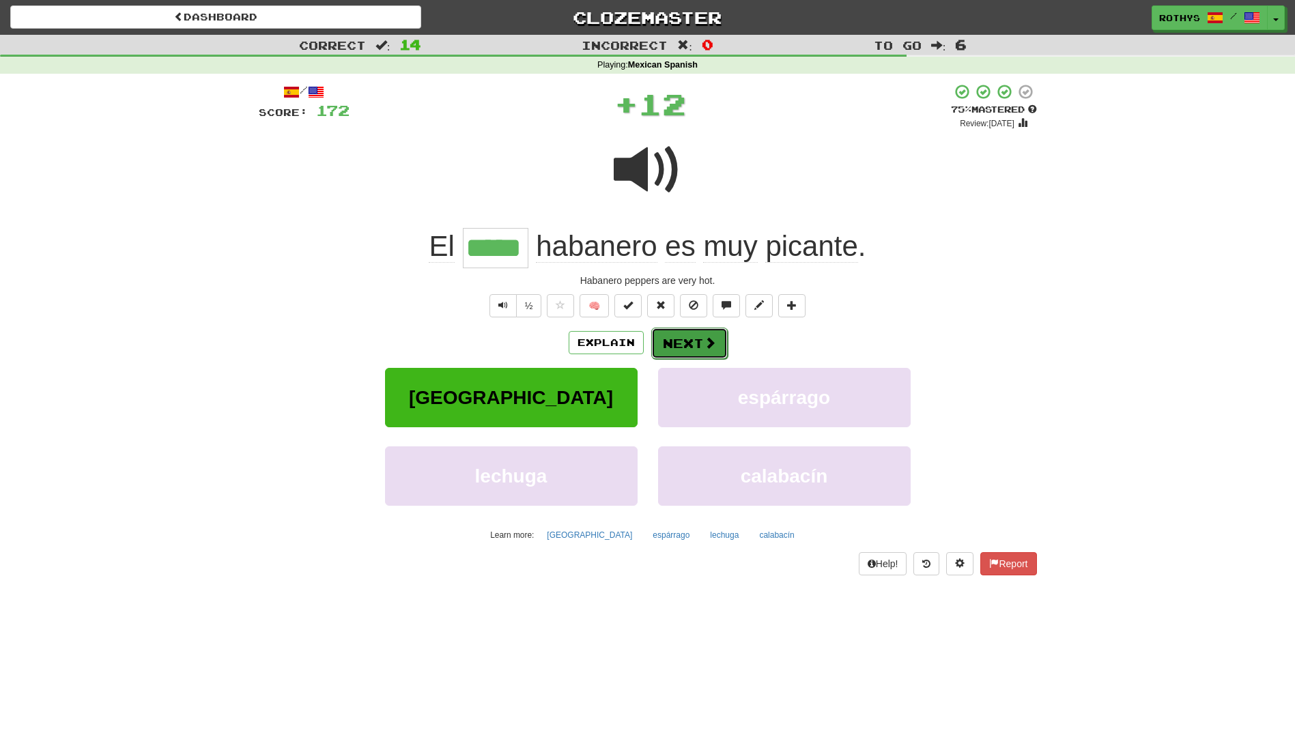
click at [699, 342] on button "Next" at bounding box center [689, 343] width 76 height 31
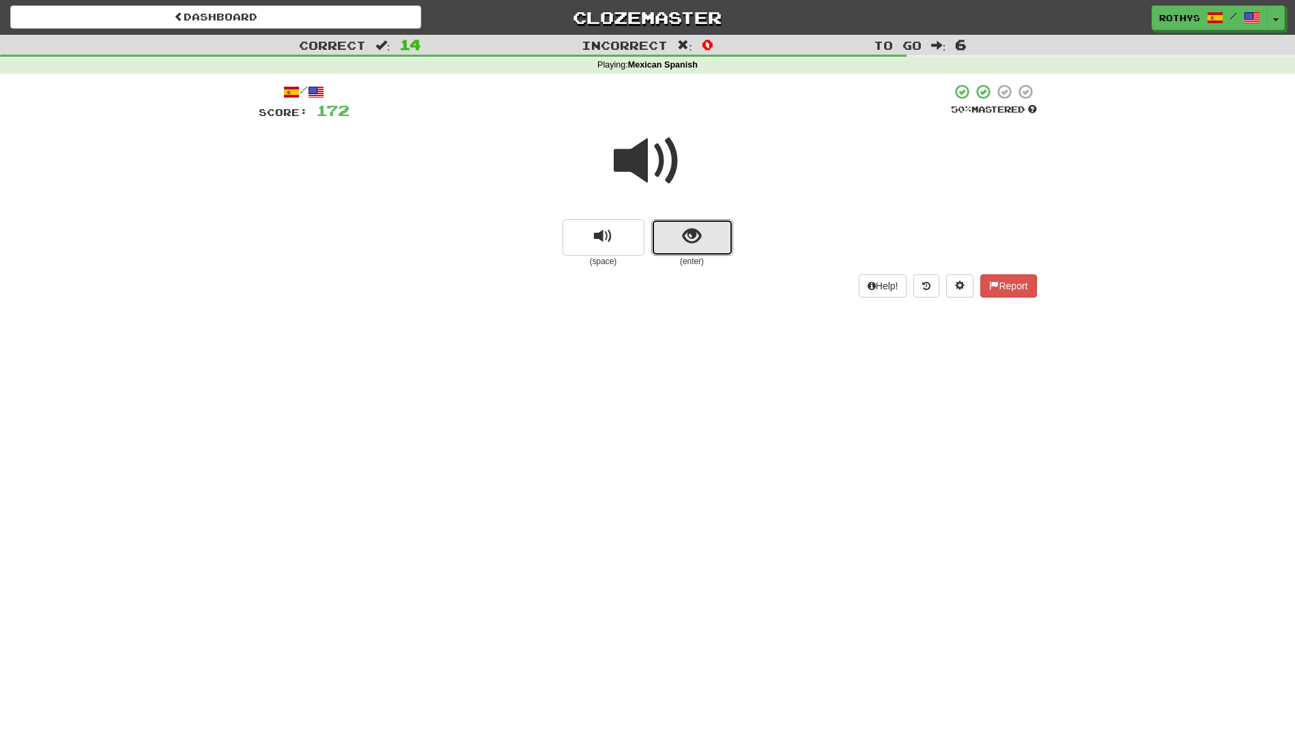
click at [714, 222] on button "show sentence" at bounding box center [692, 237] width 82 height 37
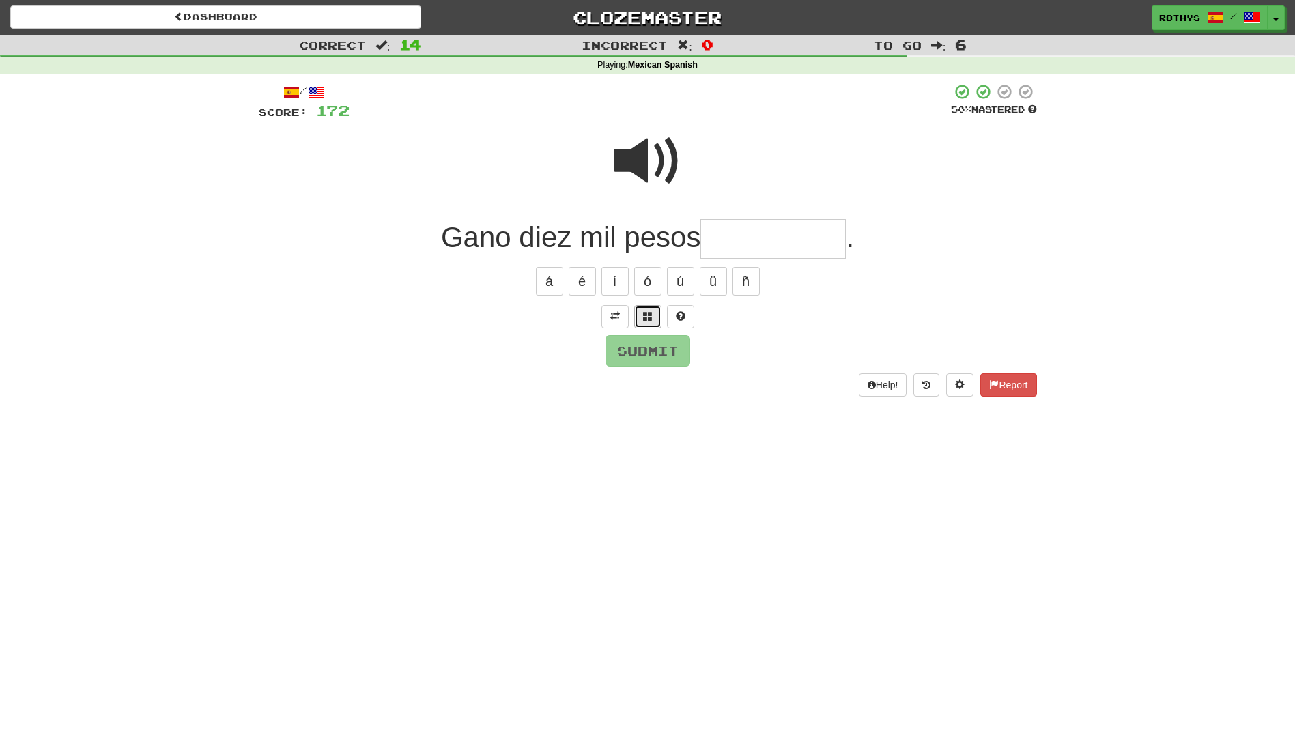
click at [645, 319] on span at bounding box center [648, 316] width 10 height 10
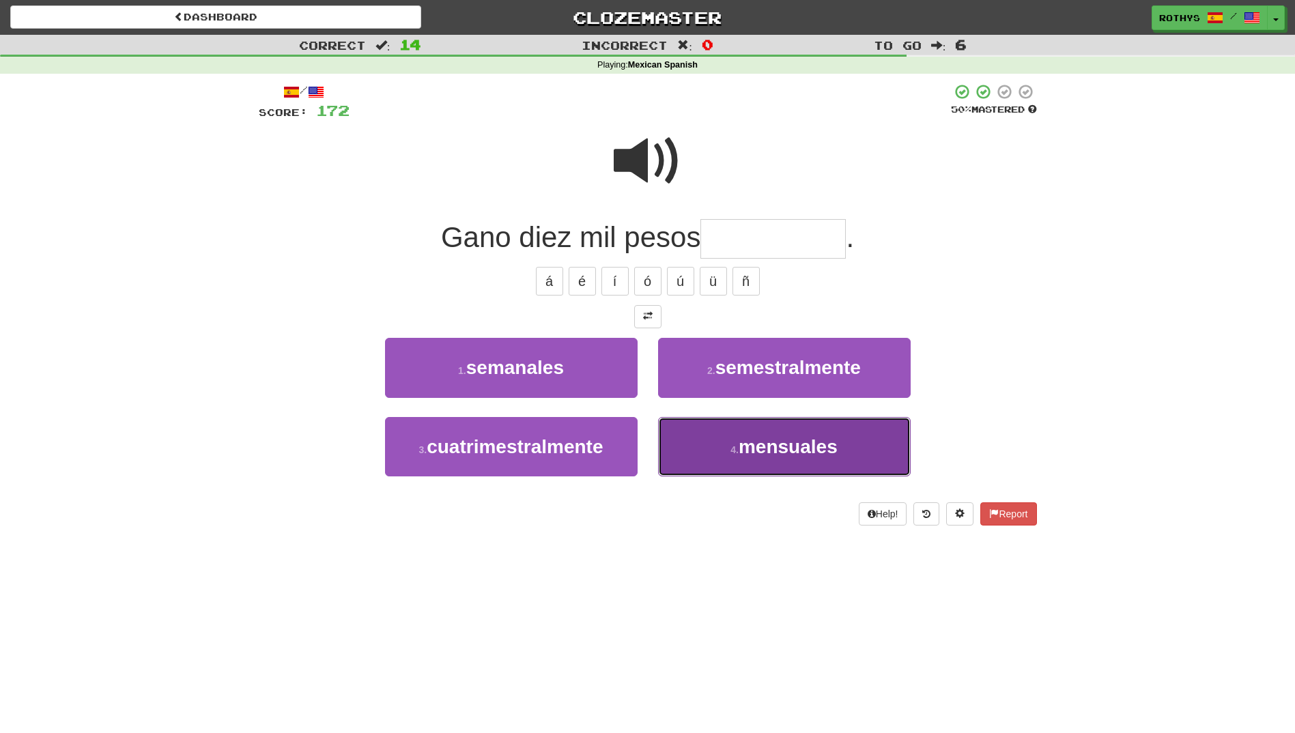
click at [727, 457] on button "4 . mensuales" at bounding box center [784, 446] width 252 height 59
type input "*********"
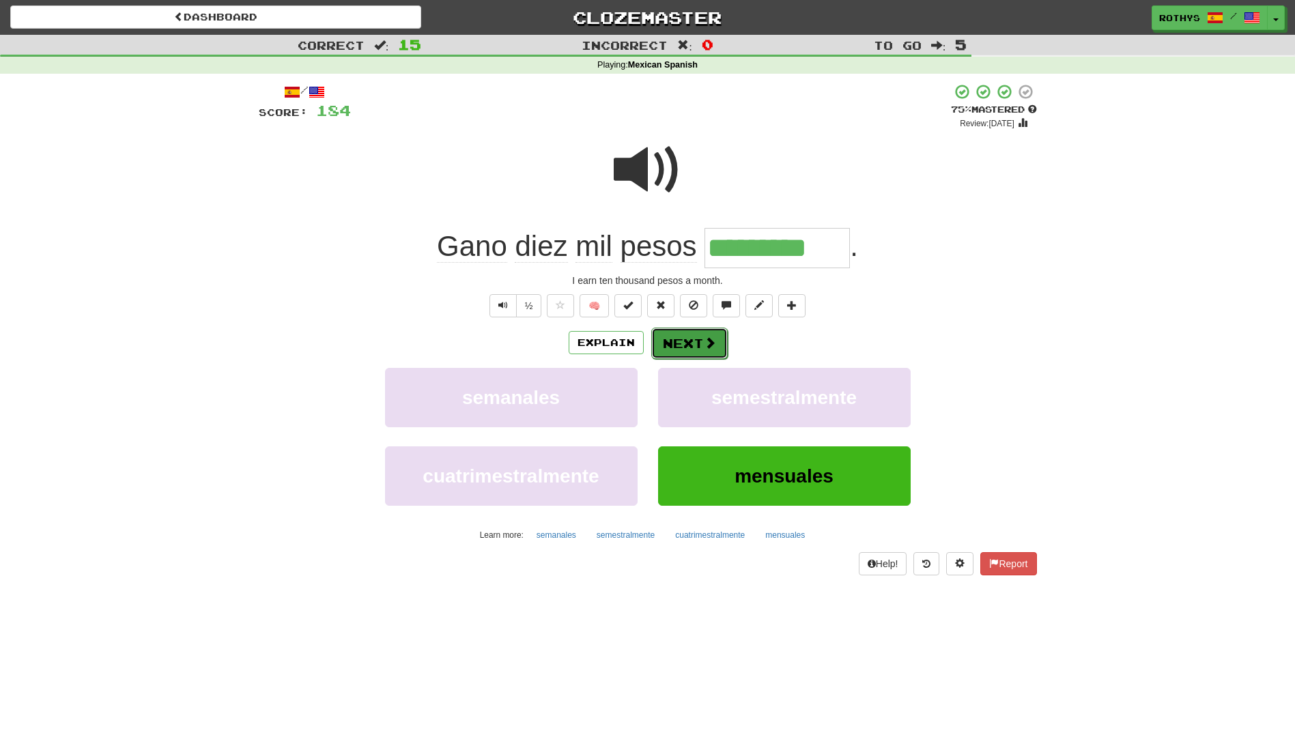
click at [706, 350] on button "Next" at bounding box center [689, 343] width 76 height 31
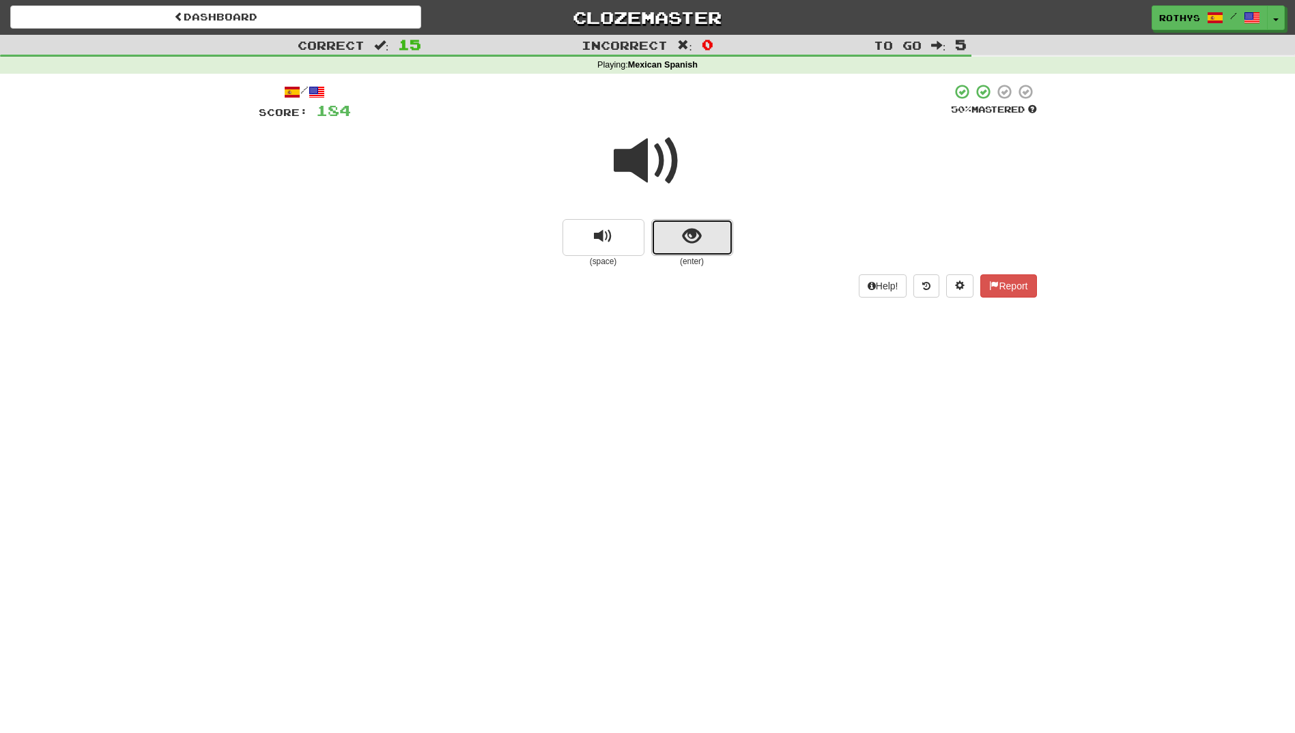
click at [684, 235] on span "show sentence" at bounding box center [691, 236] width 18 height 18
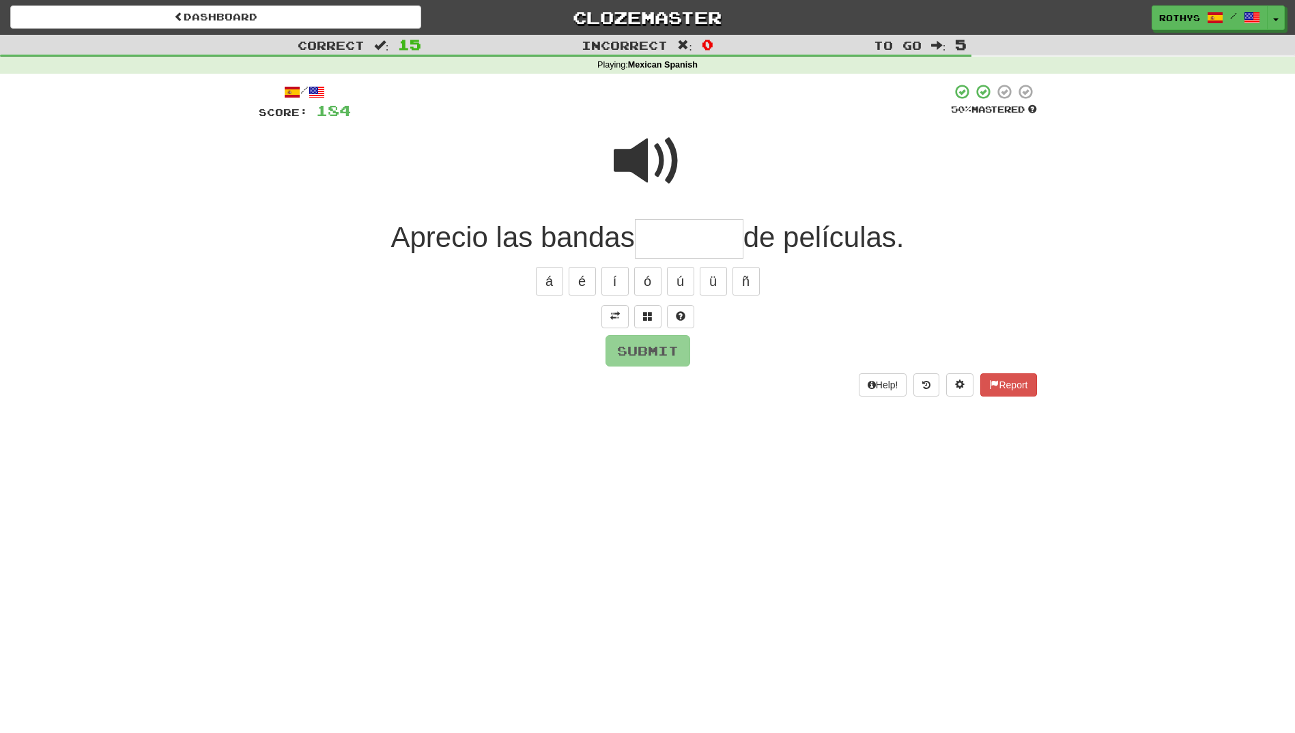
click at [690, 245] on input "text" at bounding box center [689, 239] width 109 height 40
click at [643, 313] on span at bounding box center [648, 316] width 10 height 10
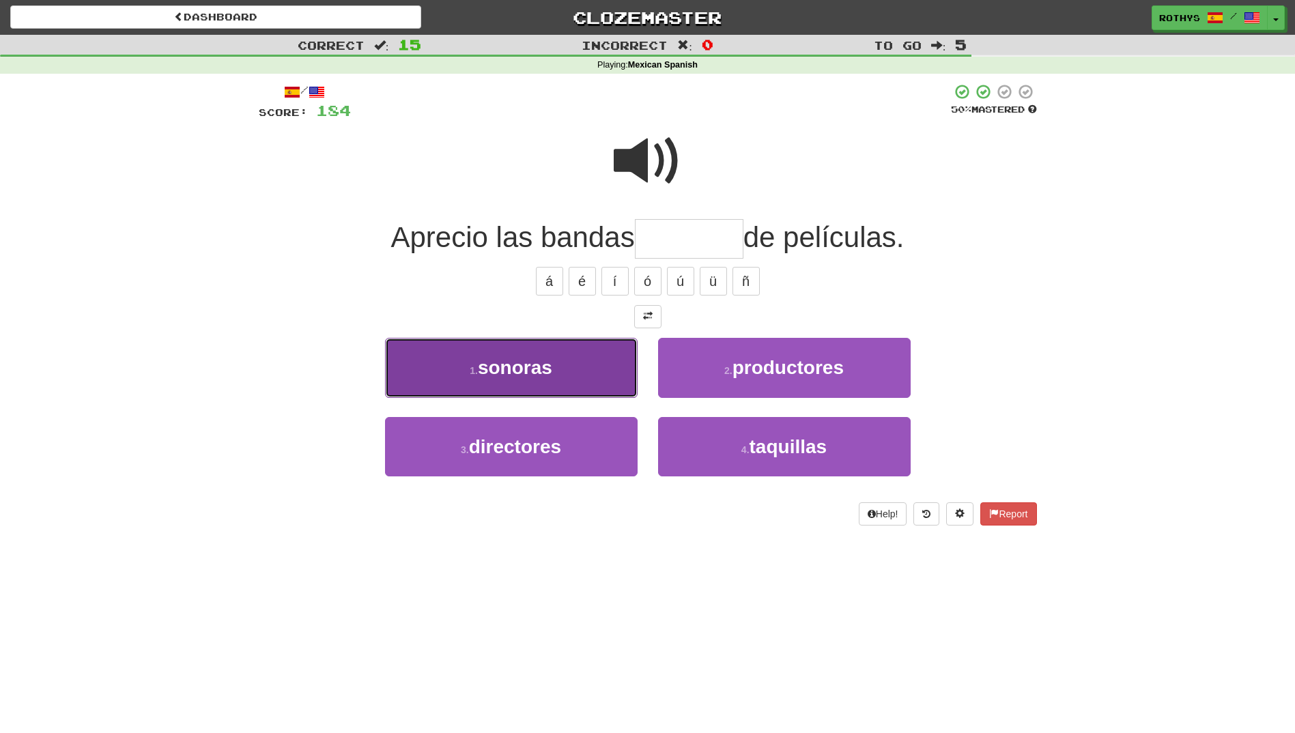
click at [614, 360] on button "1 . sonoras" at bounding box center [511, 367] width 252 height 59
type input "*******"
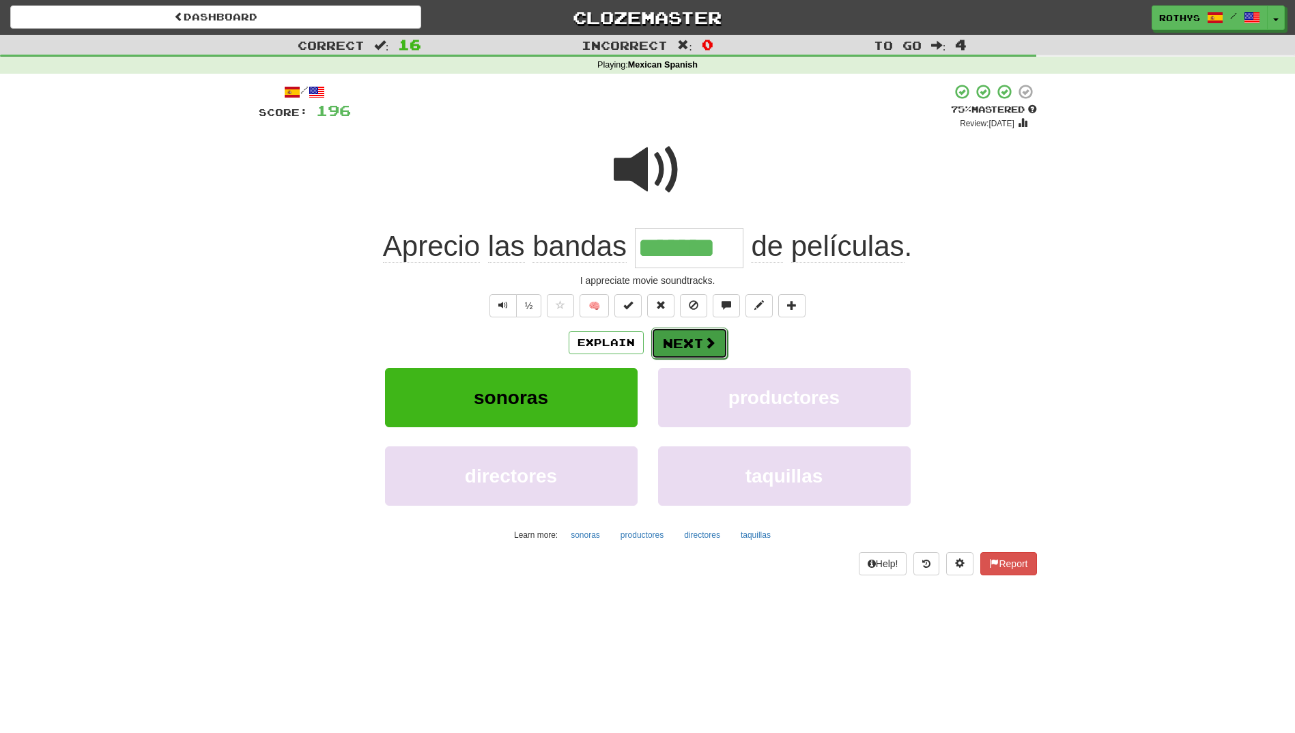
click at [677, 339] on button "Next" at bounding box center [689, 343] width 76 height 31
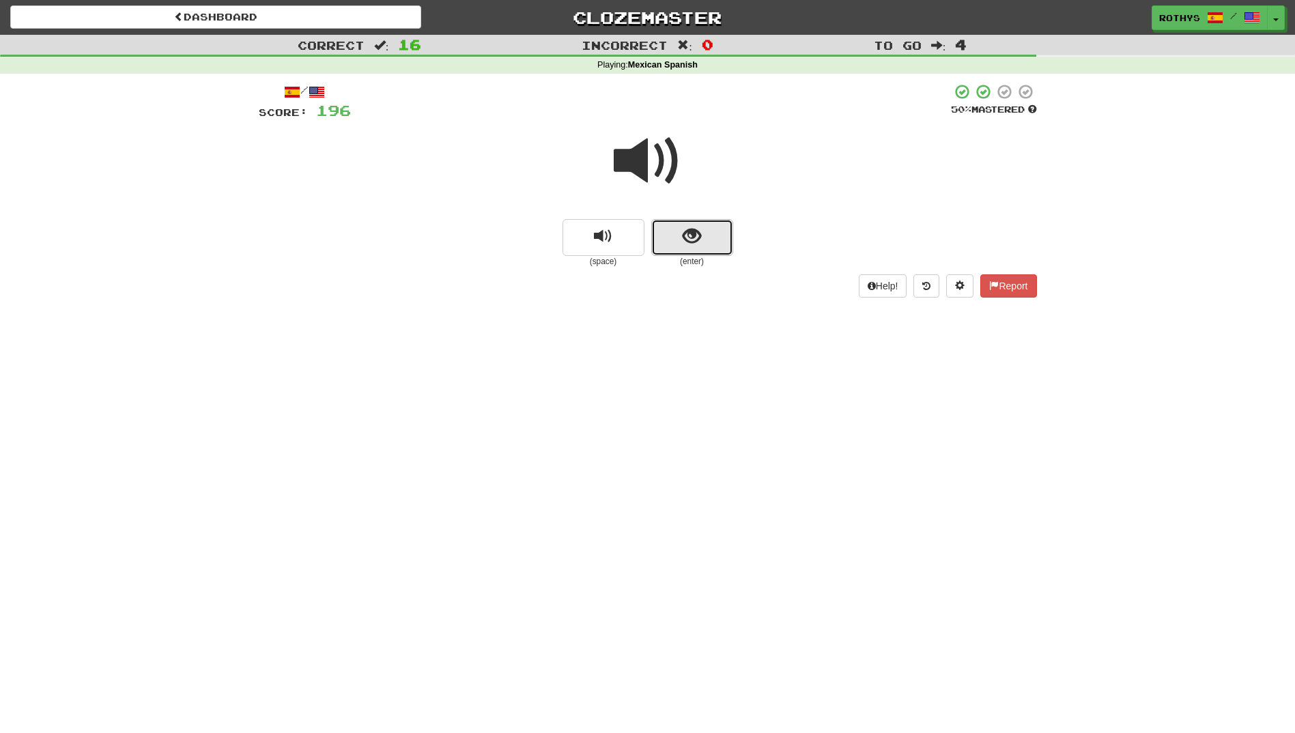
click at [712, 239] on button "show sentence" at bounding box center [692, 237] width 82 height 37
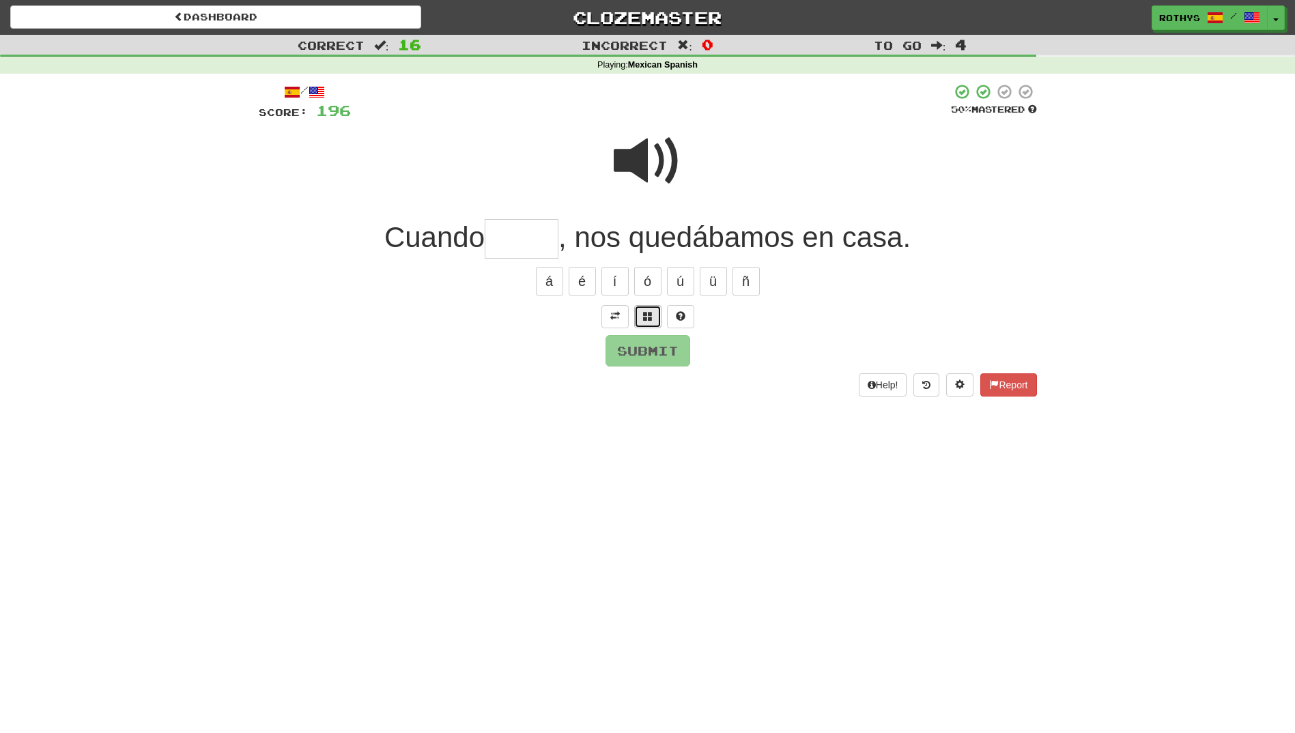
click at [644, 316] on span at bounding box center [648, 316] width 10 height 10
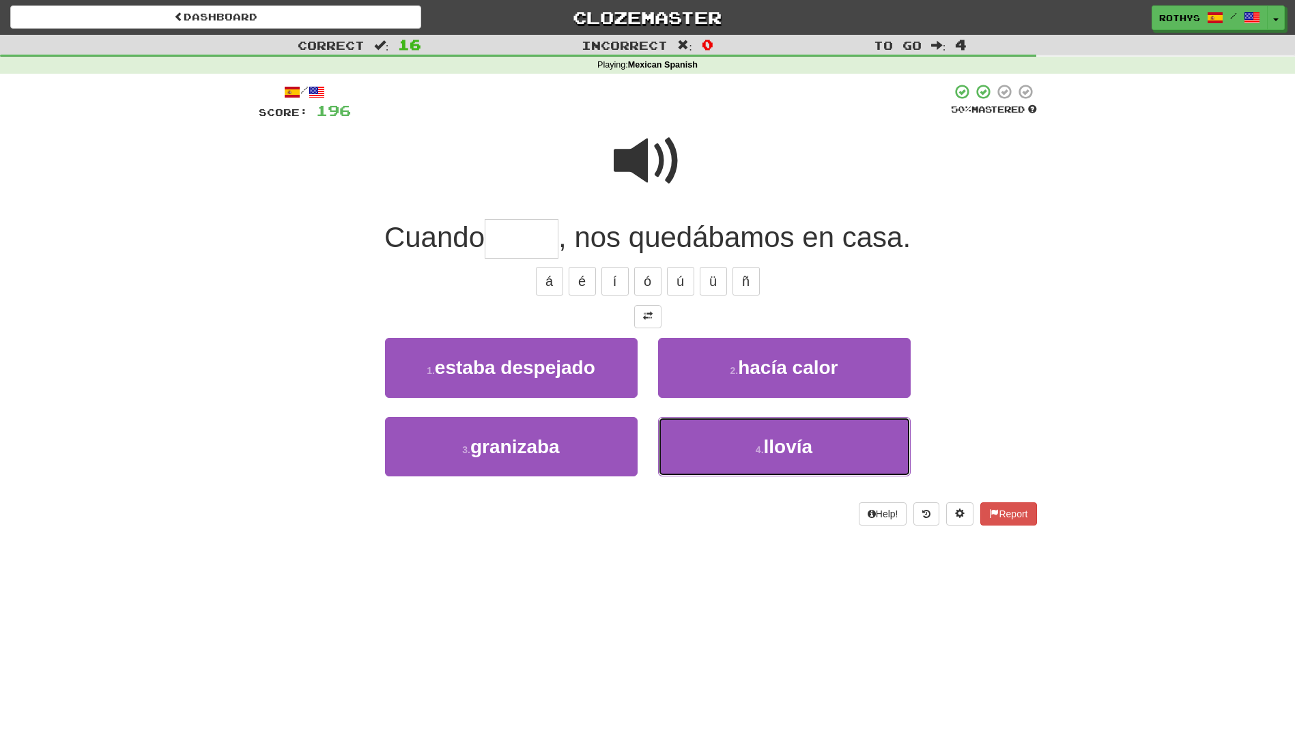
click at [773, 437] on span "llovía" at bounding box center [788, 446] width 49 height 21
type input "******"
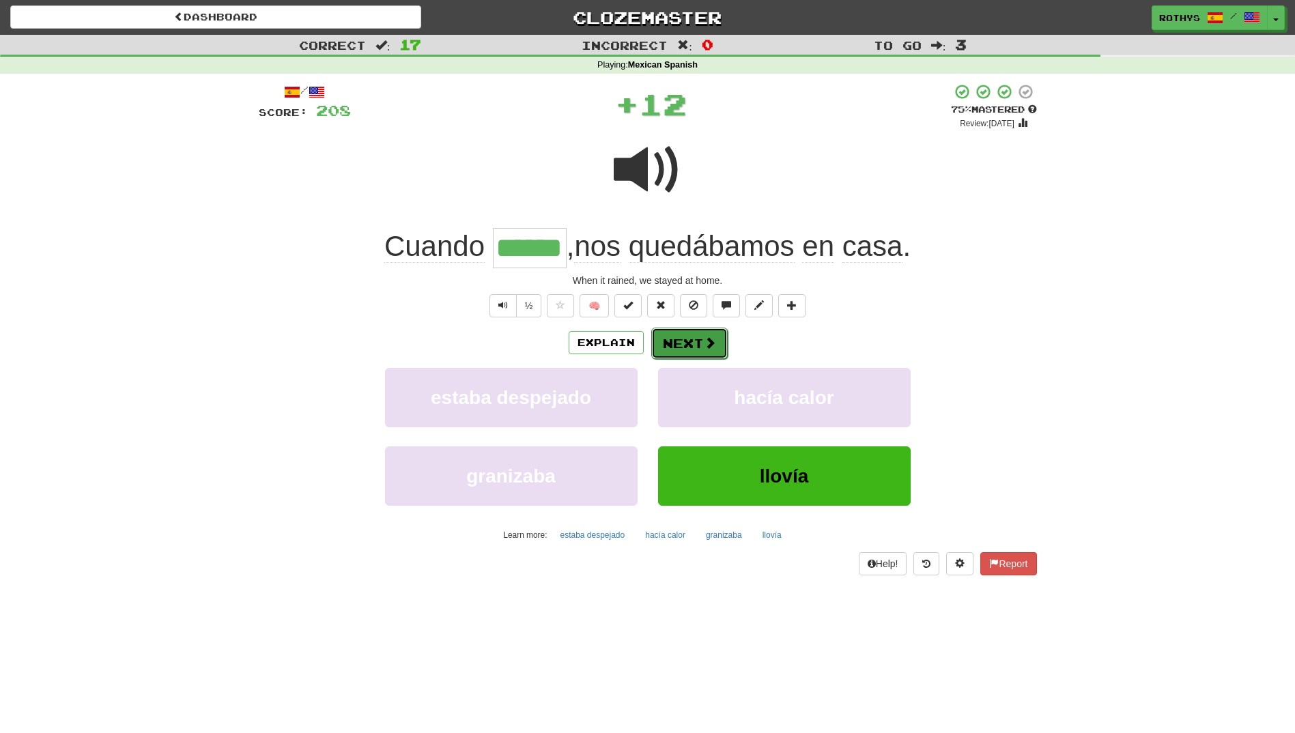
click at [713, 347] on span at bounding box center [710, 342] width 12 height 12
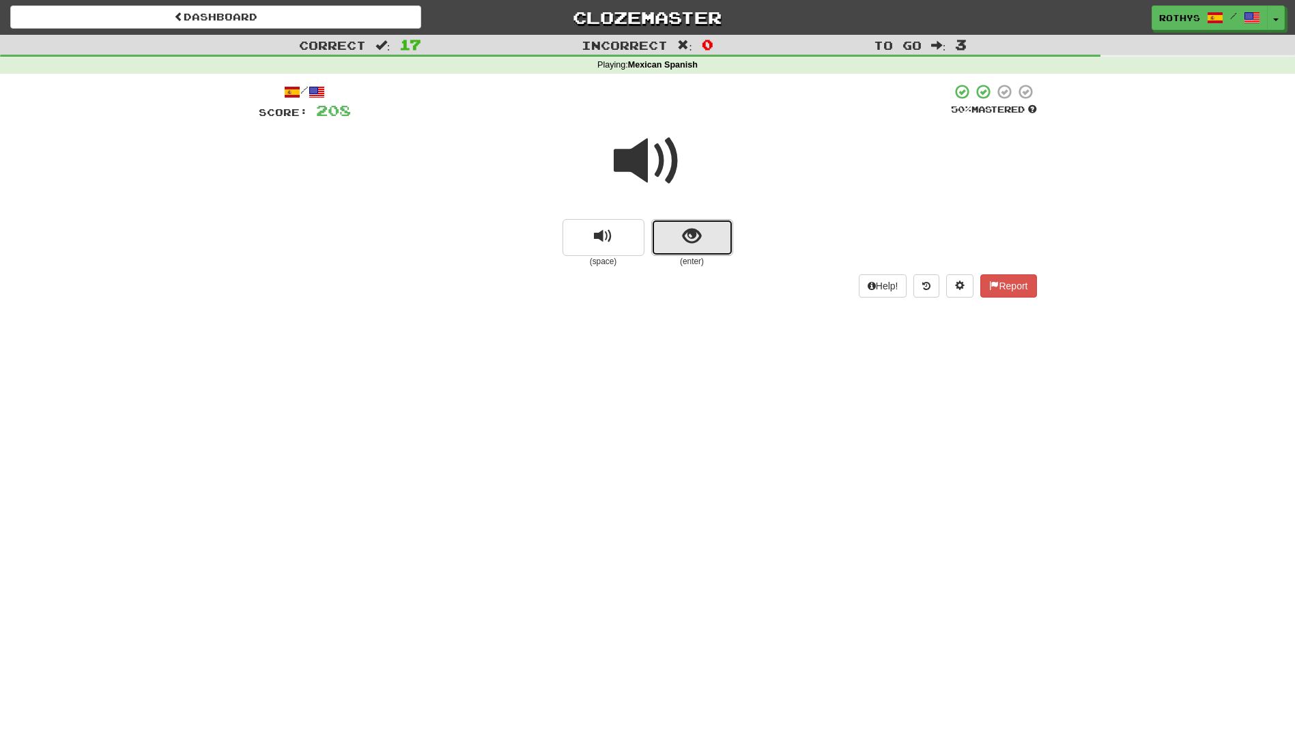
click at [678, 240] on button "show sentence" at bounding box center [692, 237] width 82 height 37
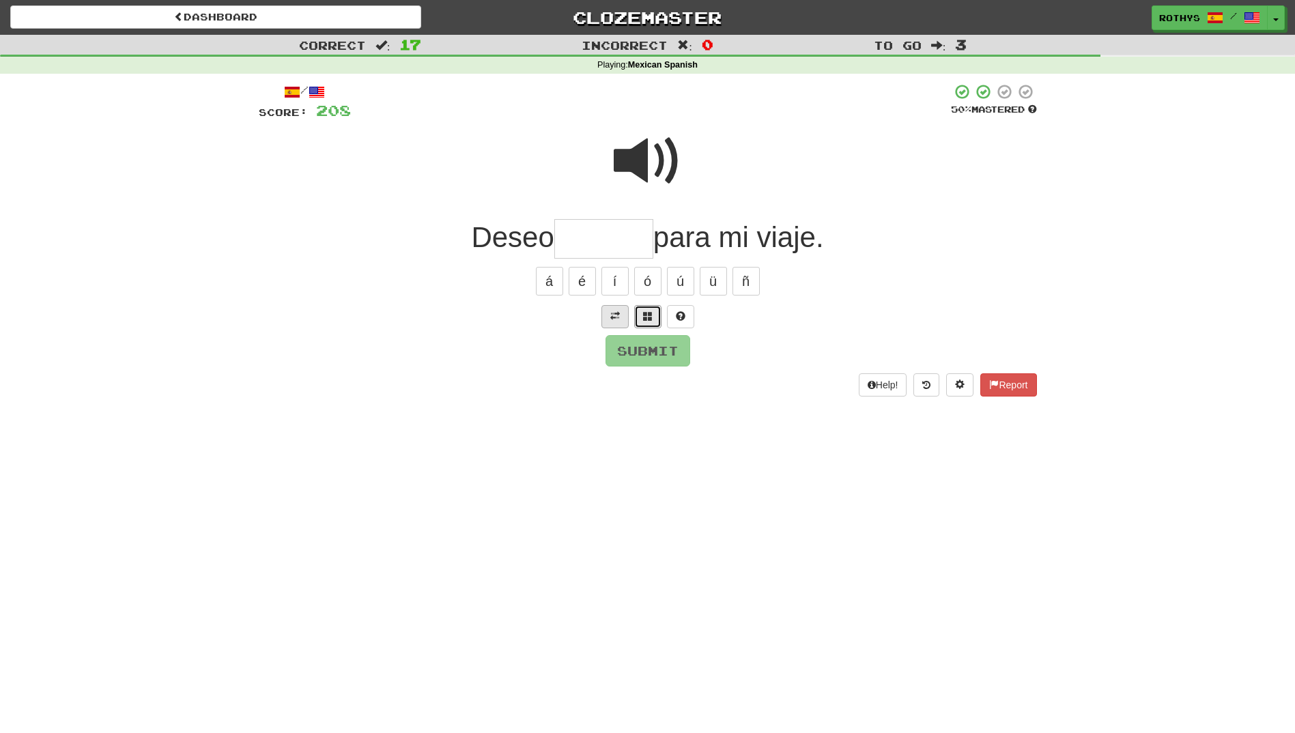
click at [636, 309] on button at bounding box center [647, 316] width 27 height 23
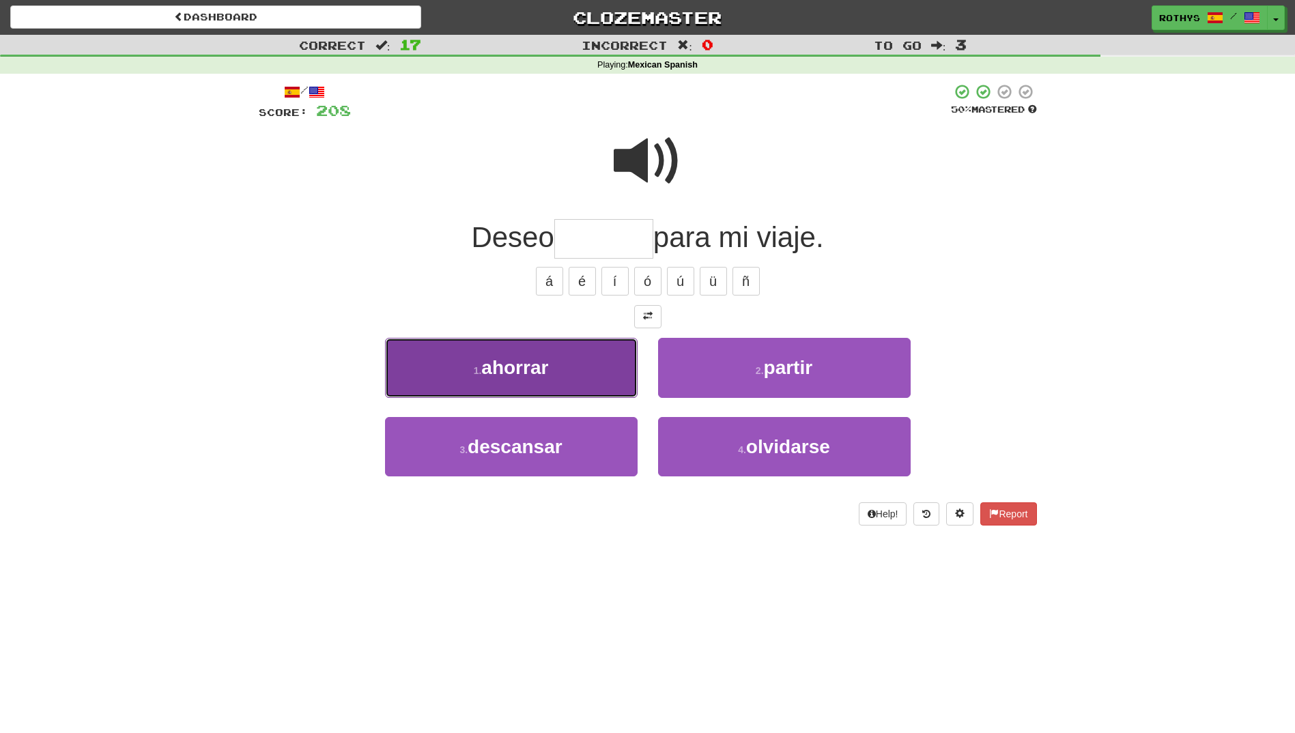
click at [581, 387] on button "1 . ahorrar" at bounding box center [511, 367] width 252 height 59
type input "*******"
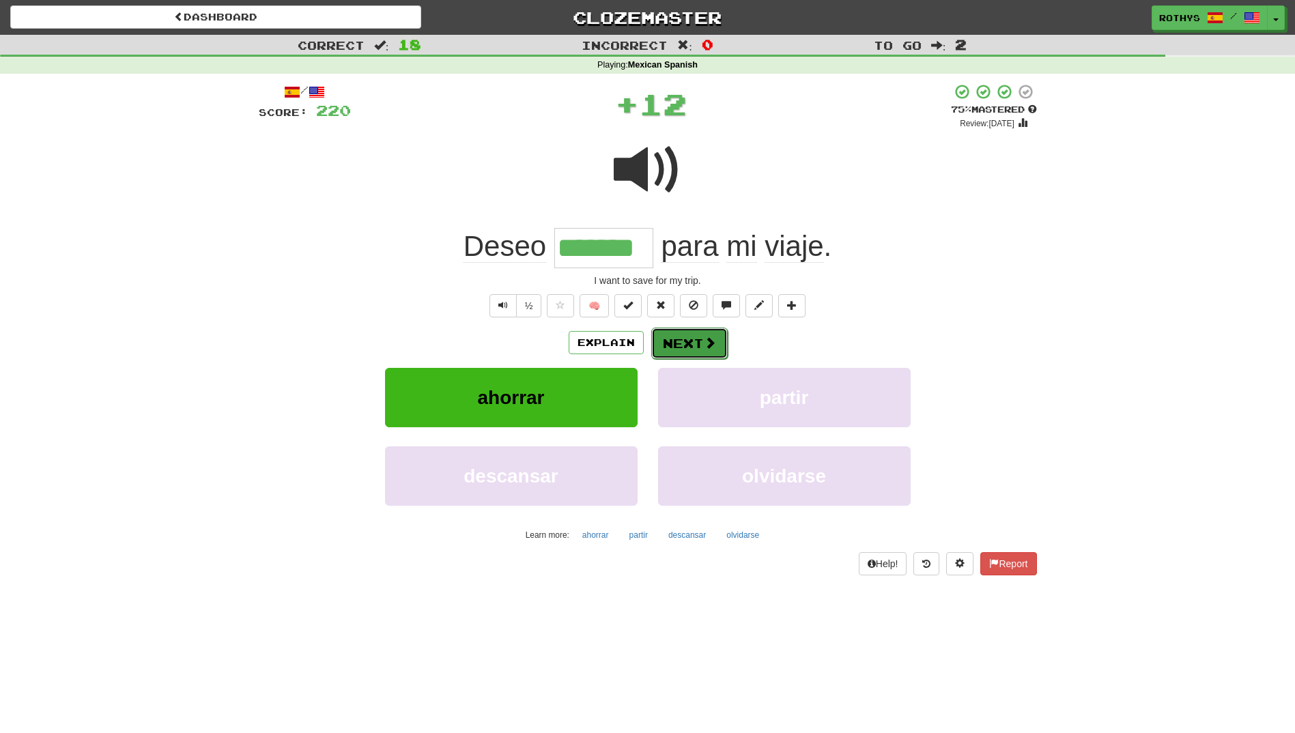
click at [690, 343] on button "Next" at bounding box center [689, 343] width 76 height 31
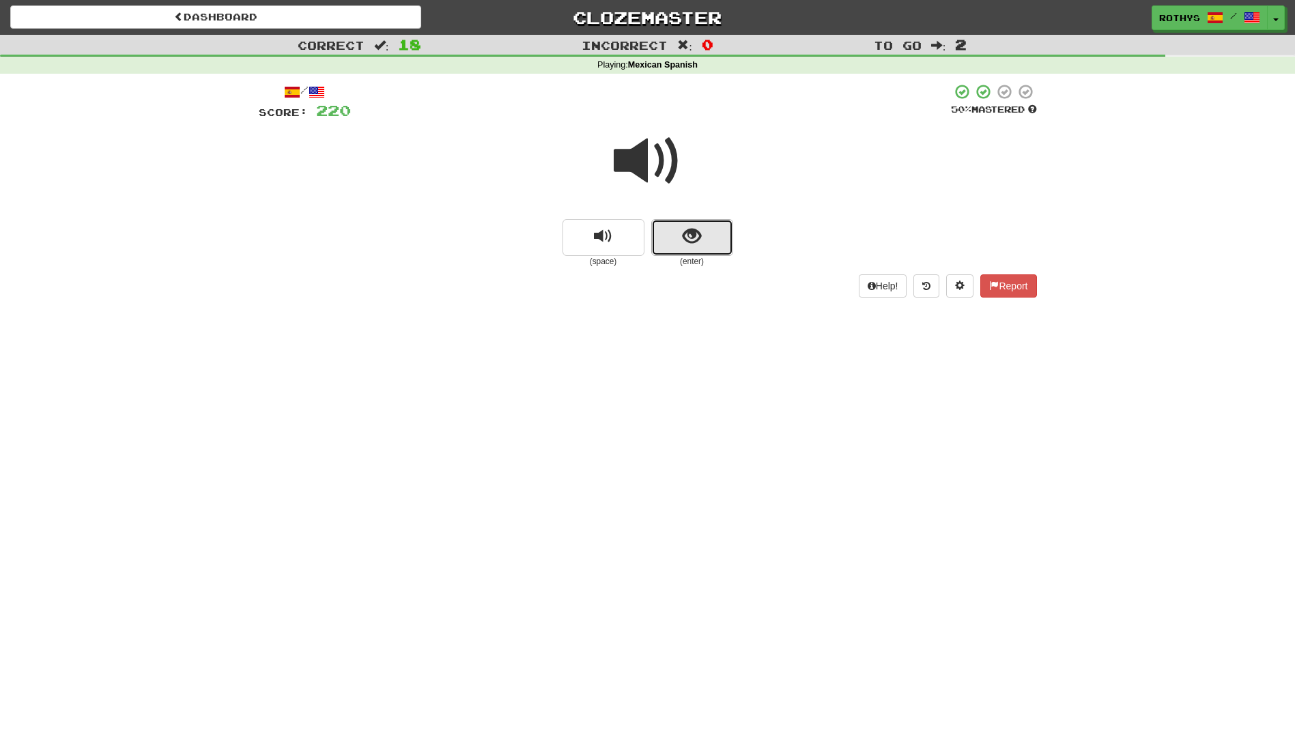
click at [675, 236] on button "show sentence" at bounding box center [692, 237] width 82 height 37
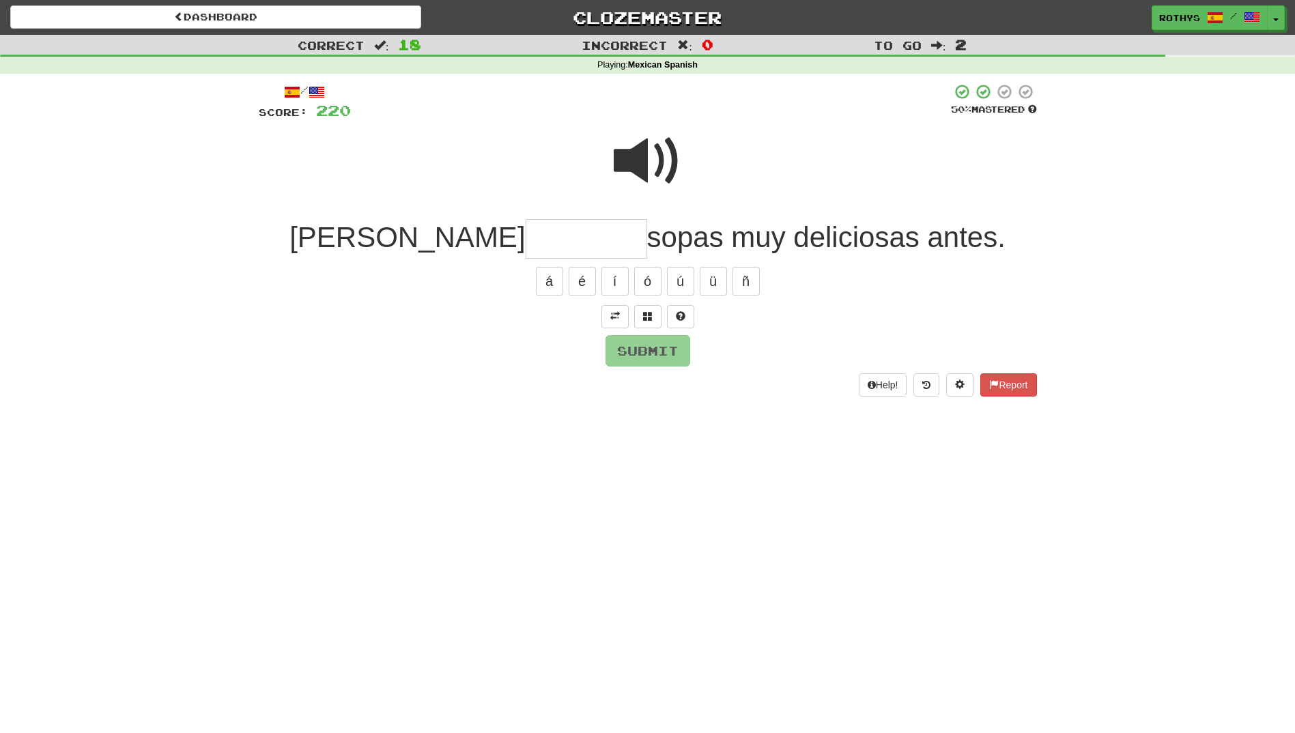
click at [530, 254] on input "text" at bounding box center [585, 239] width 121 height 40
click at [648, 312] on span at bounding box center [648, 316] width 10 height 10
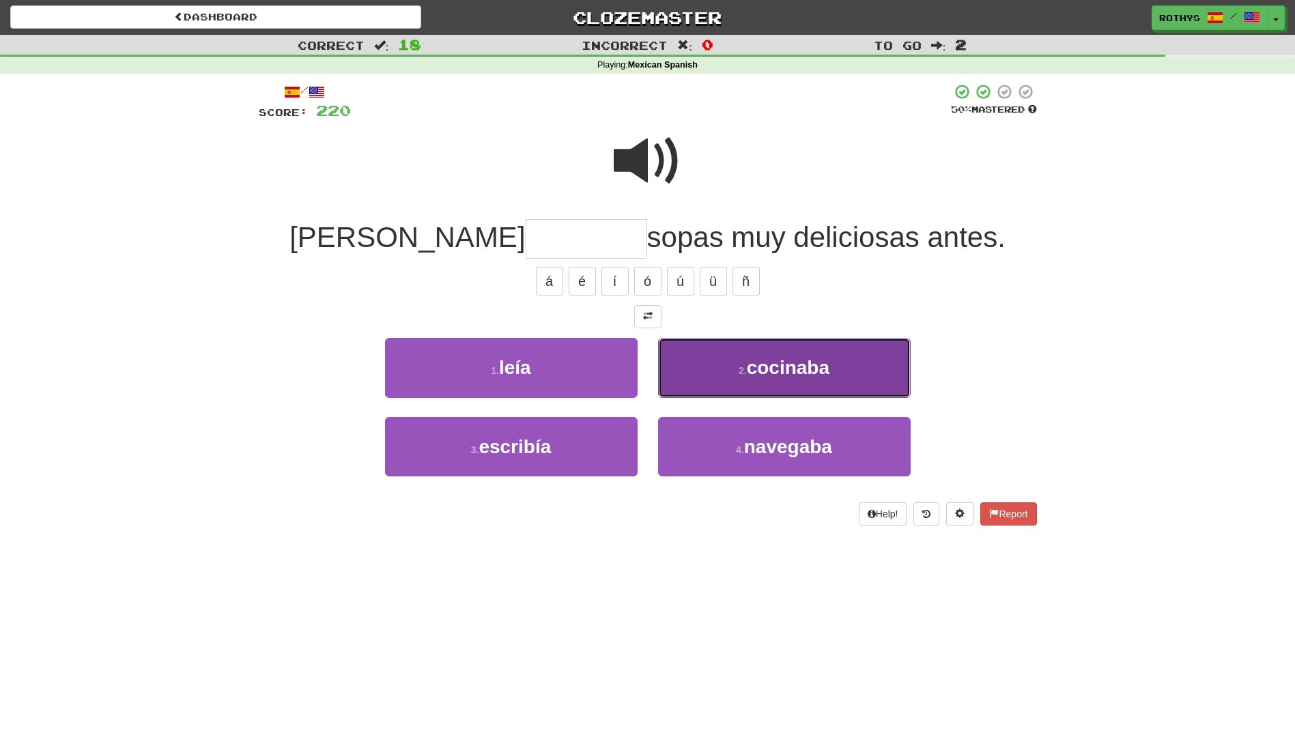
click at [775, 373] on span "cocinaba" at bounding box center [788, 367] width 83 height 21
type input "********"
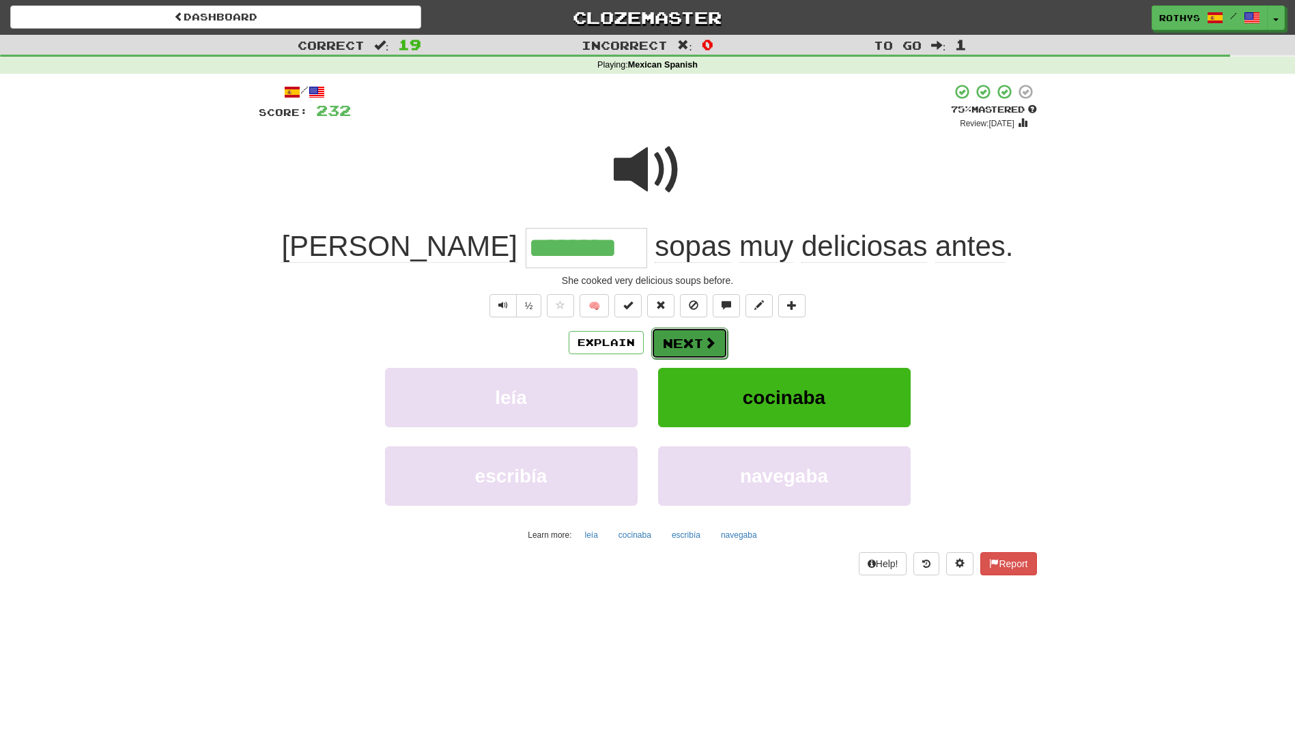
click at [697, 341] on button "Next" at bounding box center [689, 343] width 76 height 31
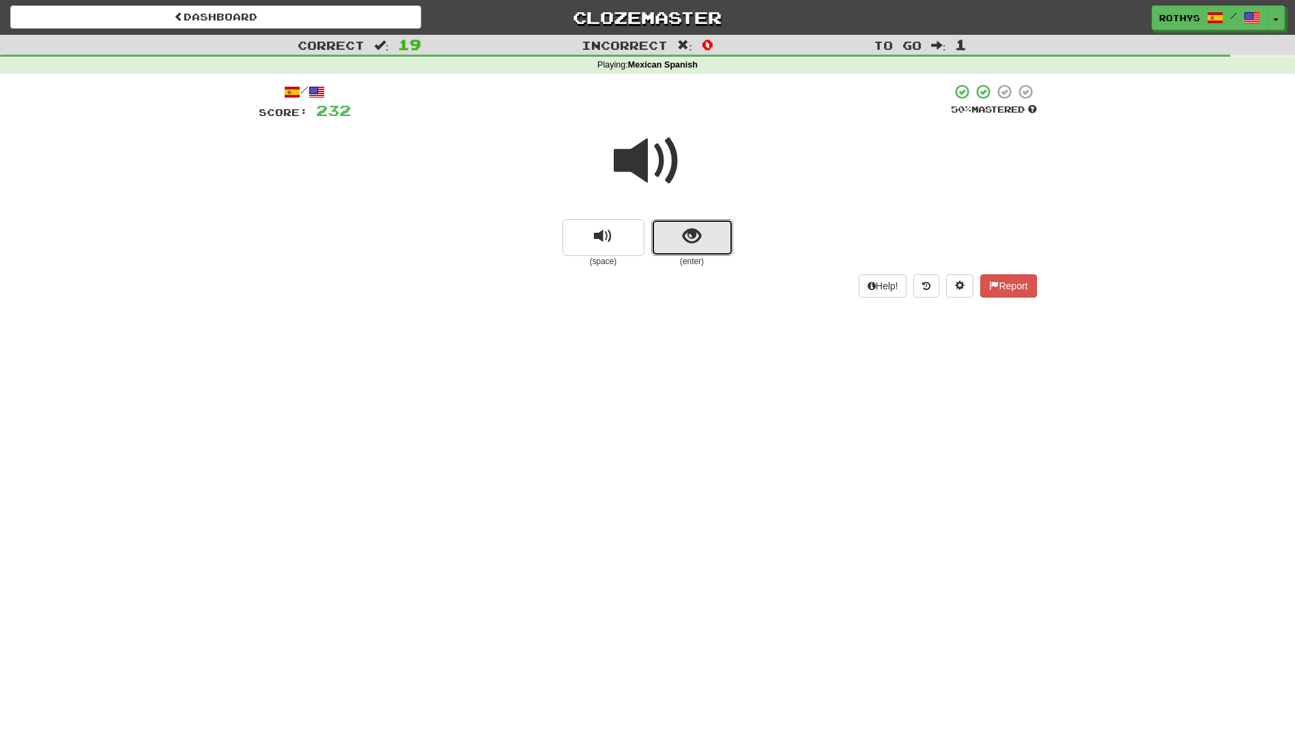
click at [689, 249] on button "show sentence" at bounding box center [692, 237] width 82 height 37
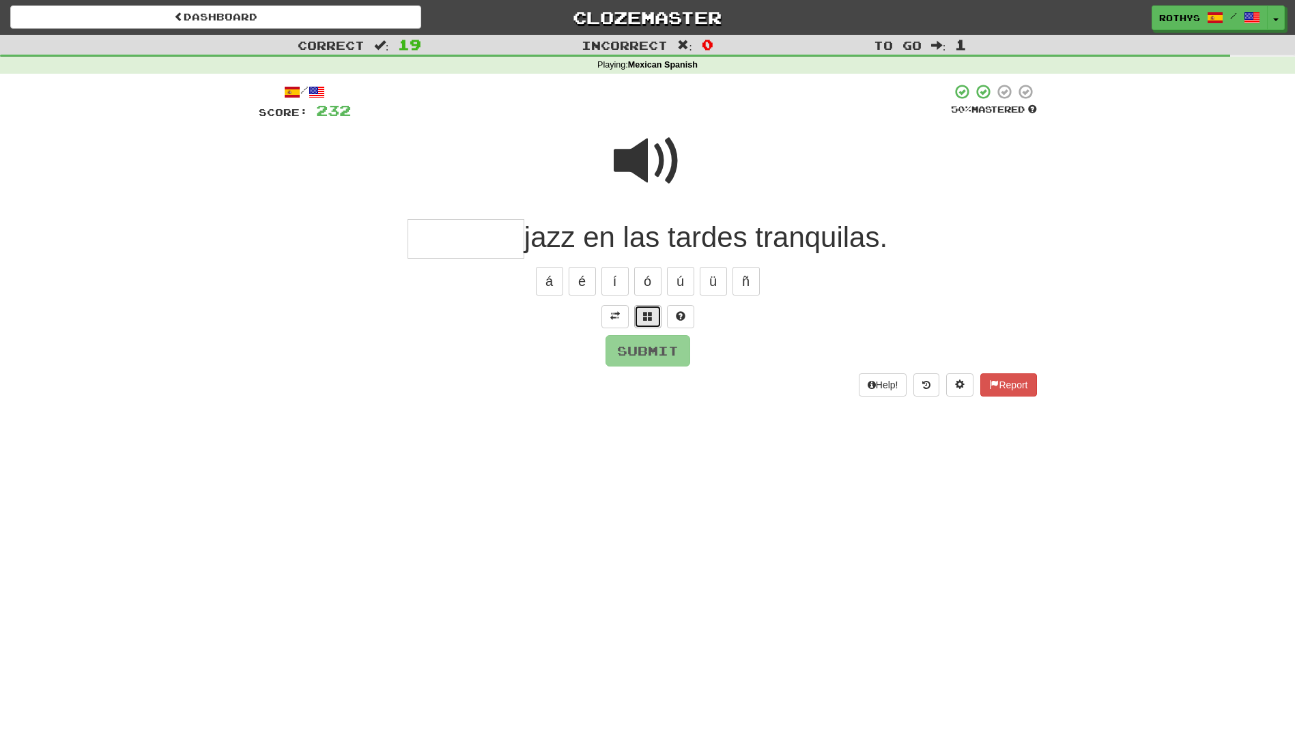
click at [659, 317] on button at bounding box center [647, 316] width 27 height 23
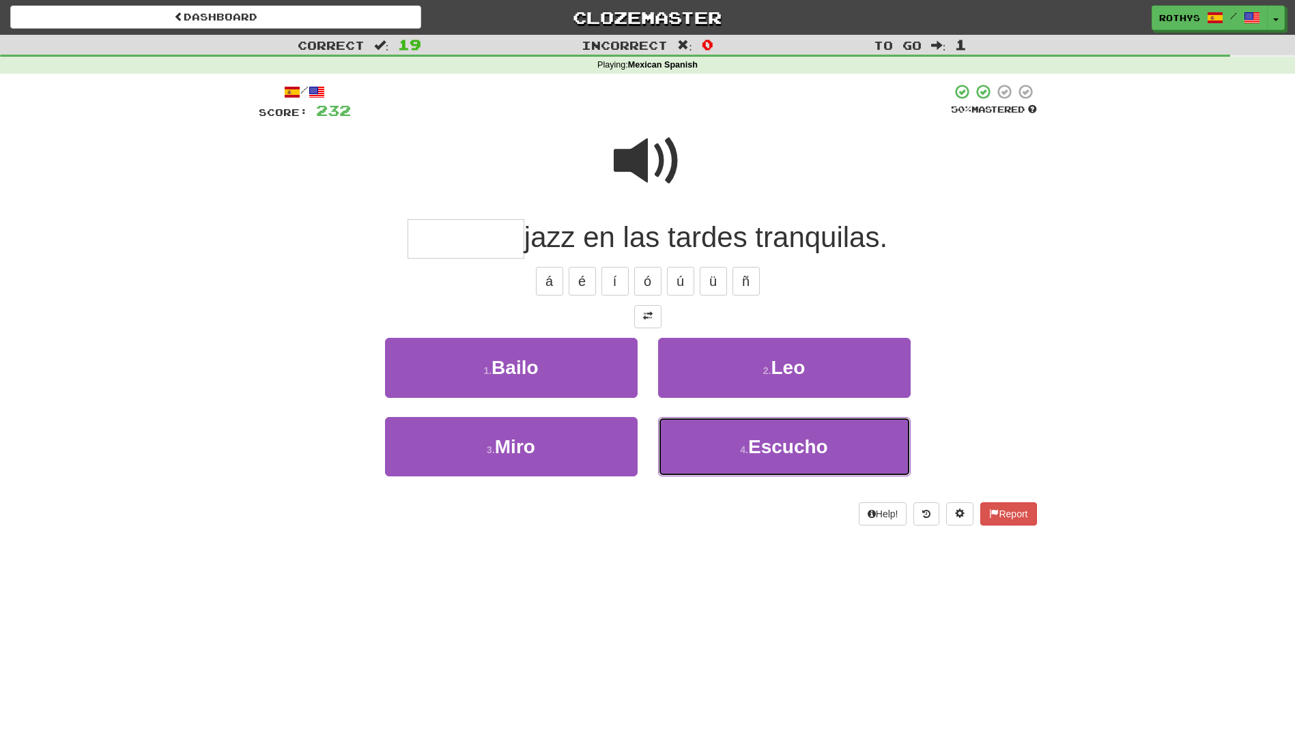
click at [739, 435] on button "4 . Escucho" at bounding box center [784, 446] width 252 height 59
type input "*******"
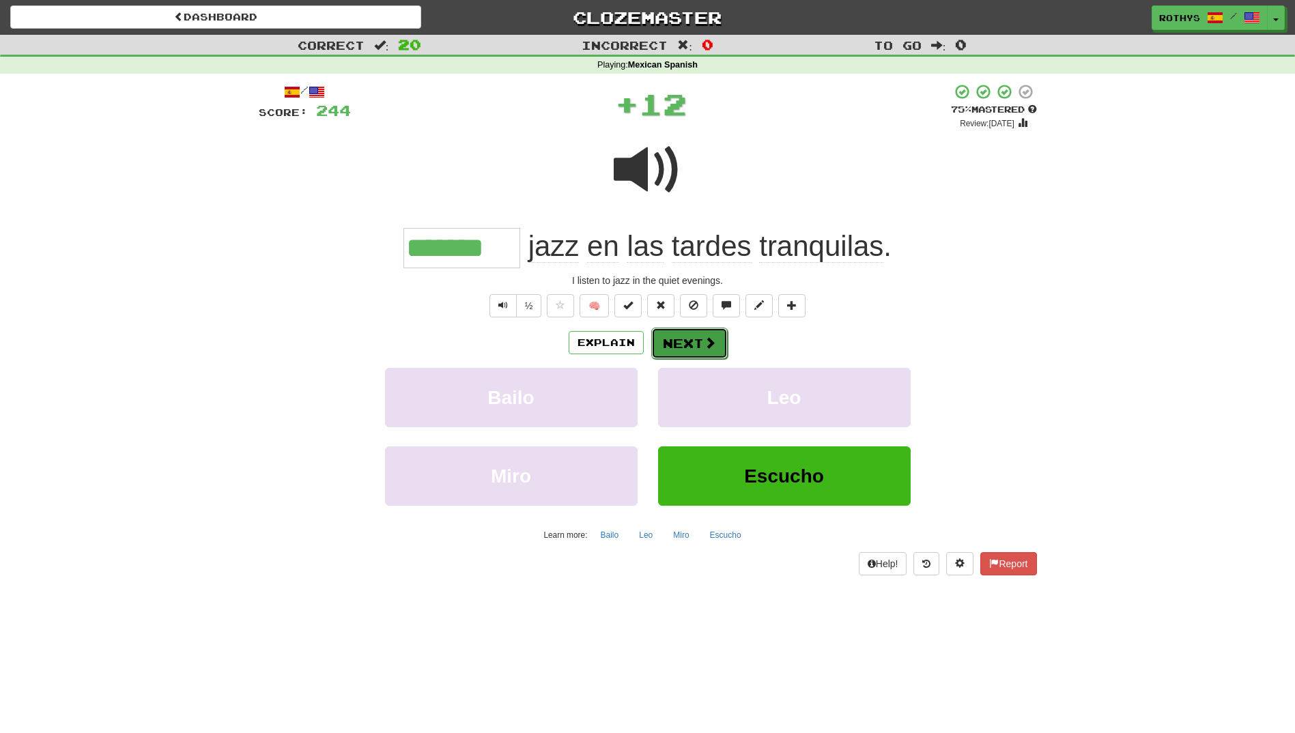
click at [701, 349] on button "Next" at bounding box center [689, 343] width 76 height 31
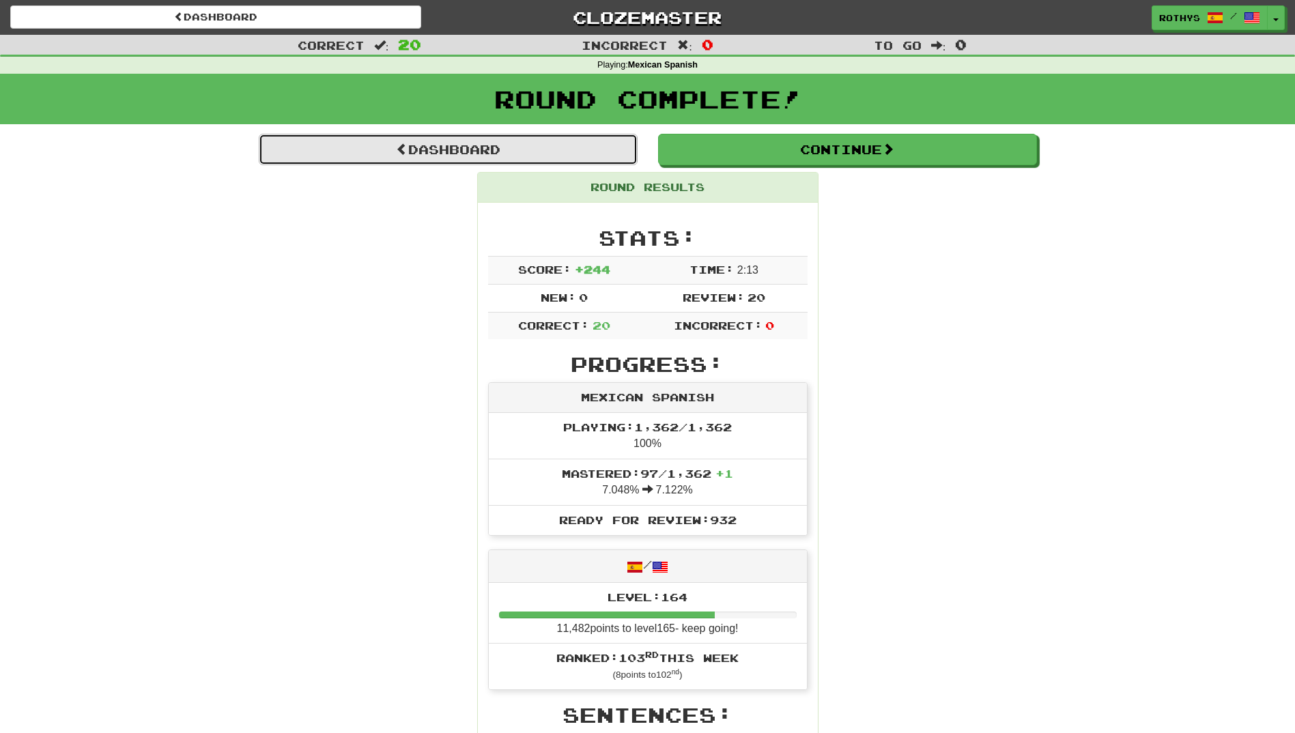
click at [531, 153] on link "Dashboard" at bounding box center [448, 149] width 379 height 31
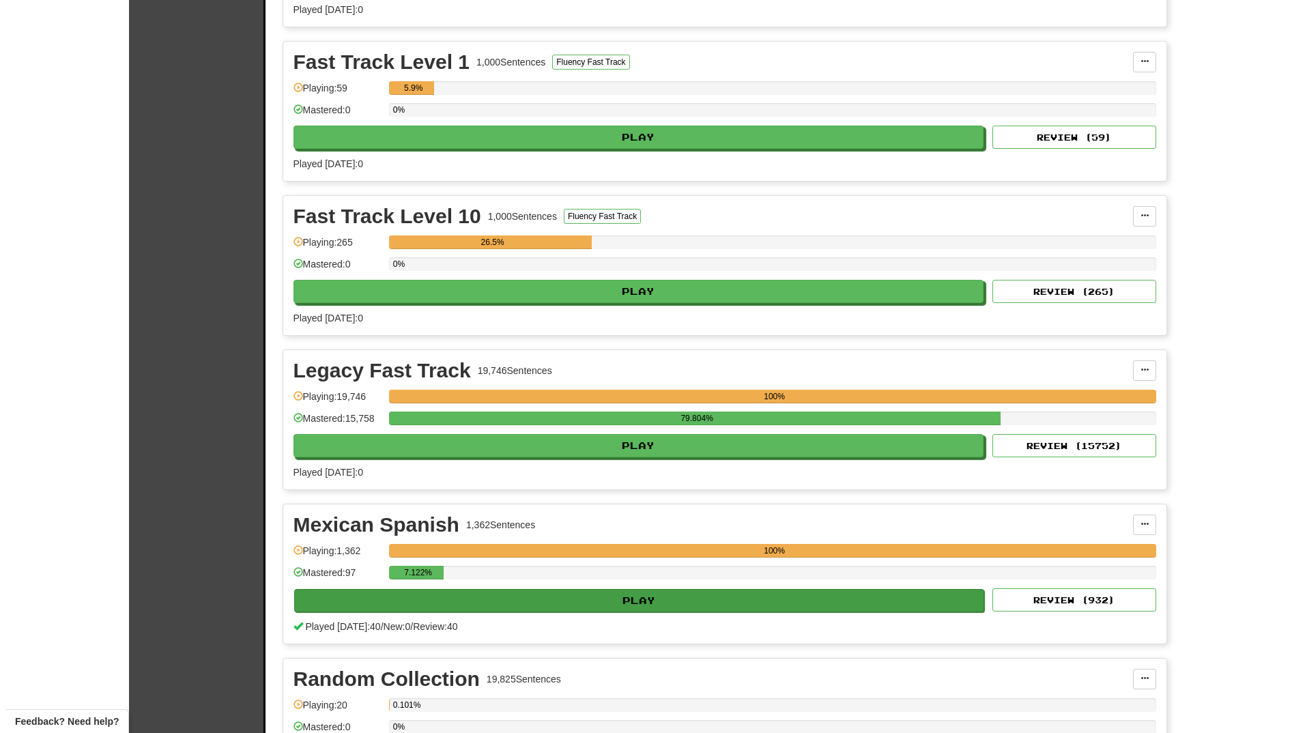
scroll to position [478, 0]
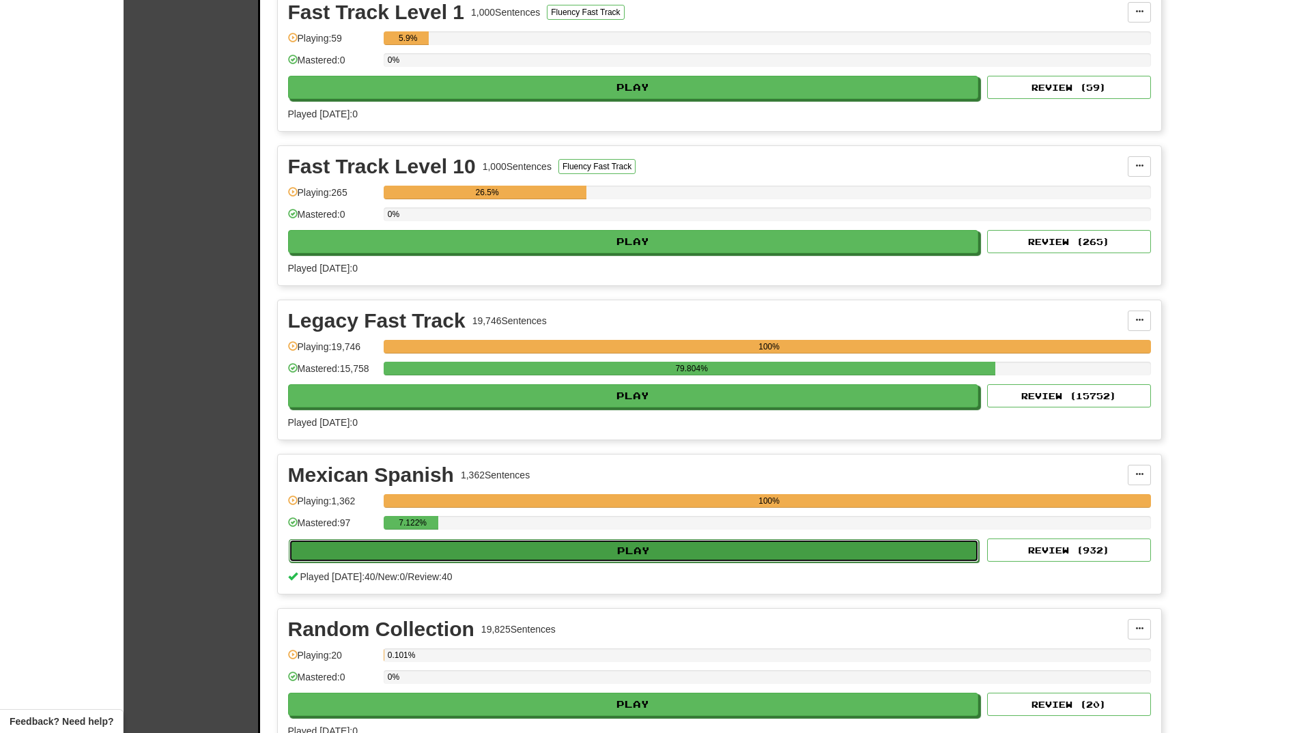
click at [481, 554] on button "Play" at bounding box center [634, 550] width 691 height 23
select select "**"
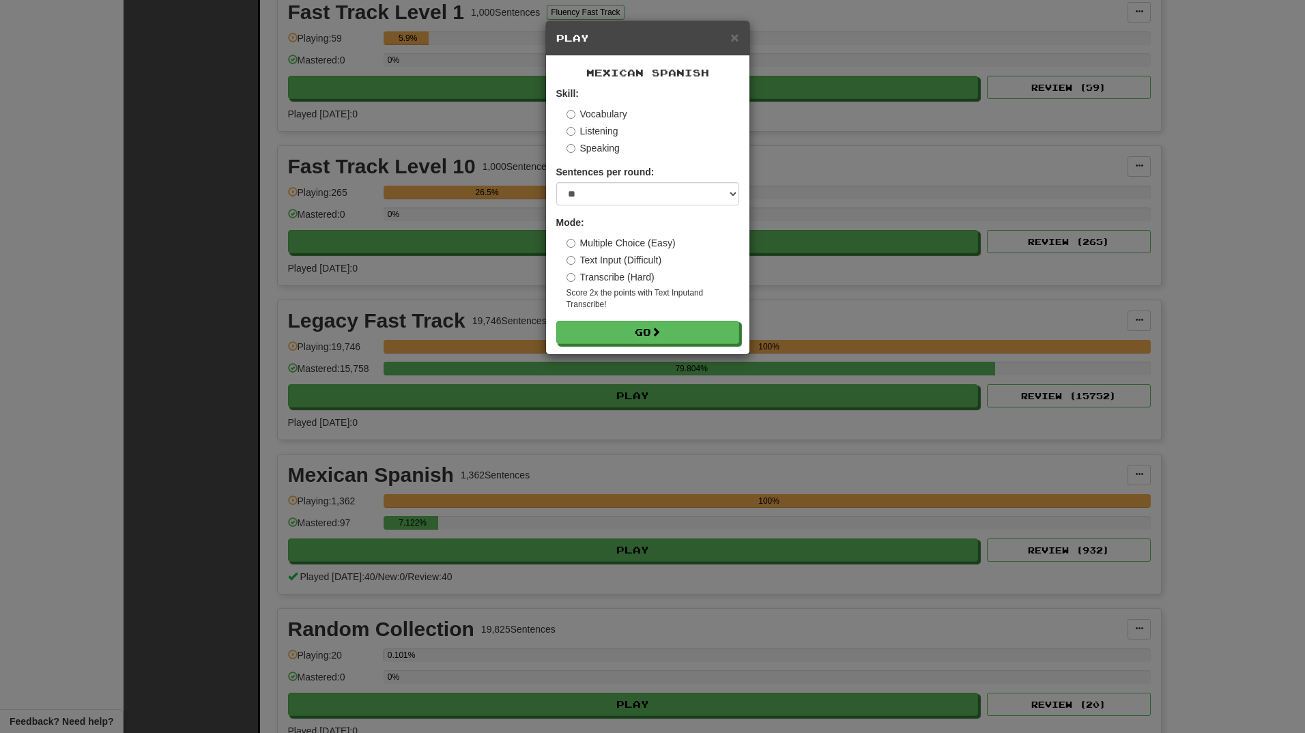
click at [596, 112] on label "Vocabulary" at bounding box center [596, 114] width 61 height 14
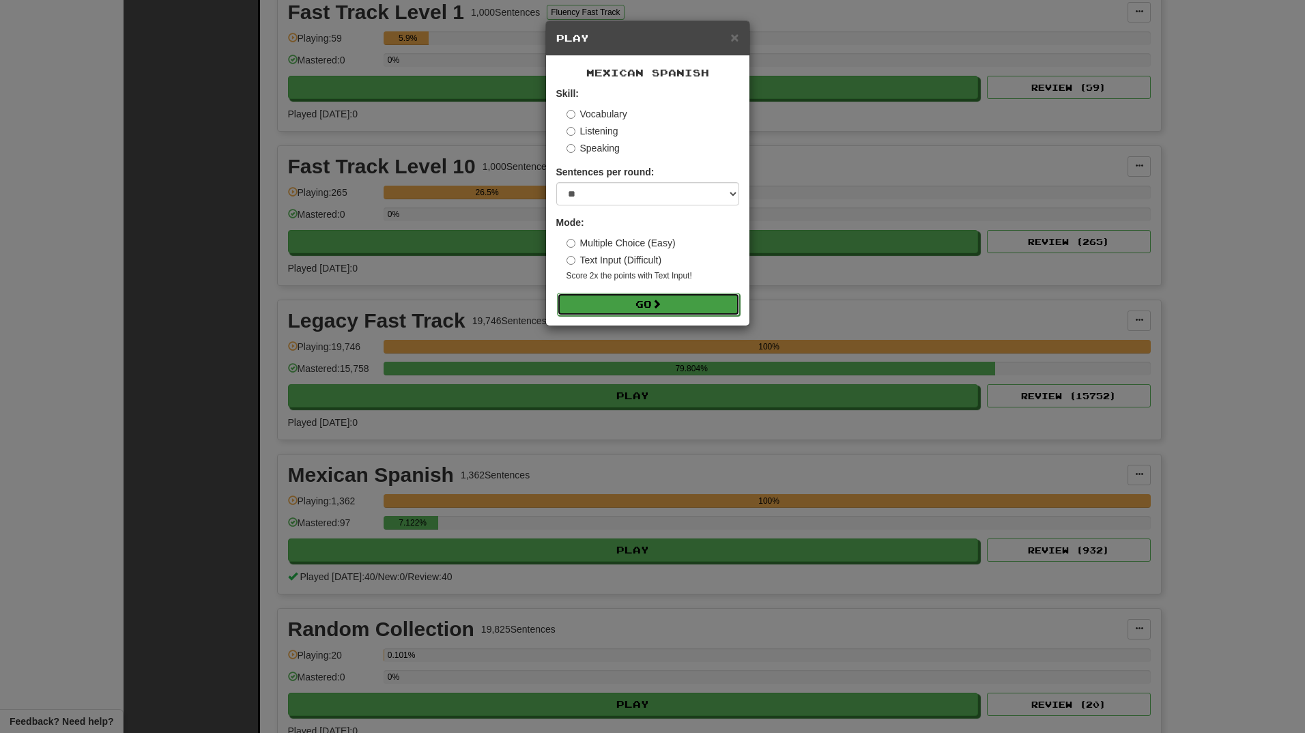
click at [582, 292] on form "Skill: Vocabulary Listening Speaking Sentences per round: * ** ** ** ** ** *** …" at bounding box center [647, 201] width 183 height 229
click at [634, 299] on button "Go" at bounding box center [648, 304] width 183 height 23
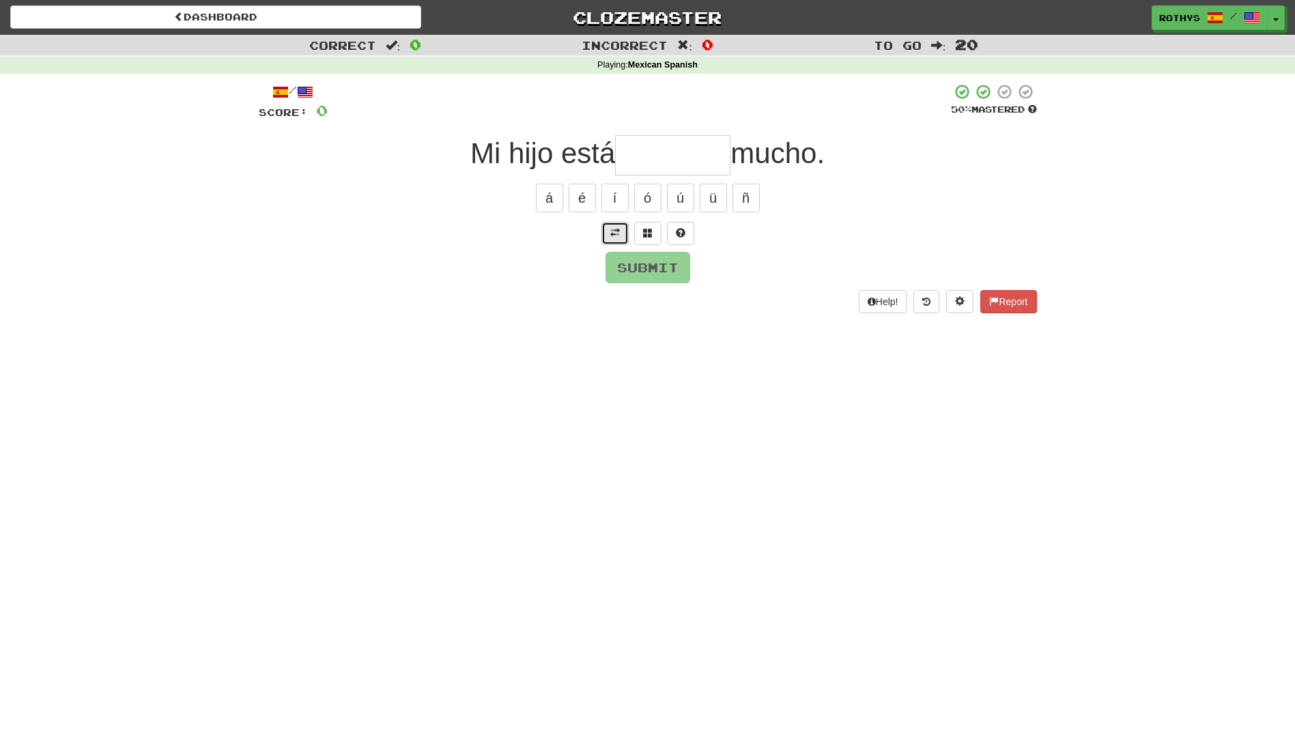
click at [611, 229] on span at bounding box center [615, 233] width 10 height 10
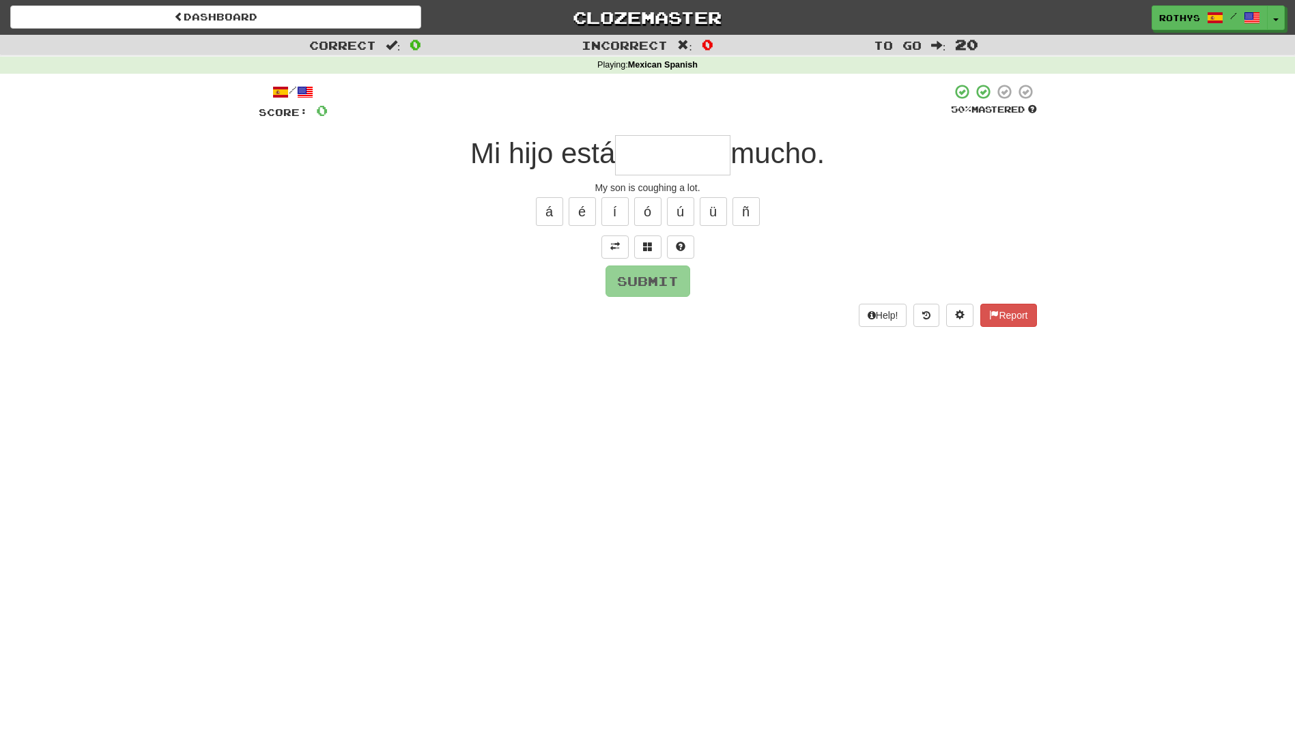
click at [687, 162] on input "text" at bounding box center [672, 155] width 115 height 40
click at [647, 245] on span at bounding box center [648, 247] width 10 height 10
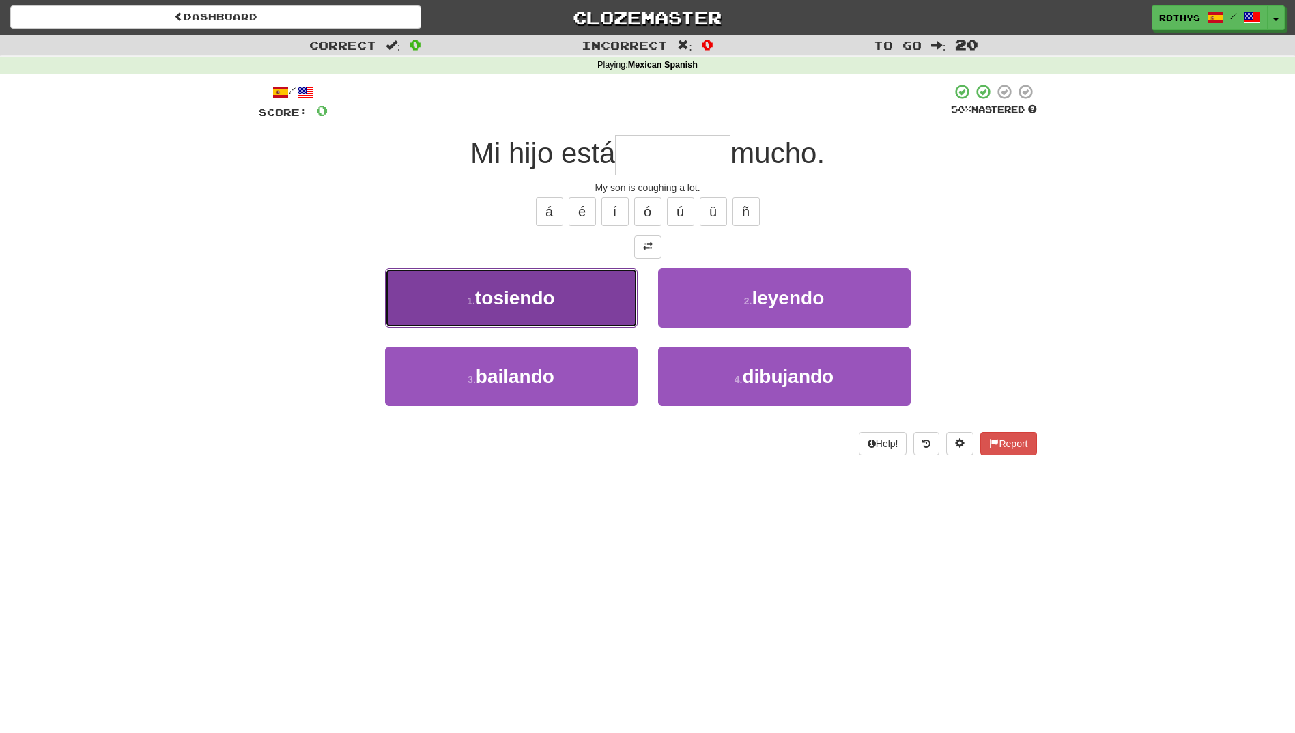
click at [549, 306] on span "tosiendo" at bounding box center [515, 297] width 80 height 21
type input "********"
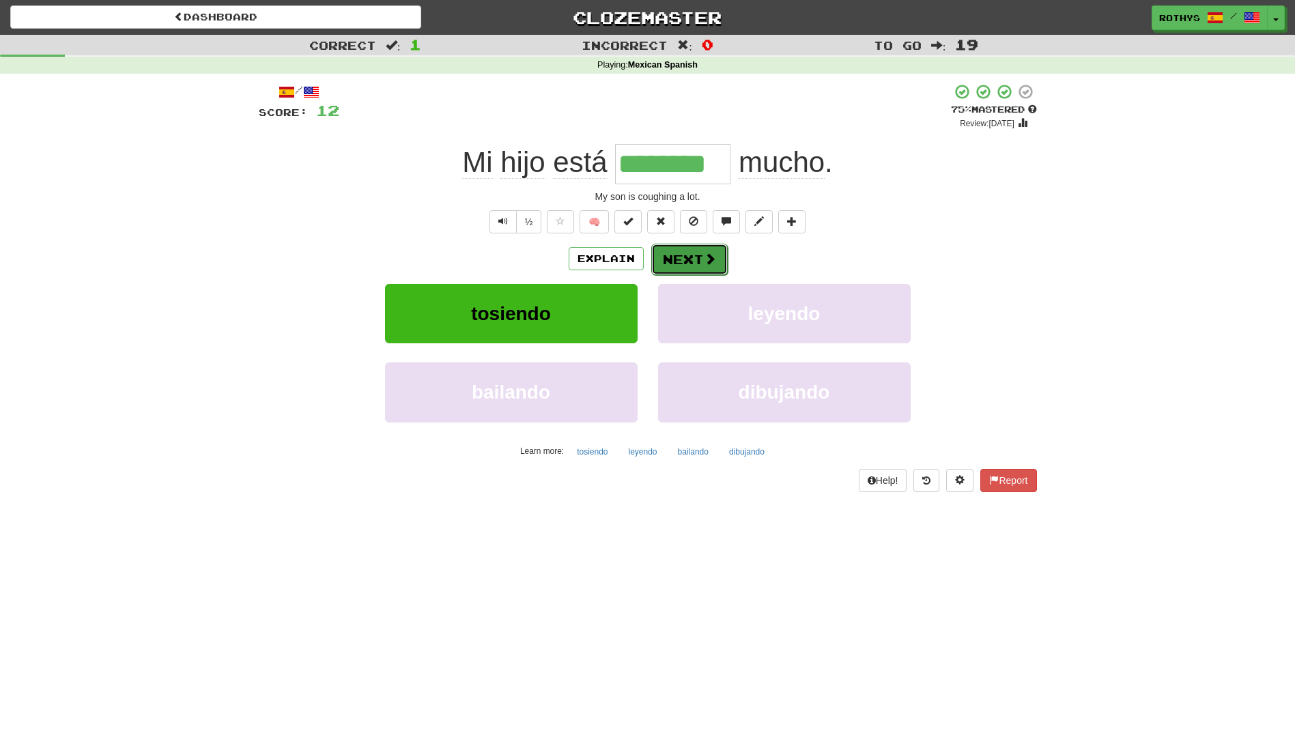
click at [687, 257] on button "Next" at bounding box center [689, 259] width 76 height 31
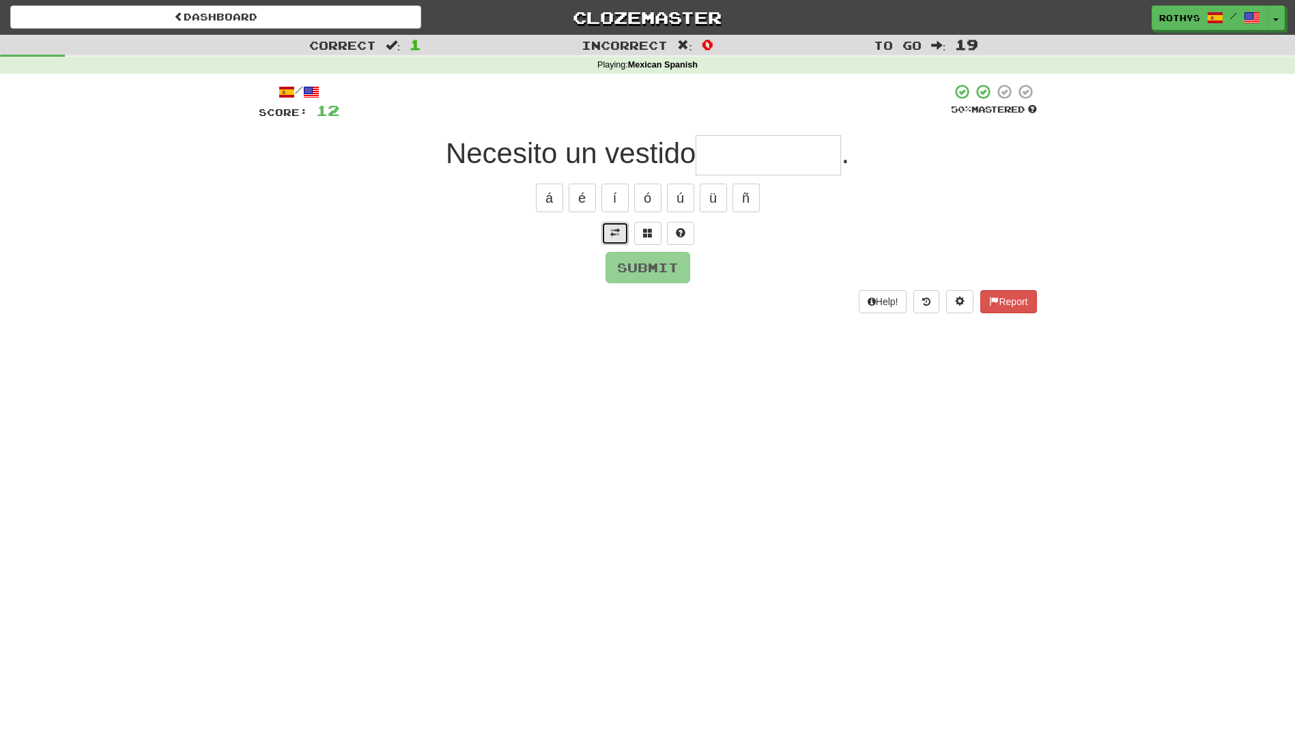
click at [613, 230] on span at bounding box center [615, 233] width 10 height 10
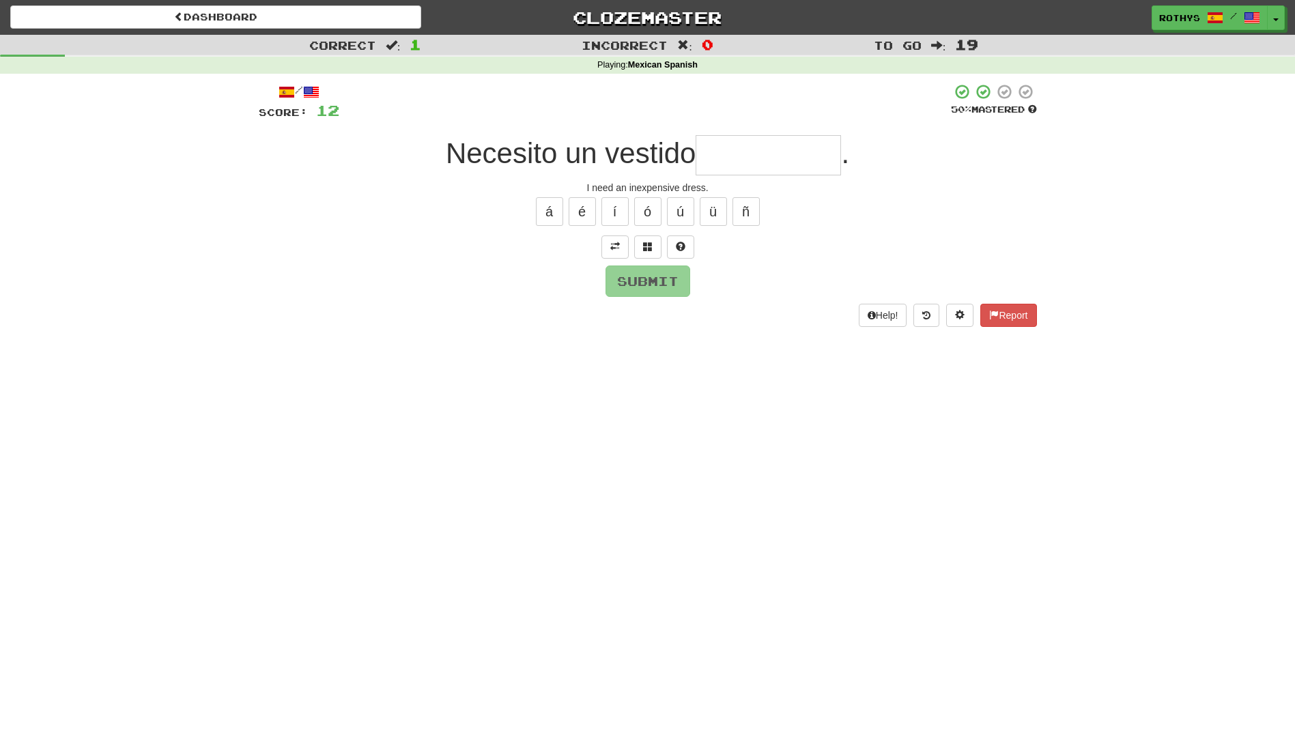
click at [809, 159] on input "text" at bounding box center [767, 155] width 145 height 40
click at [644, 242] on span at bounding box center [648, 247] width 10 height 10
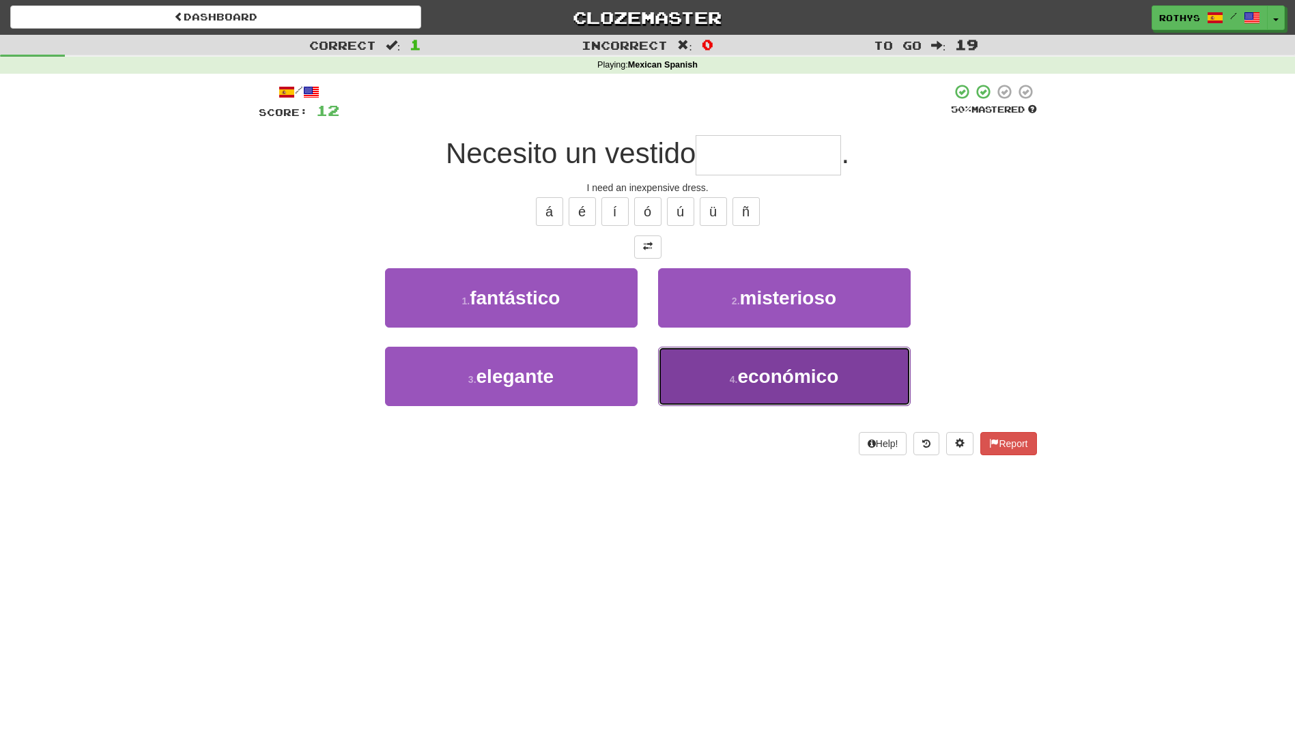
click at [770, 373] on span "económico" at bounding box center [787, 376] width 101 height 21
type input "*********"
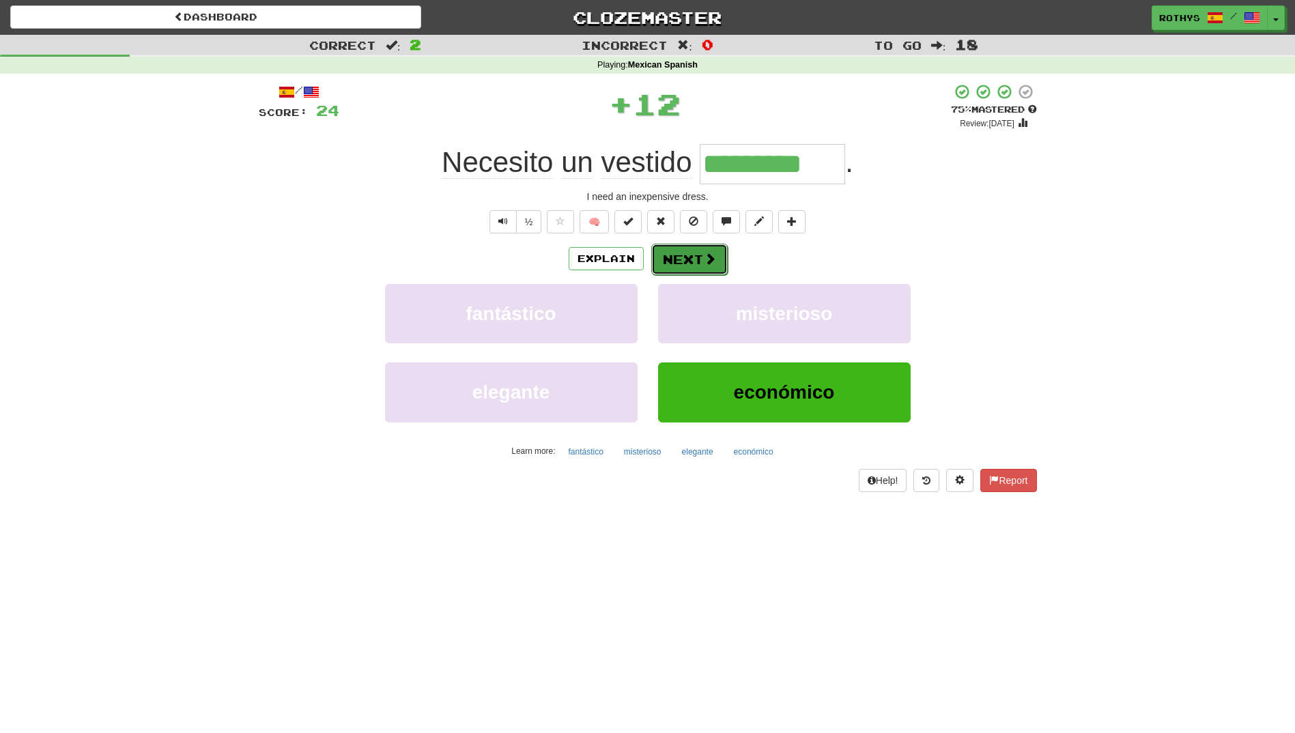
click at [683, 257] on button "Next" at bounding box center [689, 259] width 76 height 31
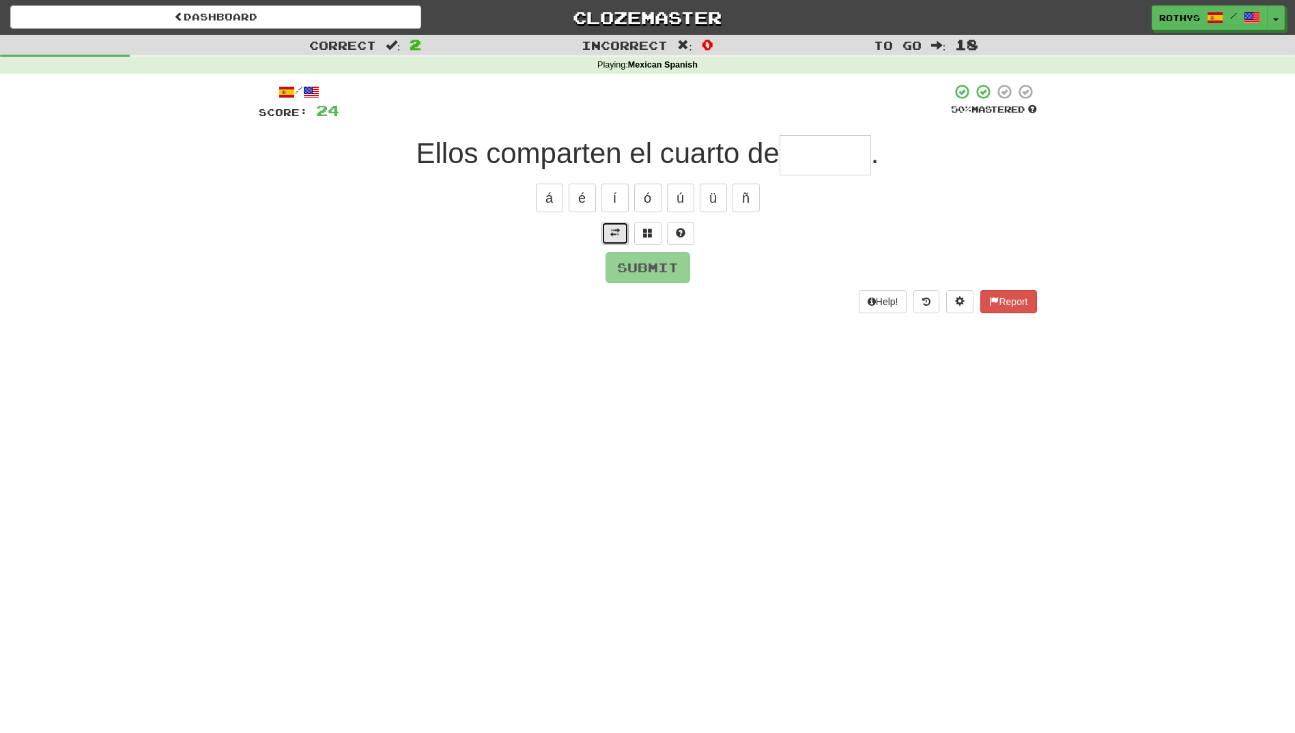
click at [617, 234] on span at bounding box center [615, 233] width 10 height 10
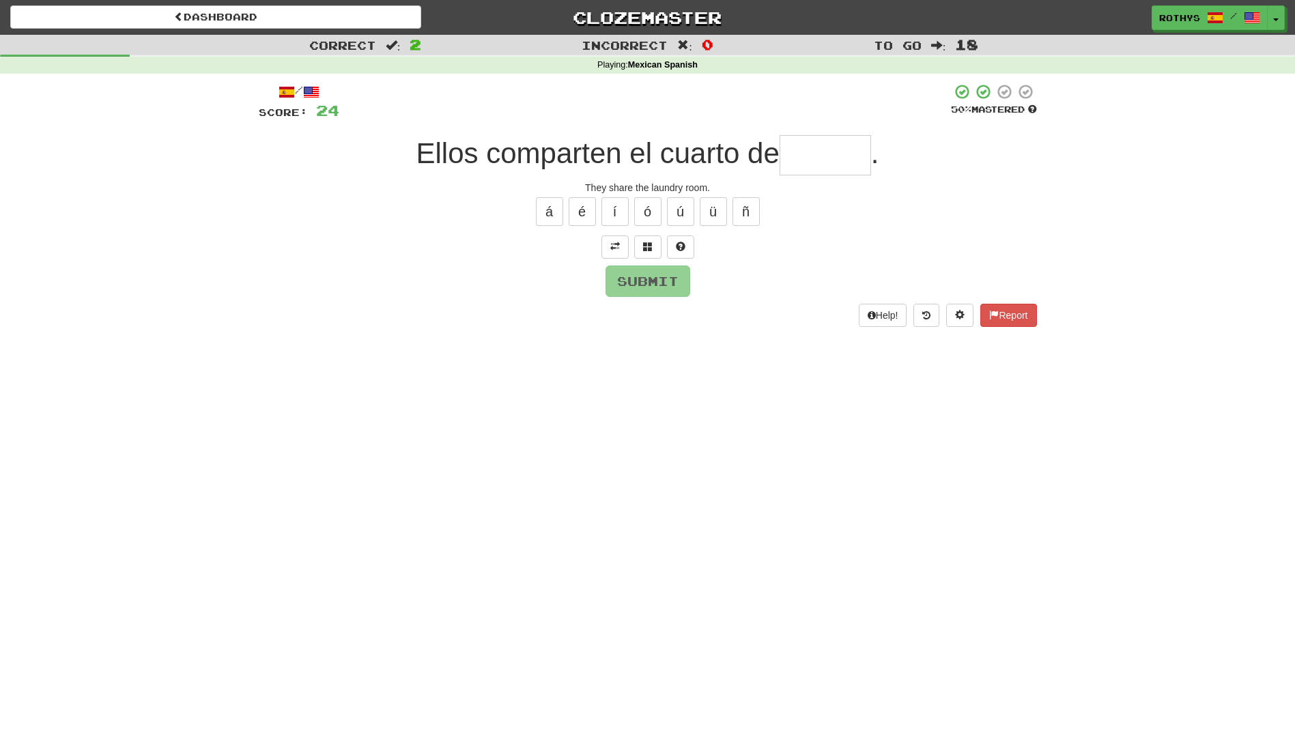
click at [803, 154] on input "text" at bounding box center [824, 155] width 91 height 40
click at [644, 246] on span at bounding box center [648, 247] width 10 height 10
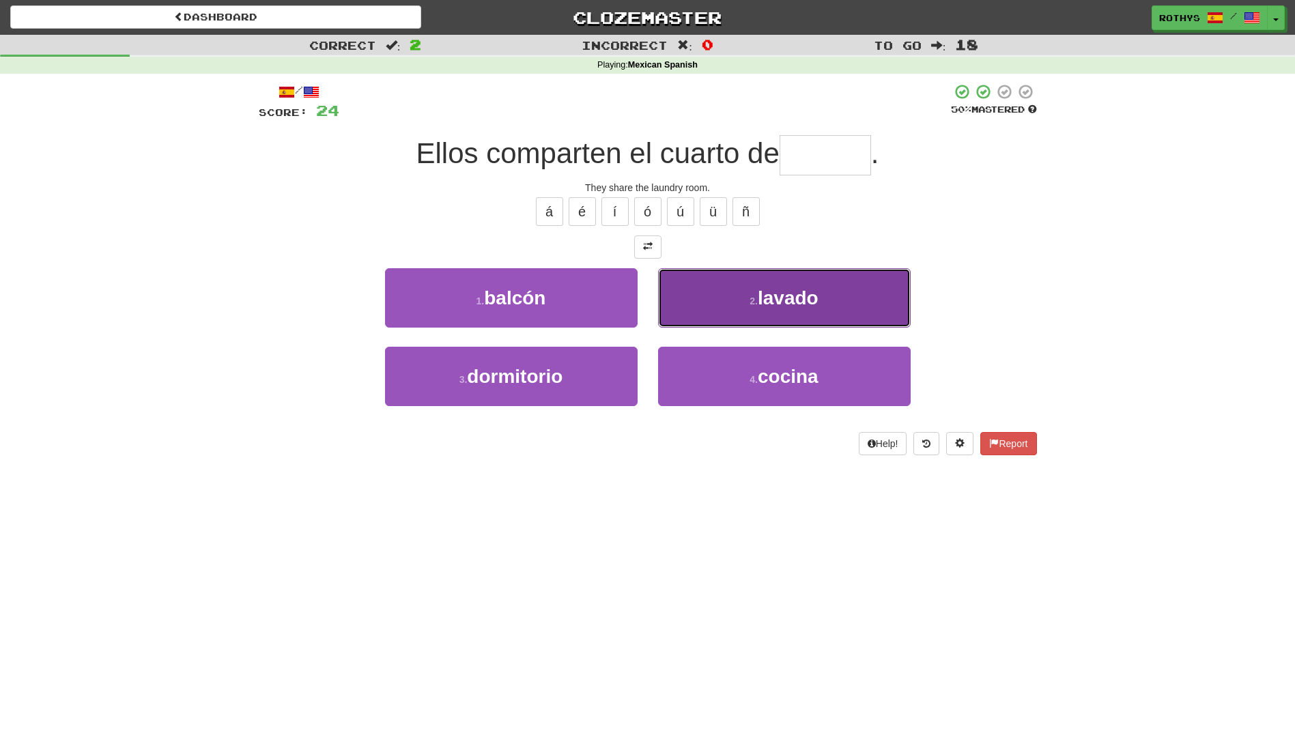
click at [747, 302] on button "2 . [GEOGRAPHIC_DATA]" at bounding box center [784, 297] width 252 height 59
type input "******"
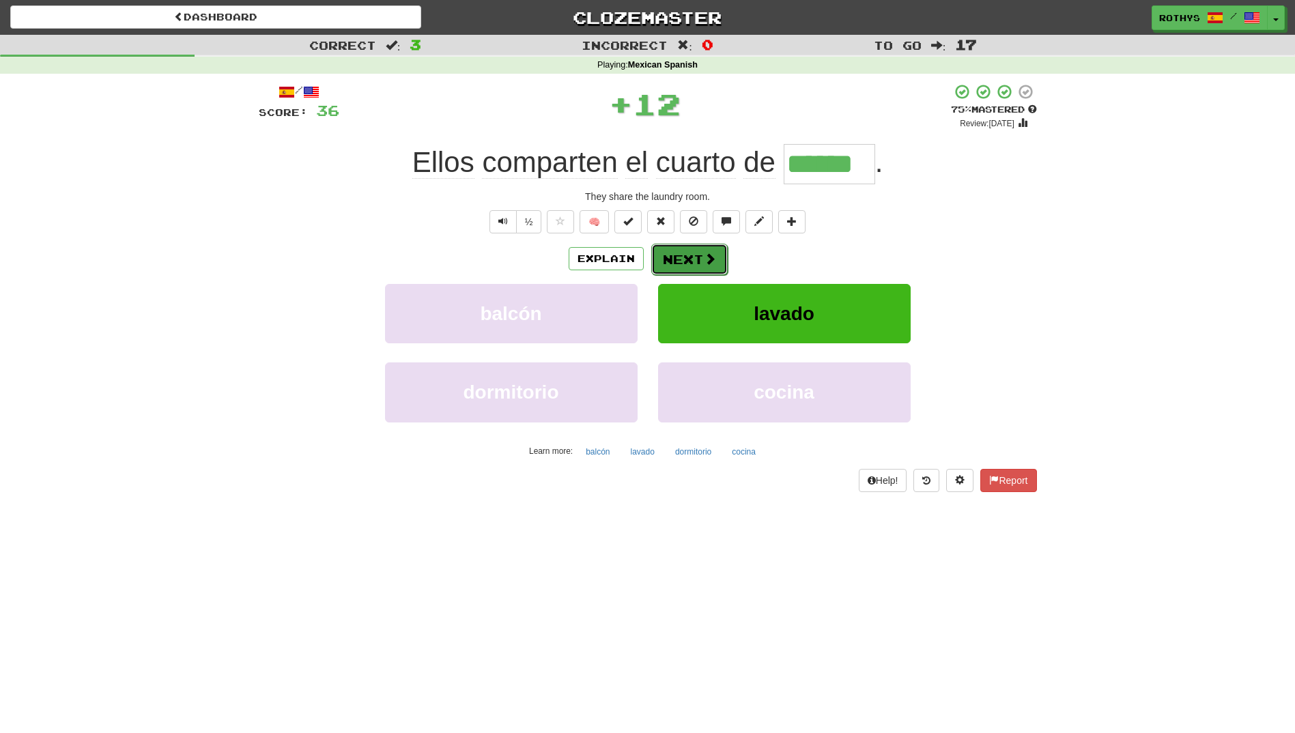
click at [695, 262] on button "Next" at bounding box center [689, 259] width 76 height 31
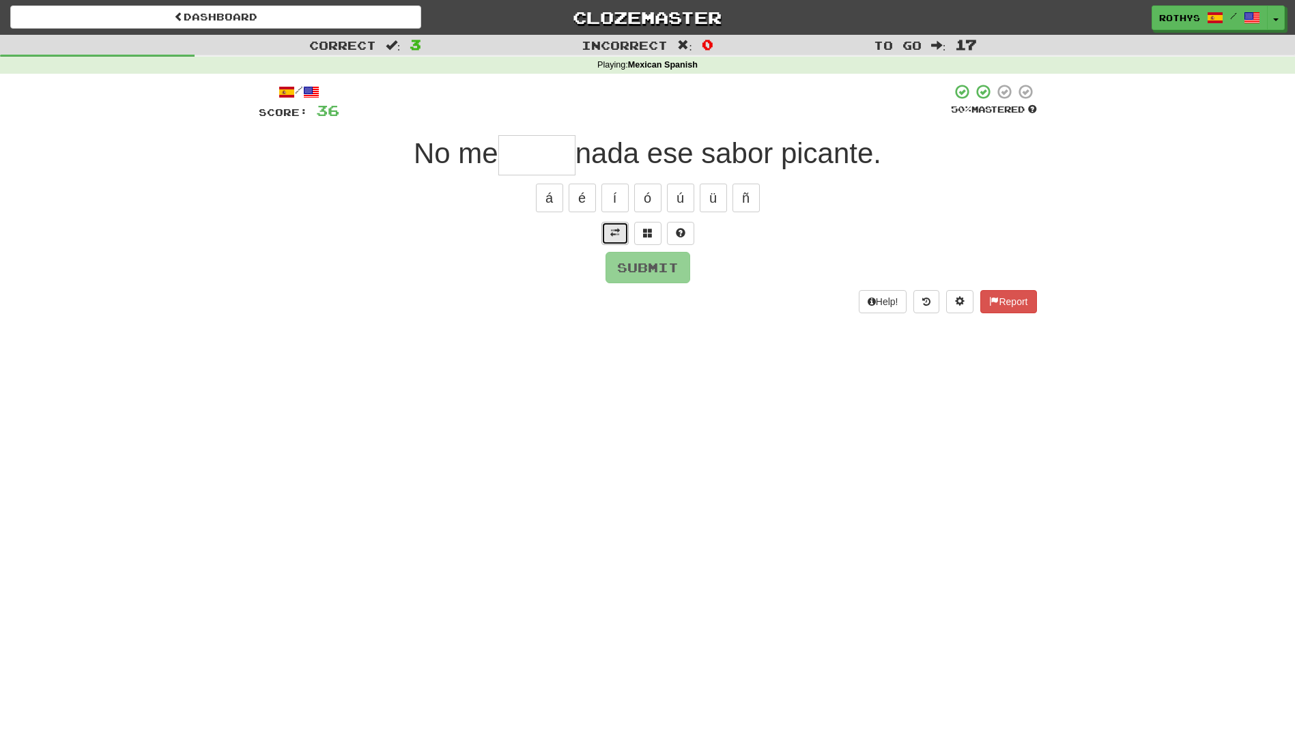
click at [614, 231] on span at bounding box center [615, 233] width 10 height 10
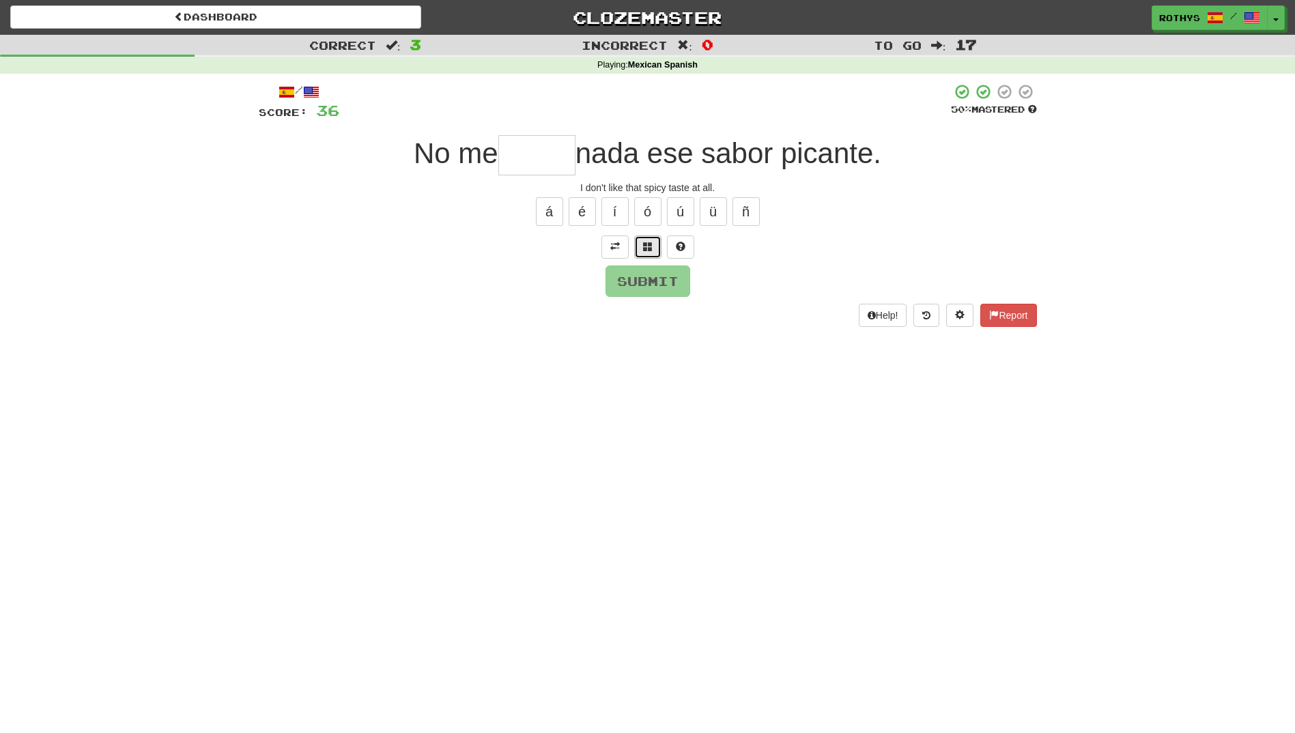
click at [641, 240] on button at bounding box center [647, 246] width 27 height 23
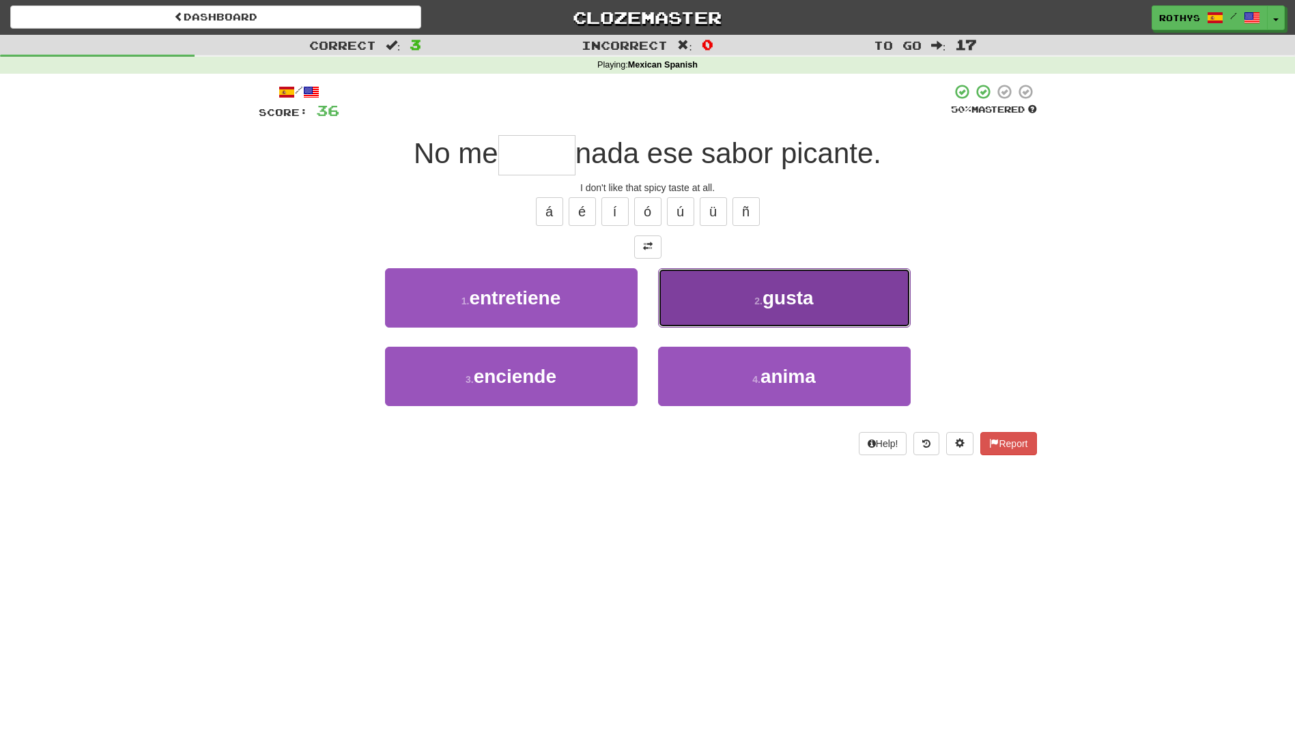
click at [825, 304] on button "2 . gusta" at bounding box center [784, 297] width 252 height 59
type input "*****"
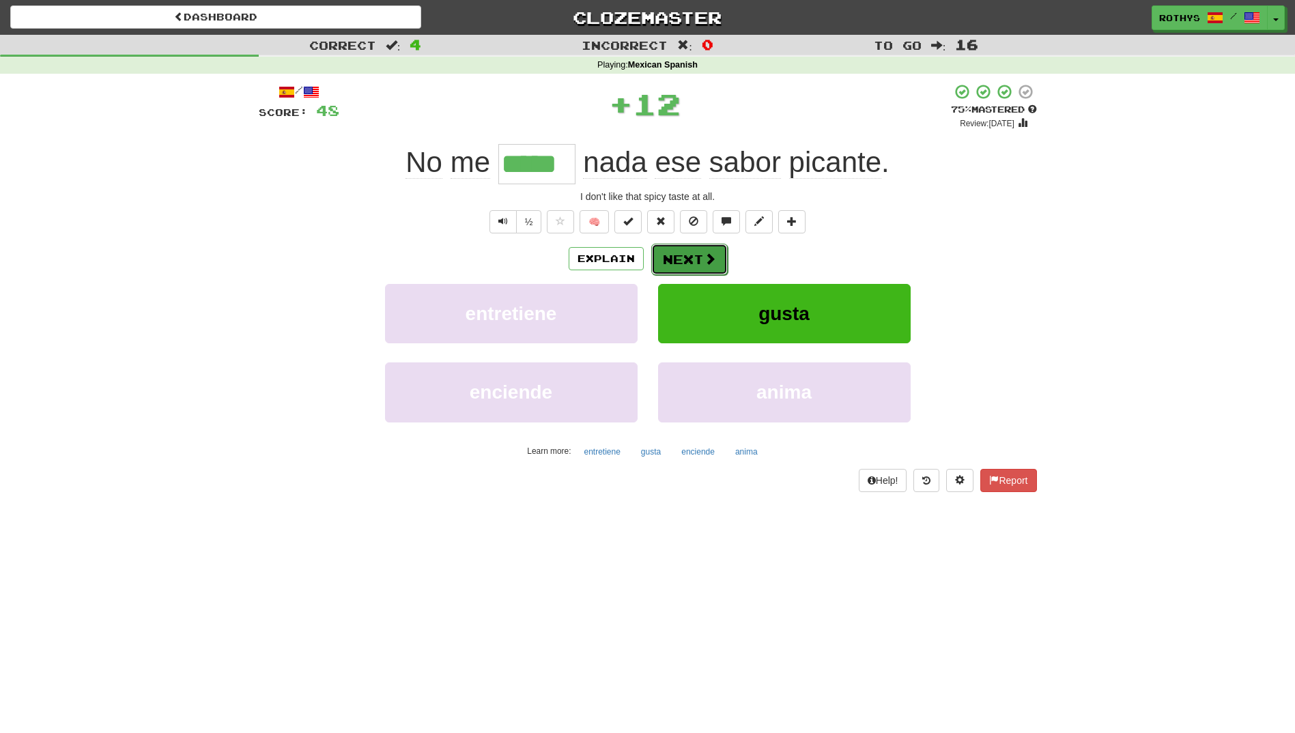
click at [701, 257] on button "Next" at bounding box center [689, 259] width 76 height 31
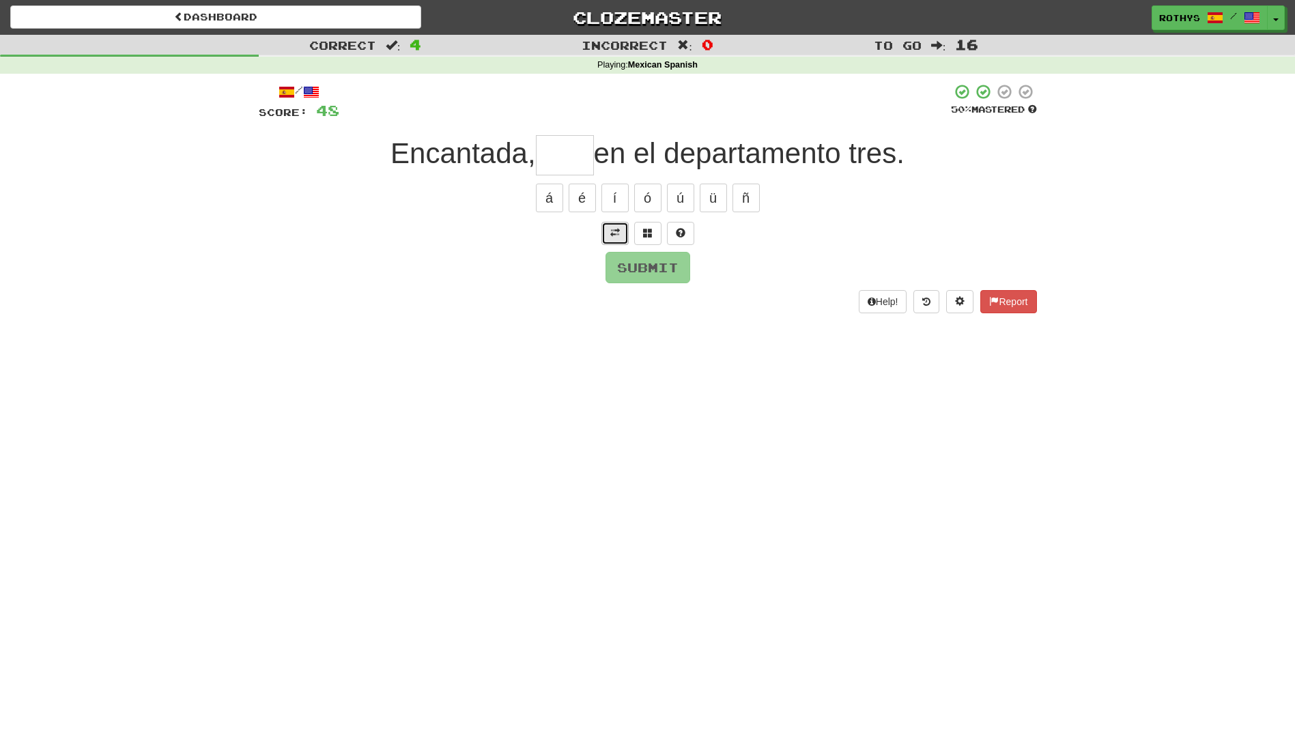
click at [615, 233] on span at bounding box center [615, 233] width 10 height 10
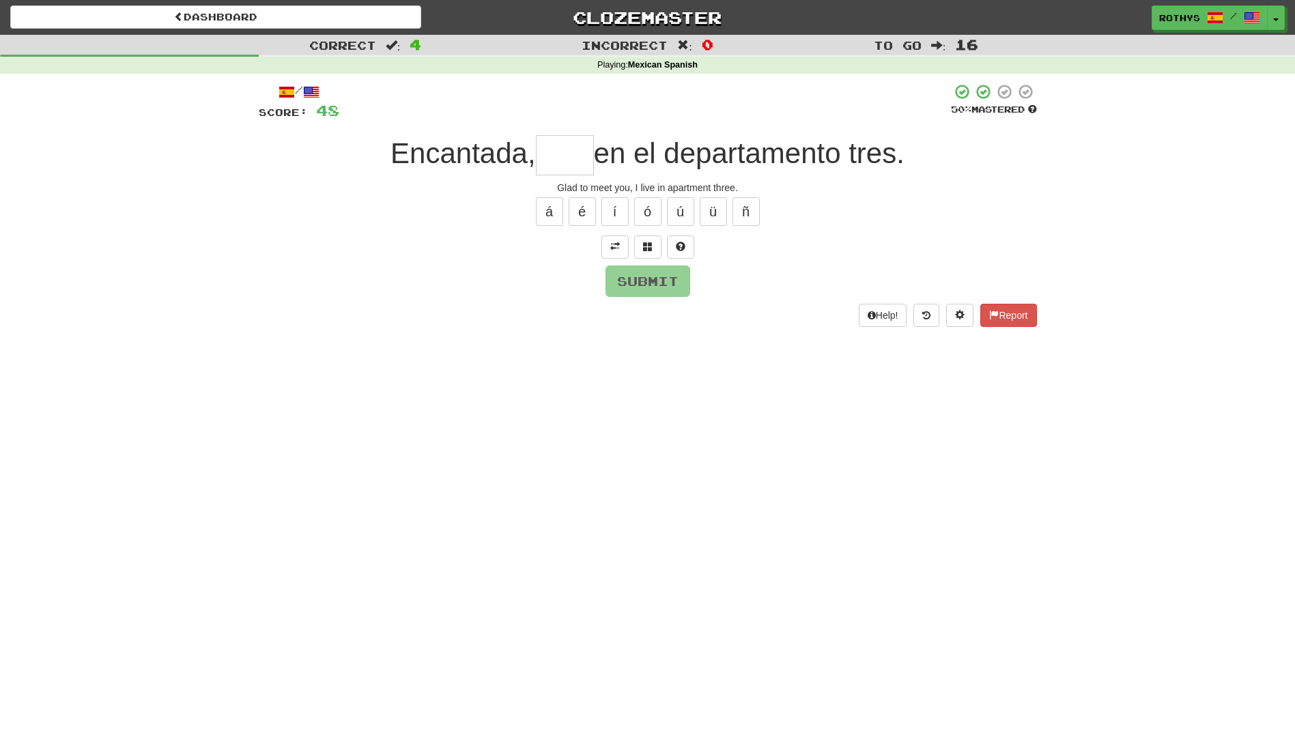
drag, startPoint x: 562, startPoint y: 156, endPoint x: 572, endPoint y: 173, distance: 20.2
click at [562, 156] on input "text" at bounding box center [565, 155] width 58 height 40
click at [644, 243] on span at bounding box center [648, 247] width 10 height 10
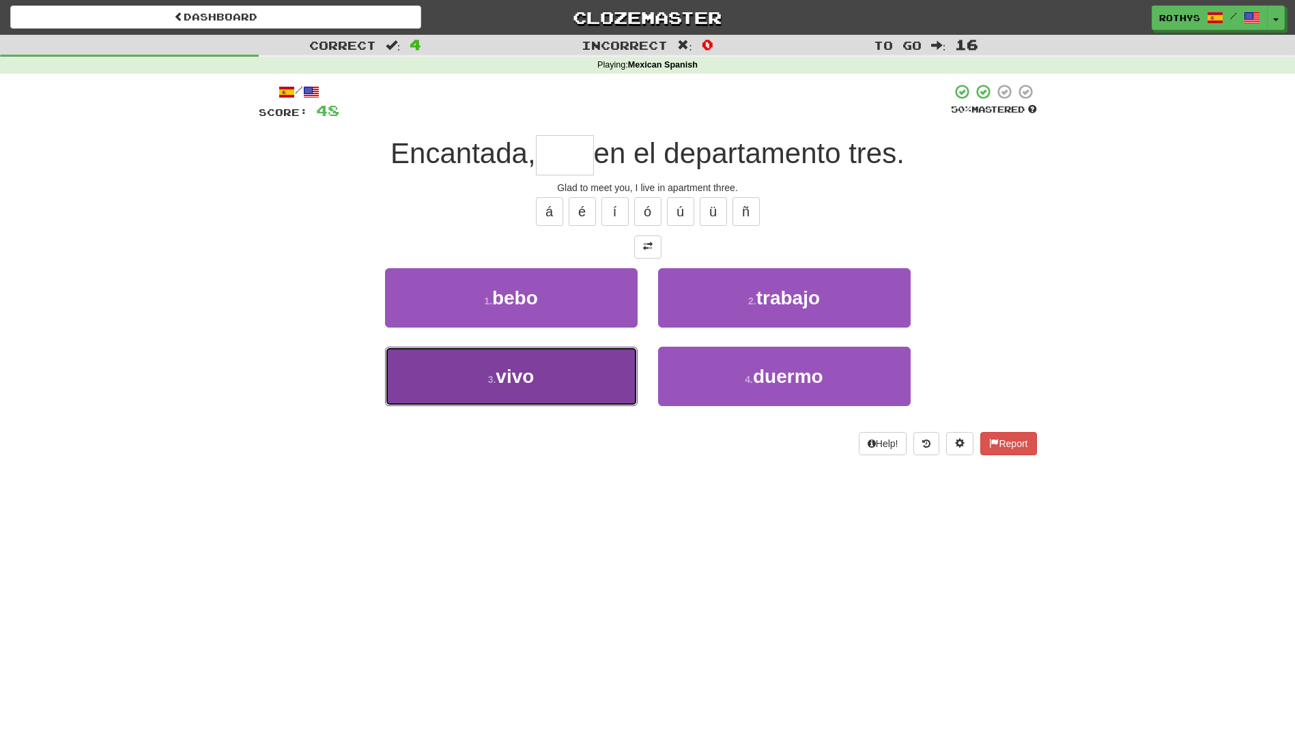
click at [583, 364] on button "3 . vivo" at bounding box center [511, 376] width 252 height 59
type input "****"
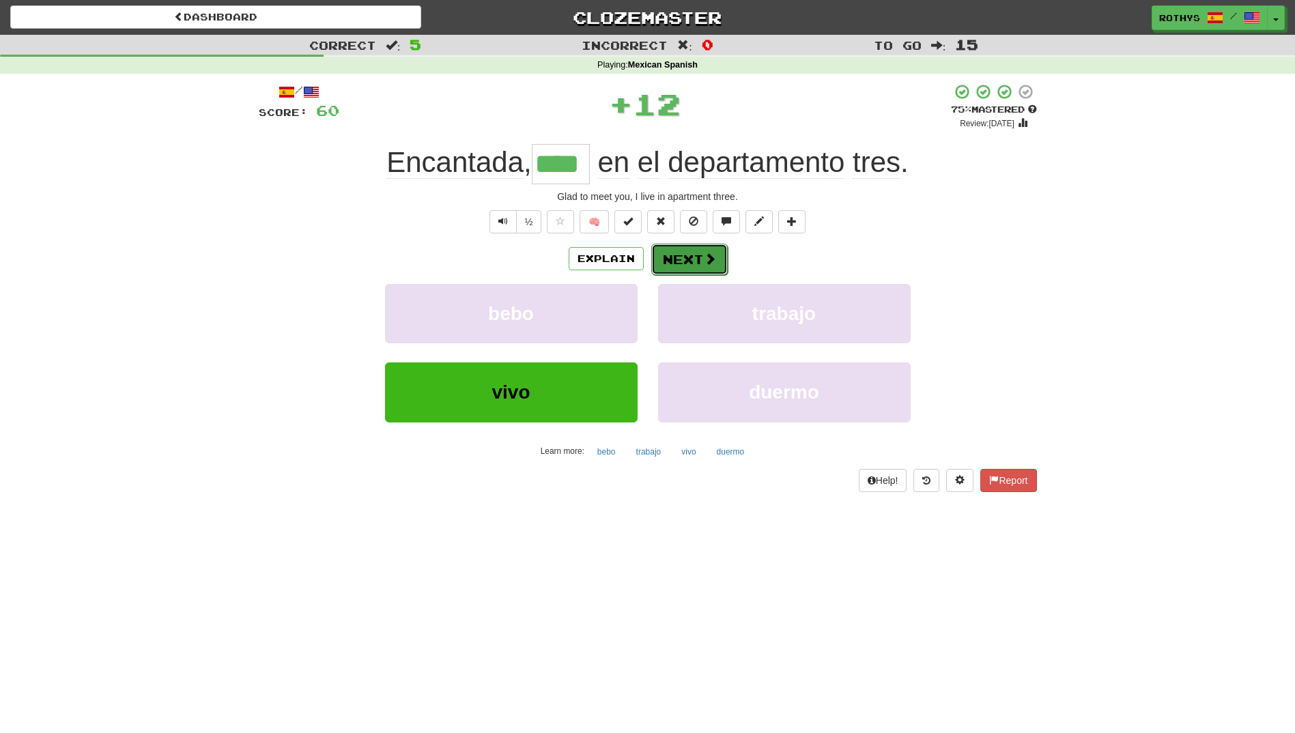
click at [674, 264] on button "Next" at bounding box center [689, 259] width 76 height 31
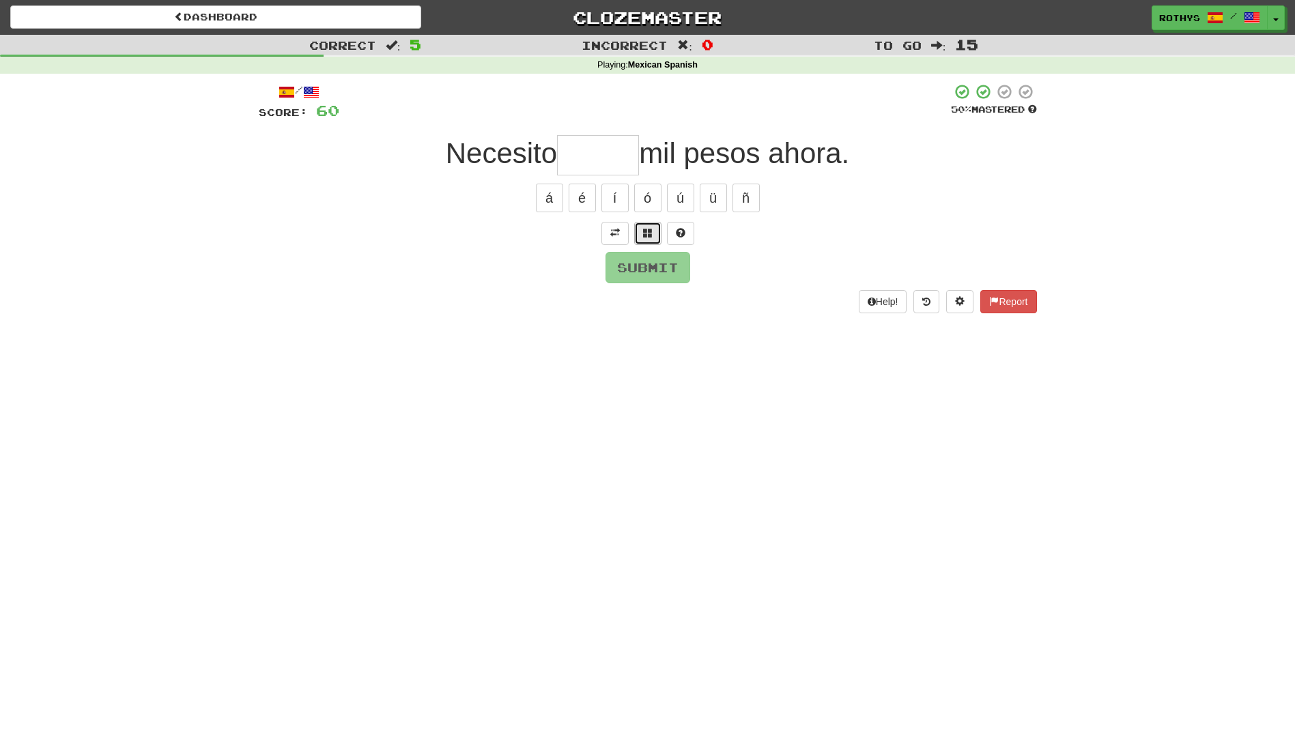
click at [643, 231] on span at bounding box center [648, 233] width 10 height 10
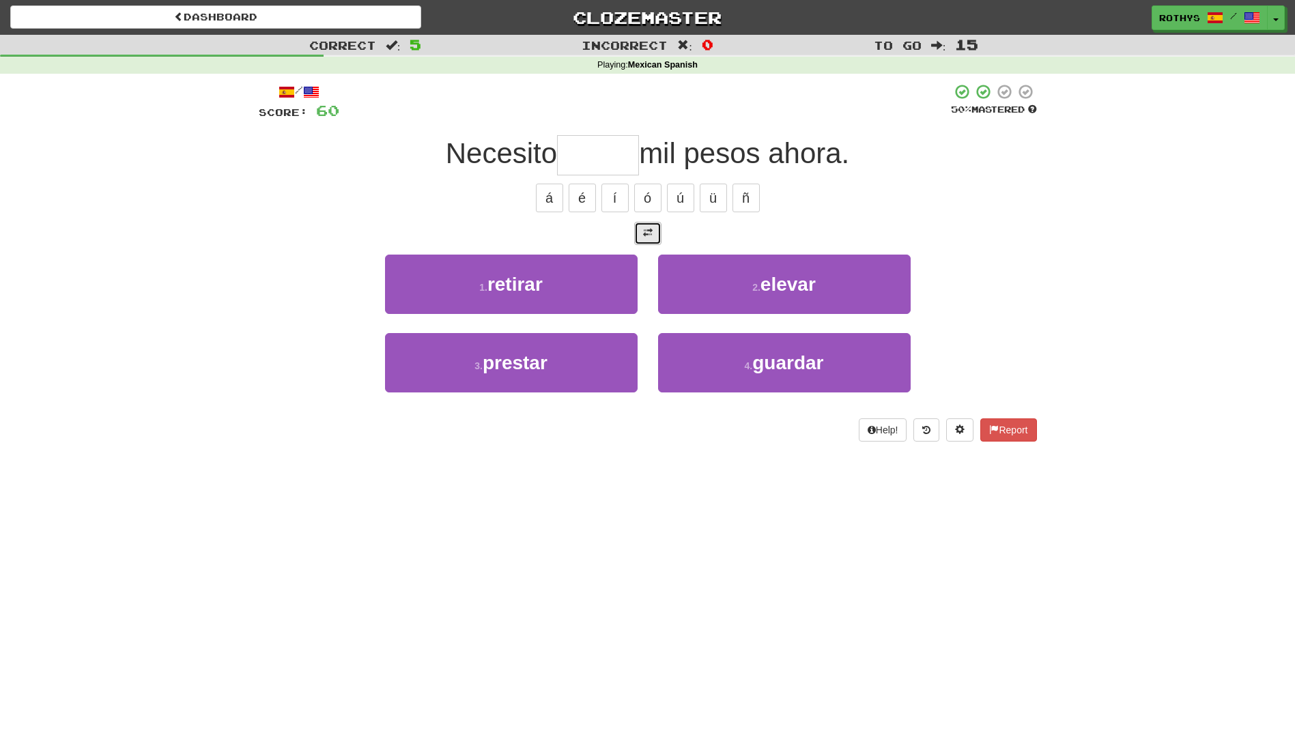
click at [646, 232] on span at bounding box center [648, 233] width 10 height 10
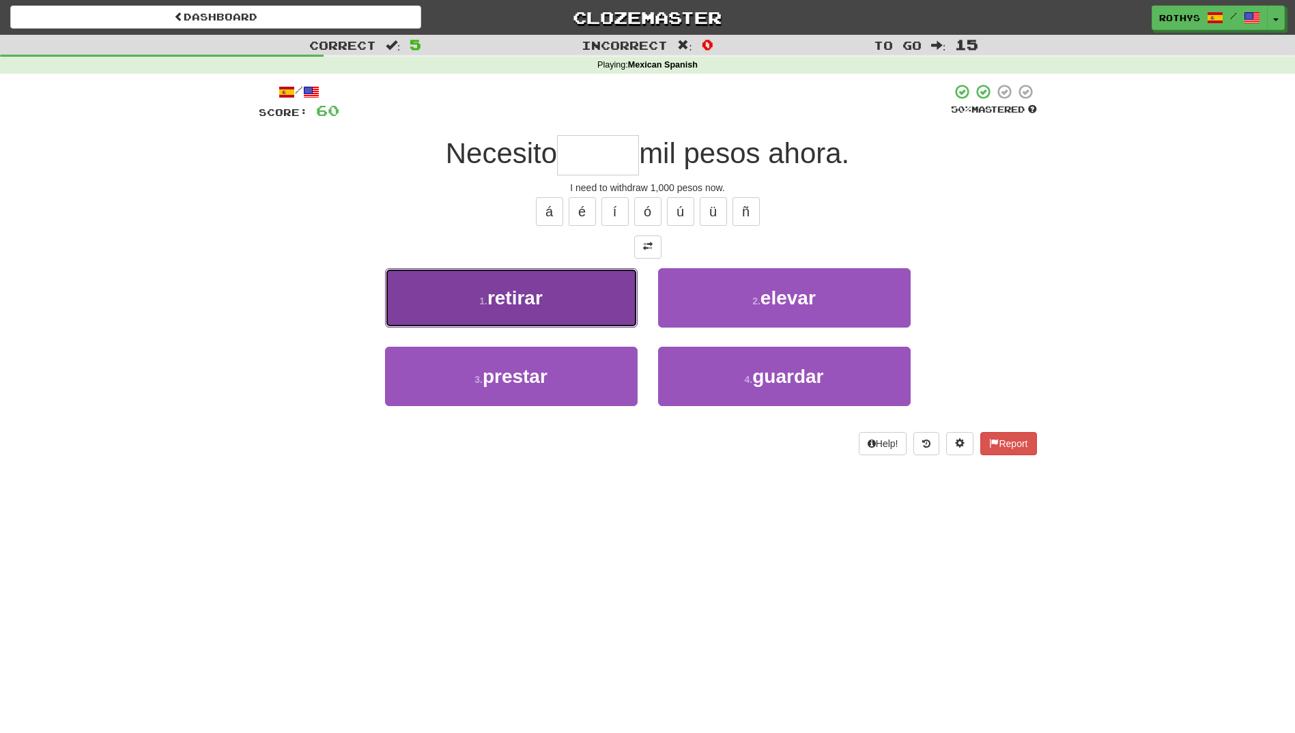
click at [575, 298] on button "1 . retirar" at bounding box center [511, 297] width 252 height 59
type input "*******"
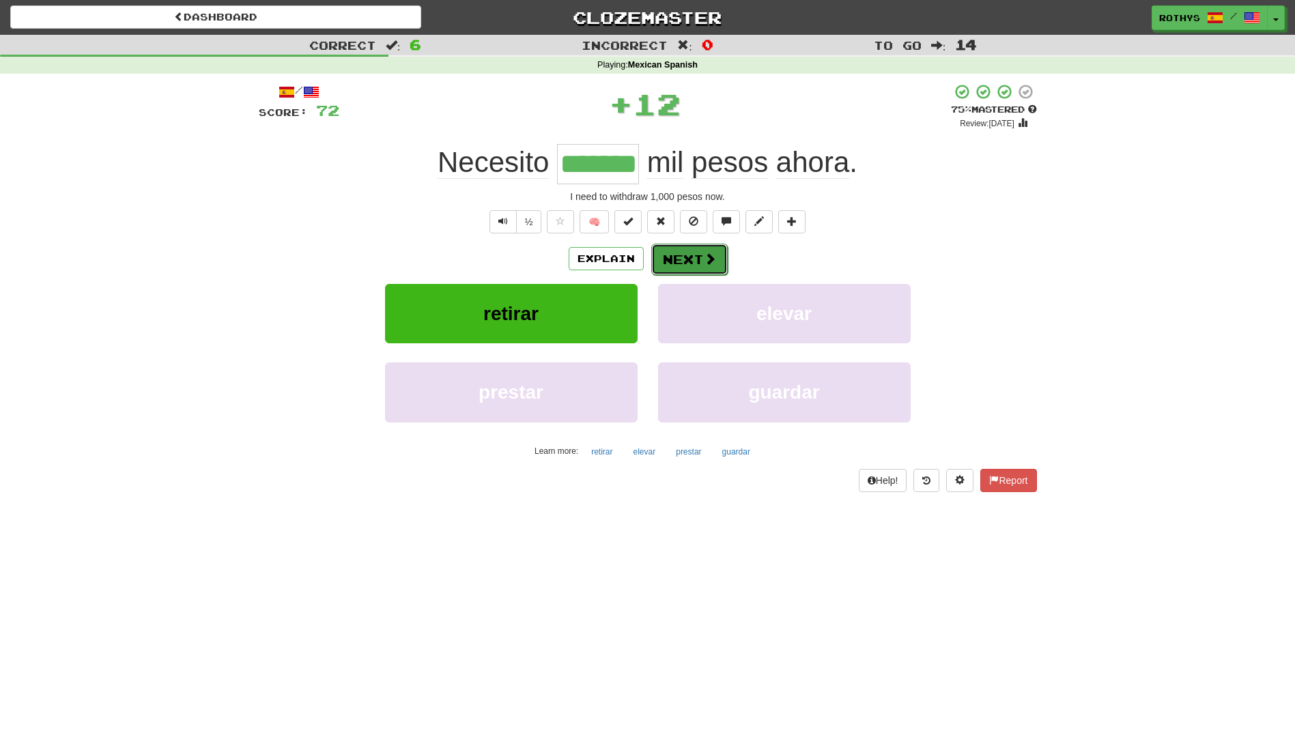
click at [696, 256] on button "Next" at bounding box center [689, 259] width 76 height 31
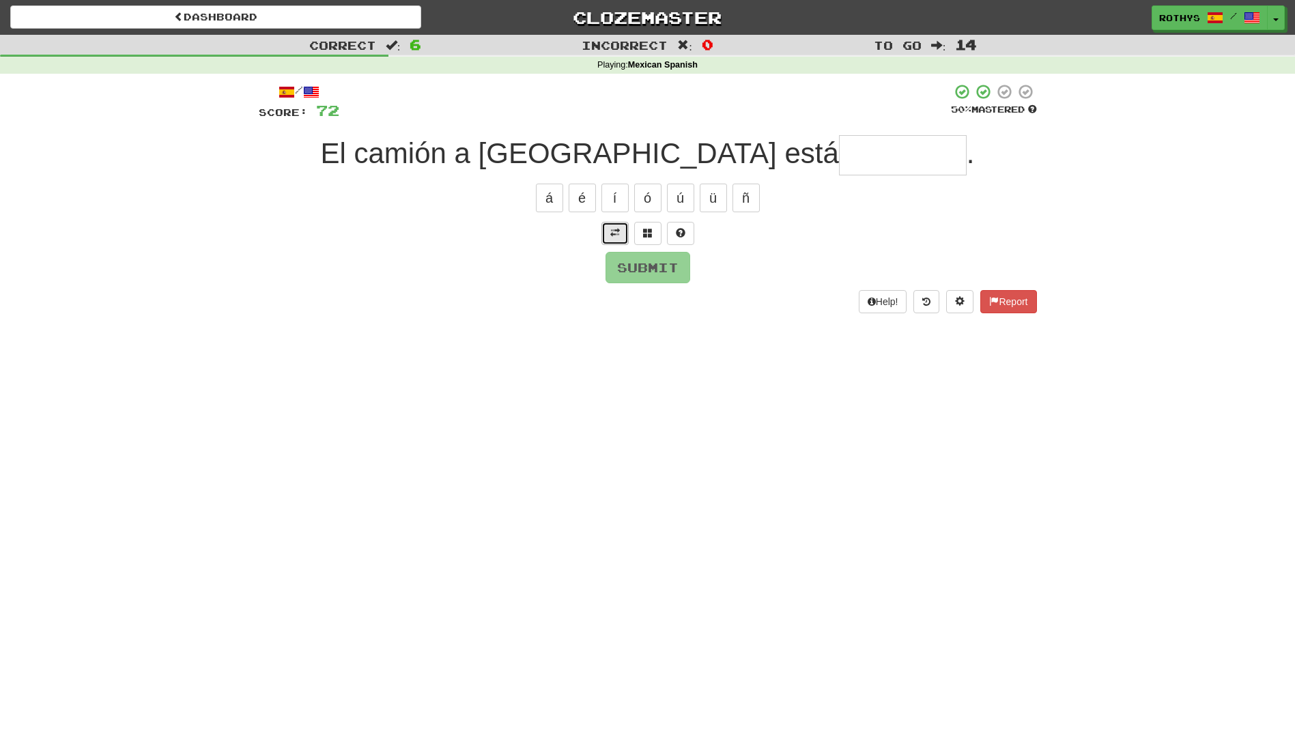
click at [607, 227] on button at bounding box center [614, 233] width 27 height 23
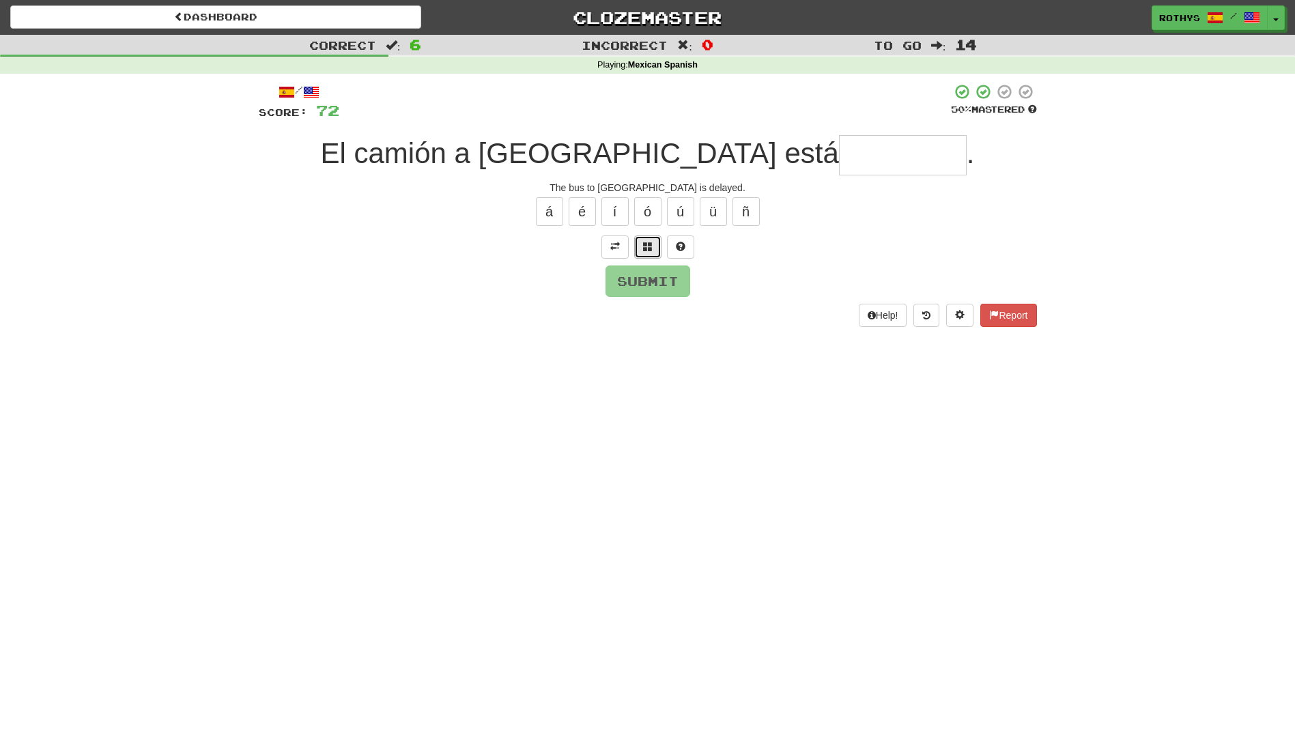
click at [646, 247] on span at bounding box center [648, 247] width 10 height 10
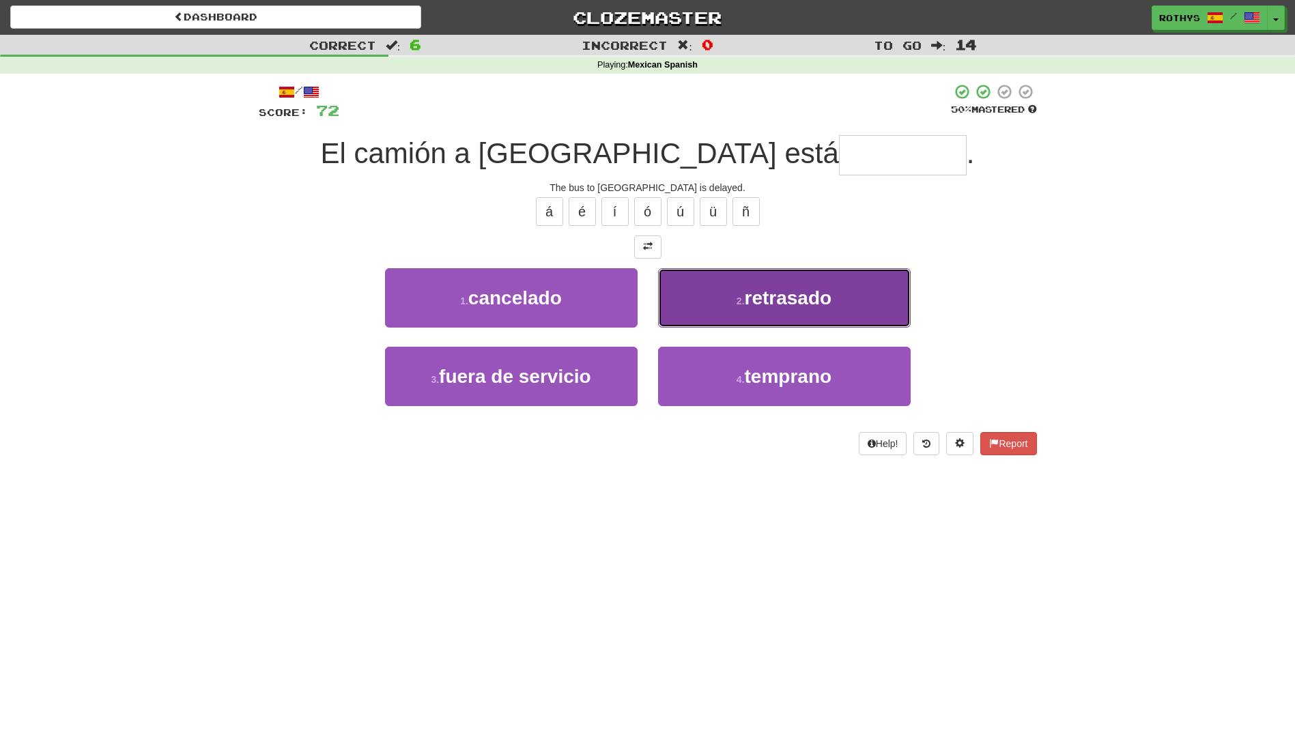
drag, startPoint x: 783, startPoint y: 299, endPoint x: 822, endPoint y: 292, distance: 38.8
click at [784, 300] on span "retrasado" at bounding box center [788, 297] width 87 height 21
type input "*********"
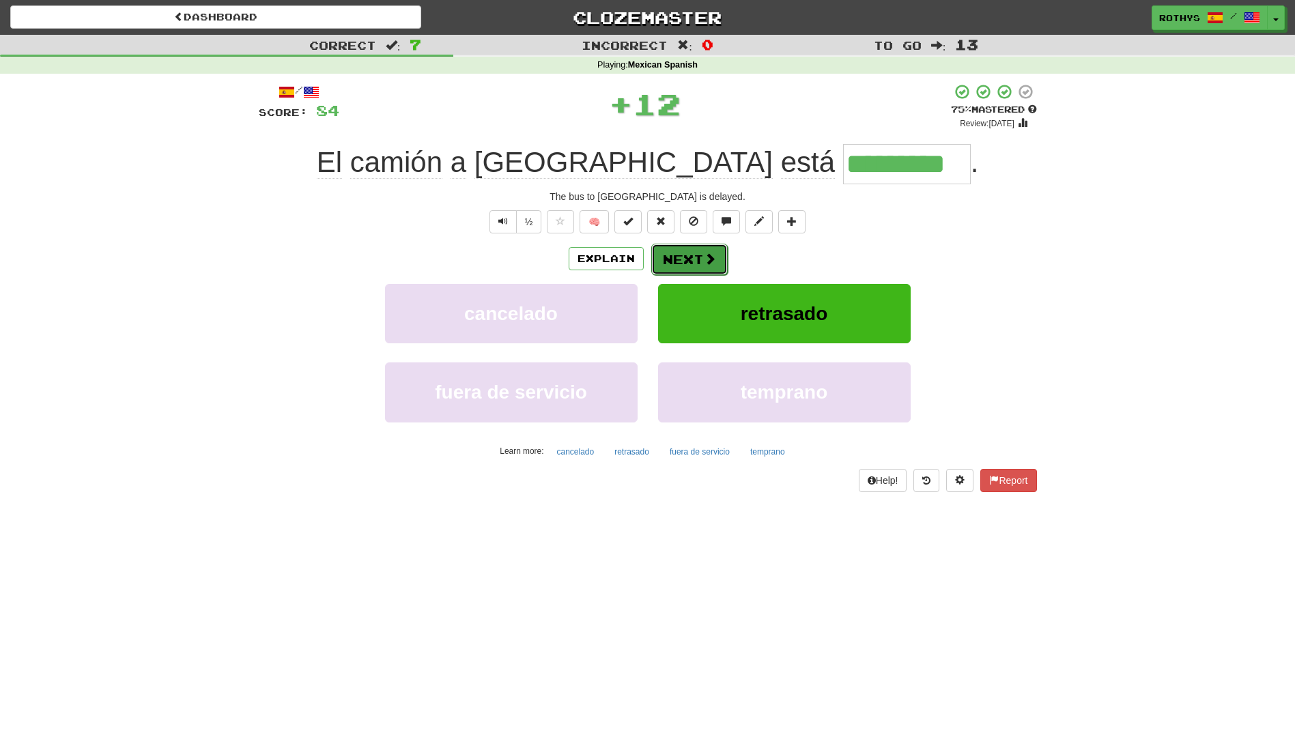
click at [699, 253] on button "Next" at bounding box center [689, 259] width 76 height 31
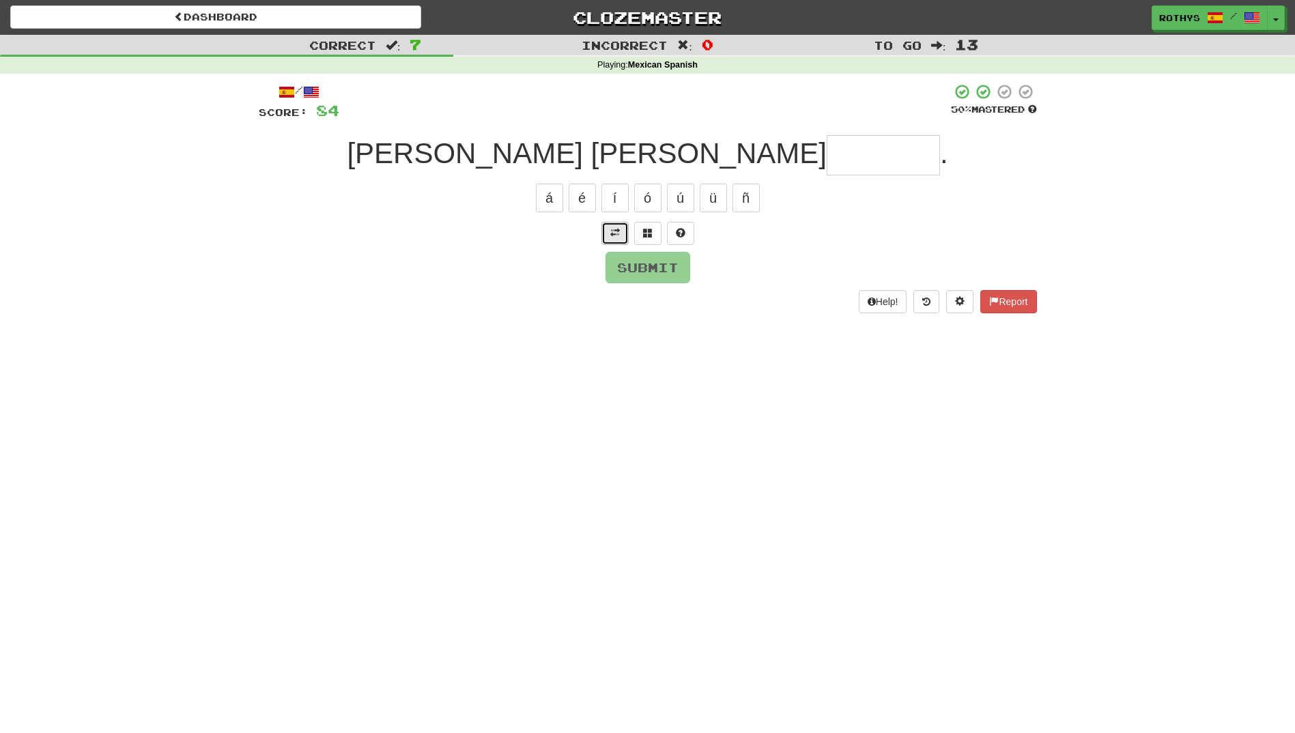
click at [612, 229] on span at bounding box center [615, 233] width 10 height 10
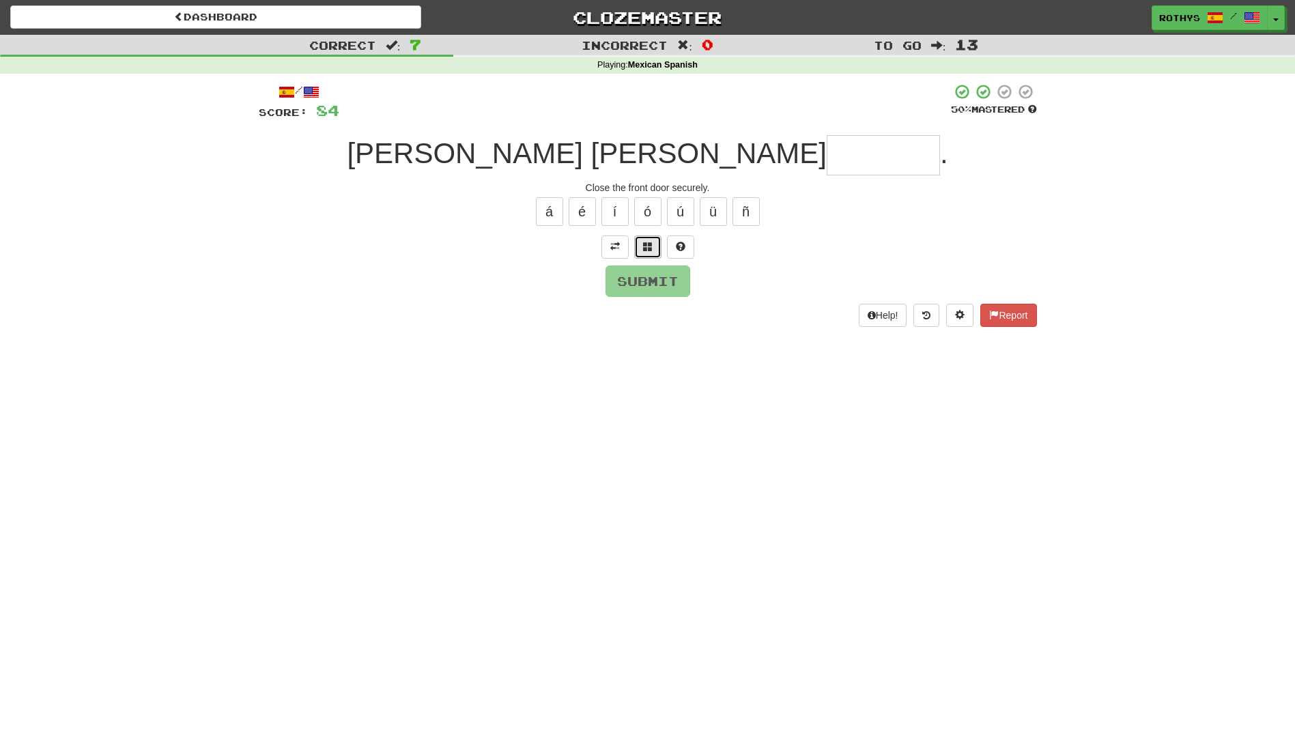
click at [648, 248] on span at bounding box center [648, 247] width 10 height 10
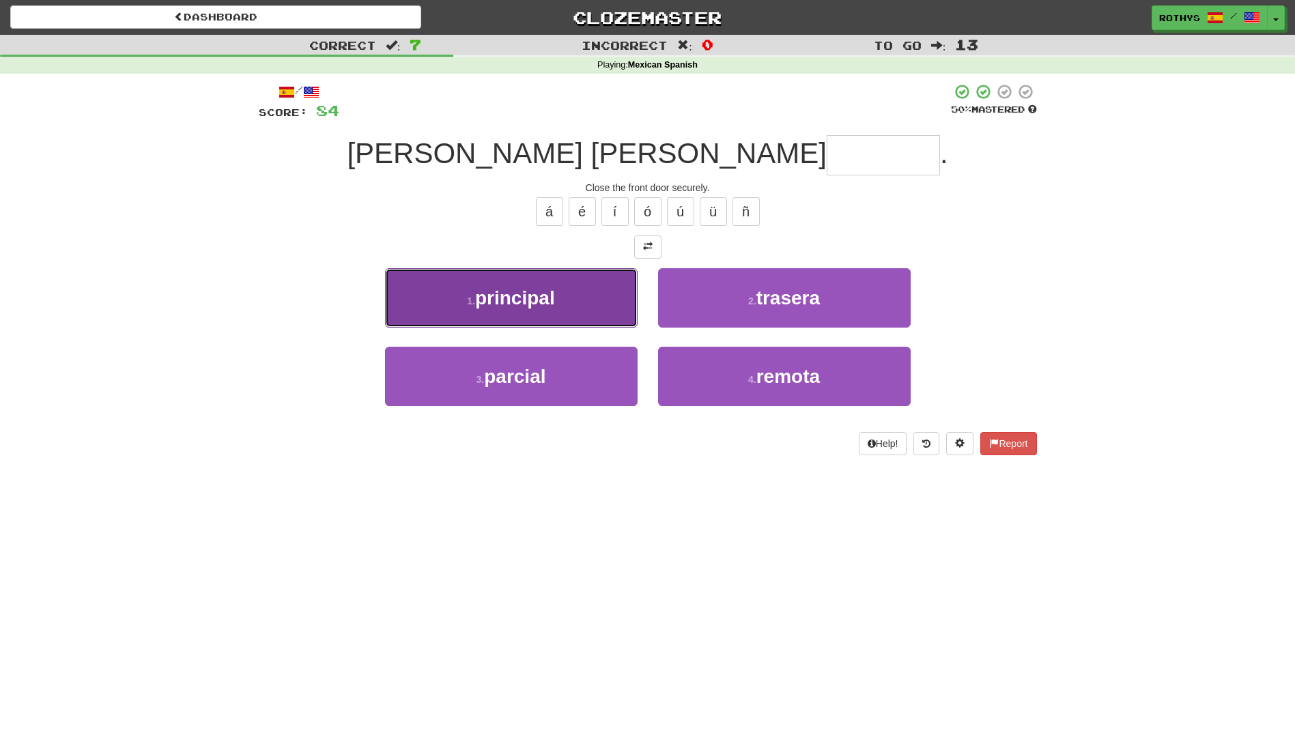
click at [553, 295] on span "principal" at bounding box center [515, 297] width 80 height 21
type input "*********"
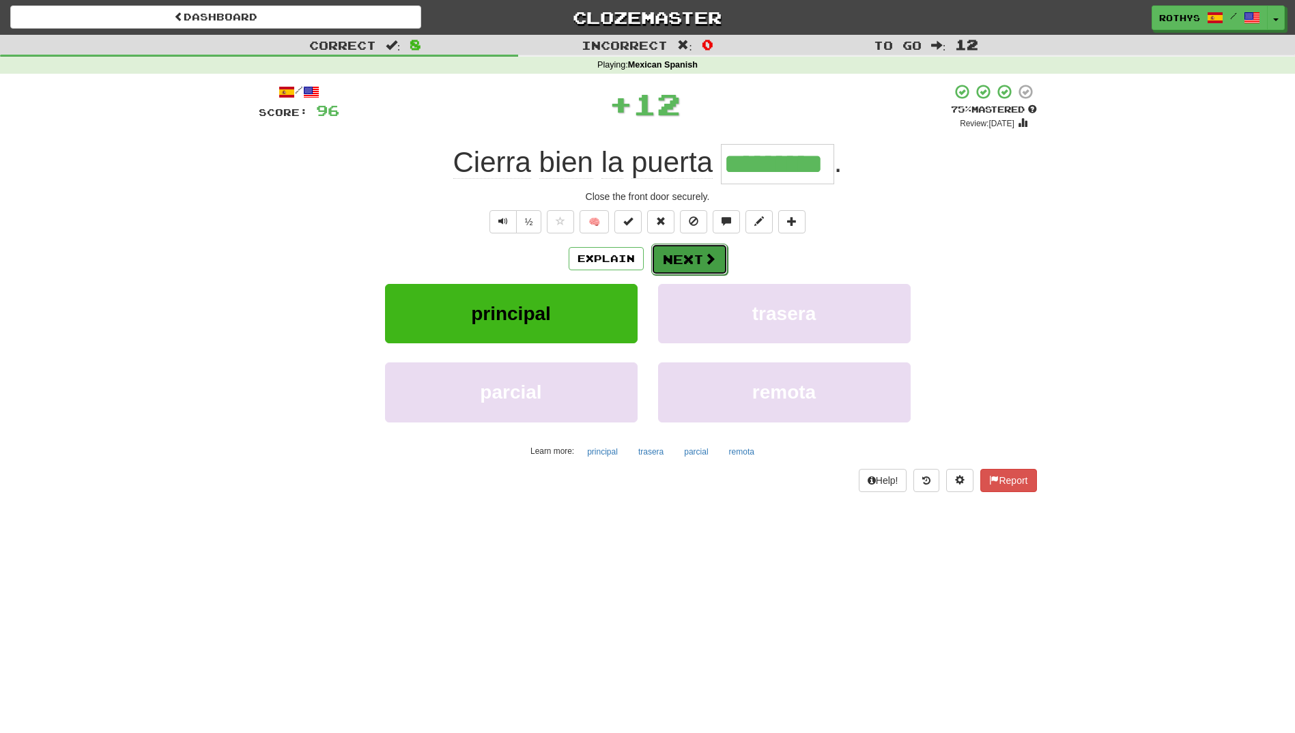
drag, startPoint x: 706, startPoint y: 252, endPoint x: 698, endPoint y: 253, distance: 7.6
click at [698, 253] on button "Next" at bounding box center [689, 259] width 76 height 31
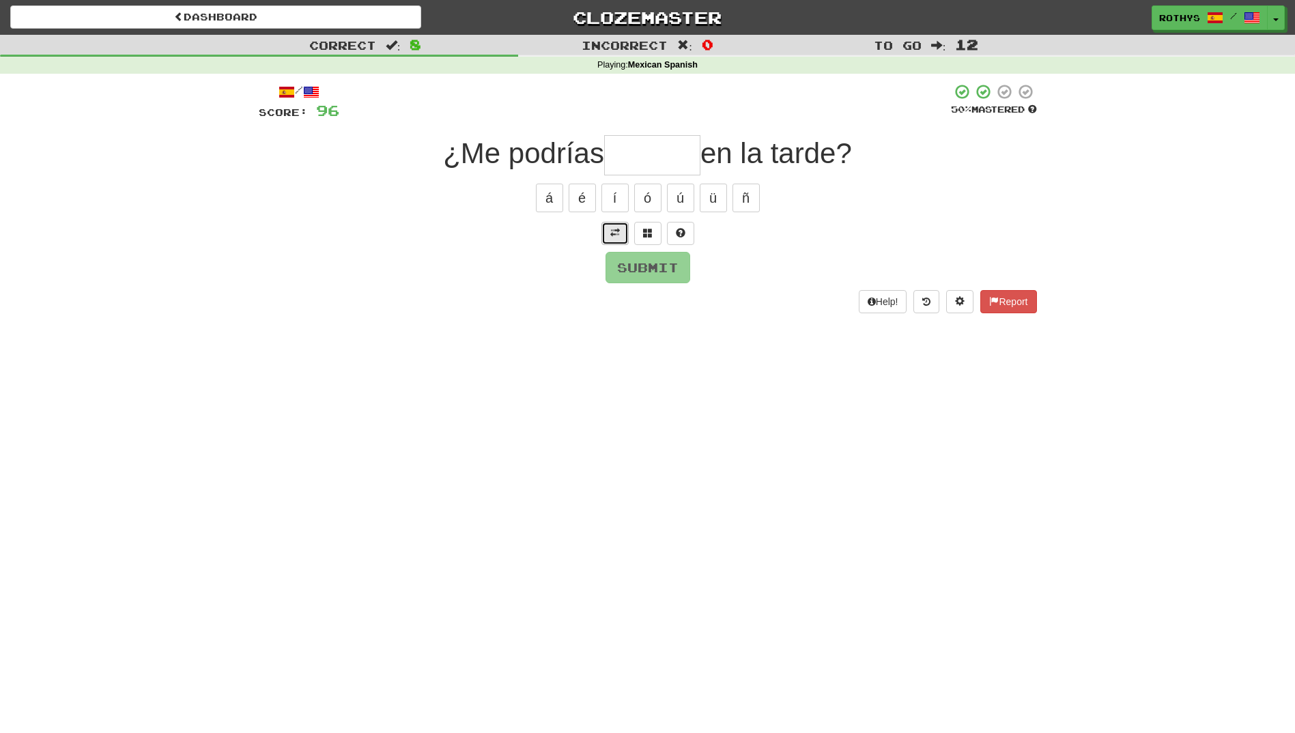
click at [614, 236] on span at bounding box center [615, 233] width 10 height 10
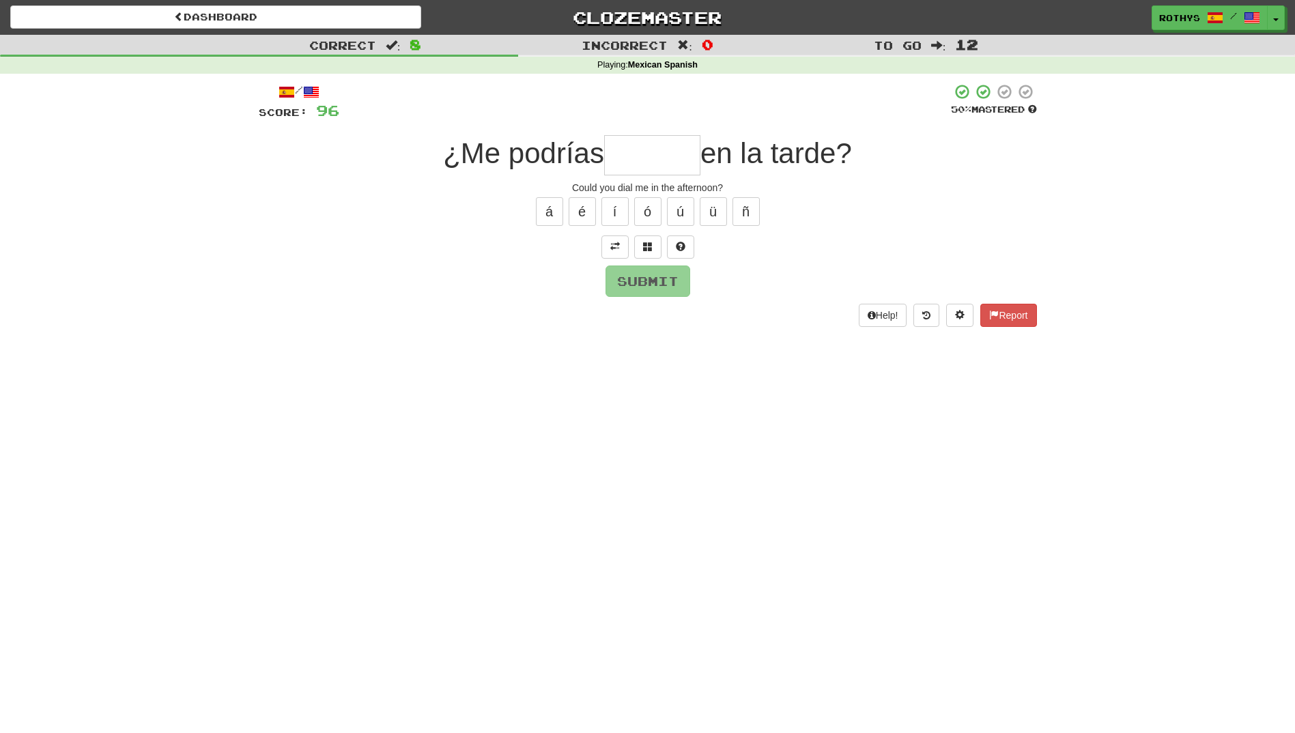
drag, startPoint x: 622, startPoint y: 156, endPoint x: 713, endPoint y: 177, distance: 93.9
click at [623, 157] on input "text" at bounding box center [652, 155] width 96 height 40
click at [652, 245] on span at bounding box center [648, 247] width 10 height 10
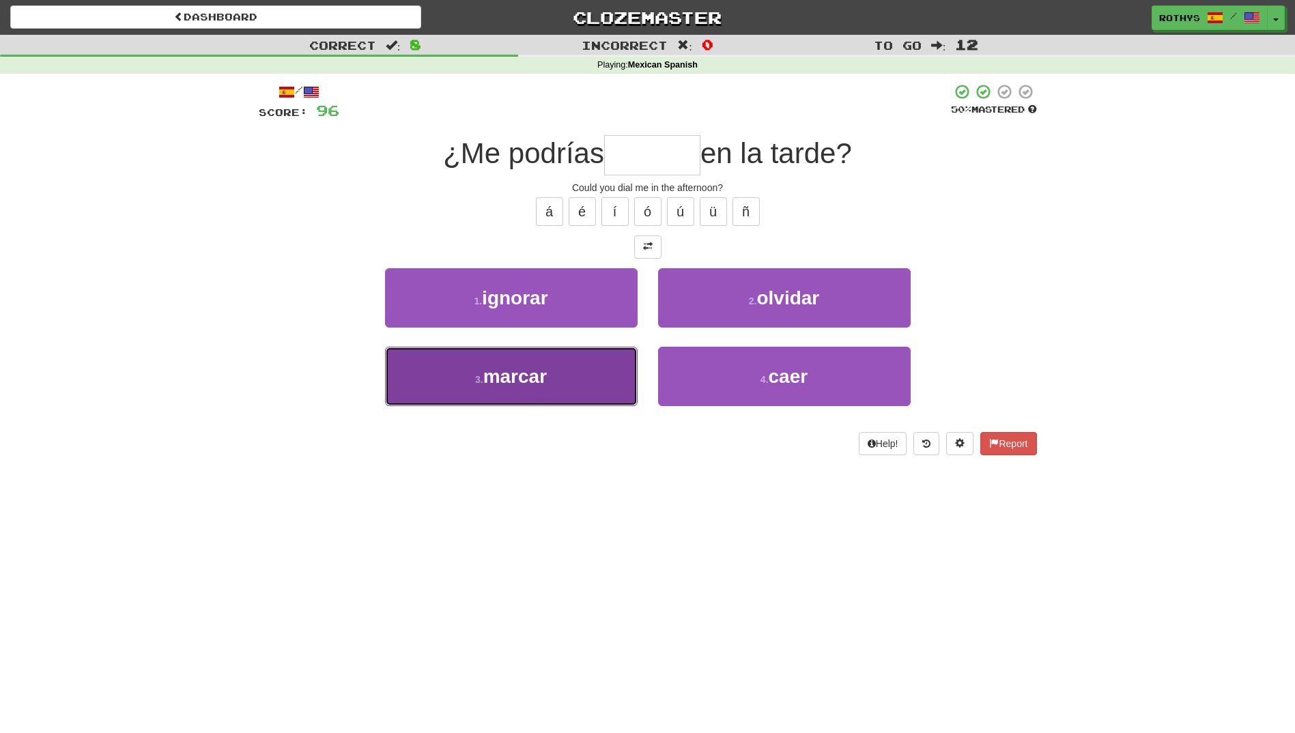
click at [543, 377] on span "marcar" at bounding box center [514, 376] width 63 height 21
type input "******"
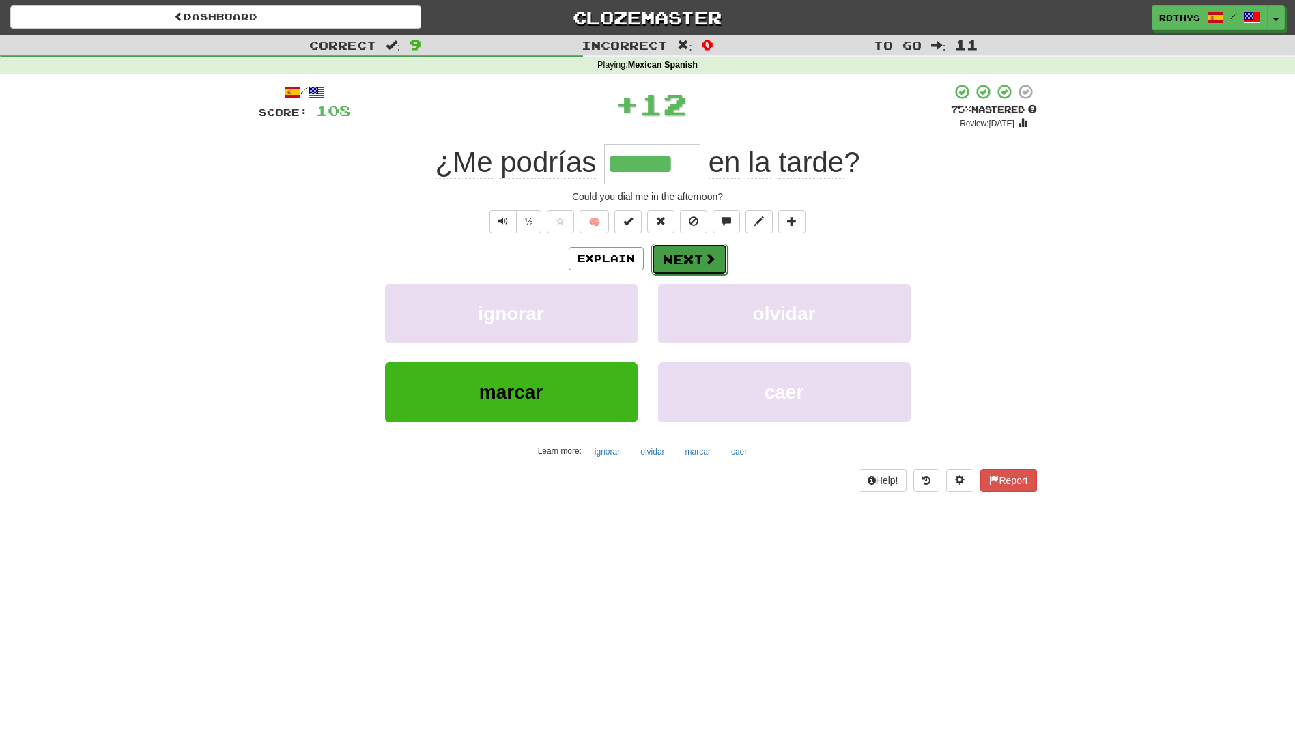
click at [692, 264] on button "Next" at bounding box center [689, 259] width 76 height 31
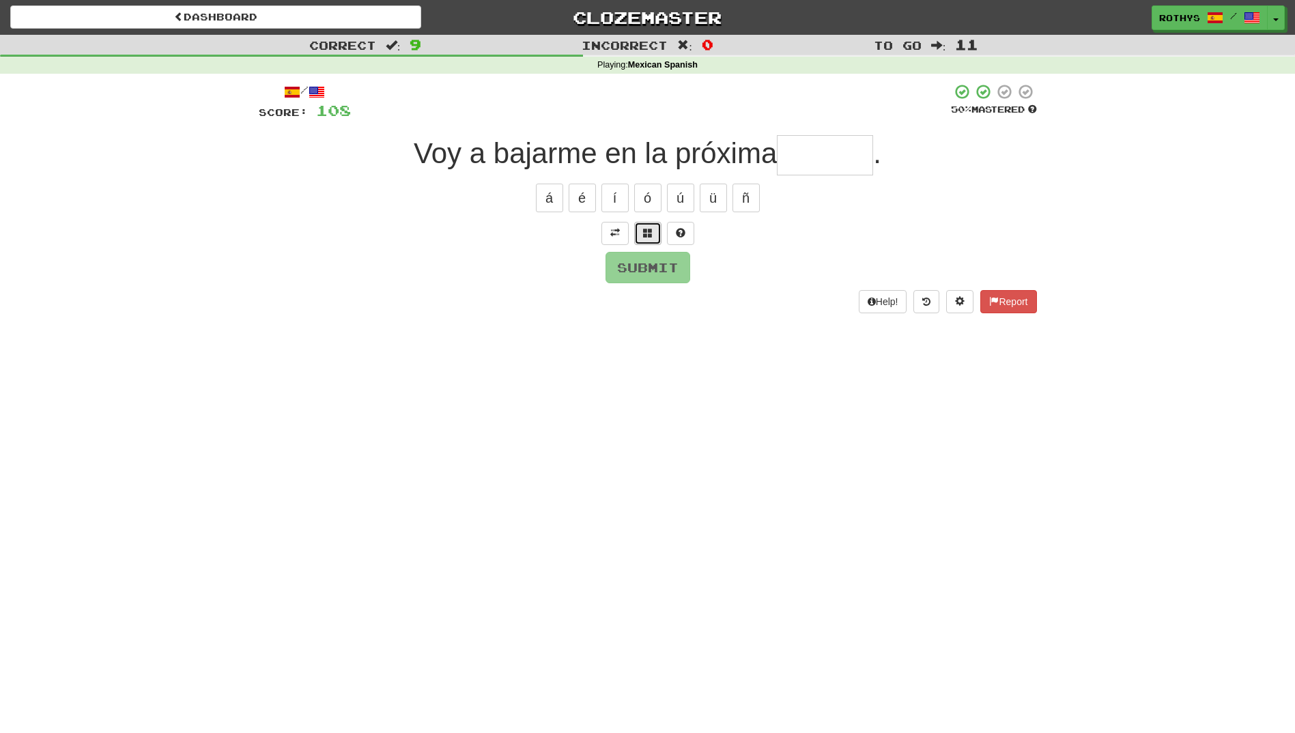
click at [646, 235] on span at bounding box center [648, 233] width 10 height 10
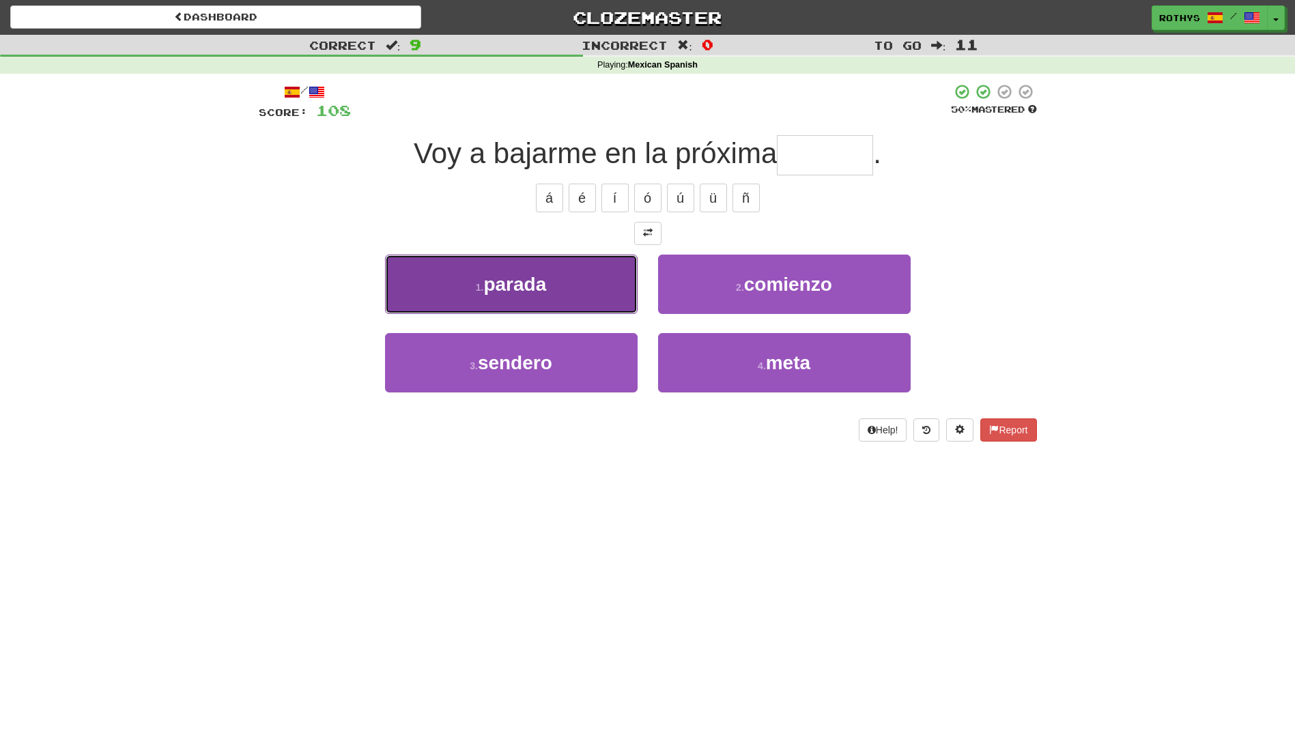
click at [538, 301] on button "1 . parada" at bounding box center [511, 284] width 252 height 59
type input "******"
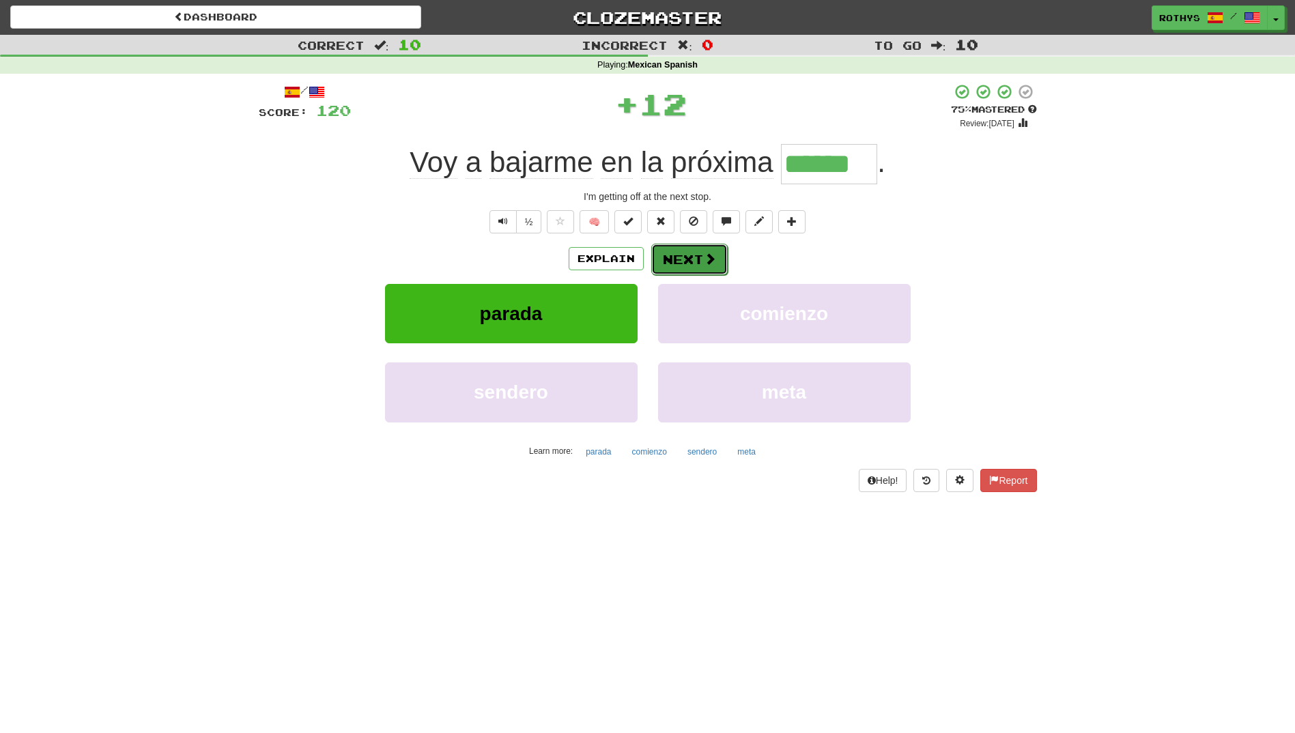
click at [686, 257] on button "Next" at bounding box center [689, 259] width 76 height 31
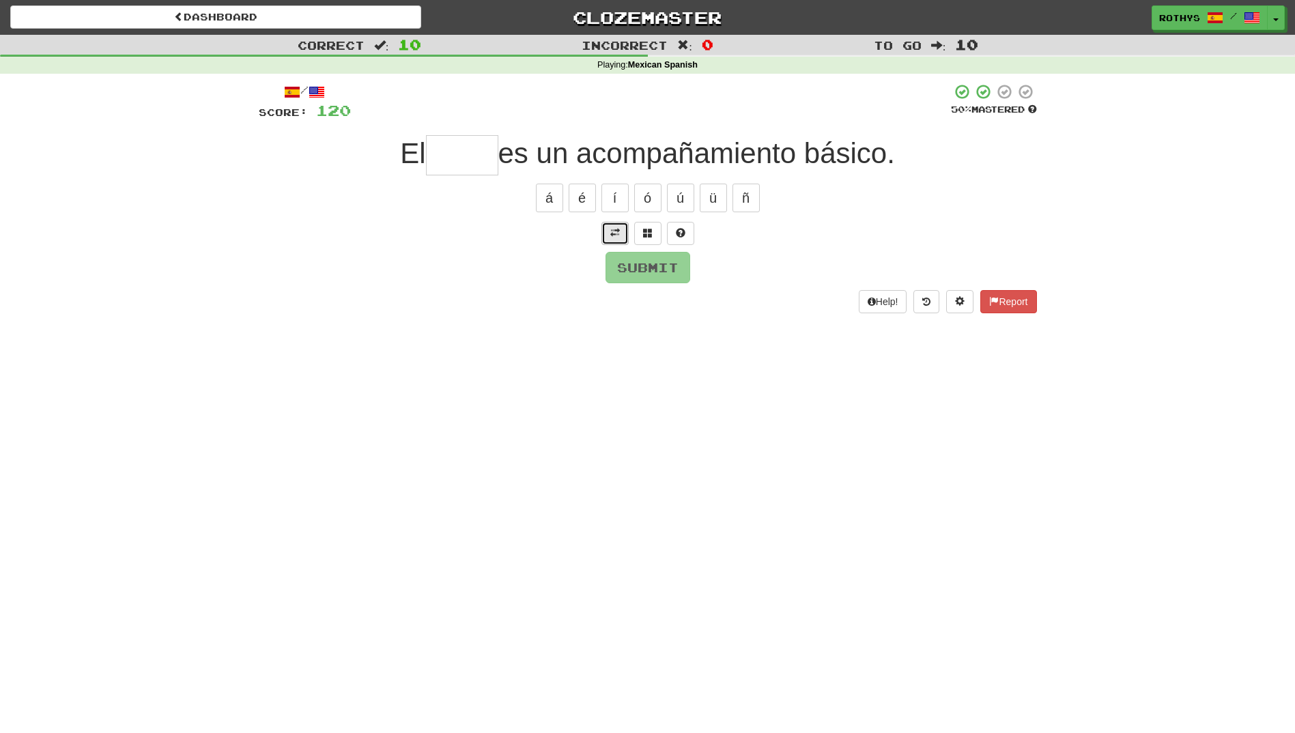
click at [616, 236] on span at bounding box center [615, 233] width 10 height 10
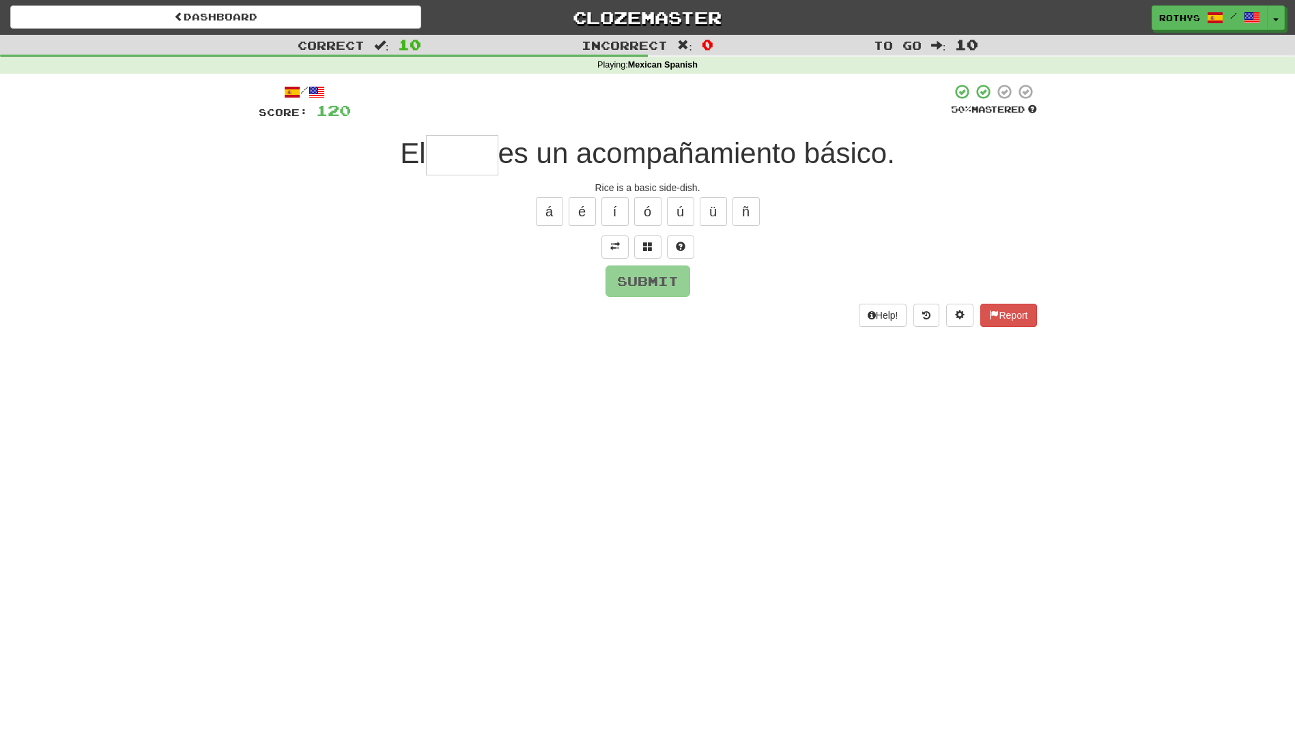
click at [639, 231] on div "/ Score: 120 50 % Mastered El es un acompañamiento básico. Rice is a basic side…" at bounding box center [648, 204] width 778 height 243
click at [650, 244] on span at bounding box center [648, 247] width 10 height 10
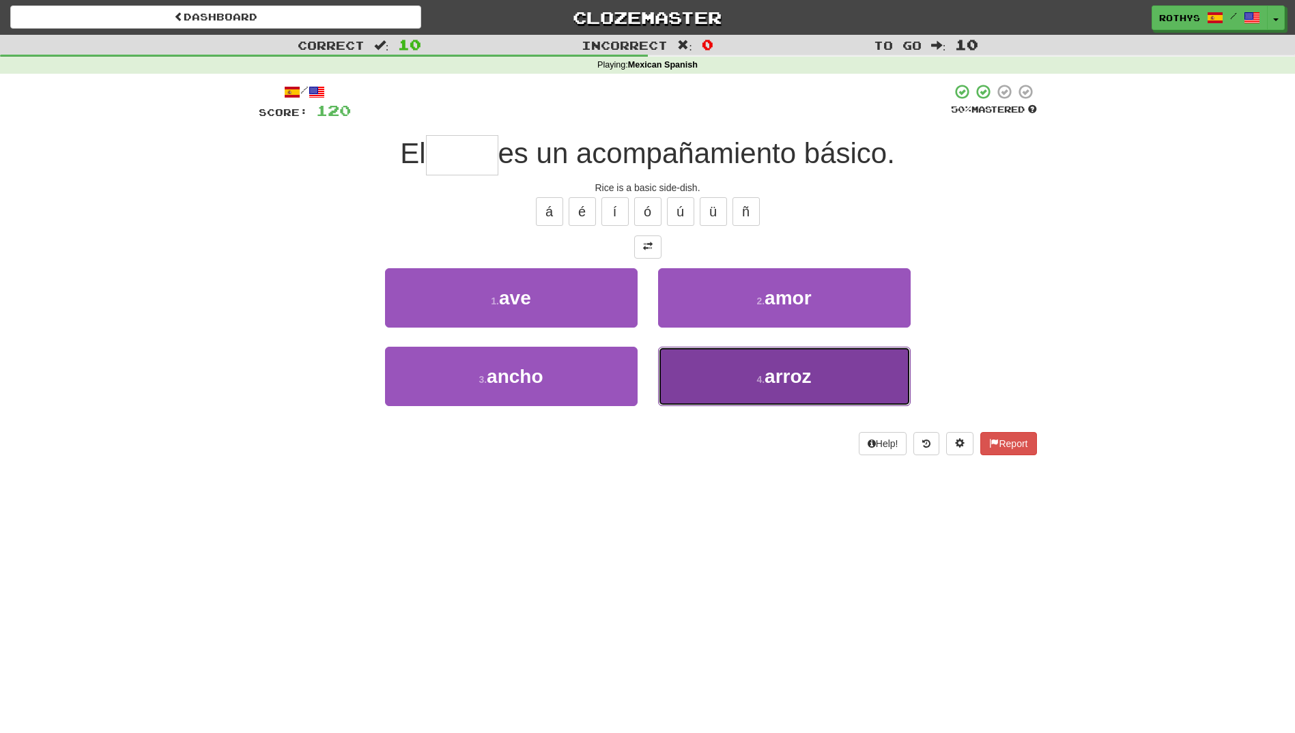
click at [798, 366] on span "arroz" at bounding box center [787, 376] width 46 height 21
type input "*****"
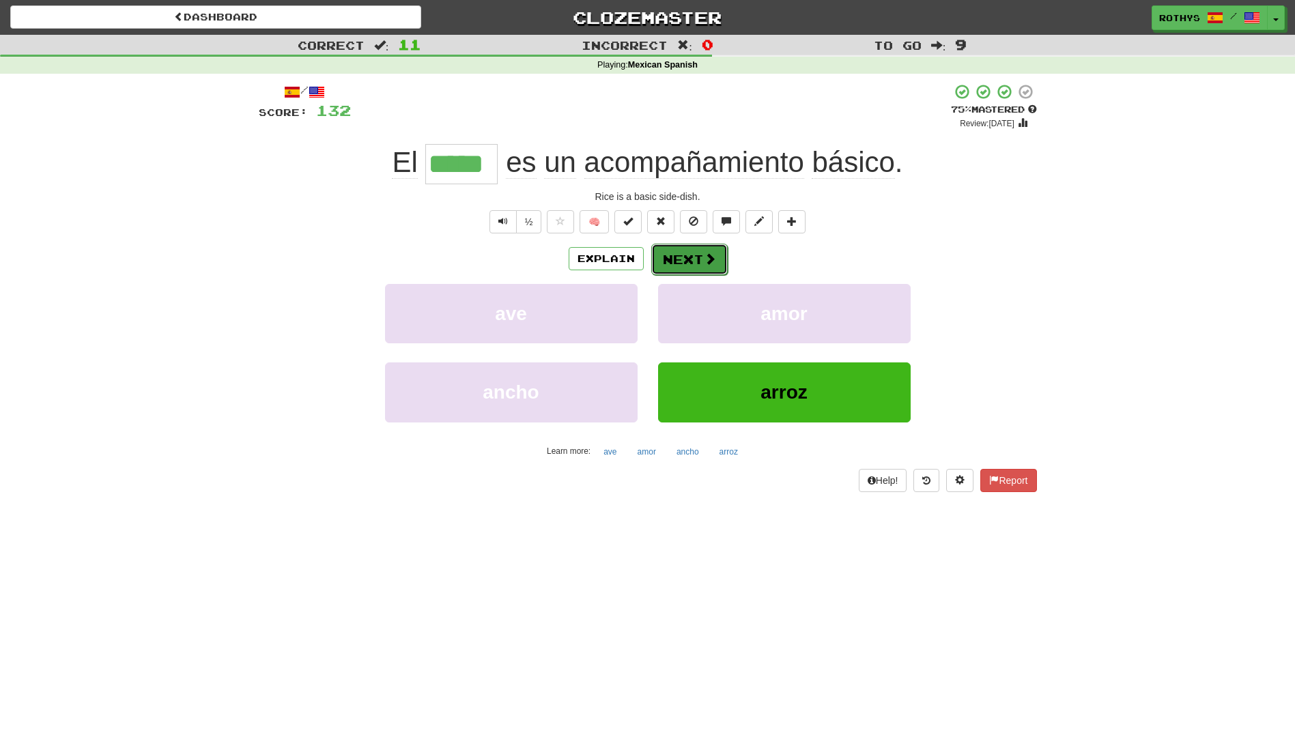
click at [676, 255] on button "Next" at bounding box center [689, 259] width 76 height 31
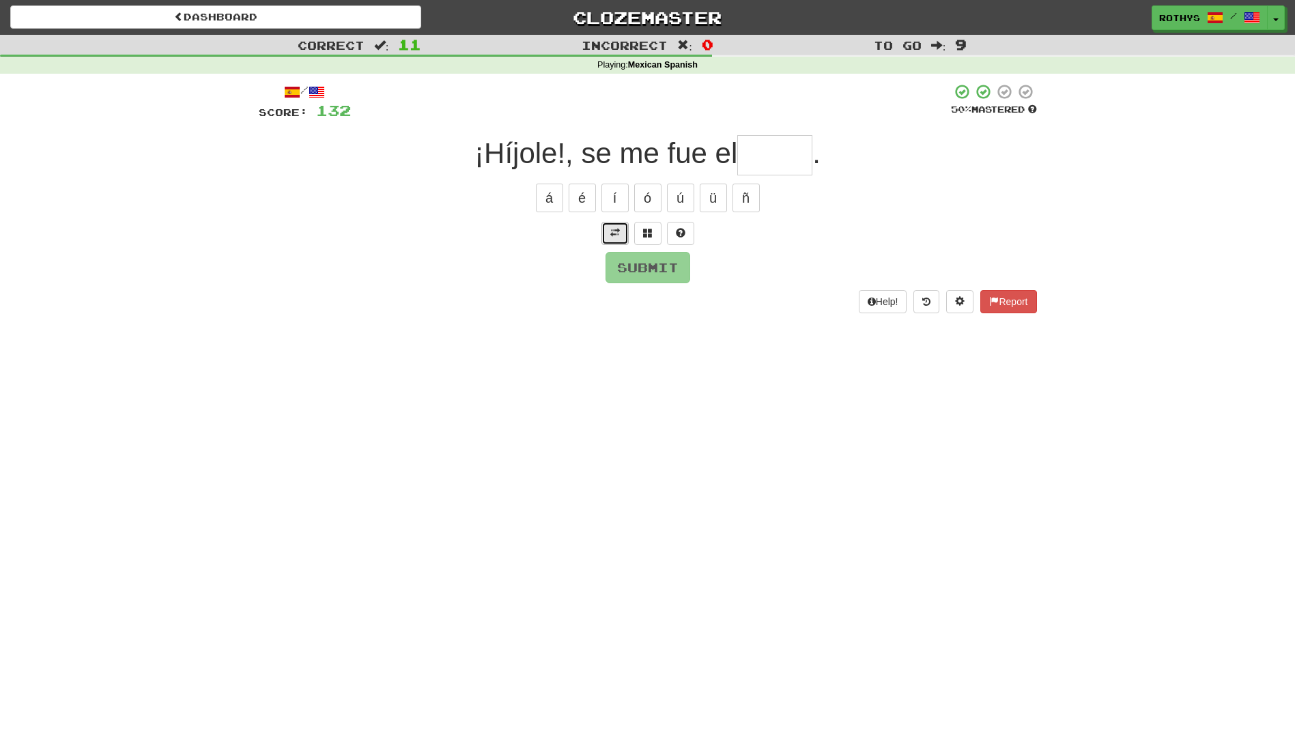
click at [610, 233] on span at bounding box center [615, 233] width 10 height 10
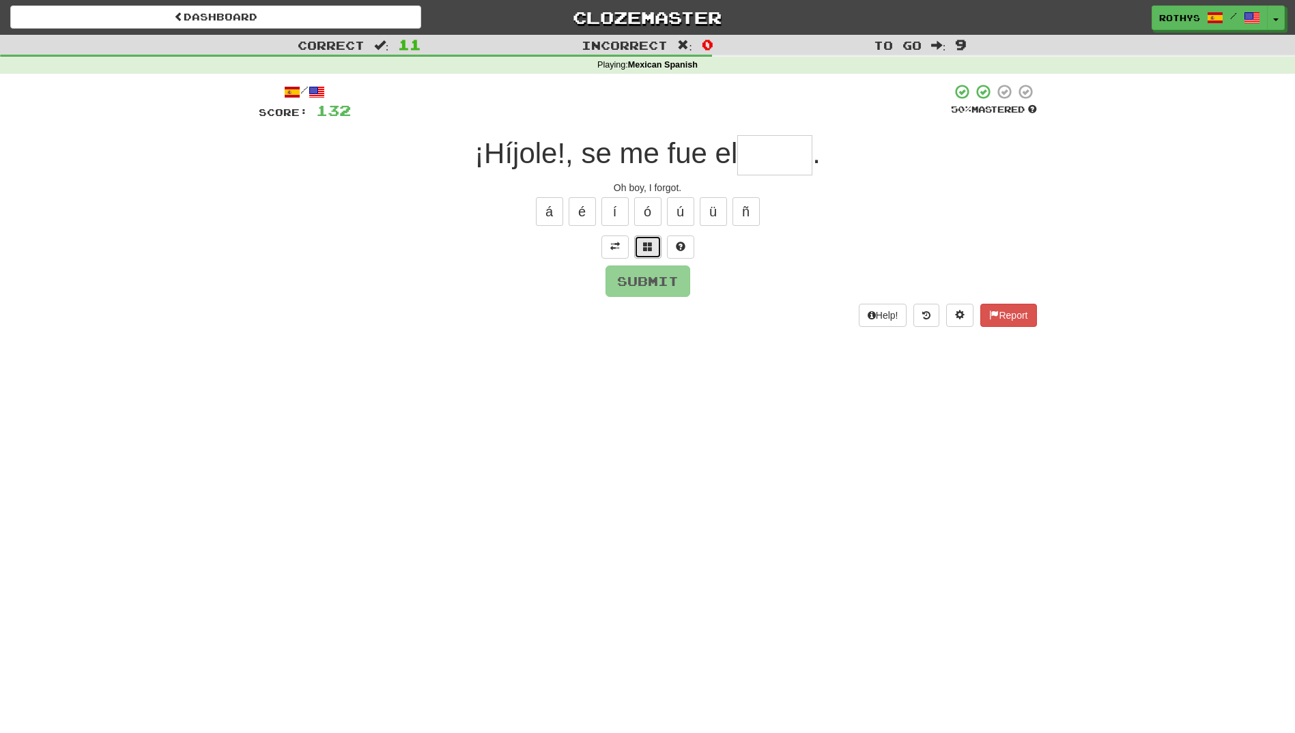
click at [644, 238] on button at bounding box center [647, 246] width 27 height 23
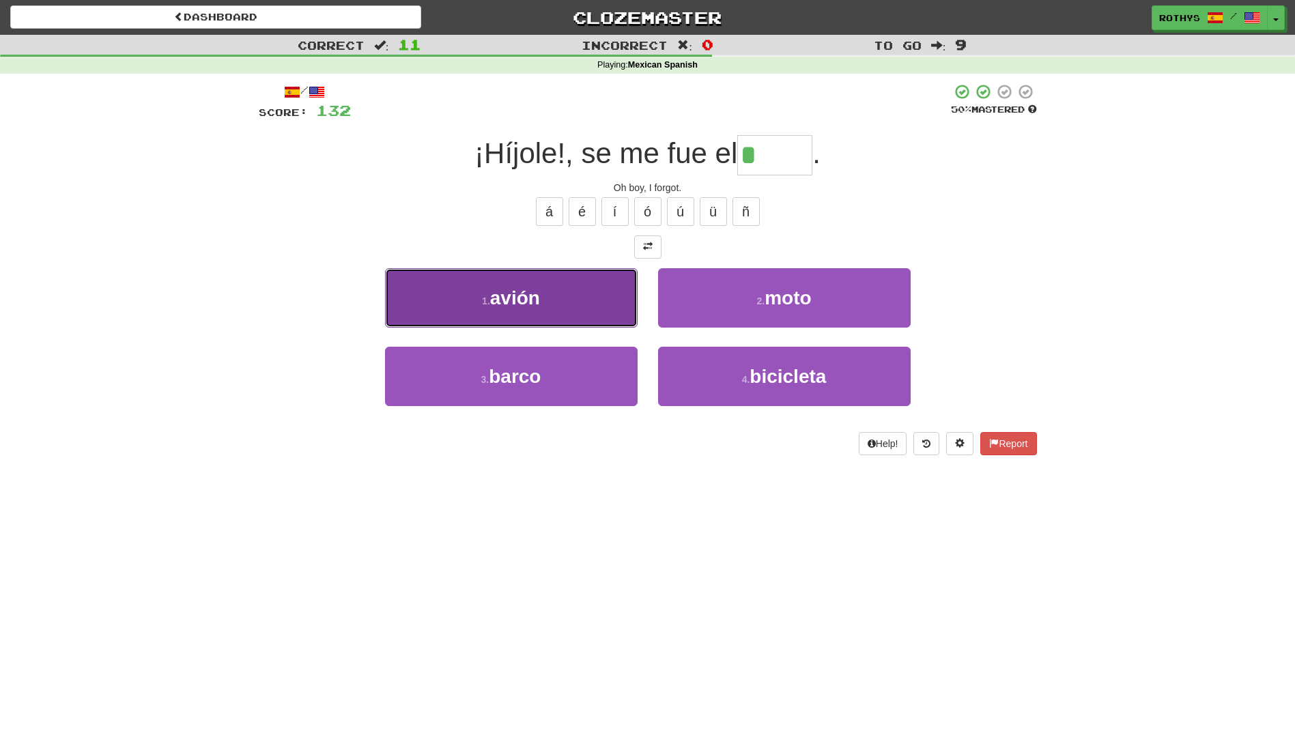
click at [543, 307] on button "1 . avión" at bounding box center [511, 297] width 252 height 59
type input "*****"
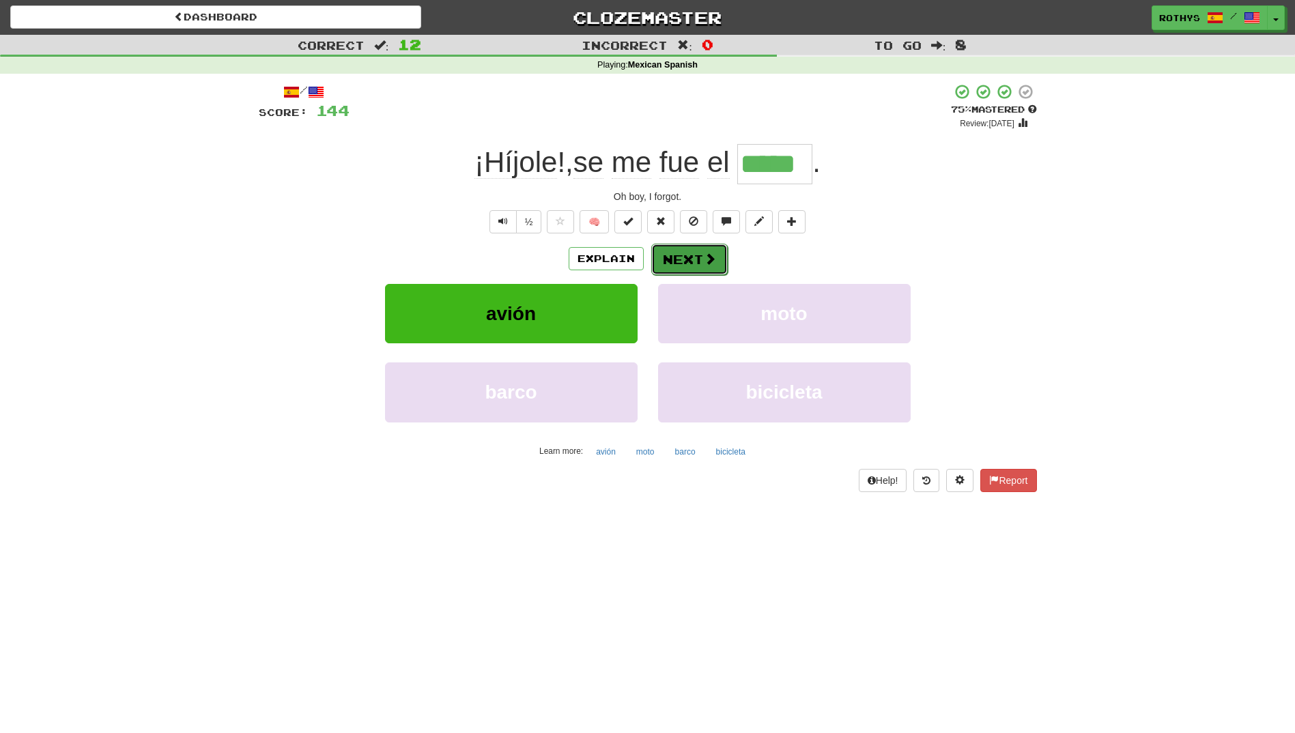
click at [675, 258] on button "Next" at bounding box center [689, 259] width 76 height 31
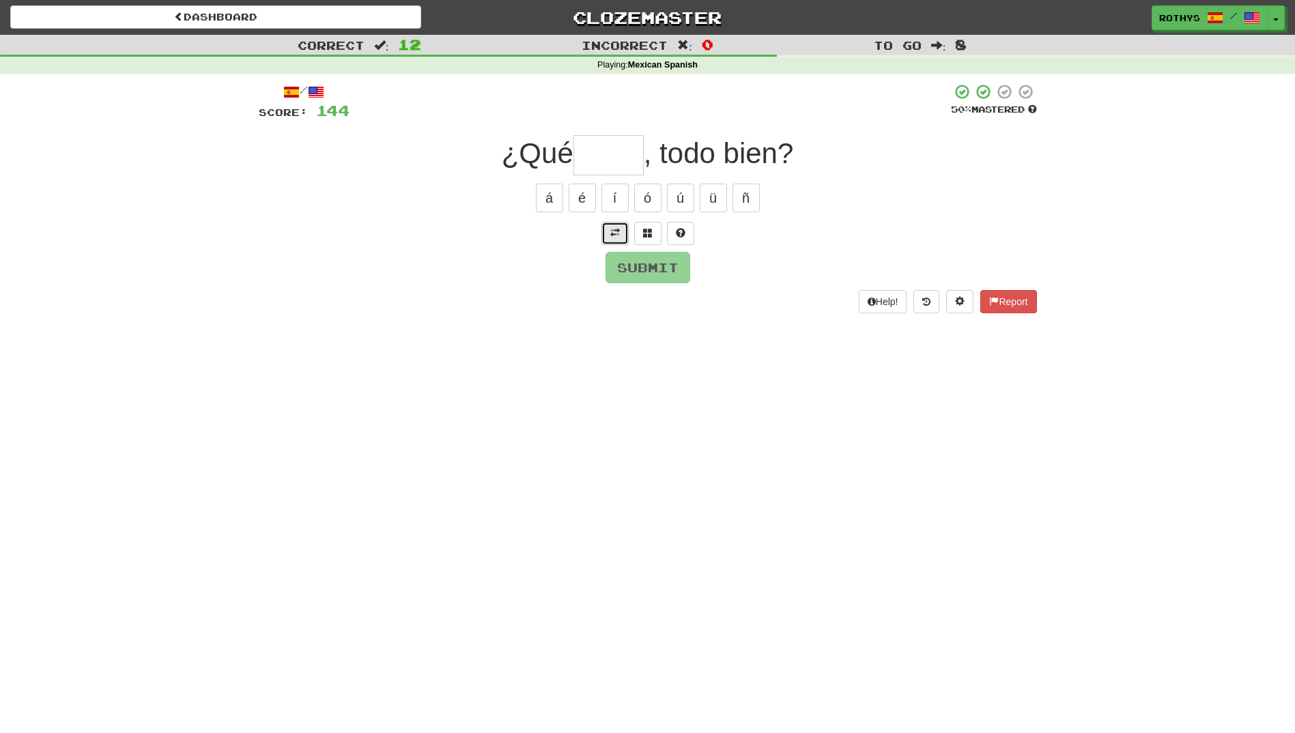
click at [618, 235] on span at bounding box center [615, 233] width 10 height 10
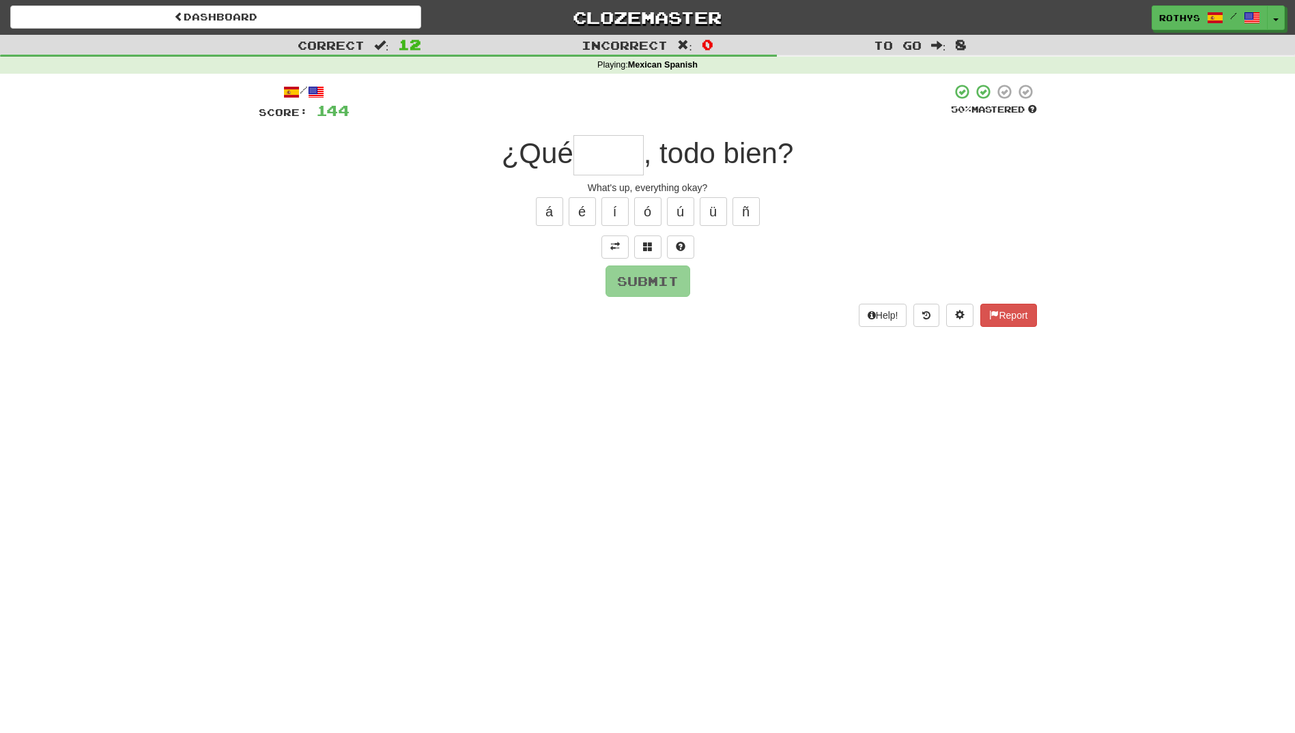
click at [609, 141] on input "text" at bounding box center [608, 155] width 70 height 40
click at [641, 240] on button at bounding box center [647, 246] width 27 height 23
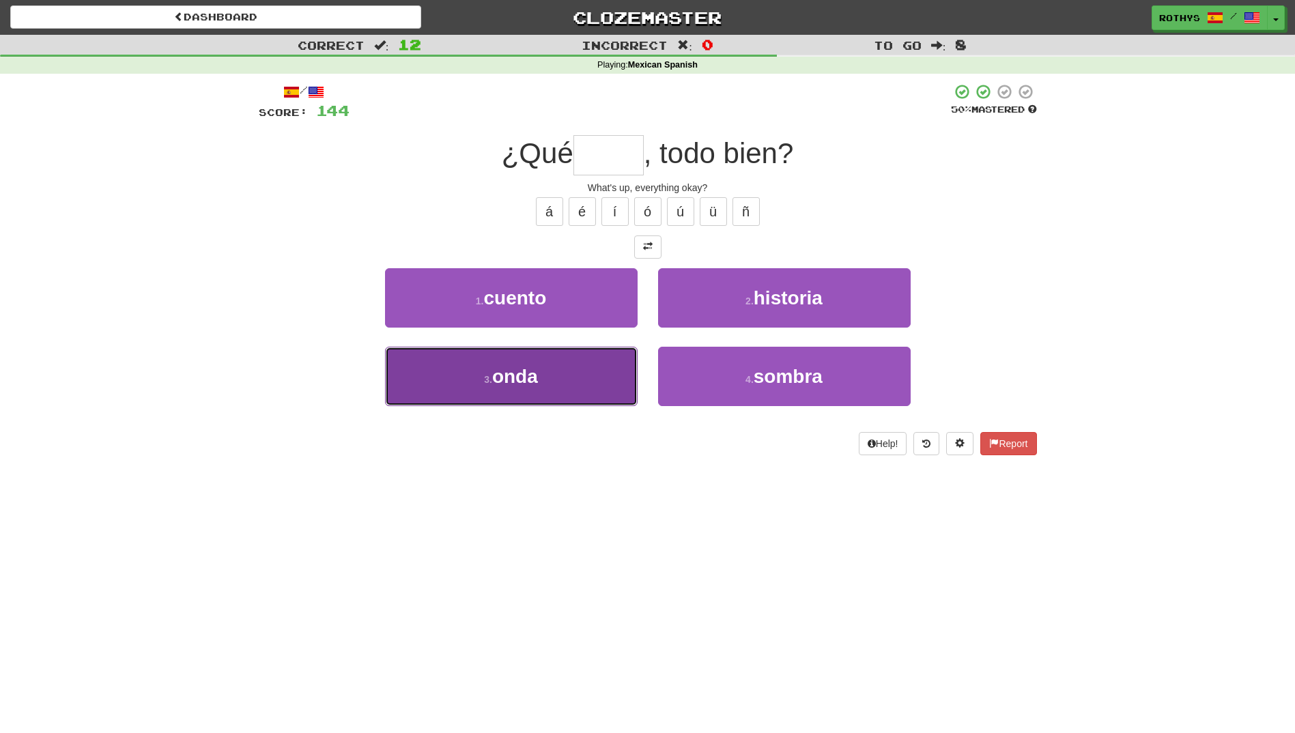
drag, startPoint x: 565, startPoint y: 368, endPoint x: 781, endPoint y: 321, distance: 221.4
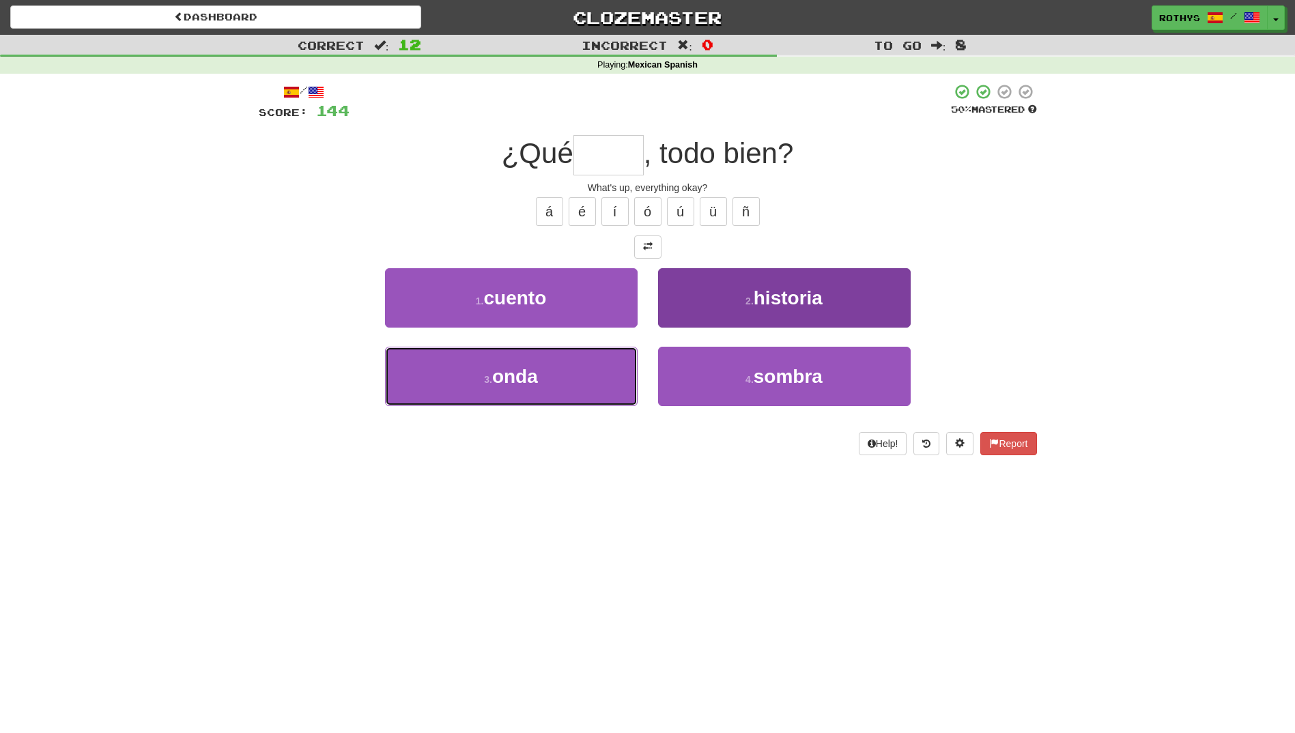
click at [572, 365] on button "3 . onda" at bounding box center [511, 376] width 252 height 59
type input "****"
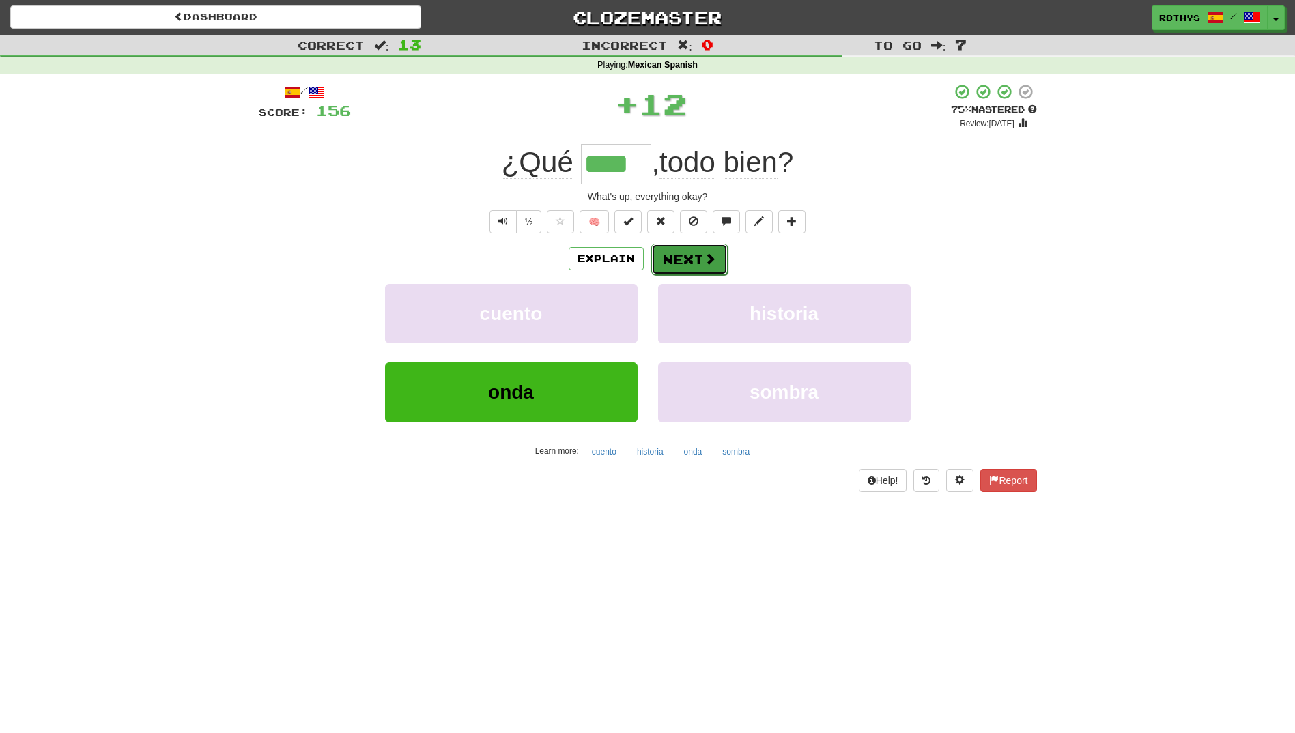
click at [704, 264] on span at bounding box center [710, 258] width 12 height 12
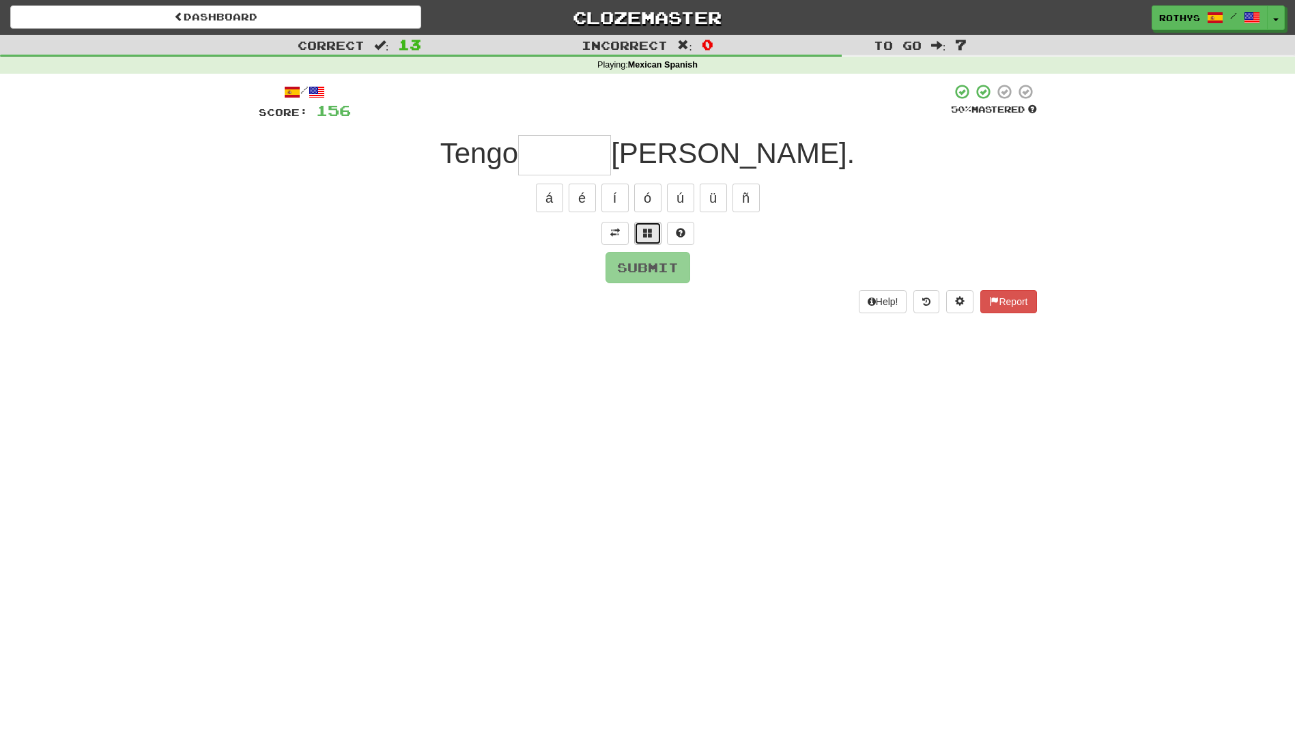
click at [639, 234] on button at bounding box center [647, 233] width 27 height 23
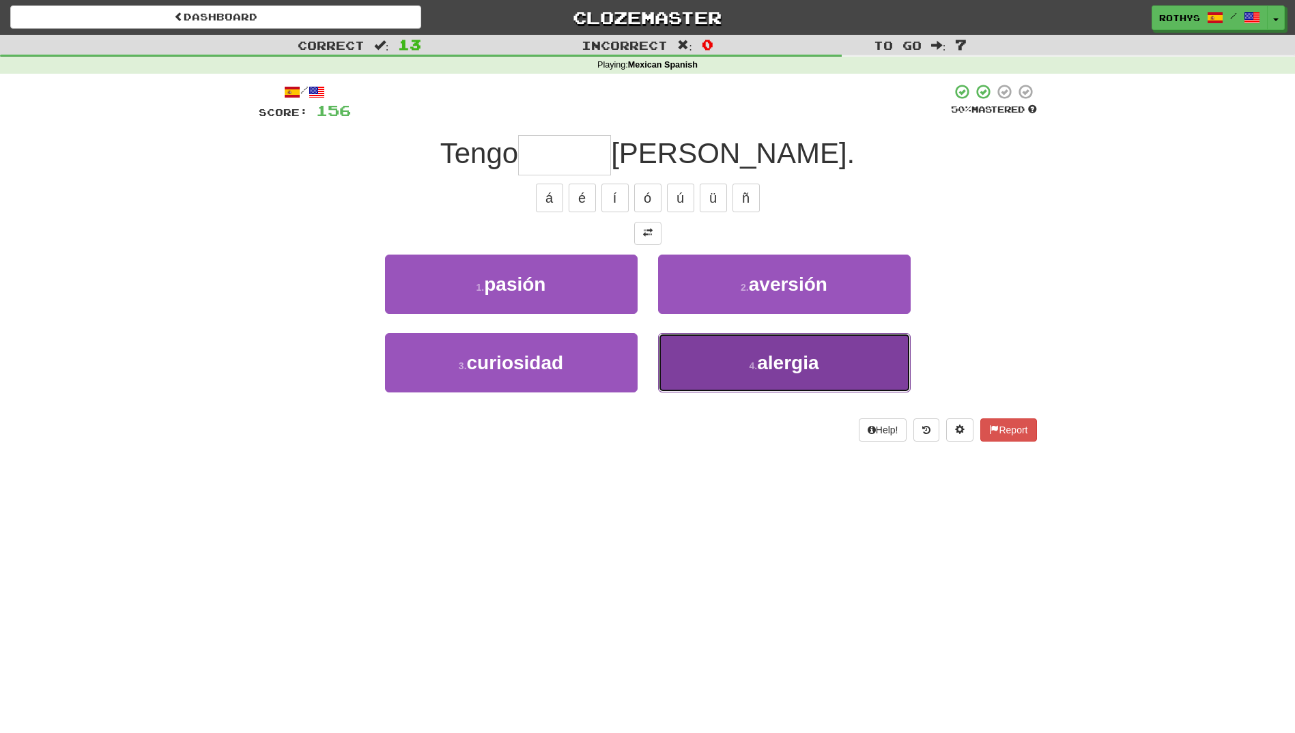
click at [730, 339] on button "4 . alergia" at bounding box center [784, 362] width 252 height 59
type input "*******"
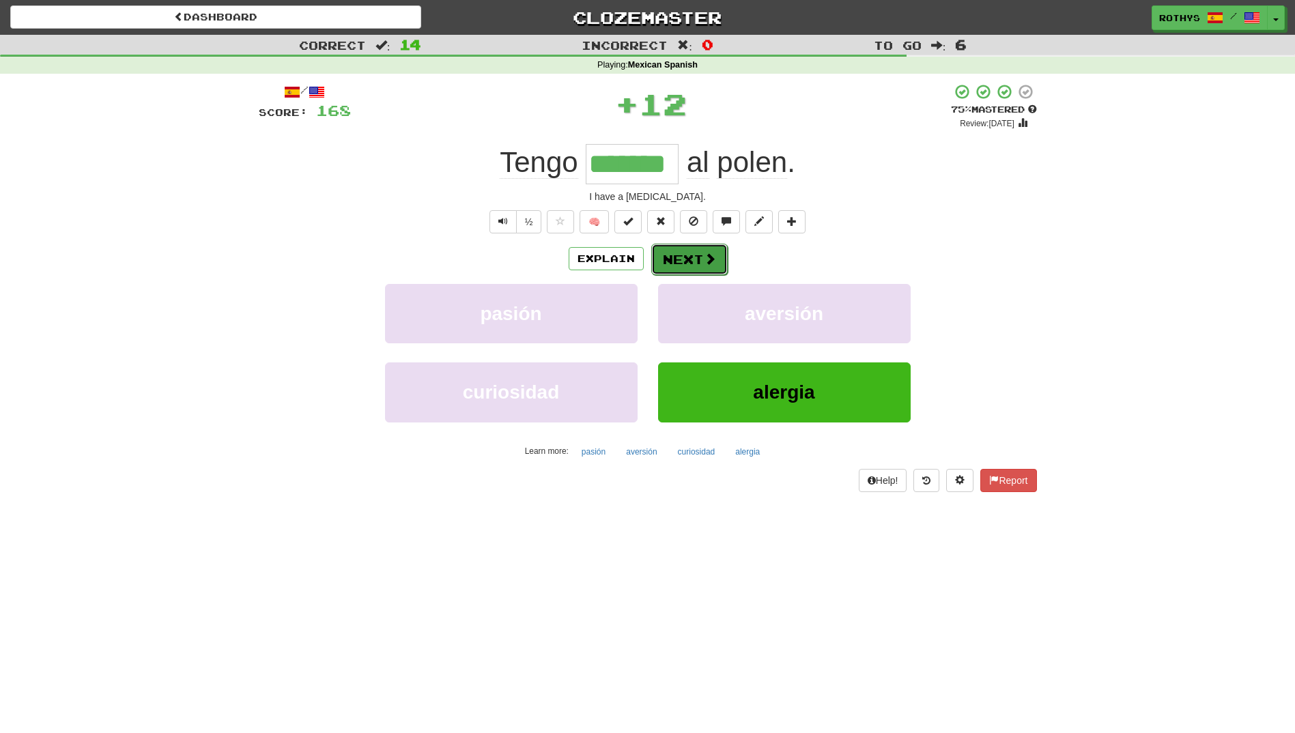
click at [687, 265] on button "Next" at bounding box center [689, 259] width 76 height 31
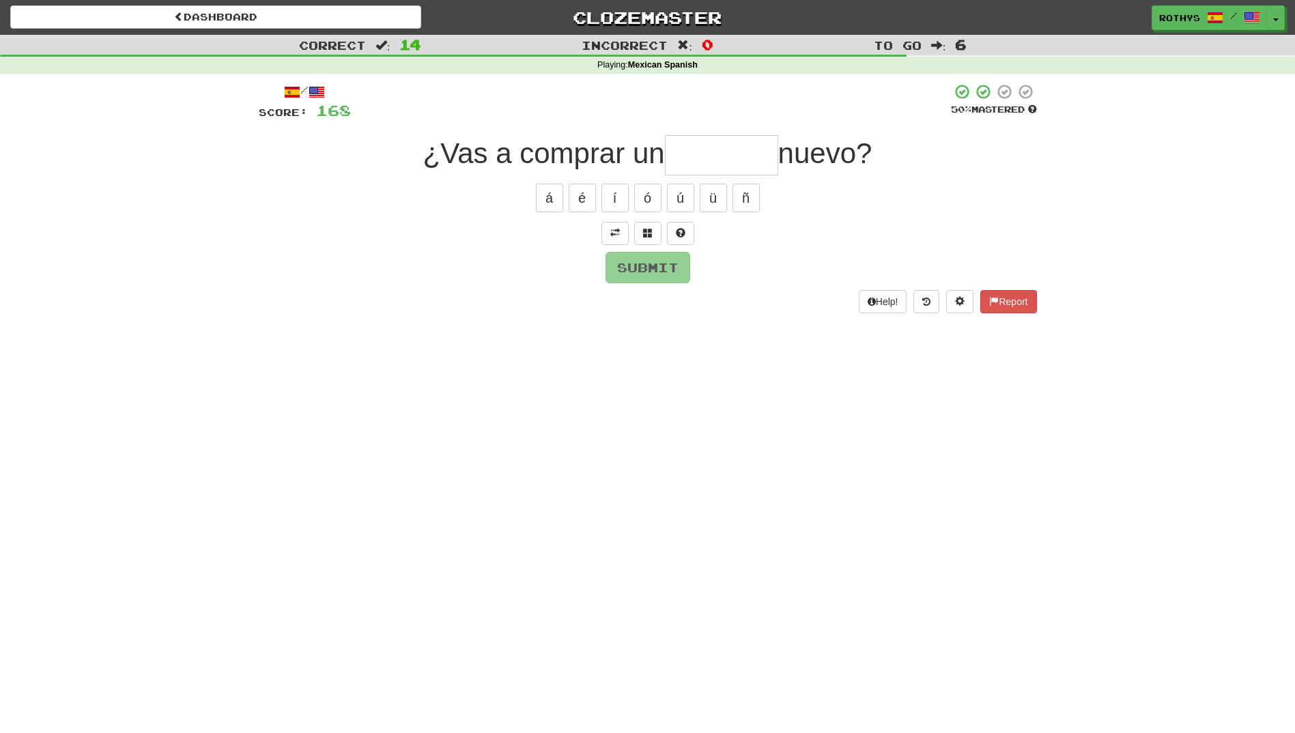
click at [698, 149] on input "text" at bounding box center [721, 155] width 113 height 40
click at [618, 229] on span at bounding box center [615, 233] width 10 height 10
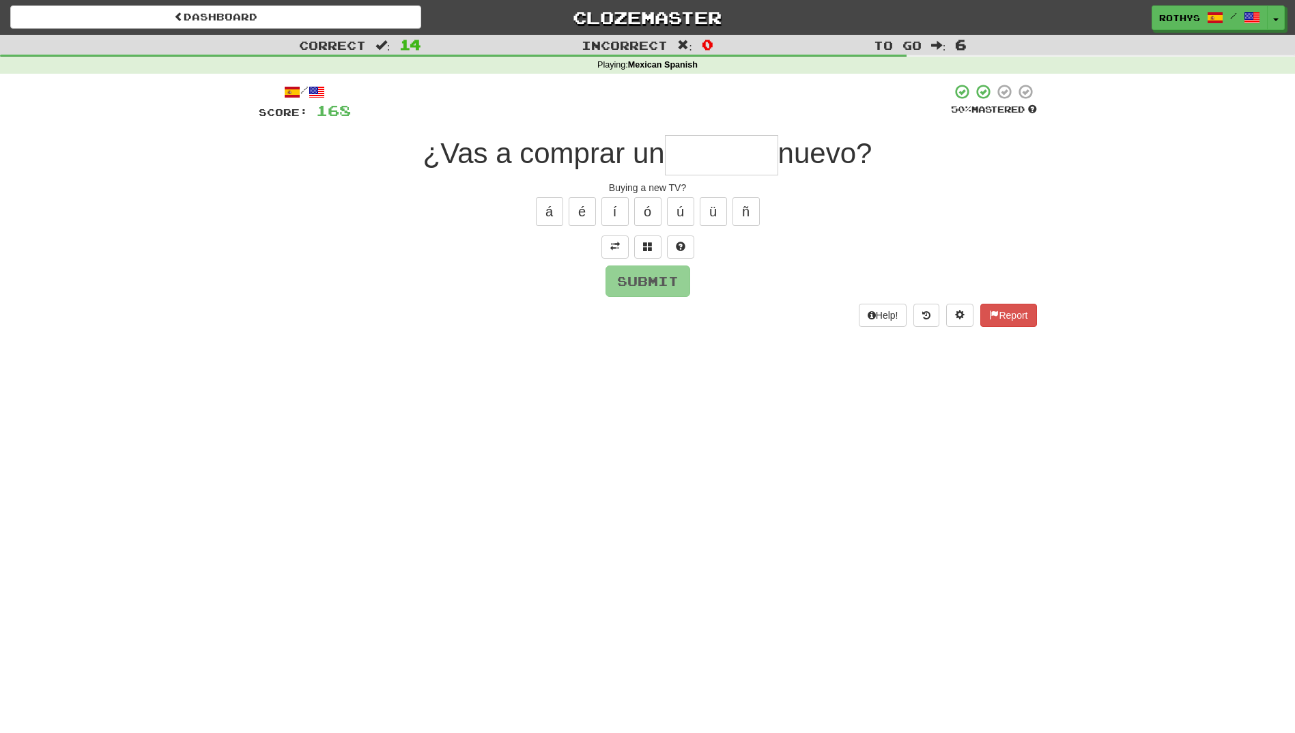
click at [706, 151] on input "text" at bounding box center [721, 155] width 113 height 40
click at [640, 247] on button at bounding box center [647, 246] width 27 height 23
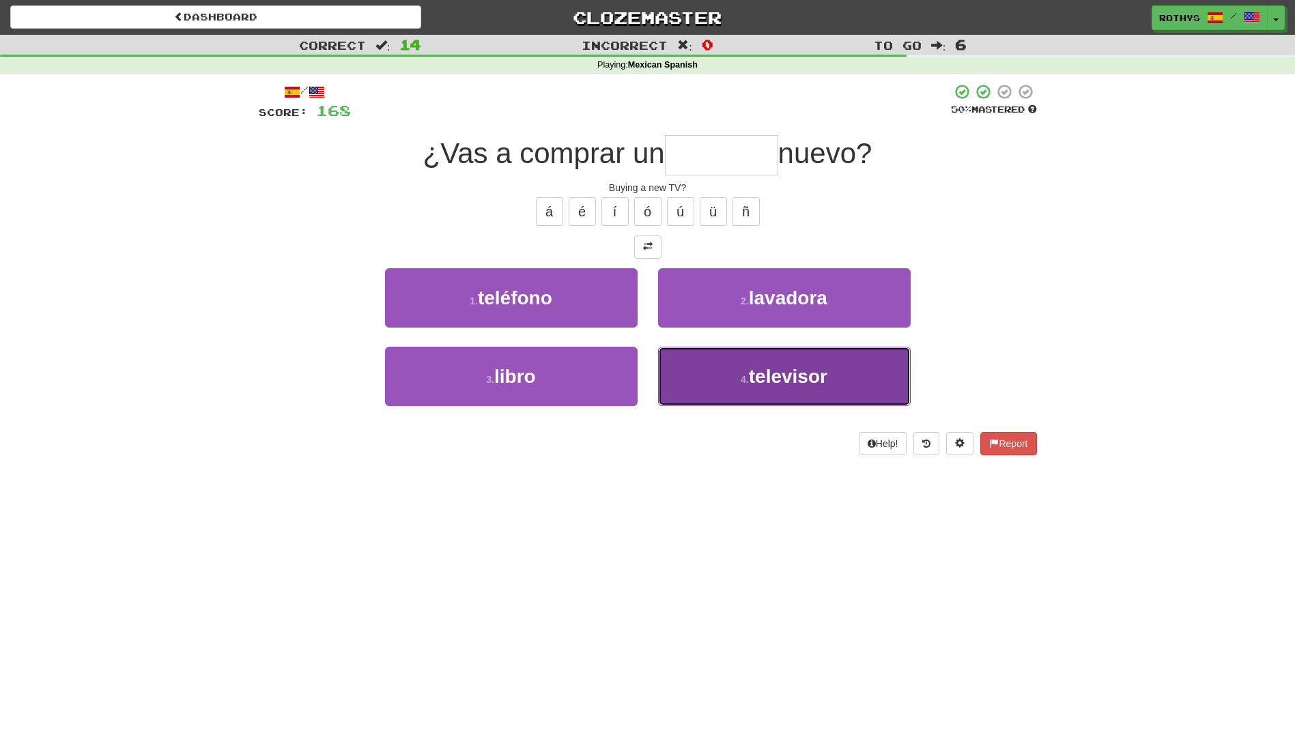
click at [848, 366] on button "4 . televisor" at bounding box center [784, 376] width 252 height 59
type input "*********"
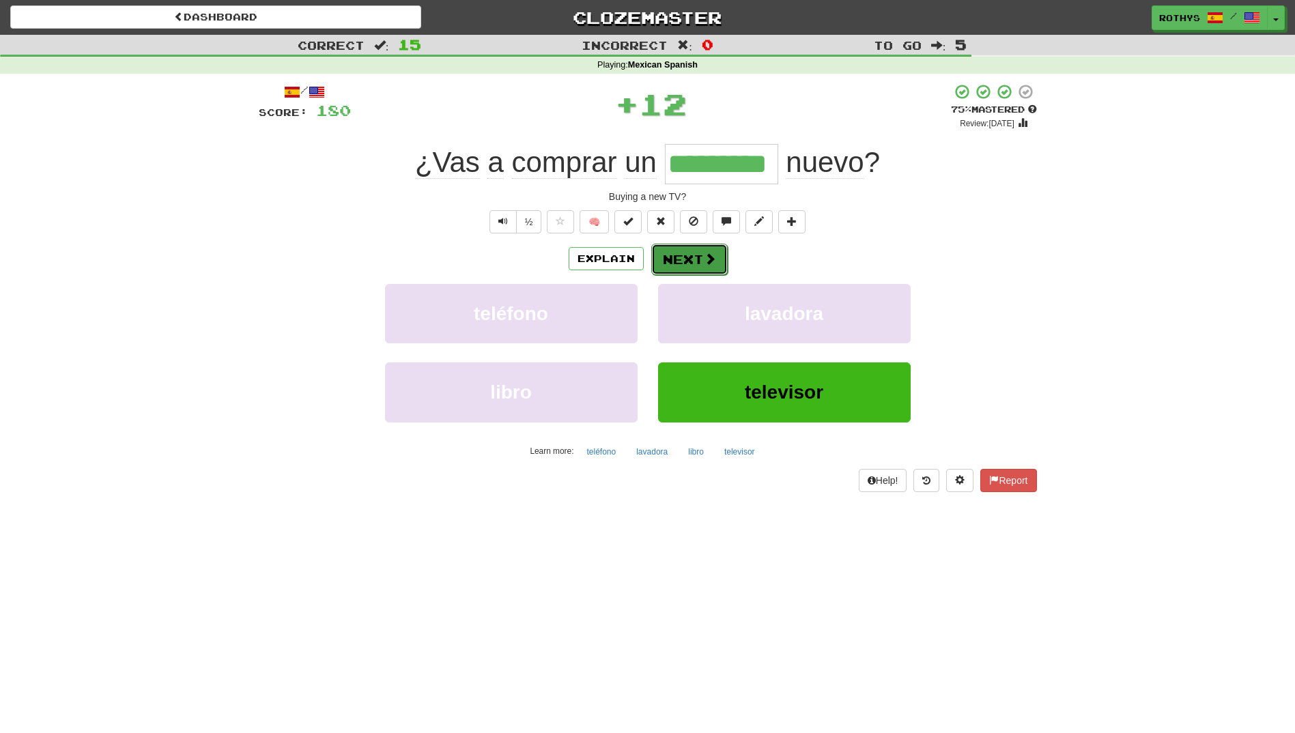
click at [697, 255] on button "Next" at bounding box center [689, 259] width 76 height 31
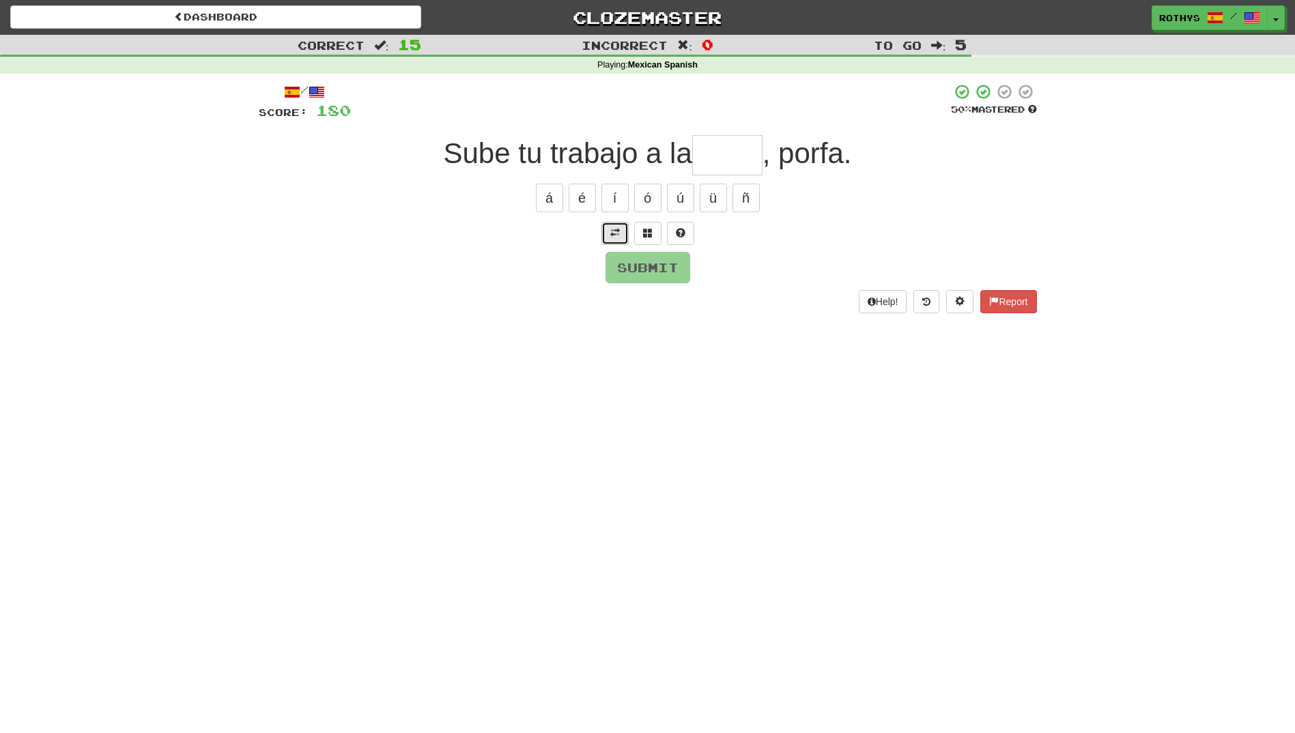
click at [615, 232] on span at bounding box center [615, 233] width 10 height 10
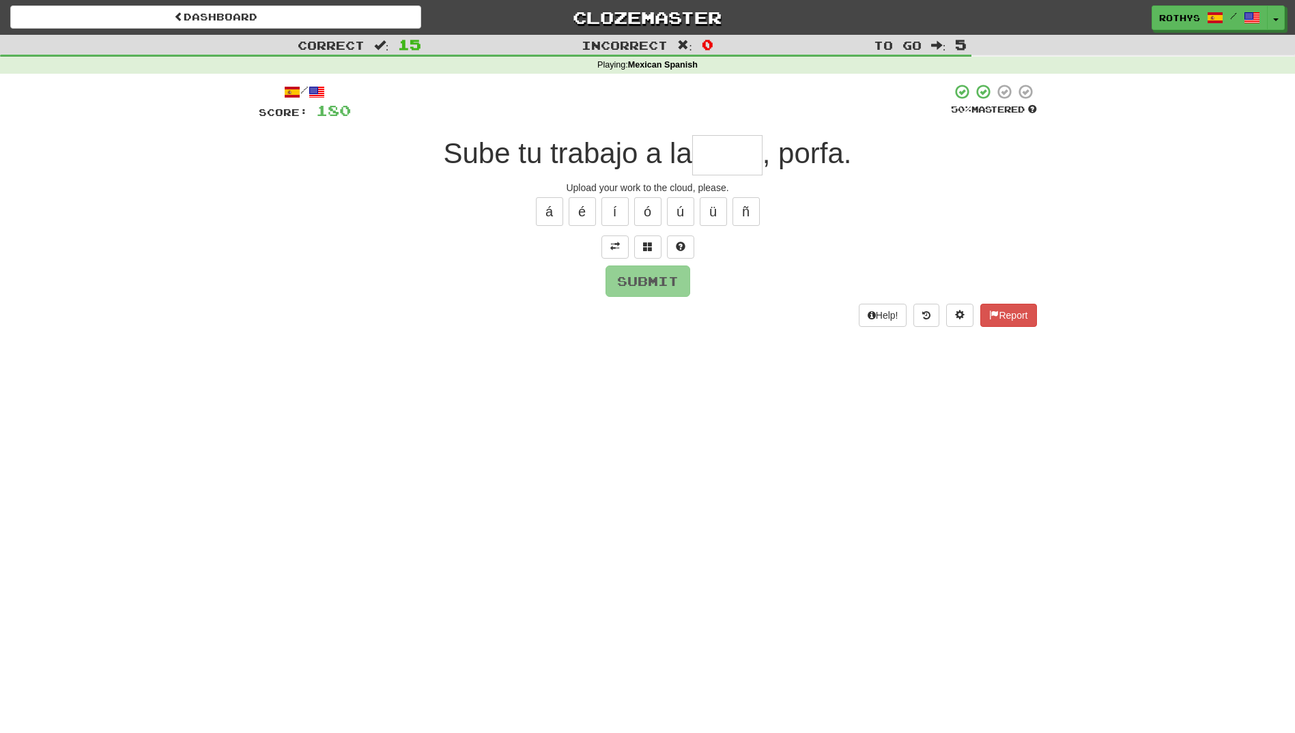
click at [724, 150] on input "text" at bounding box center [727, 155] width 70 height 40
click at [646, 248] on span at bounding box center [648, 247] width 10 height 10
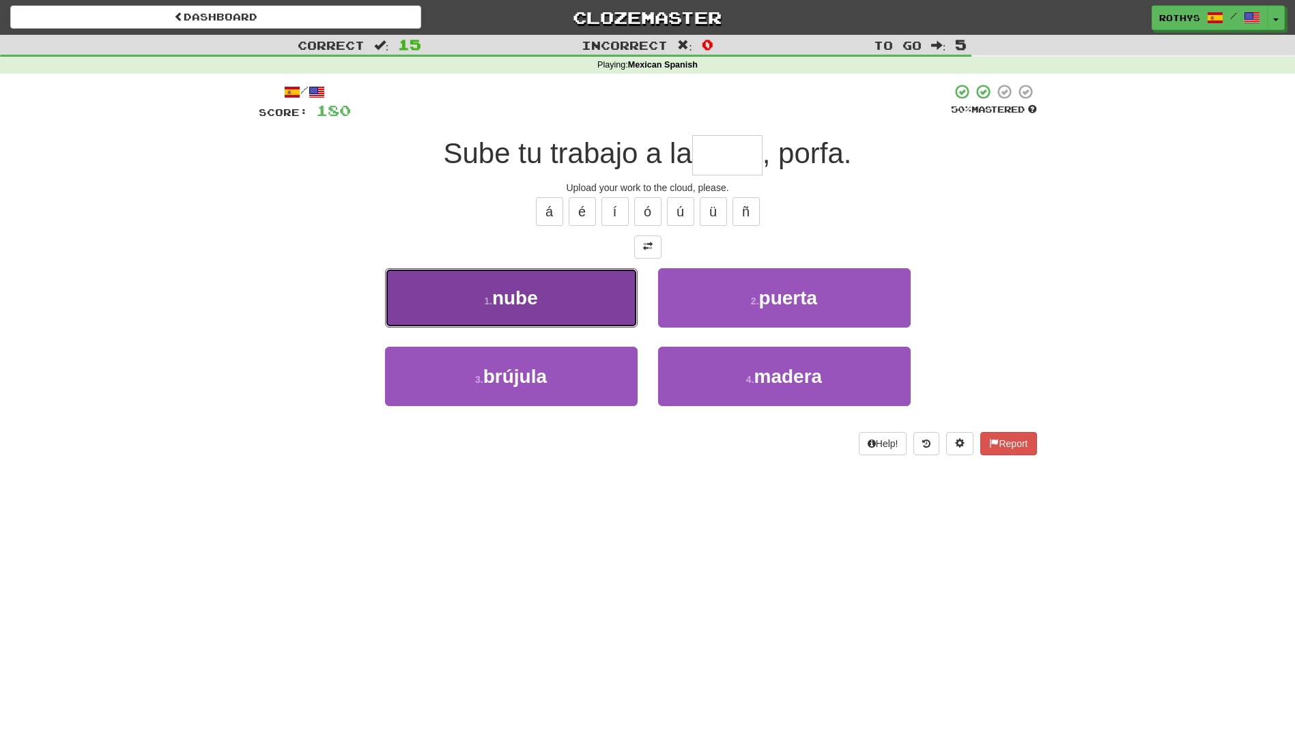
click at [572, 289] on button "1 . nube" at bounding box center [511, 297] width 252 height 59
type input "****"
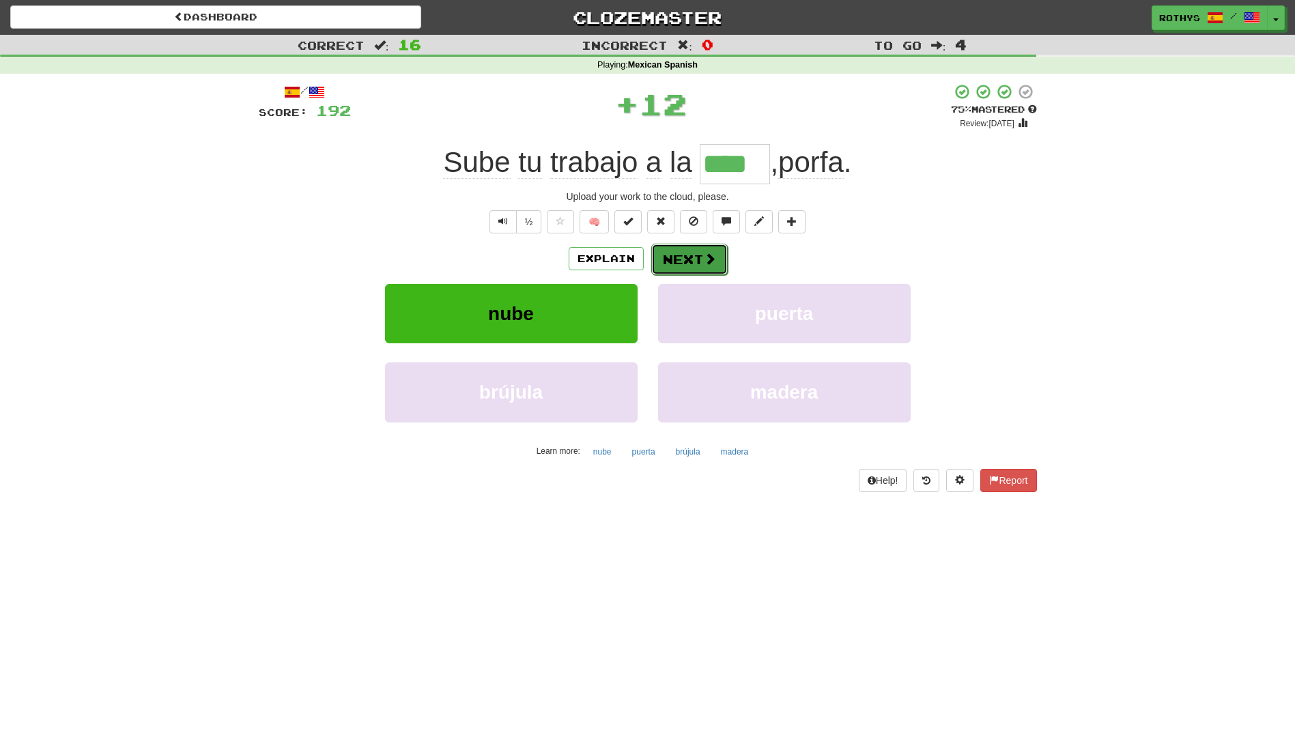
click at [708, 257] on span at bounding box center [710, 258] width 12 height 12
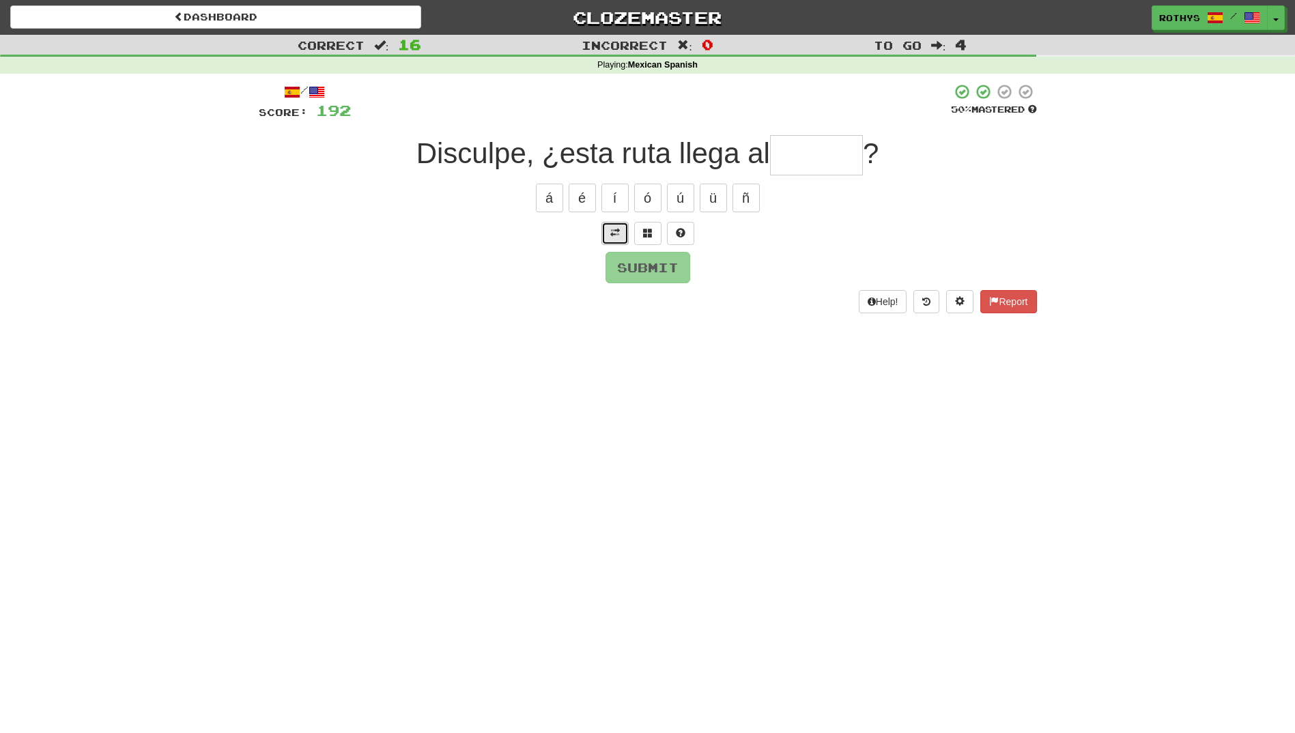
click at [611, 229] on span at bounding box center [615, 233] width 10 height 10
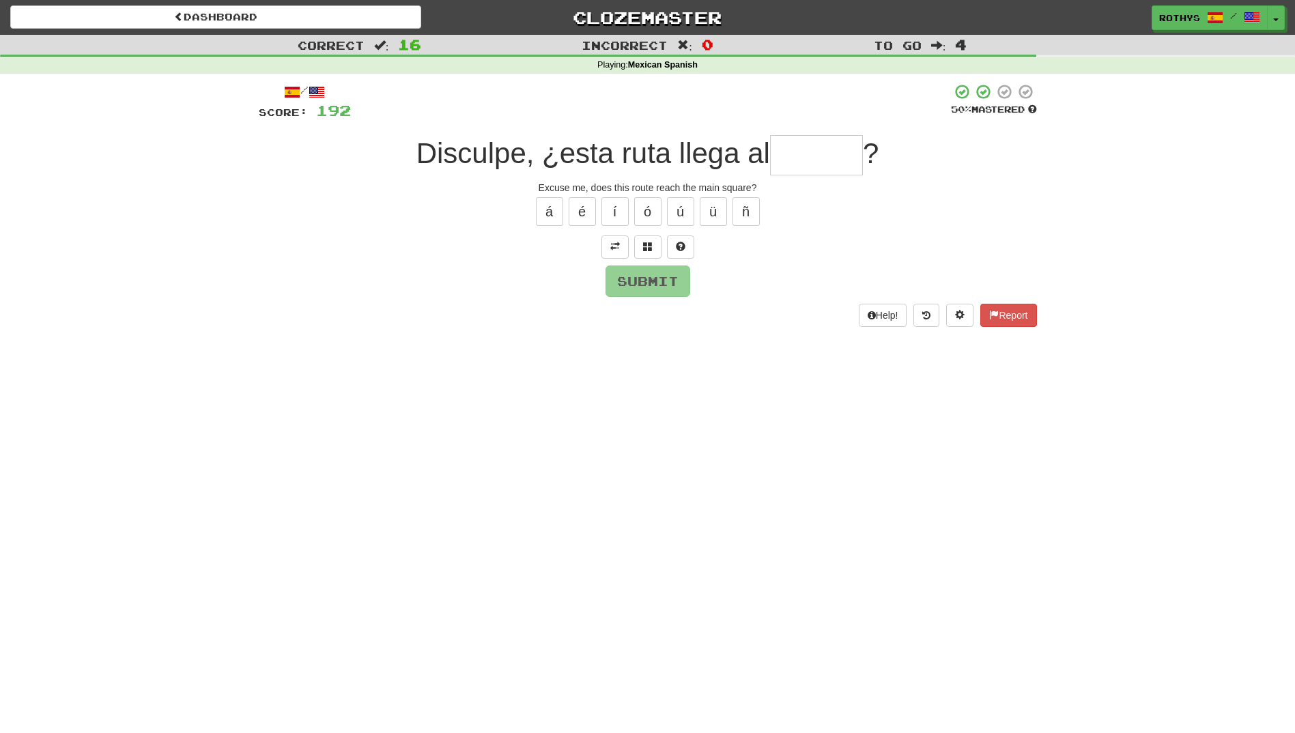
click at [793, 161] on input "text" at bounding box center [816, 155] width 93 height 40
click at [647, 248] on span at bounding box center [648, 247] width 10 height 10
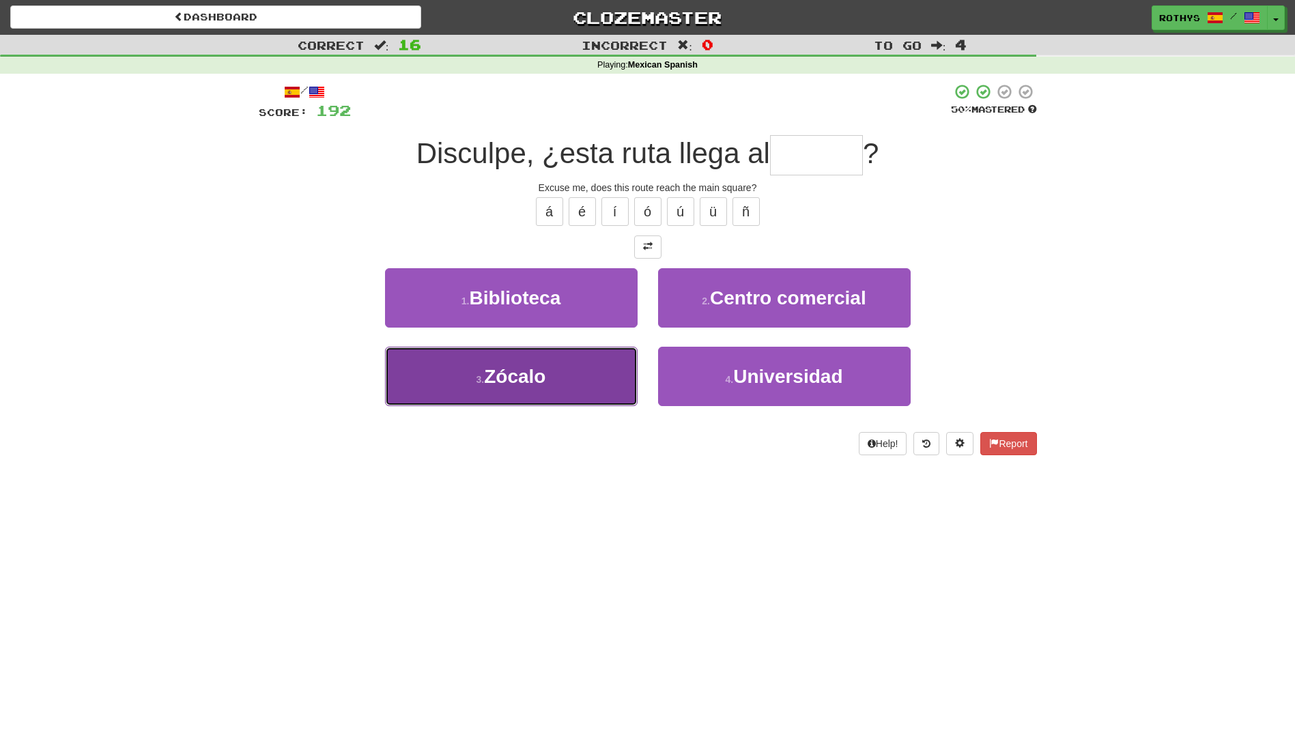
click at [549, 360] on button "3 . Zócalo" at bounding box center [511, 376] width 252 height 59
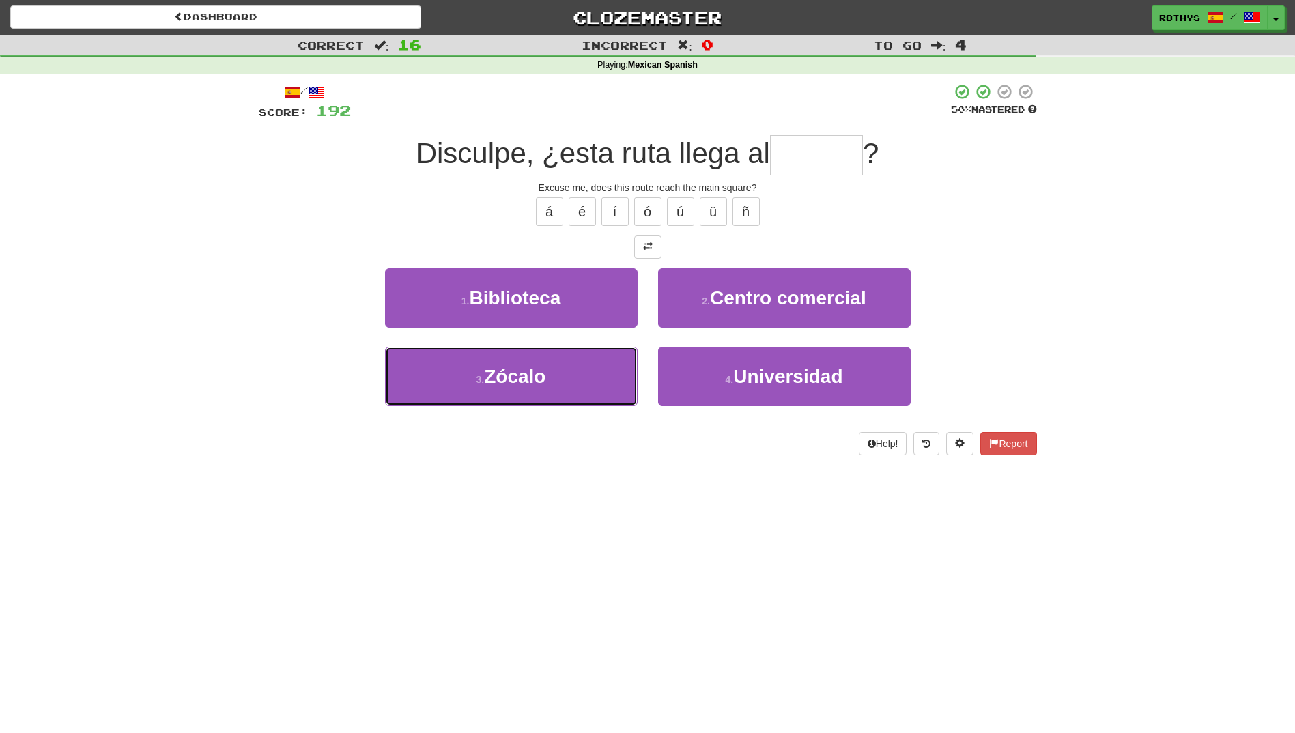
type input "******"
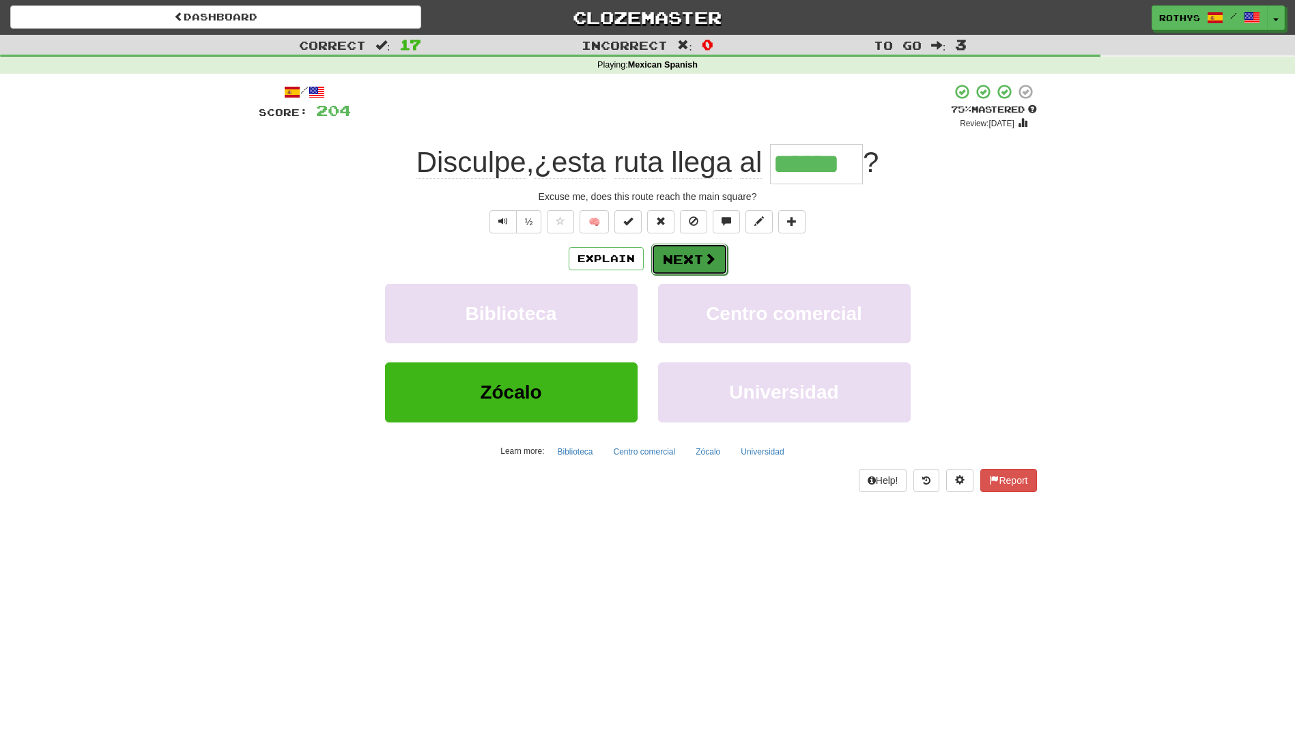
click at [687, 259] on button "Next" at bounding box center [689, 259] width 76 height 31
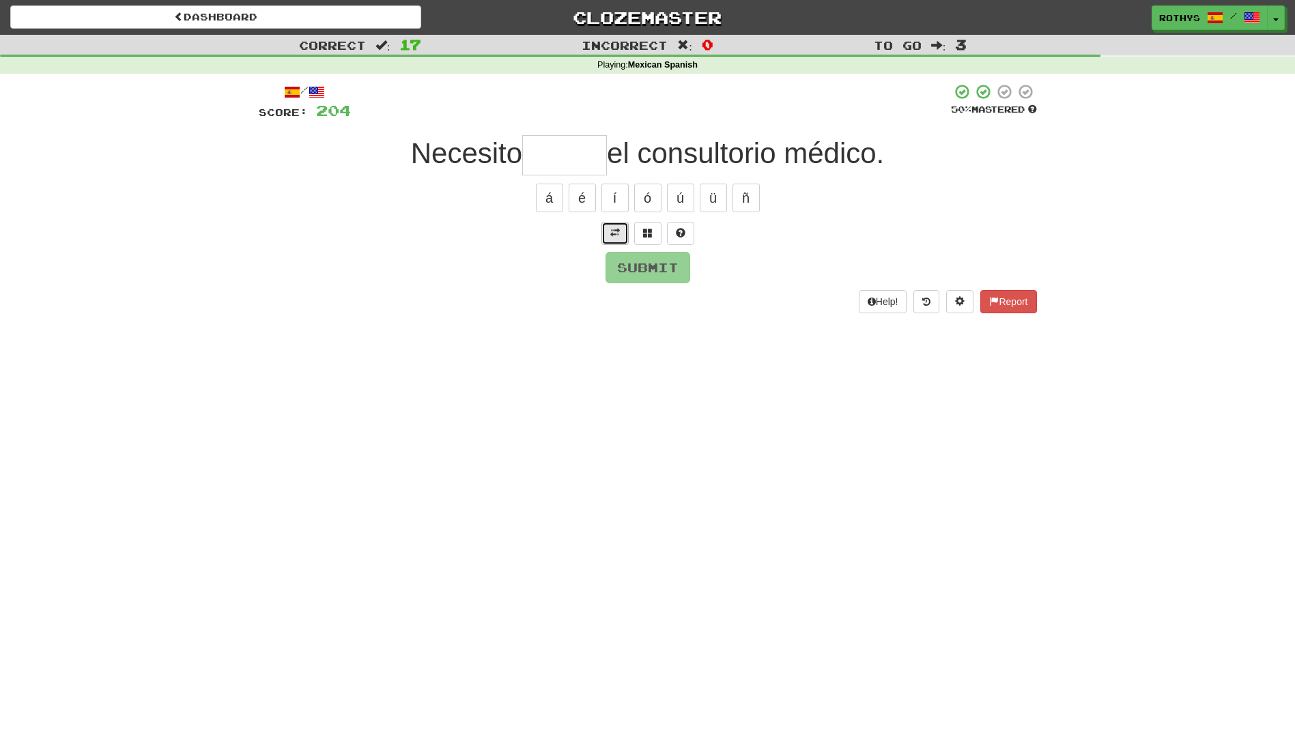
click at [618, 238] on button at bounding box center [614, 233] width 27 height 23
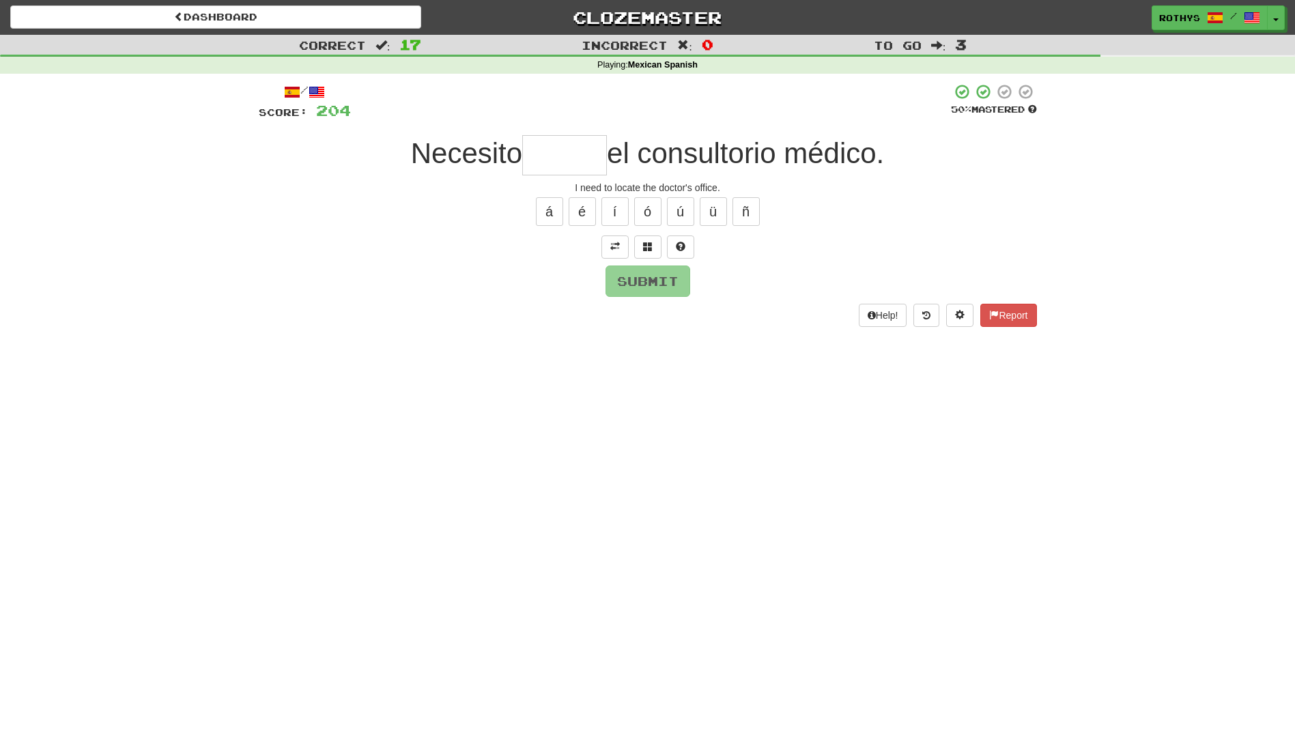
click at [559, 137] on input "text" at bounding box center [564, 155] width 85 height 40
click at [648, 244] on span at bounding box center [648, 247] width 10 height 10
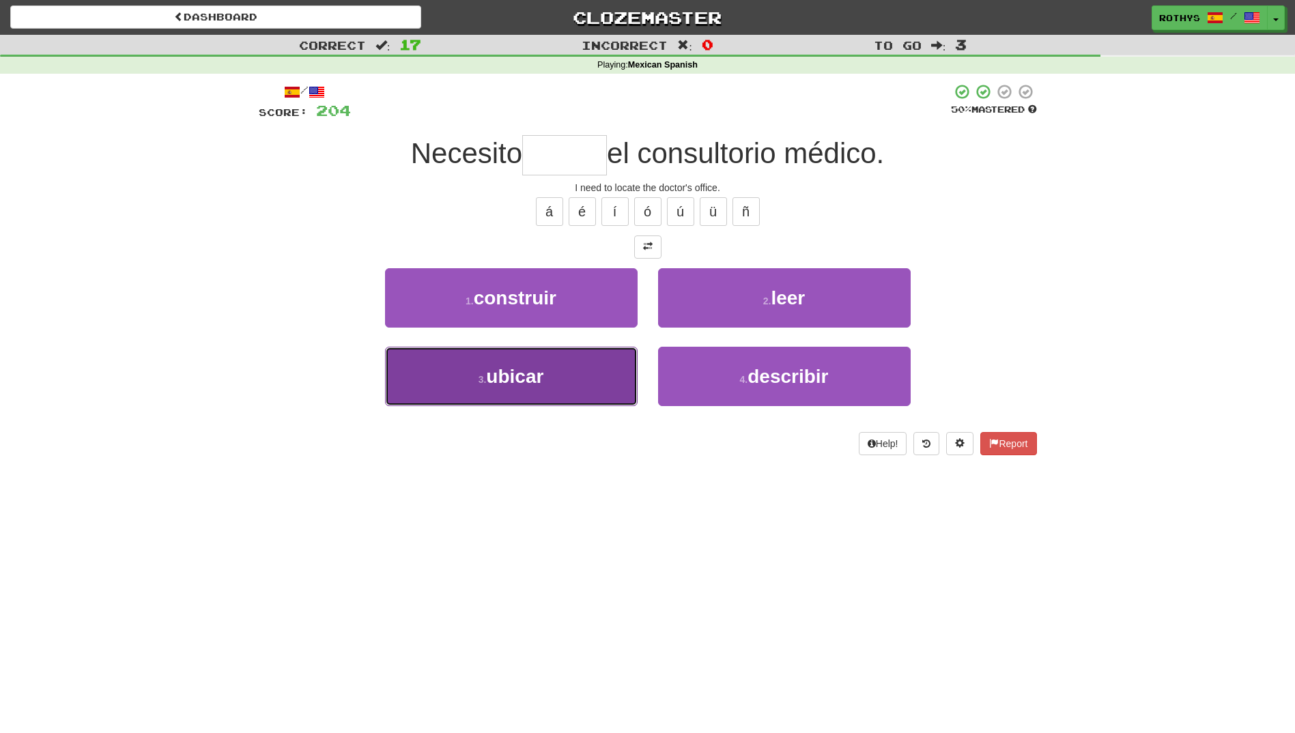
click at [546, 385] on button "3 . ubicar" at bounding box center [511, 376] width 252 height 59
type input "******"
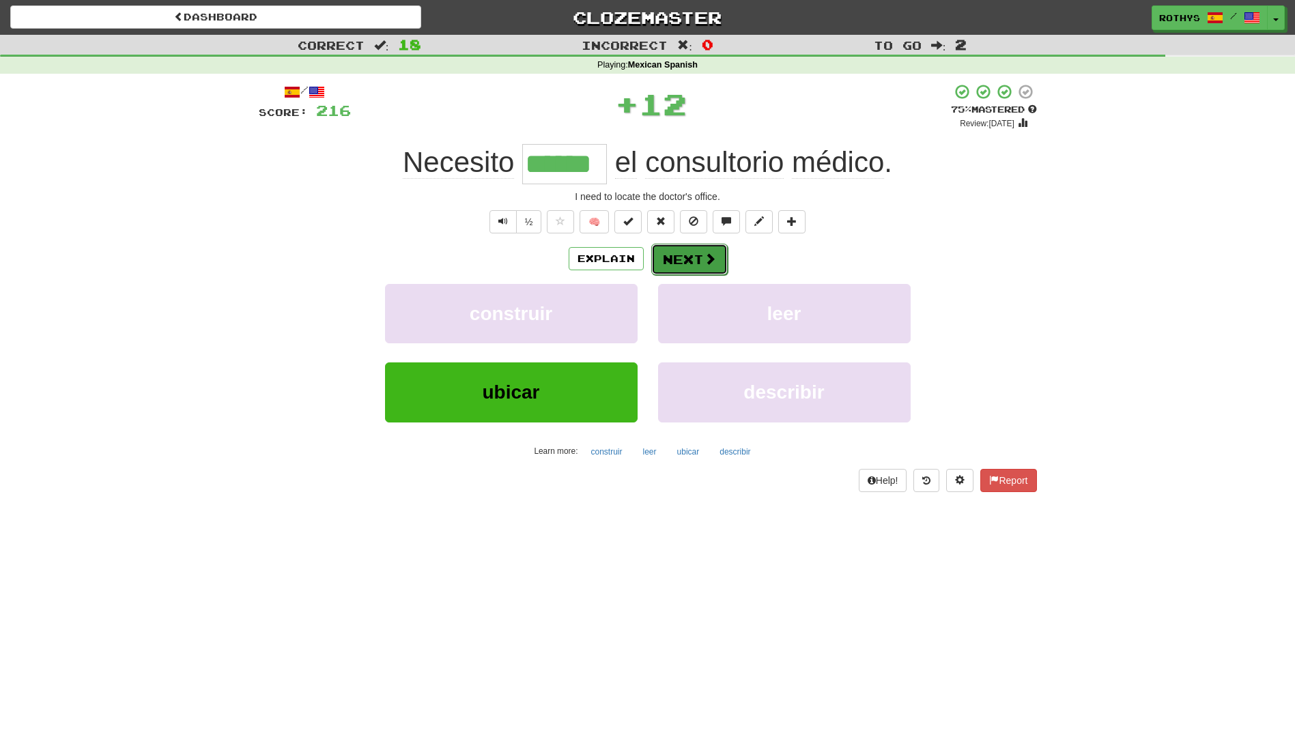
click at [718, 261] on button "Next" at bounding box center [689, 259] width 76 height 31
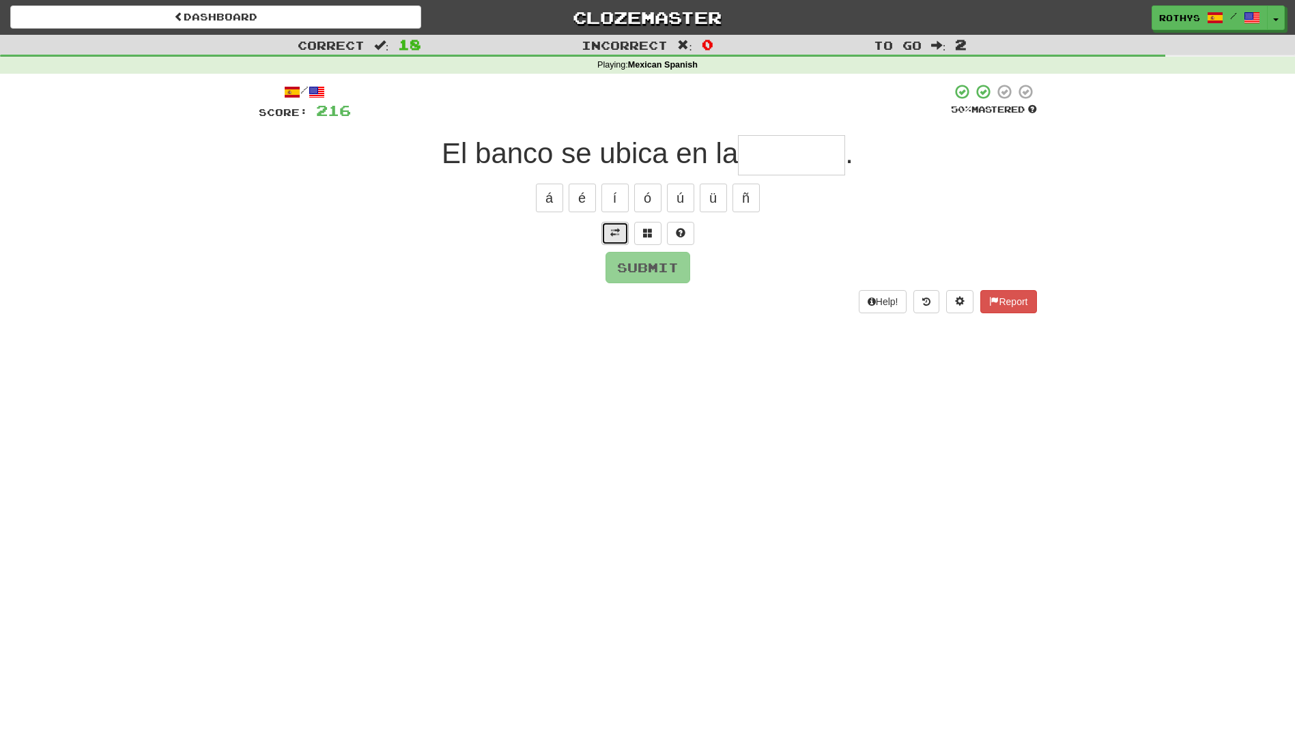
click at [617, 229] on span at bounding box center [615, 233] width 10 height 10
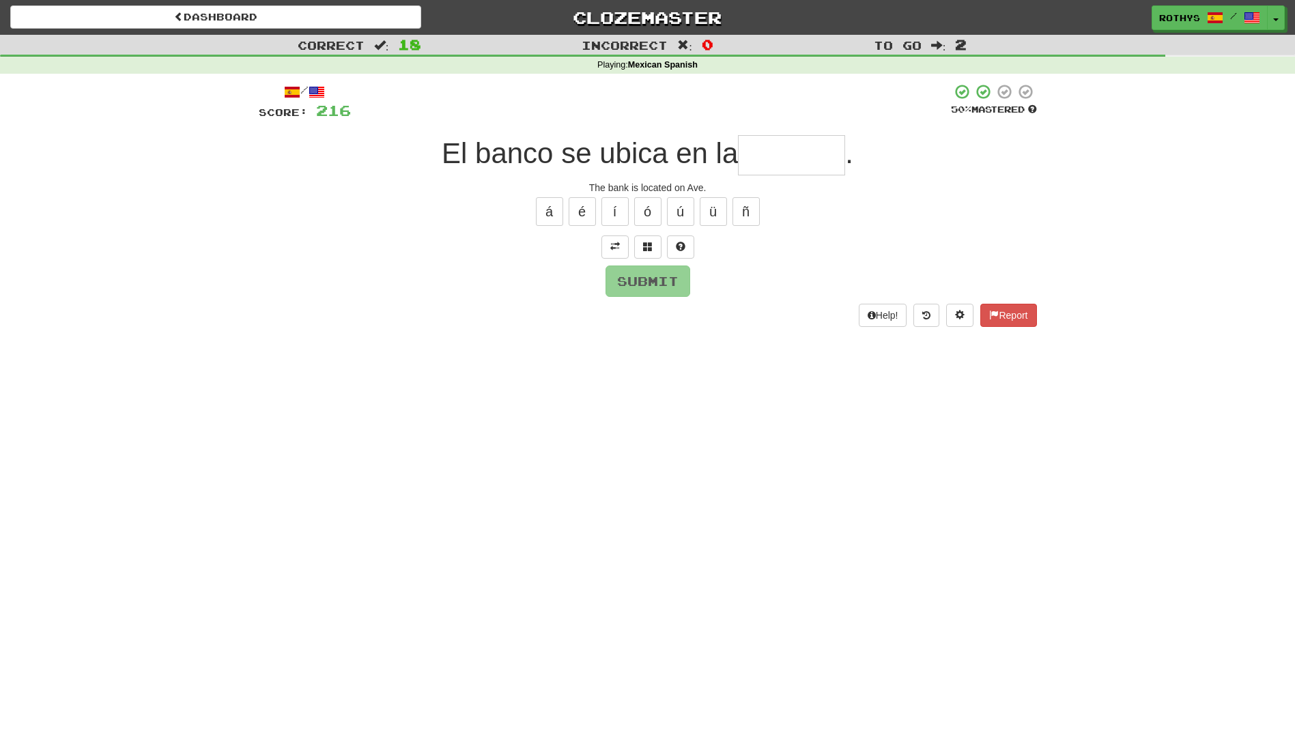
click at [774, 149] on input "text" at bounding box center [791, 155] width 107 height 40
click at [646, 252] on button at bounding box center [647, 246] width 27 height 23
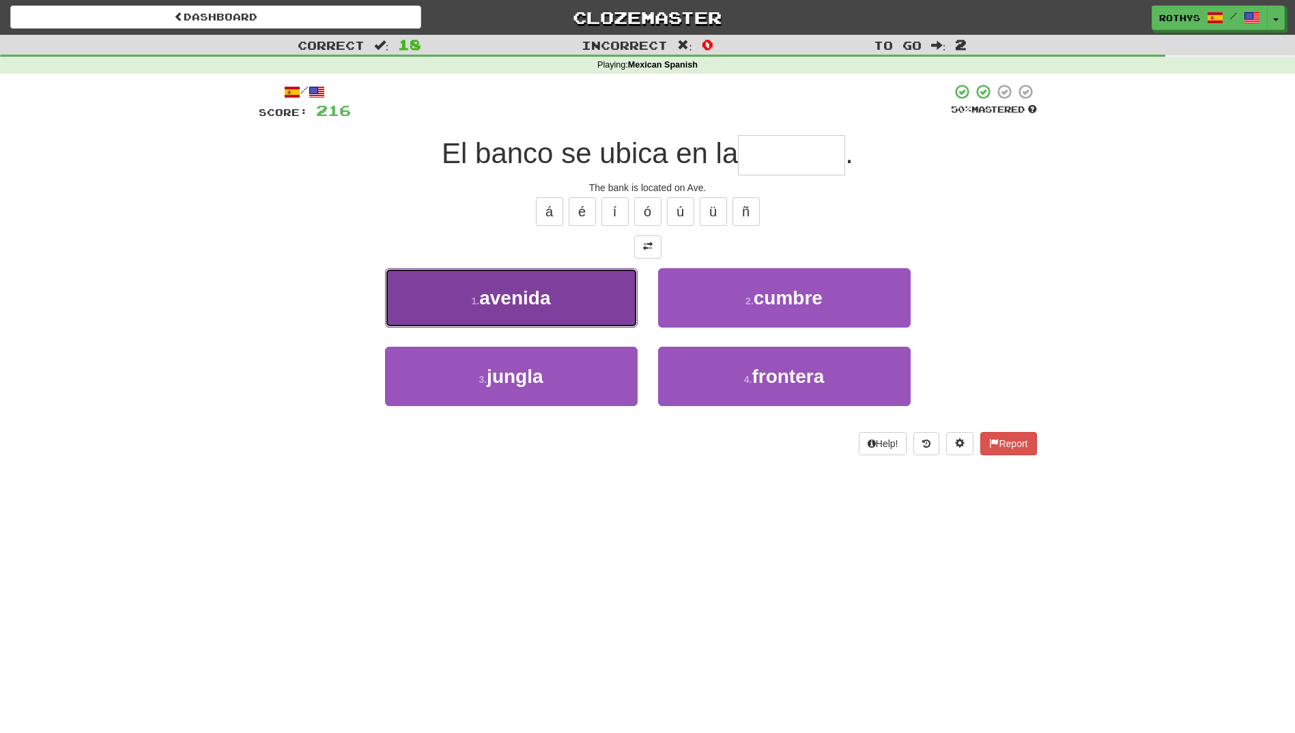
click at [553, 301] on button "1 . avenida" at bounding box center [511, 297] width 252 height 59
type input "*******"
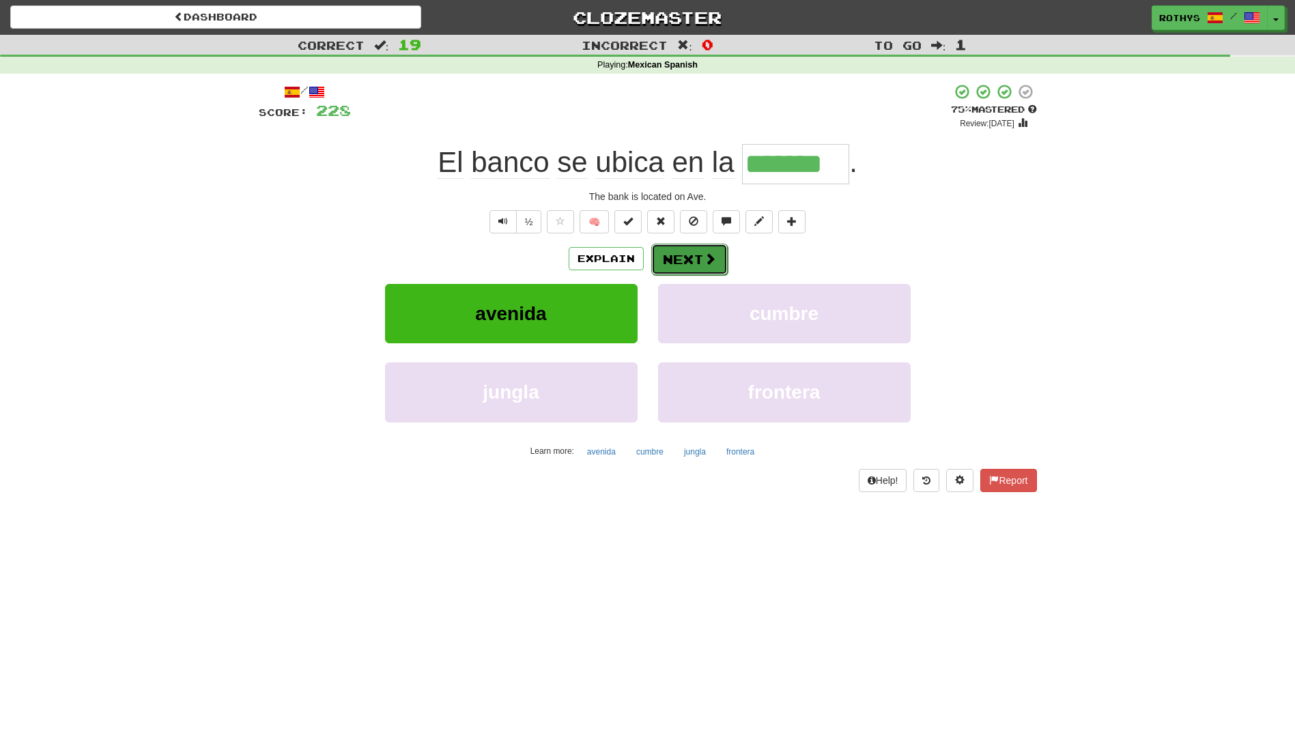
click at [685, 257] on button "Next" at bounding box center [689, 259] width 76 height 31
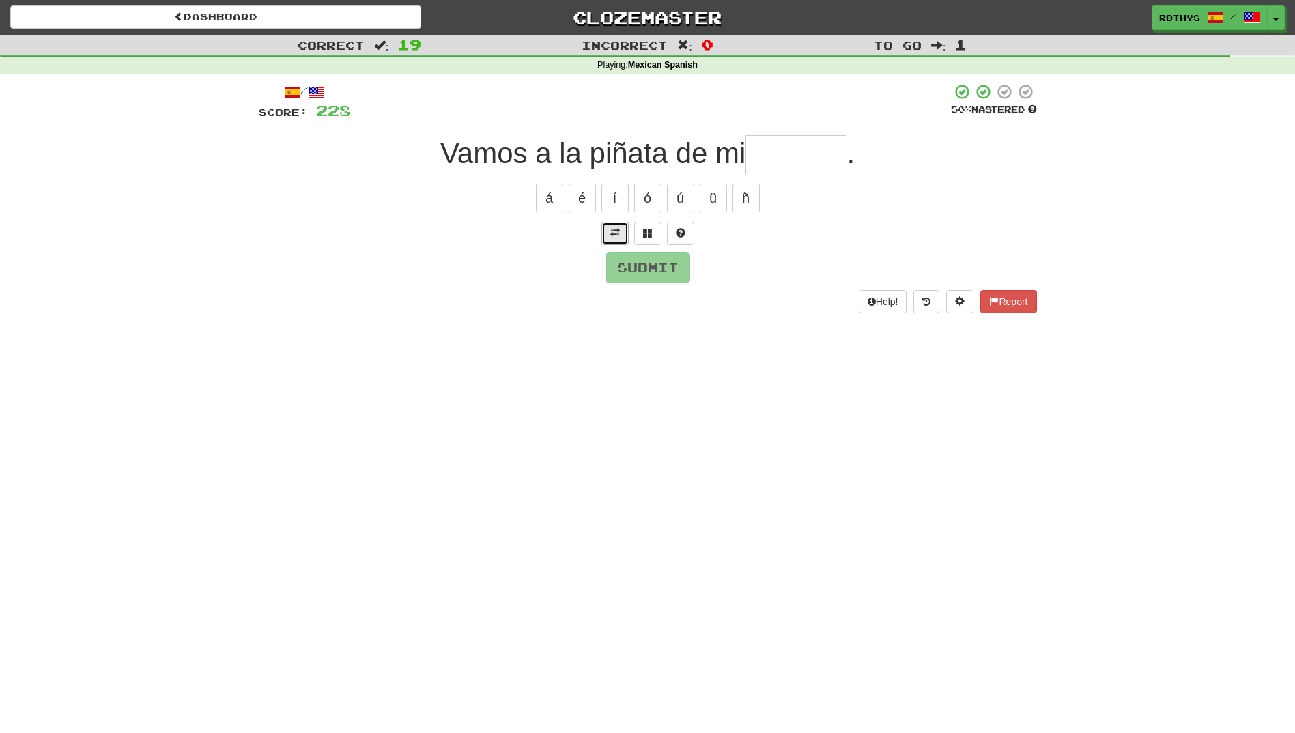
click at [608, 229] on button at bounding box center [614, 233] width 27 height 23
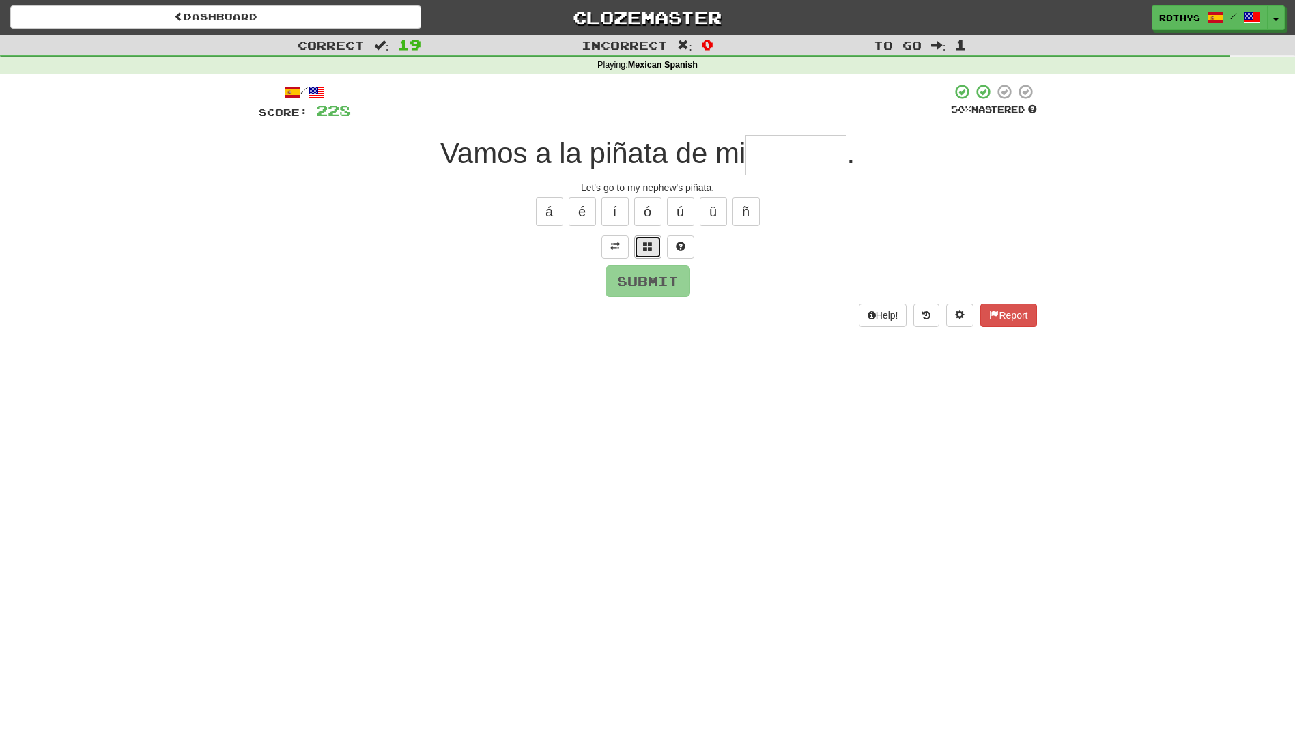
click at [654, 242] on button at bounding box center [647, 246] width 27 height 23
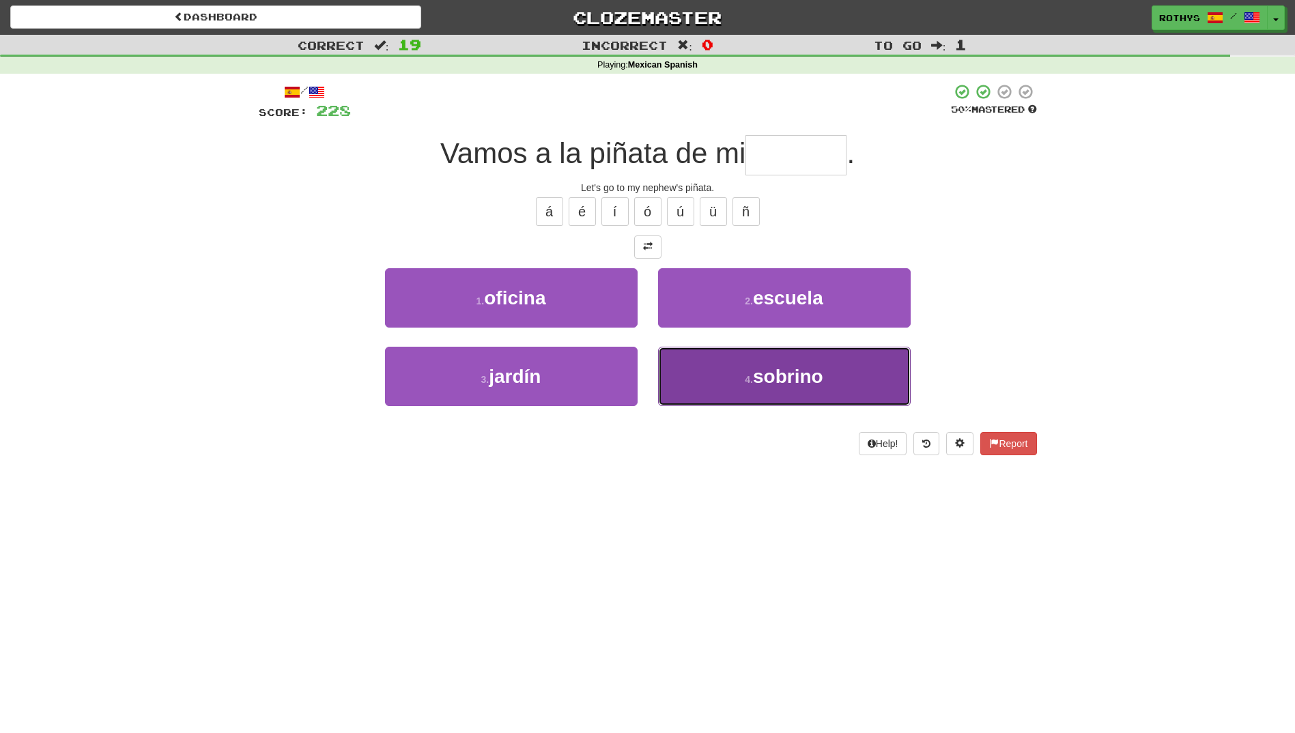
click at [772, 384] on span "sobrino" at bounding box center [788, 376] width 70 height 21
type input "*******"
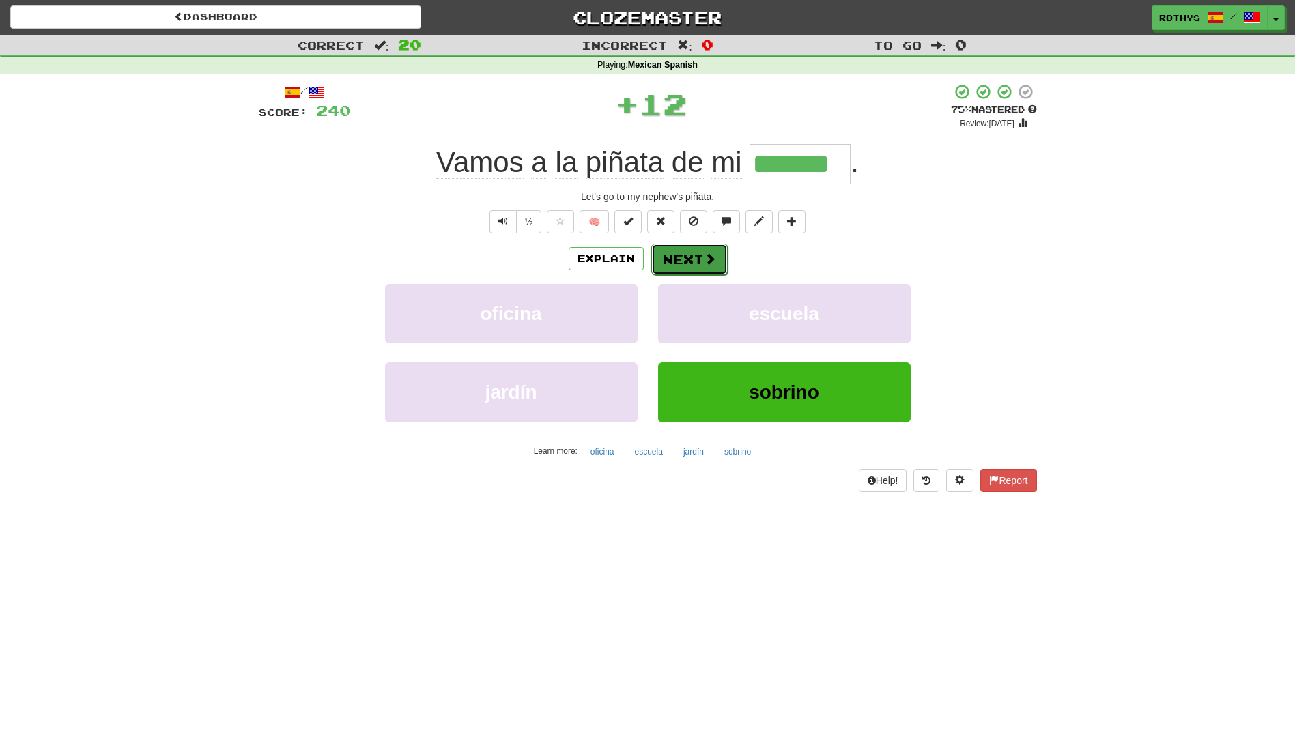
click at [669, 263] on button "Next" at bounding box center [689, 259] width 76 height 31
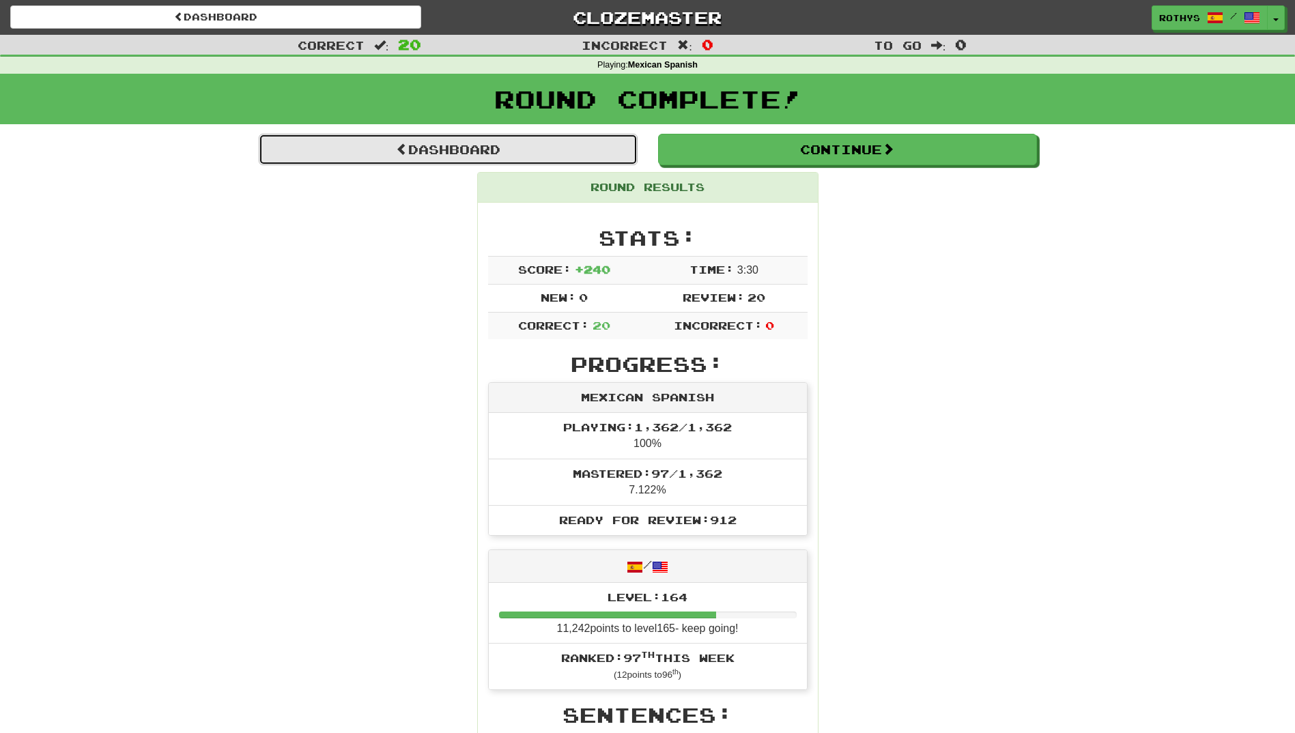
click at [420, 145] on link "Dashboard" at bounding box center [448, 149] width 379 height 31
